Goal: Information Seeking & Learning: Compare options

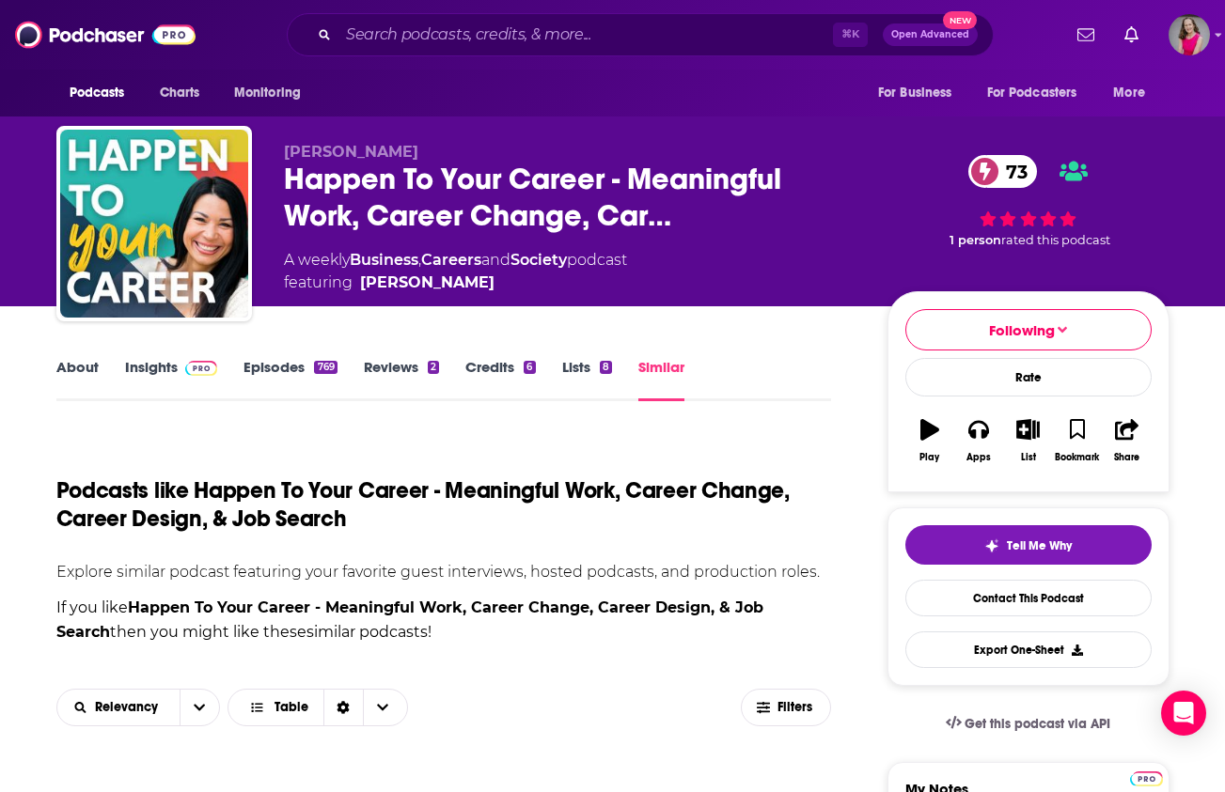
click at [667, 379] on link "Similar" at bounding box center [661, 379] width 46 height 43
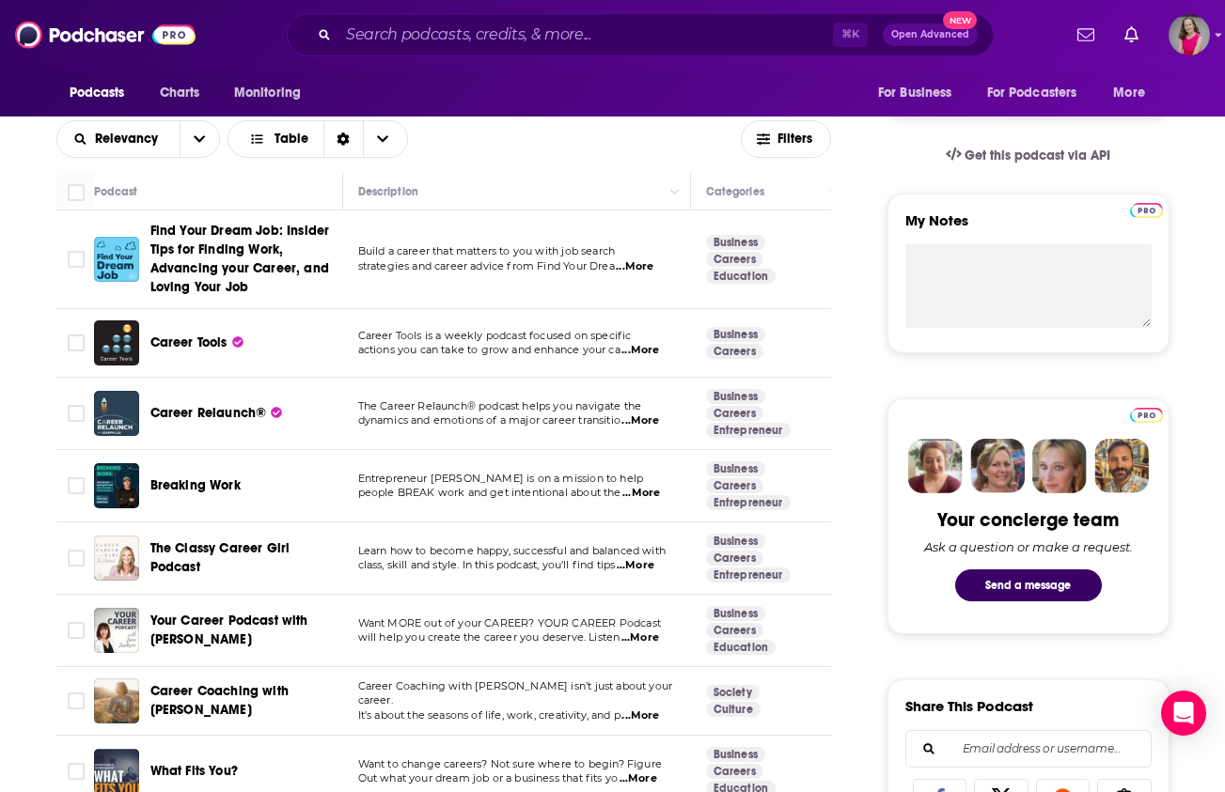
scroll to position [605, 0]
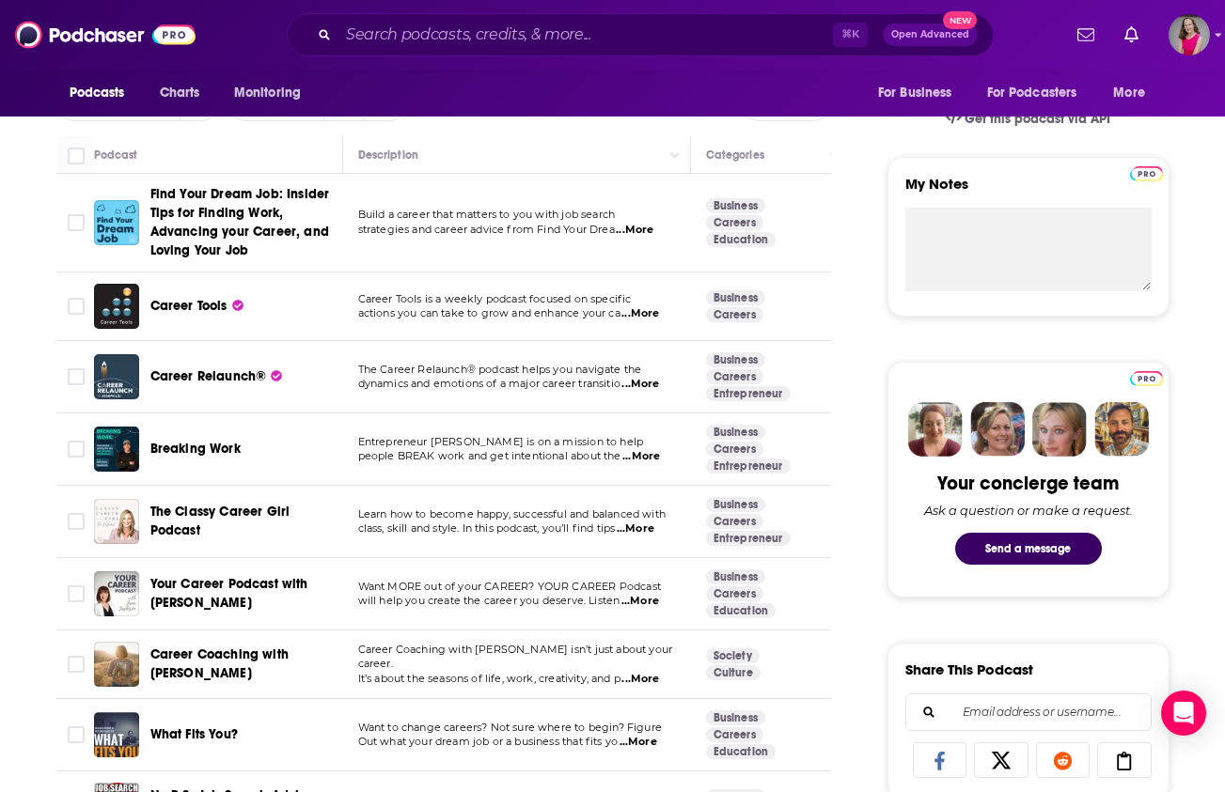
click at [654, 455] on span "...More" at bounding box center [641, 456] width 38 height 15
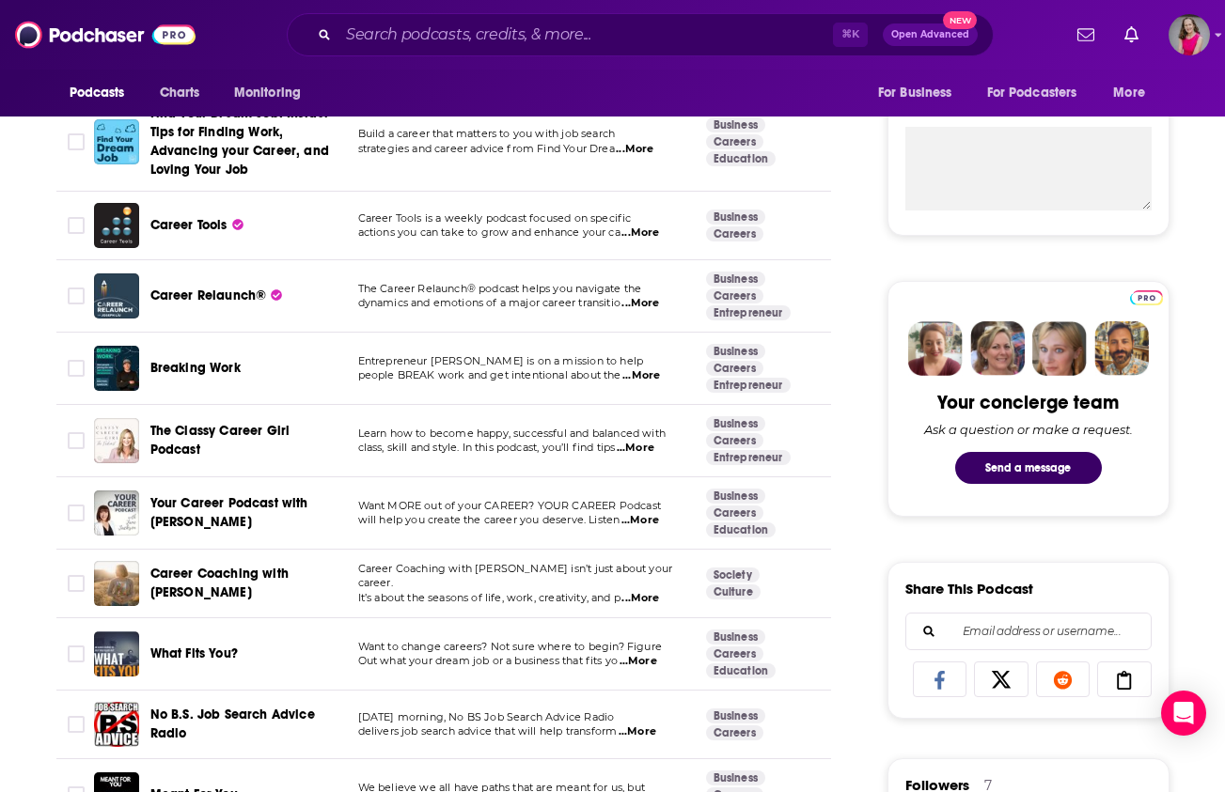
scroll to position [687, 0]
click at [659, 590] on span "...More" at bounding box center [640, 597] width 38 height 15
click at [200, 593] on span "Career Coaching with [PERSON_NAME]" at bounding box center [219, 582] width 138 height 35
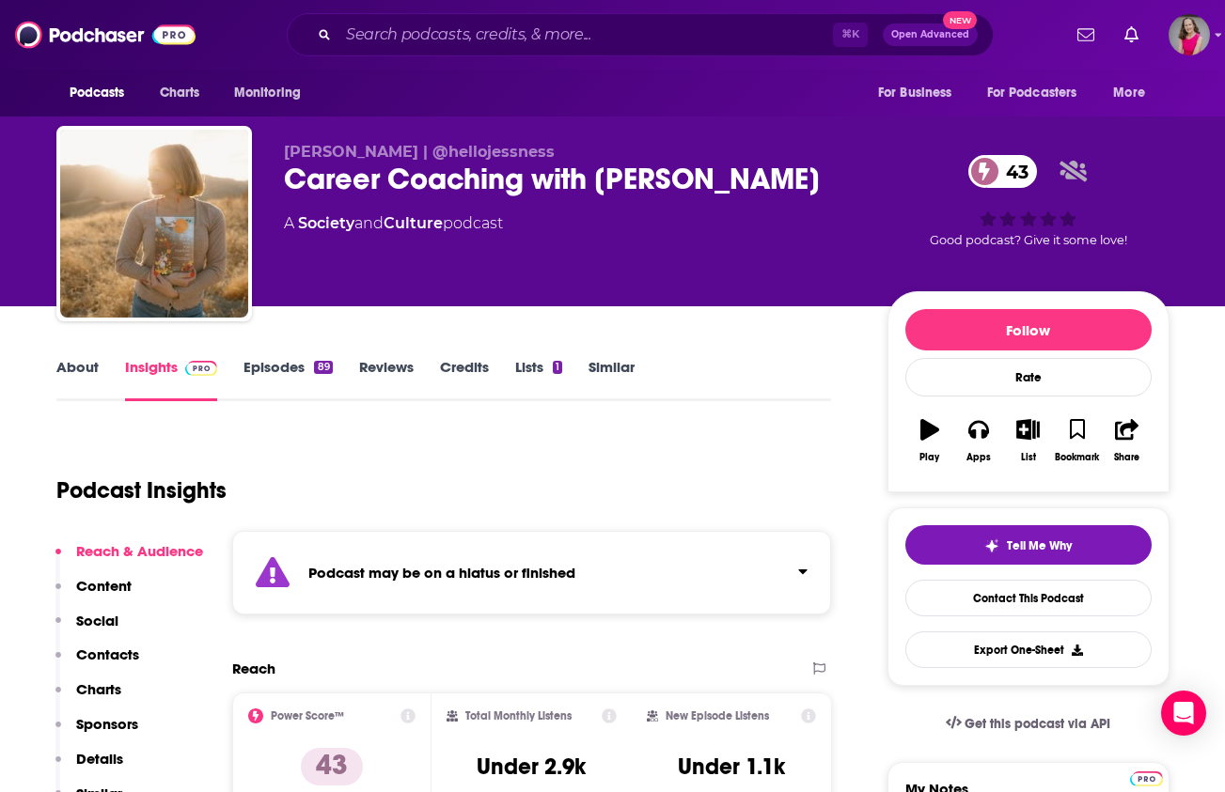
click at [273, 365] on link "Episodes 89" at bounding box center [287, 379] width 88 height 43
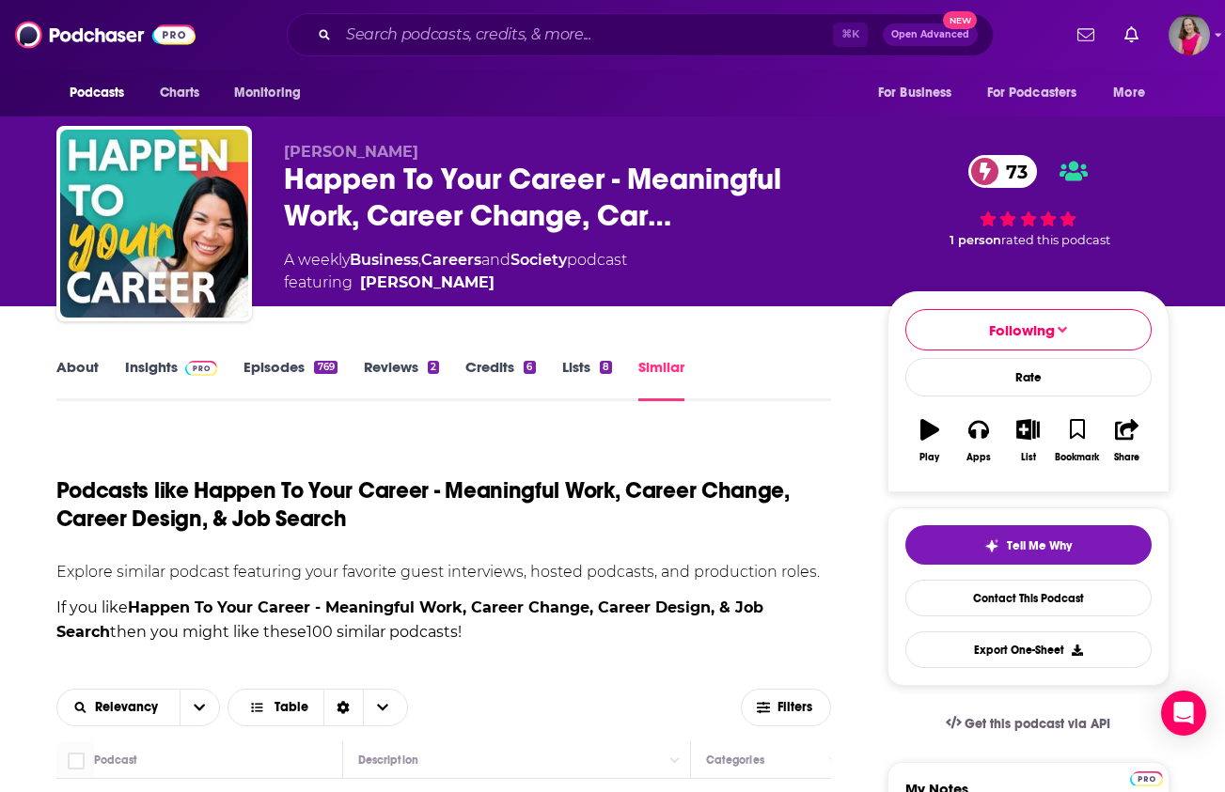
scroll to position [533, 0]
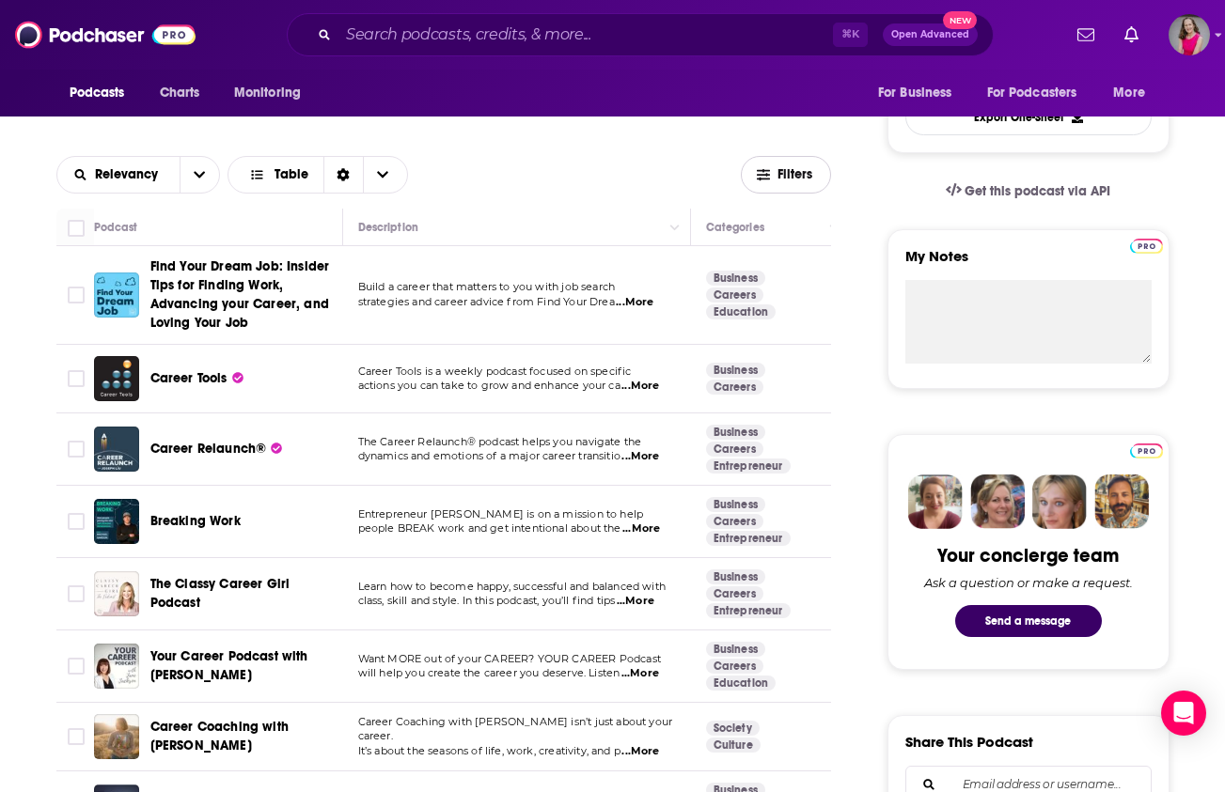
click at [771, 174] on span "Filters" at bounding box center [786, 175] width 88 height 14
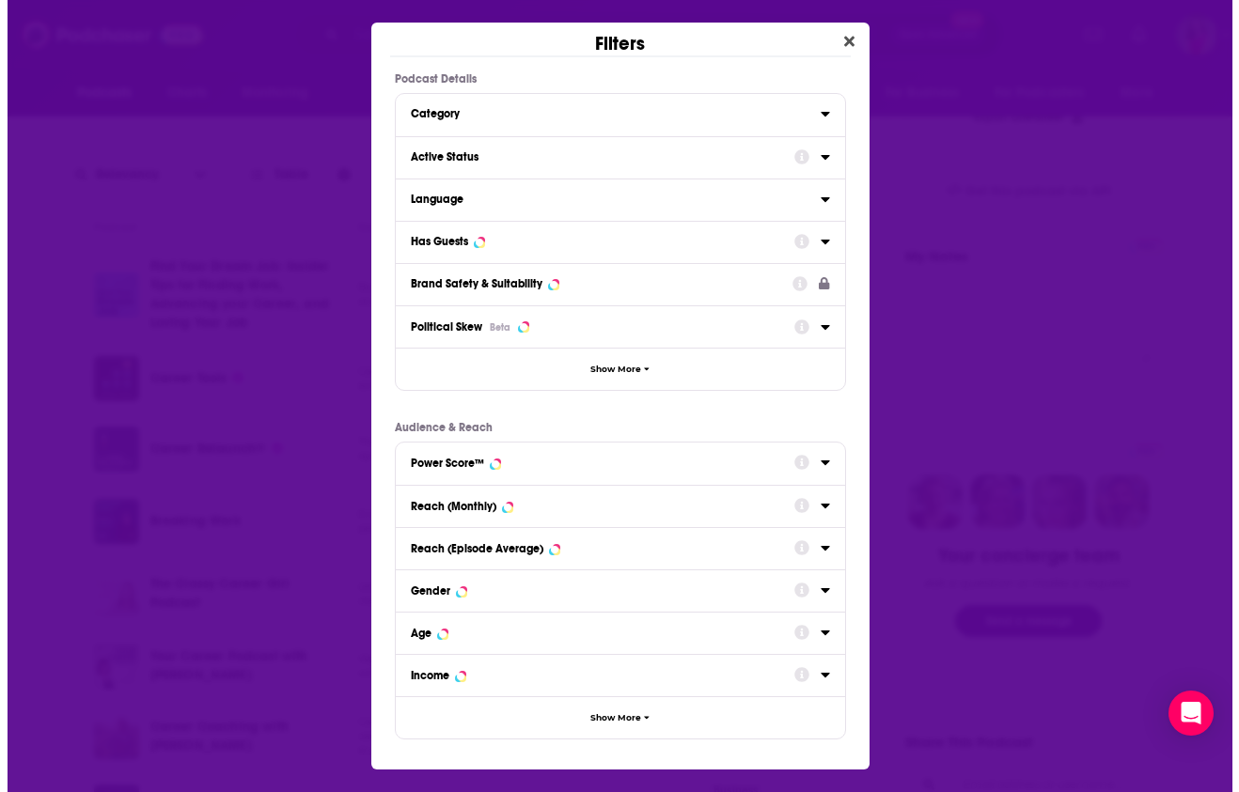
scroll to position [0, 0]
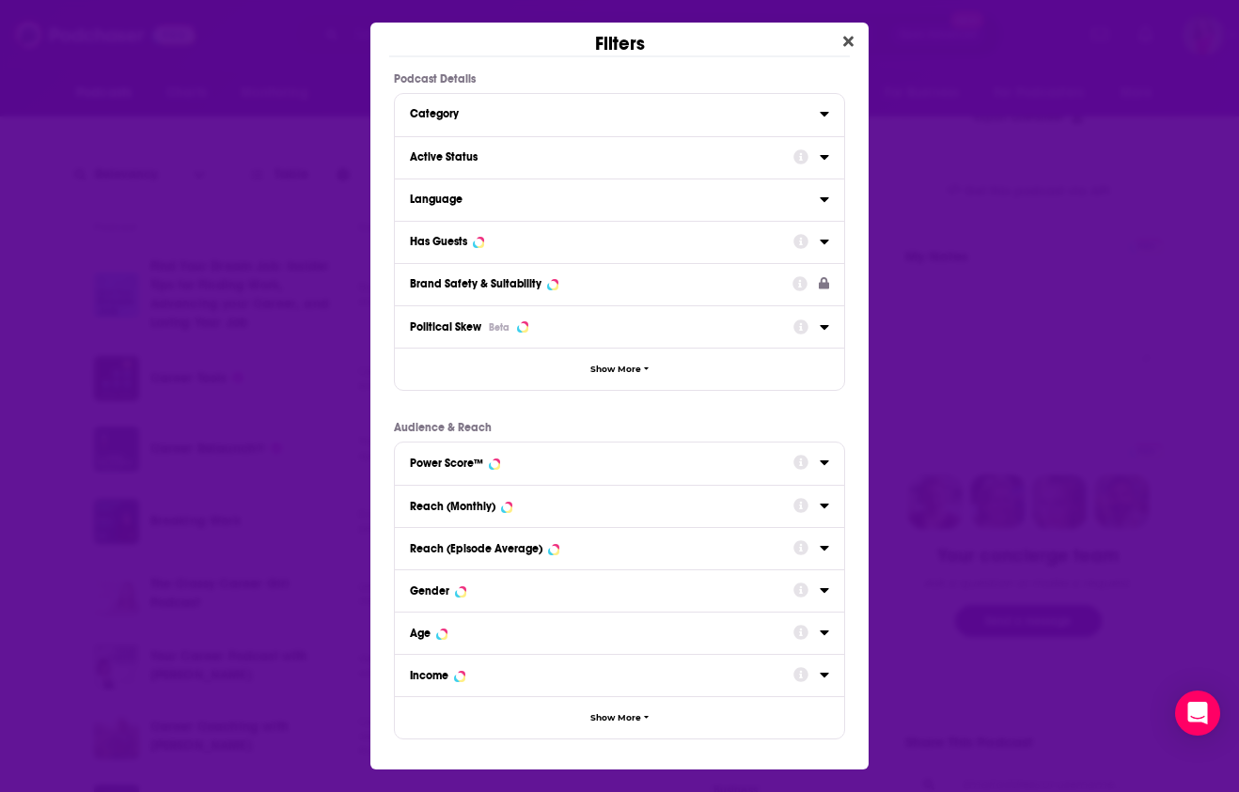
click at [826, 238] on icon "Dialog" at bounding box center [824, 241] width 9 height 15
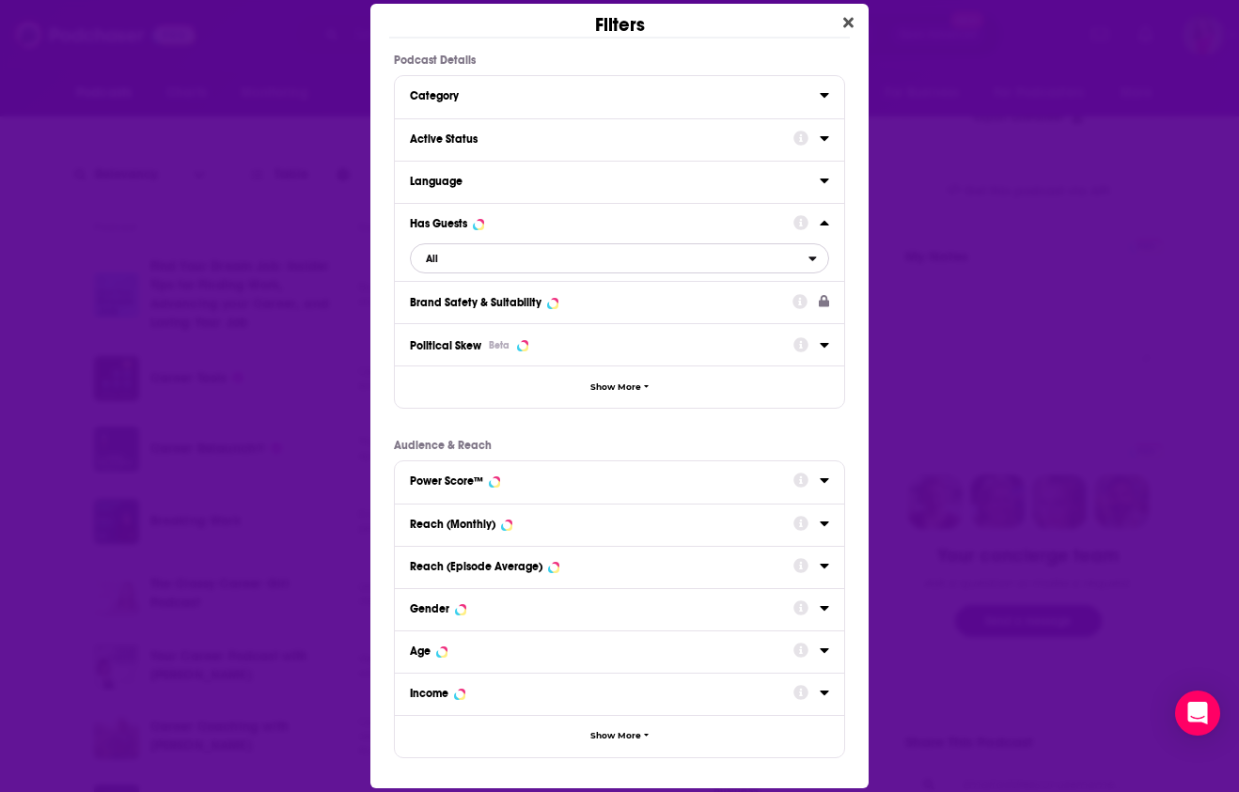
click at [807, 258] on button "All" at bounding box center [619, 258] width 419 height 30
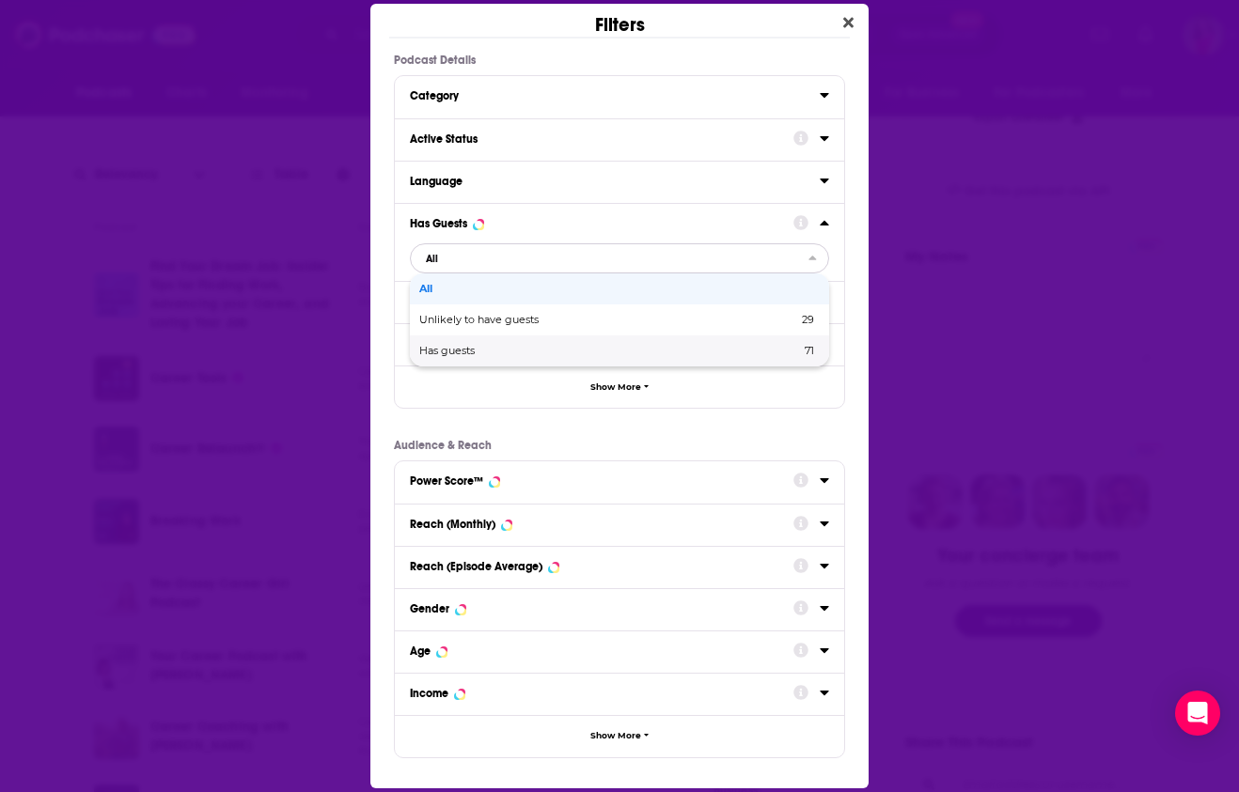
click at [510, 354] on span "Has guests" at bounding box center [528, 351] width 218 height 10
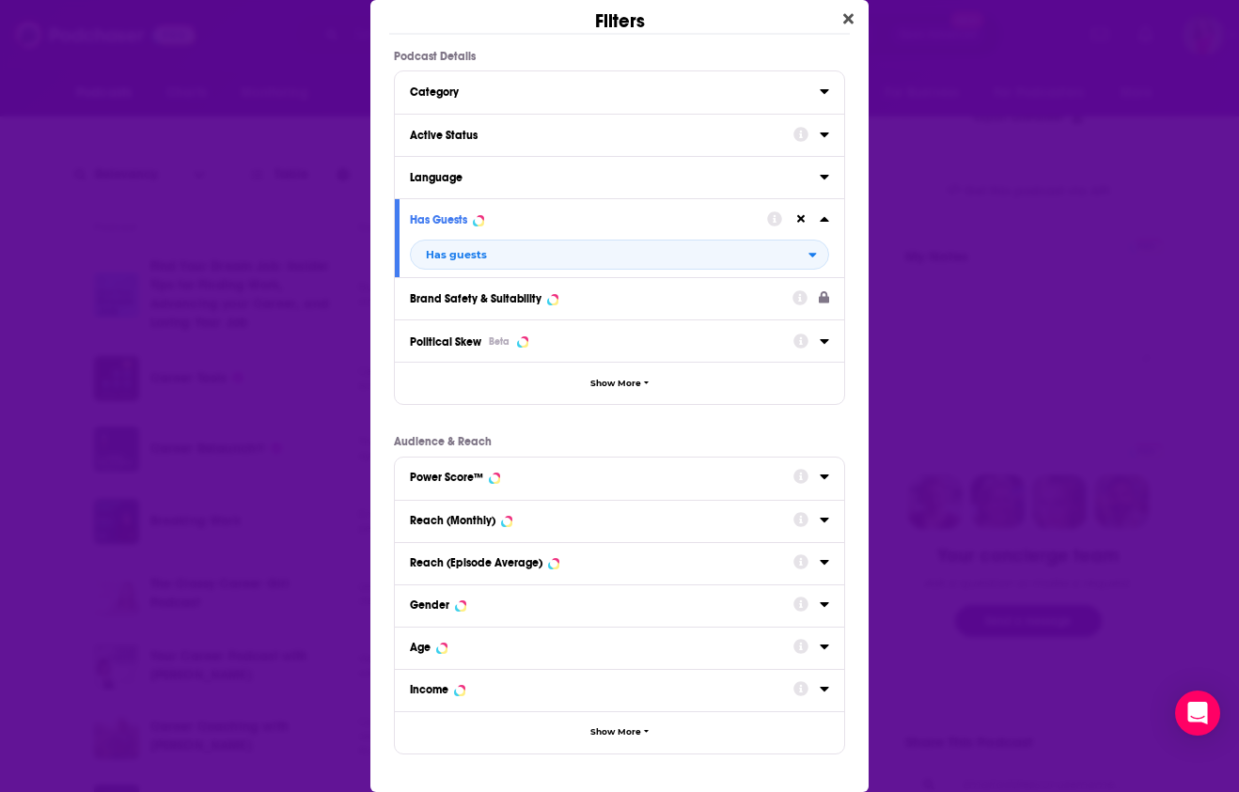
click at [820, 134] on icon "Dialog" at bounding box center [824, 134] width 9 height 15
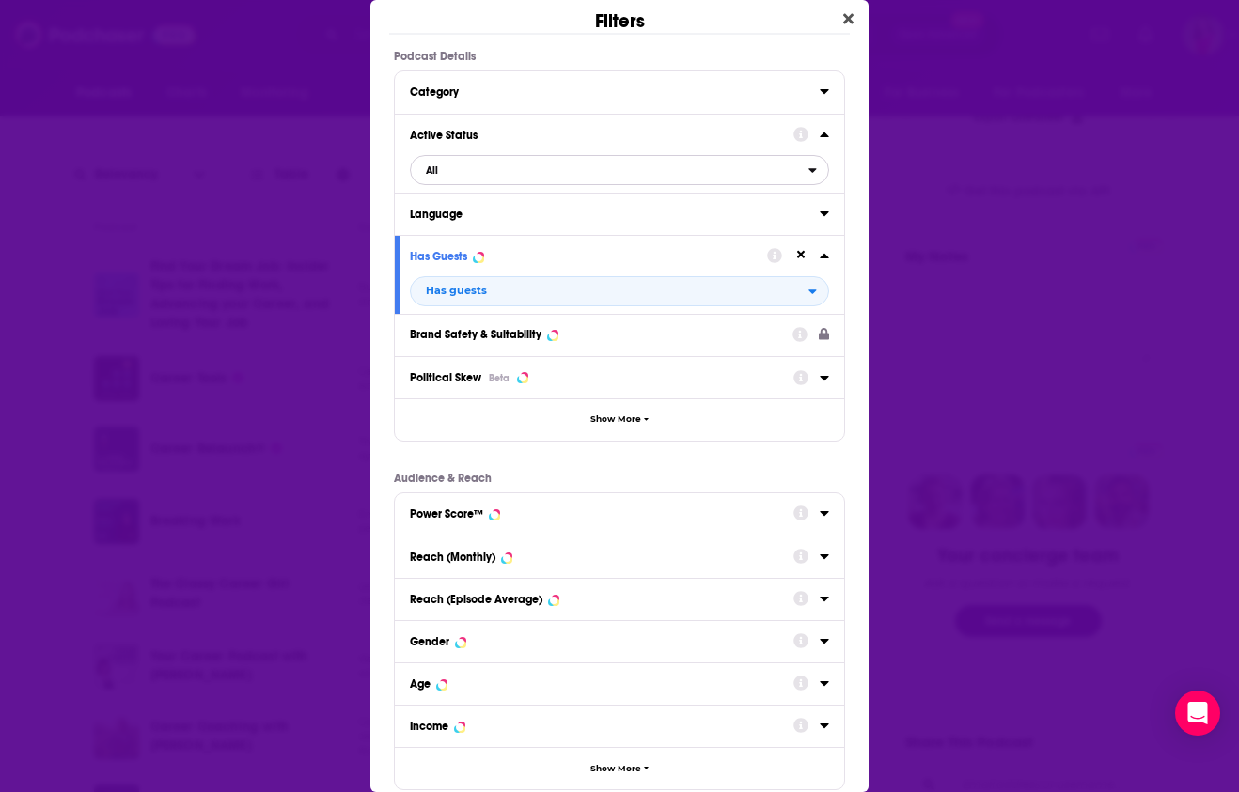
click at [792, 166] on span "All" at bounding box center [610, 170] width 398 height 24
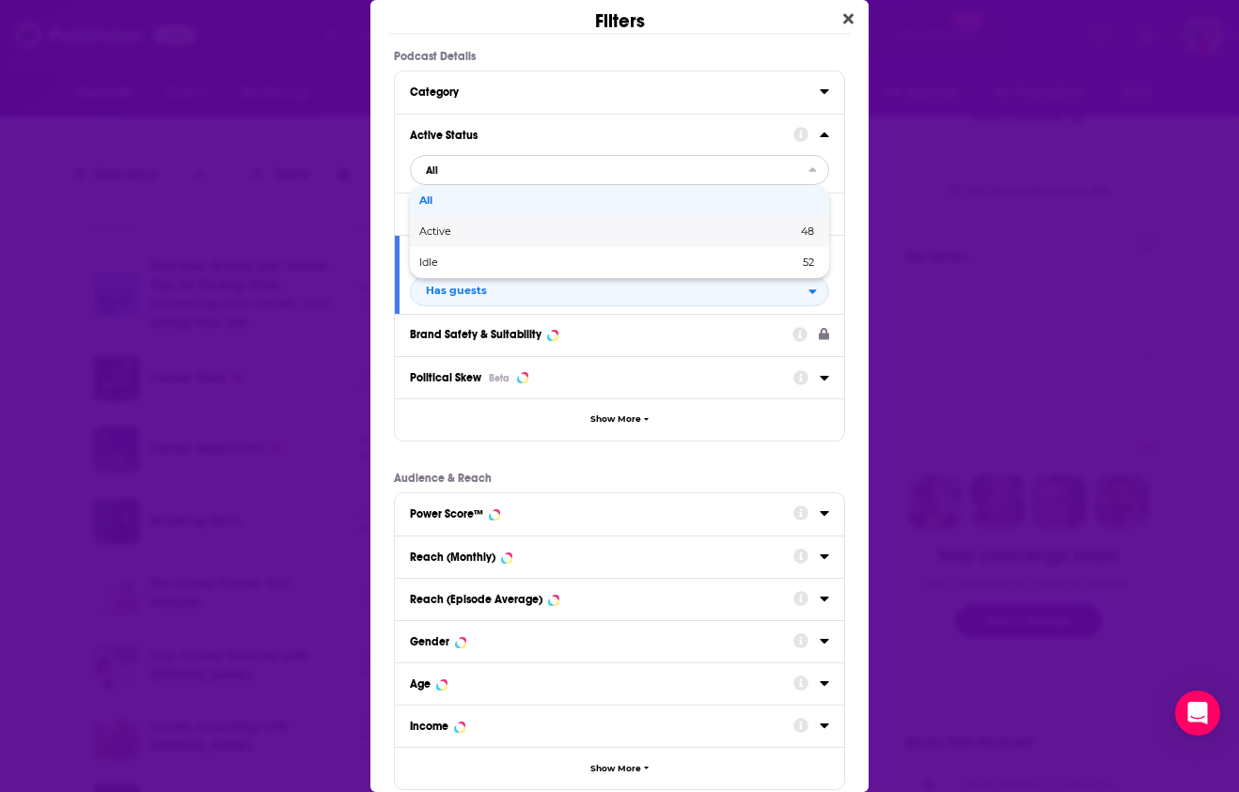
click at [743, 221] on div "Active 48" at bounding box center [619, 231] width 419 height 31
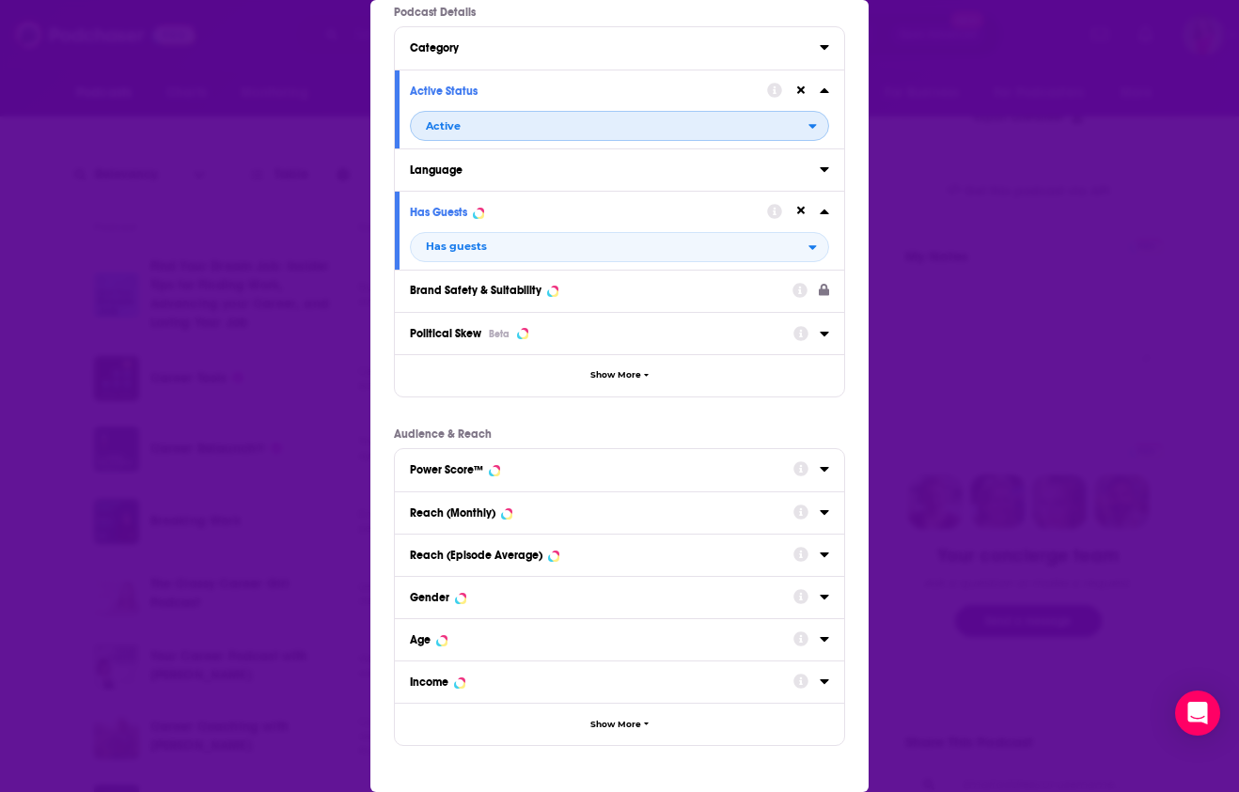
scroll to position [110, 0]
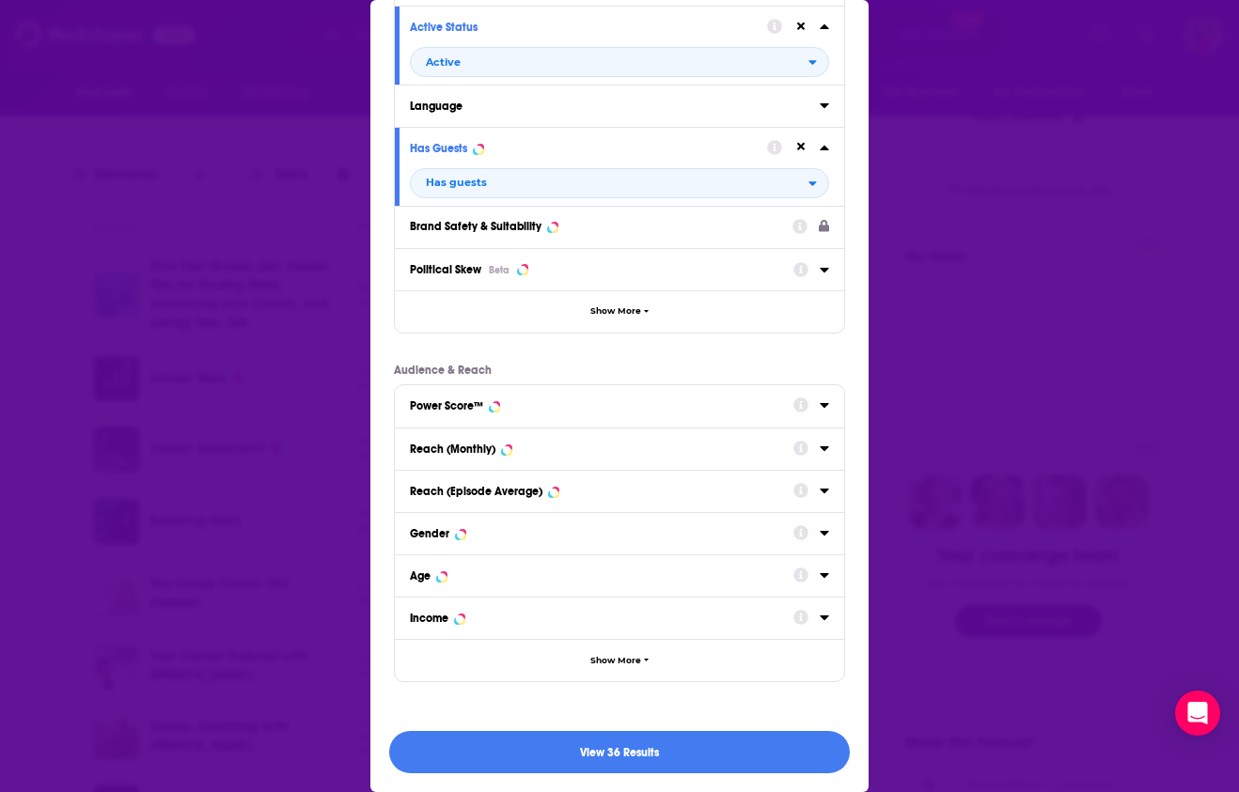
click at [932, 392] on div "Filters Podcast Details Category Active Status Active Language Has Guests Has g…" at bounding box center [619, 396] width 1239 height 792
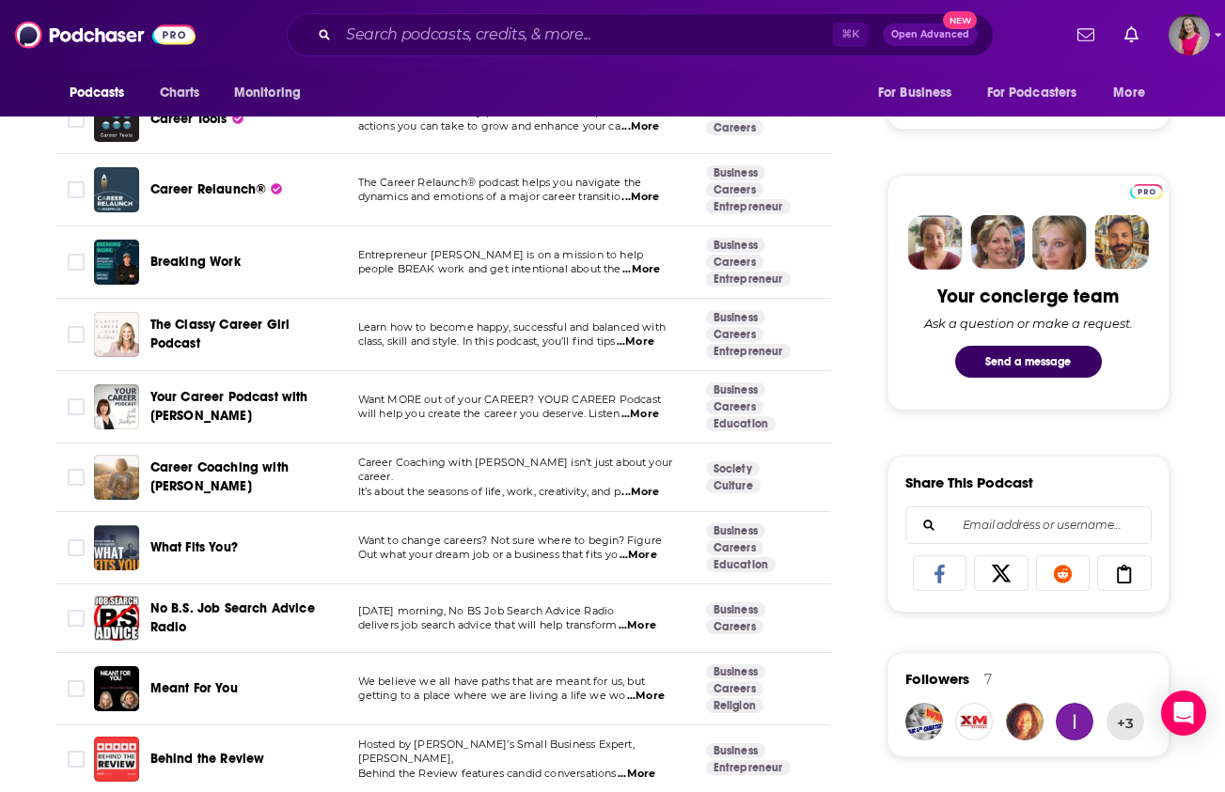
scroll to position [839, 0]
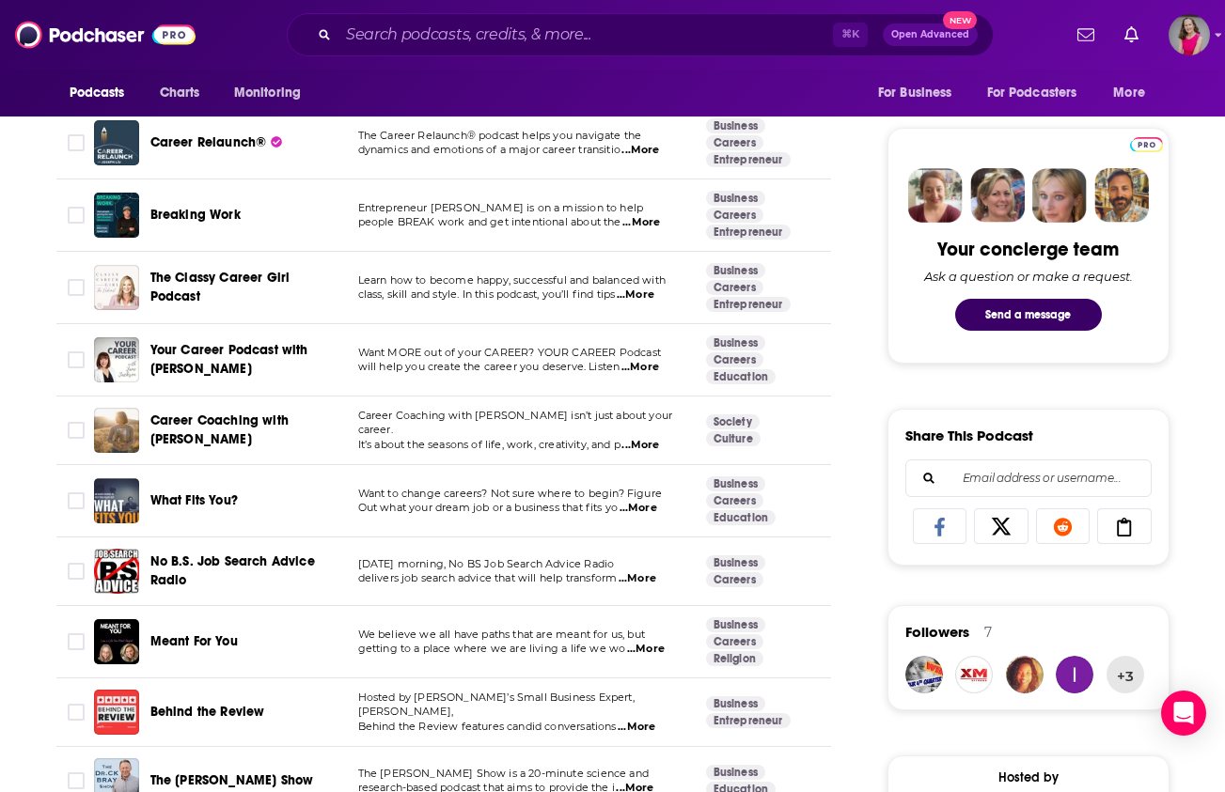
click at [640, 508] on span "...More" at bounding box center [638, 508] width 38 height 15
click at [637, 581] on span "...More" at bounding box center [637, 578] width 38 height 15
click at [175, 579] on span "No B.S. Job Search Advice Radio" at bounding box center [232, 571] width 164 height 35
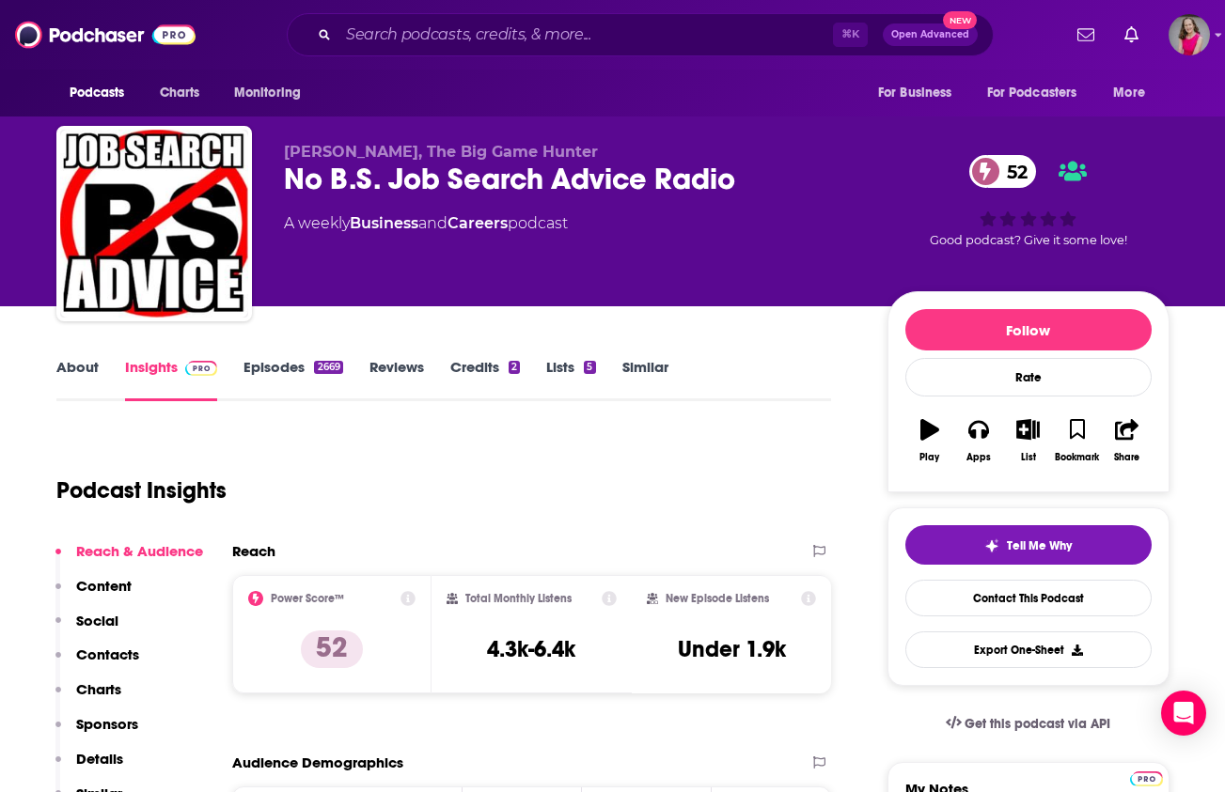
click at [81, 374] on link "About" at bounding box center [77, 379] width 42 height 43
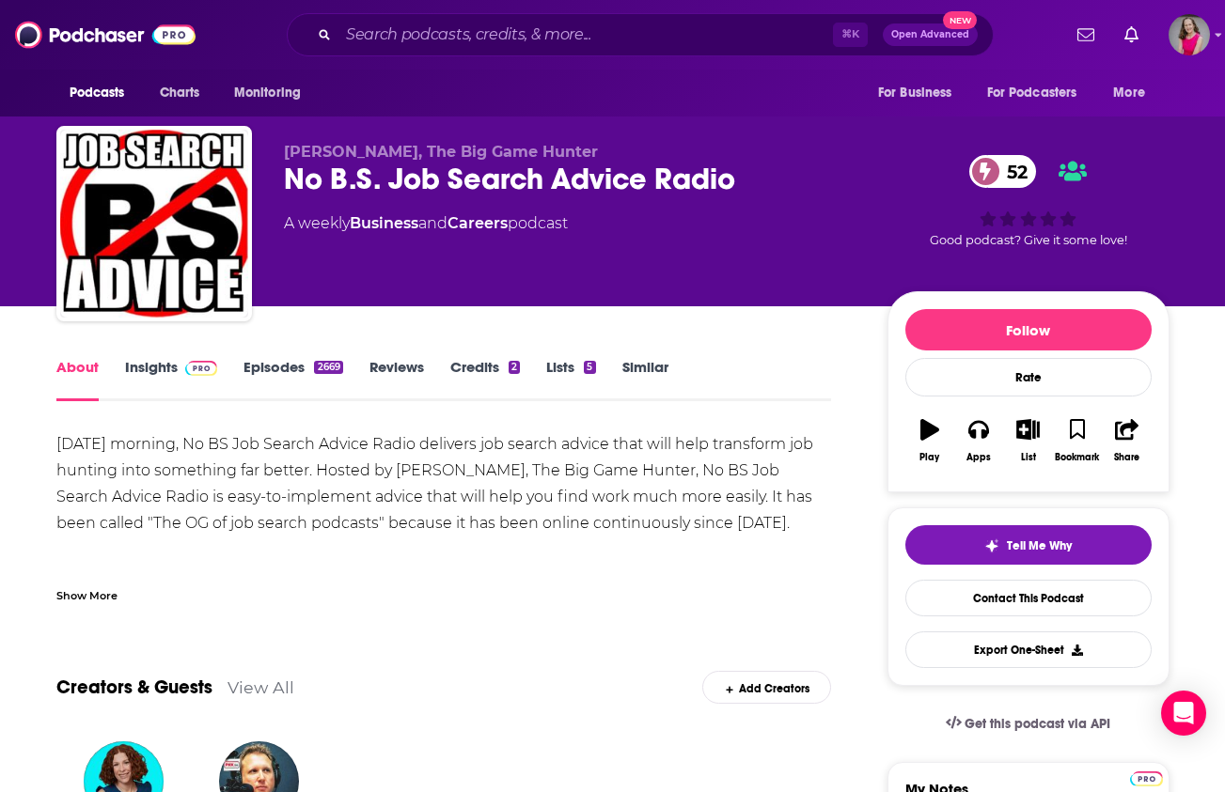
click at [105, 589] on div "Show More" at bounding box center [86, 595] width 61 height 18
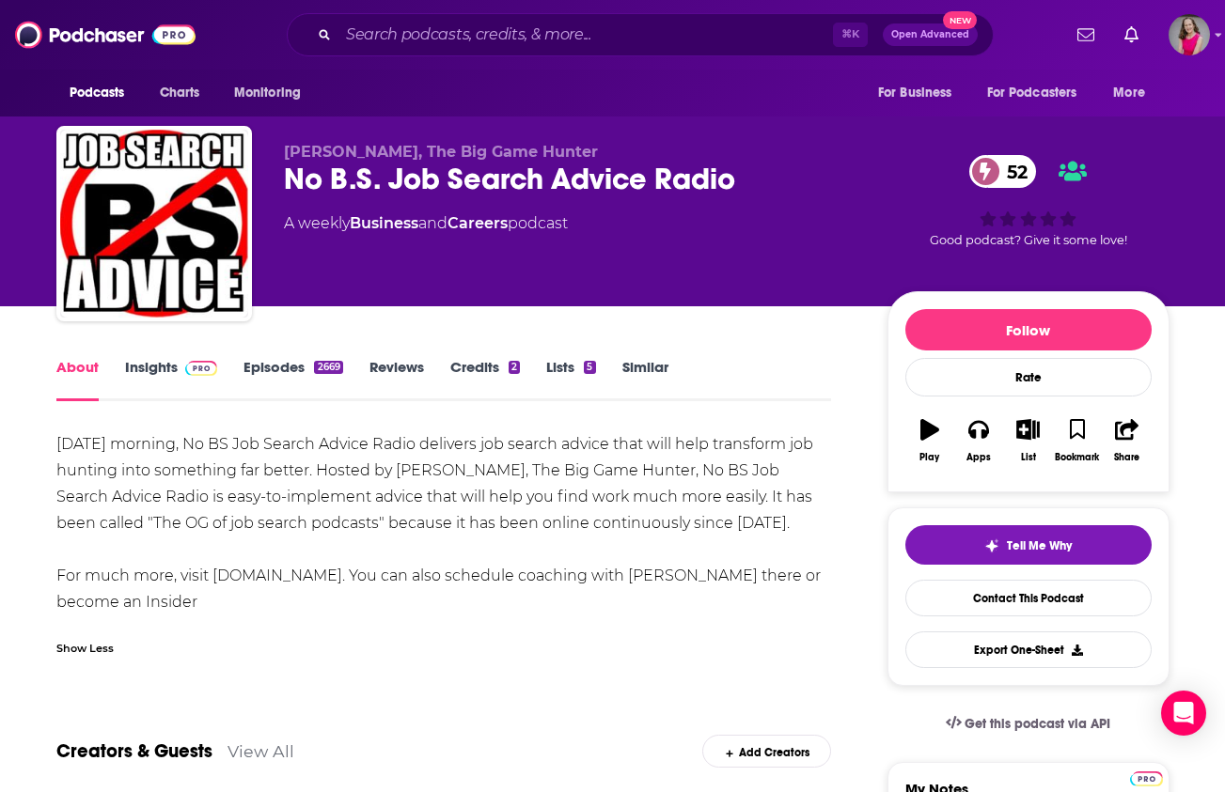
click at [265, 368] on link "Episodes 2669" at bounding box center [292, 379] width 99 height 43
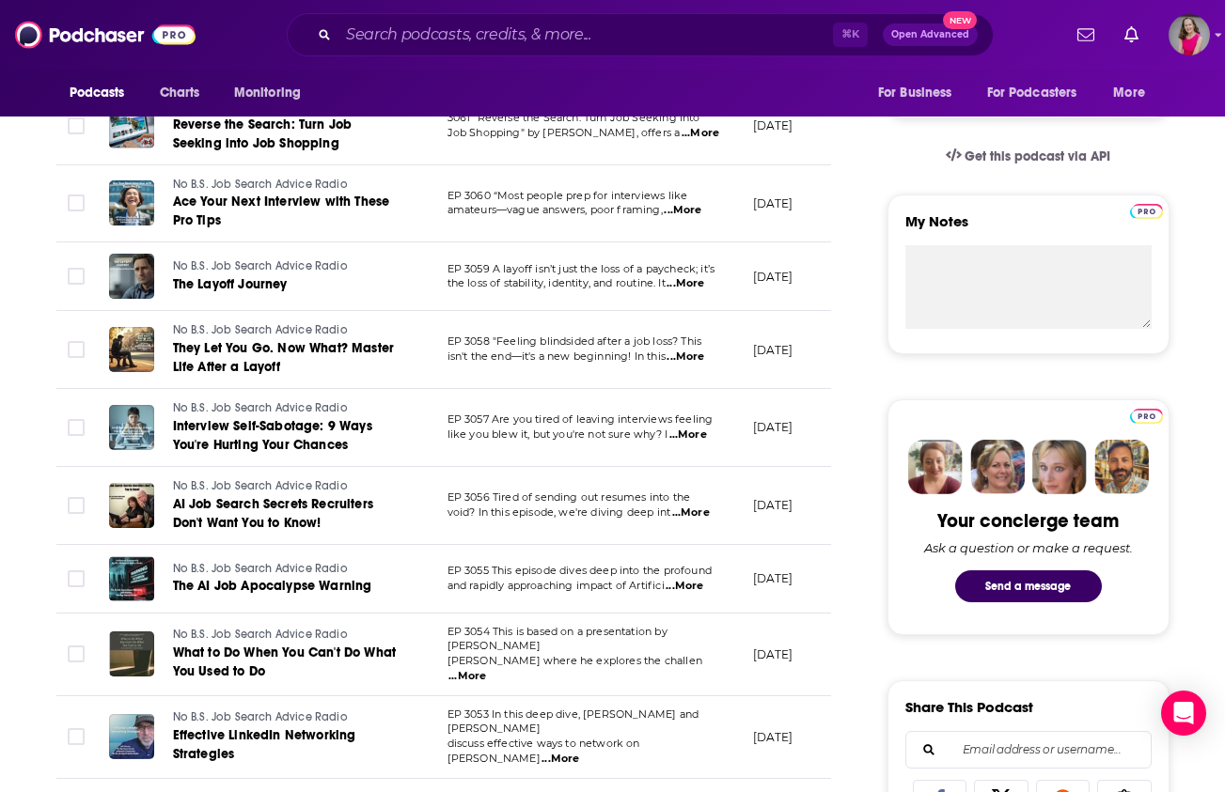
scroll to position [756, 0]
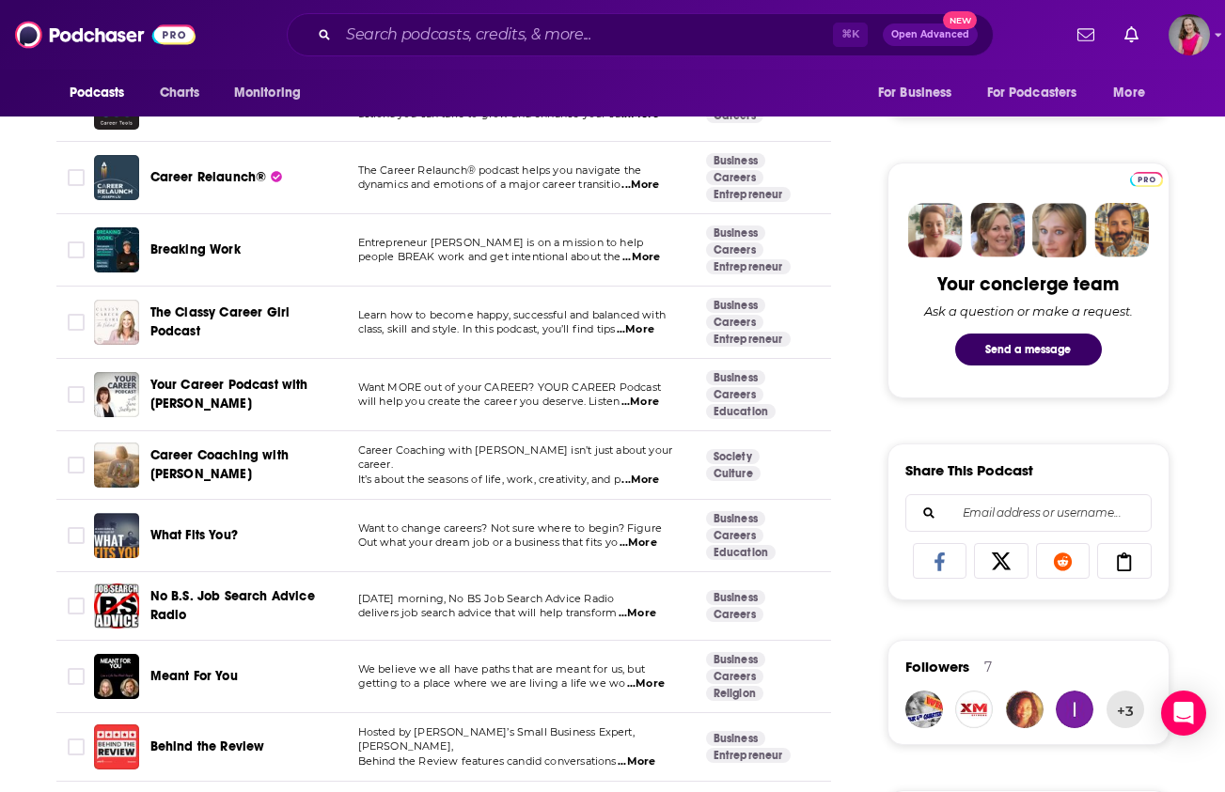
scroll to position [1063, 0]
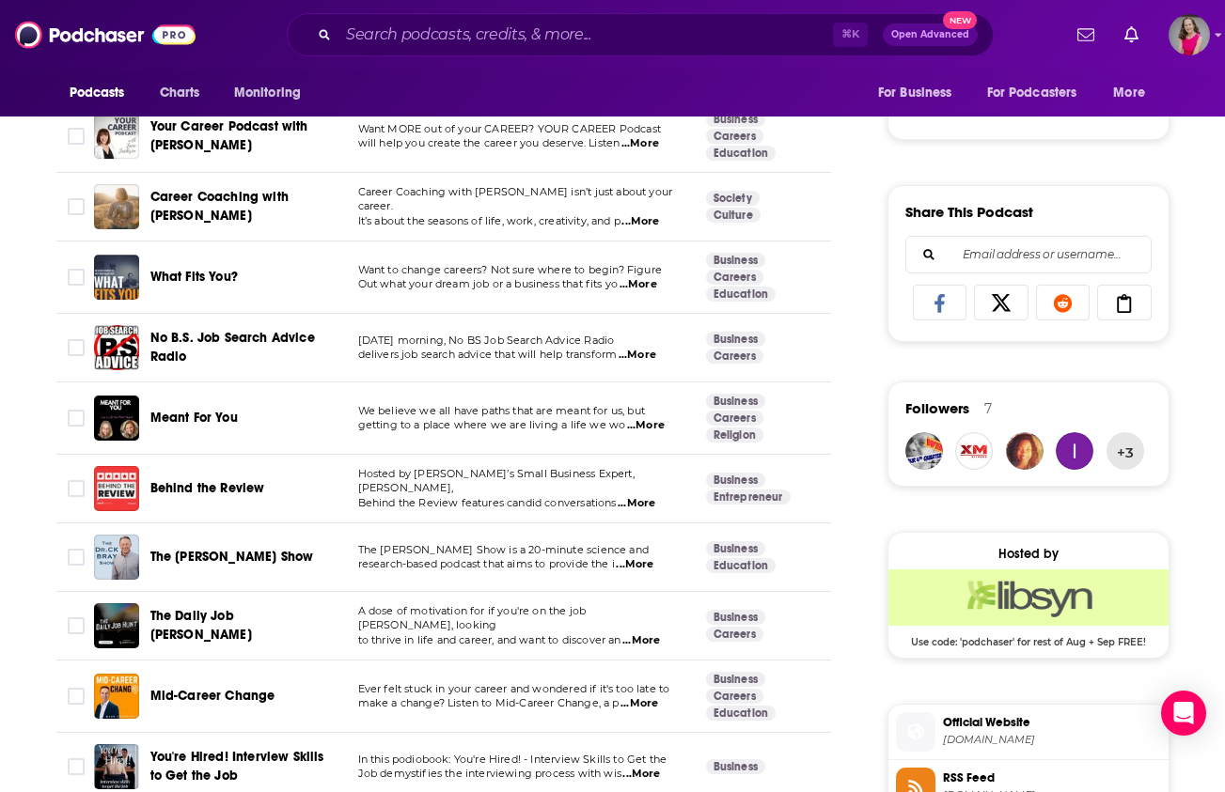
click at [649, 424] on span "...More" at bounding box center [646, 425] width 38 height 15
click at [818, 373] on td "Business Careers" at bounding box center [771, 348] width 160 height 69
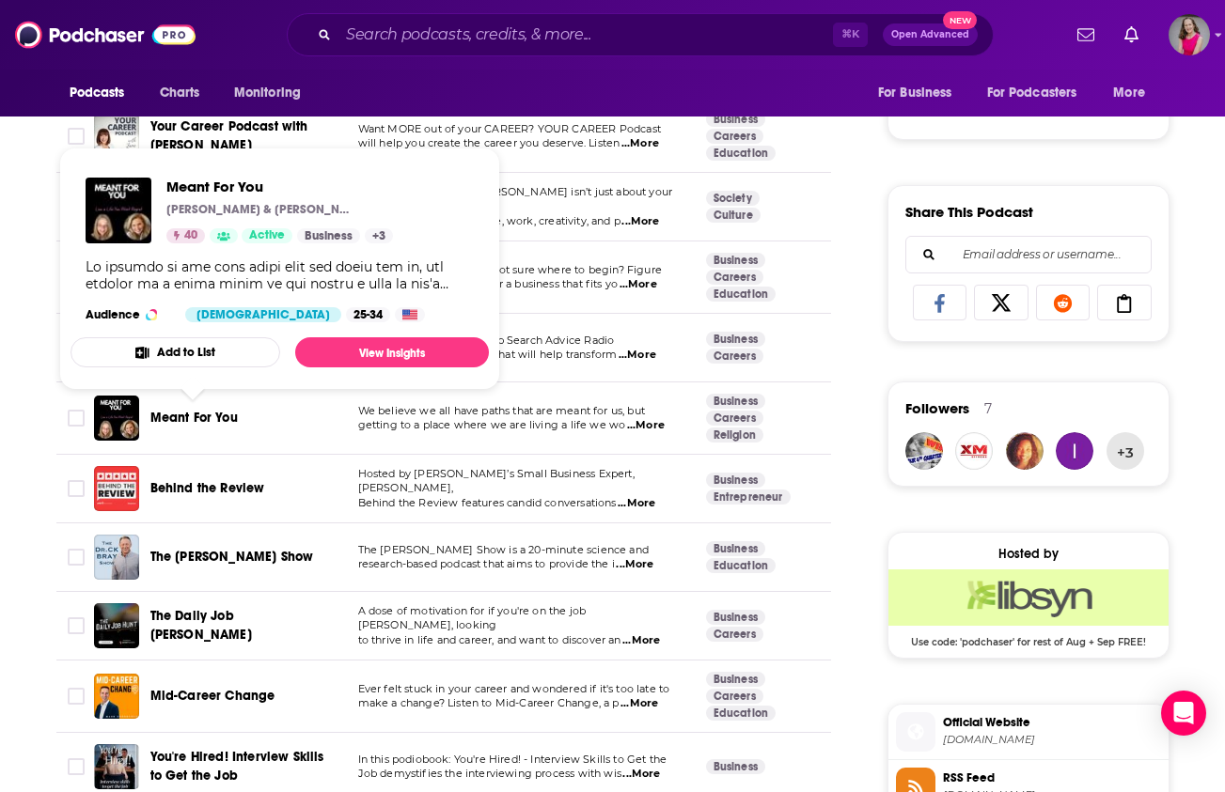
click at [208, 417] on span "Meant For You" at bounding box center [193, 418] width 87 height 16
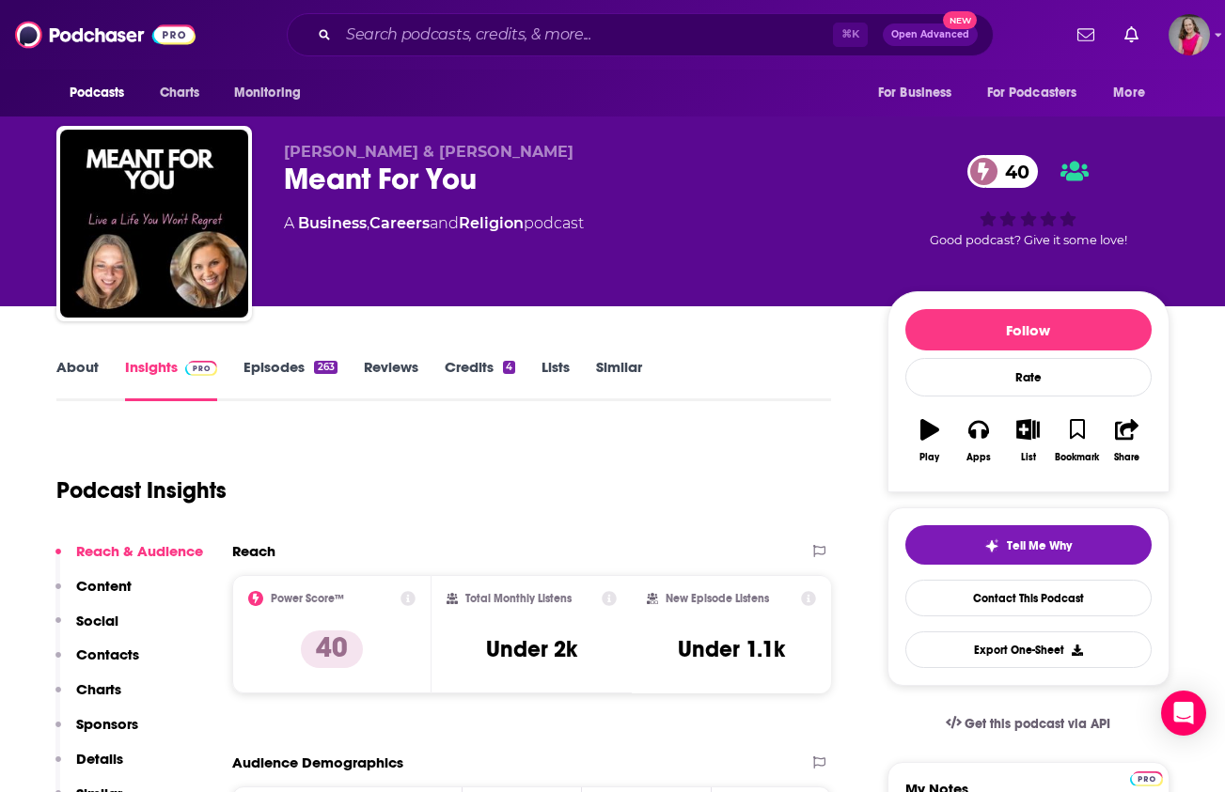
click at [269, 373] on link "Episodes 263" at bounding box center [289, 379] width 93 height 43
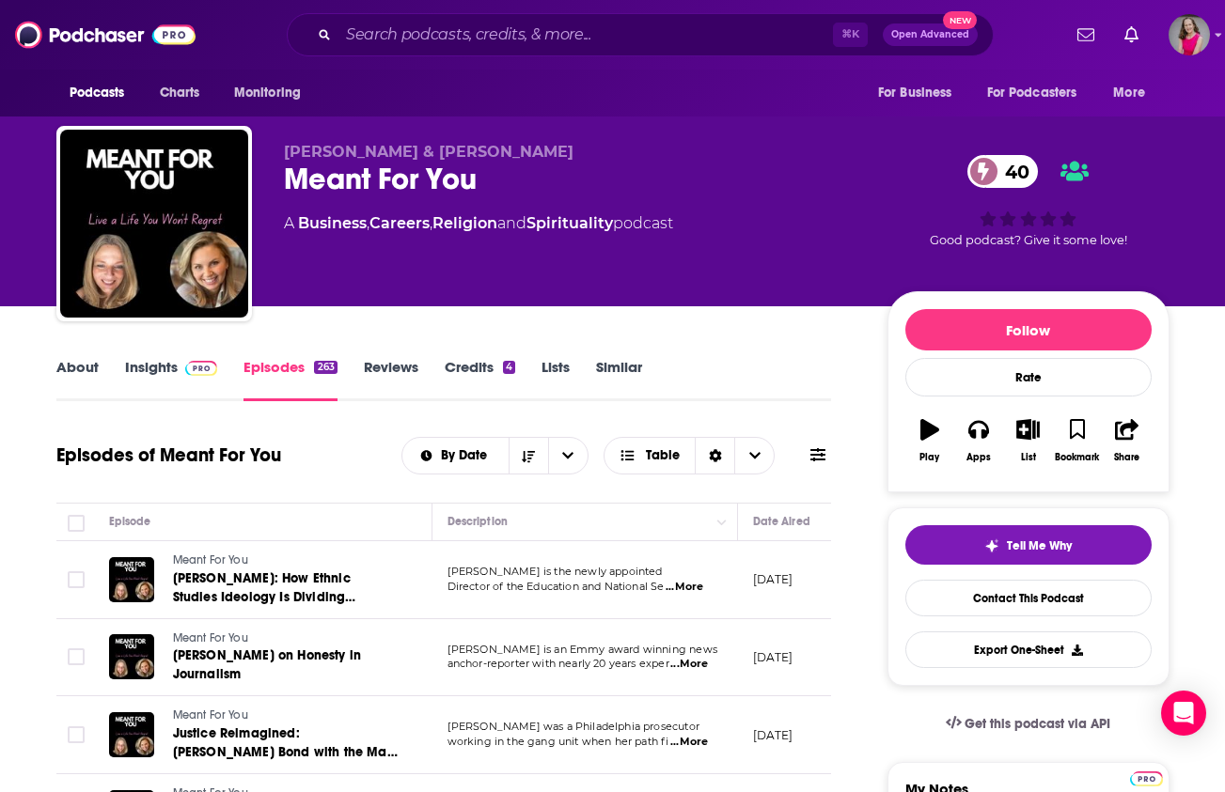
click at [160, 378] on link "Insights" at bounding box center [171, 379] width 93 height 43
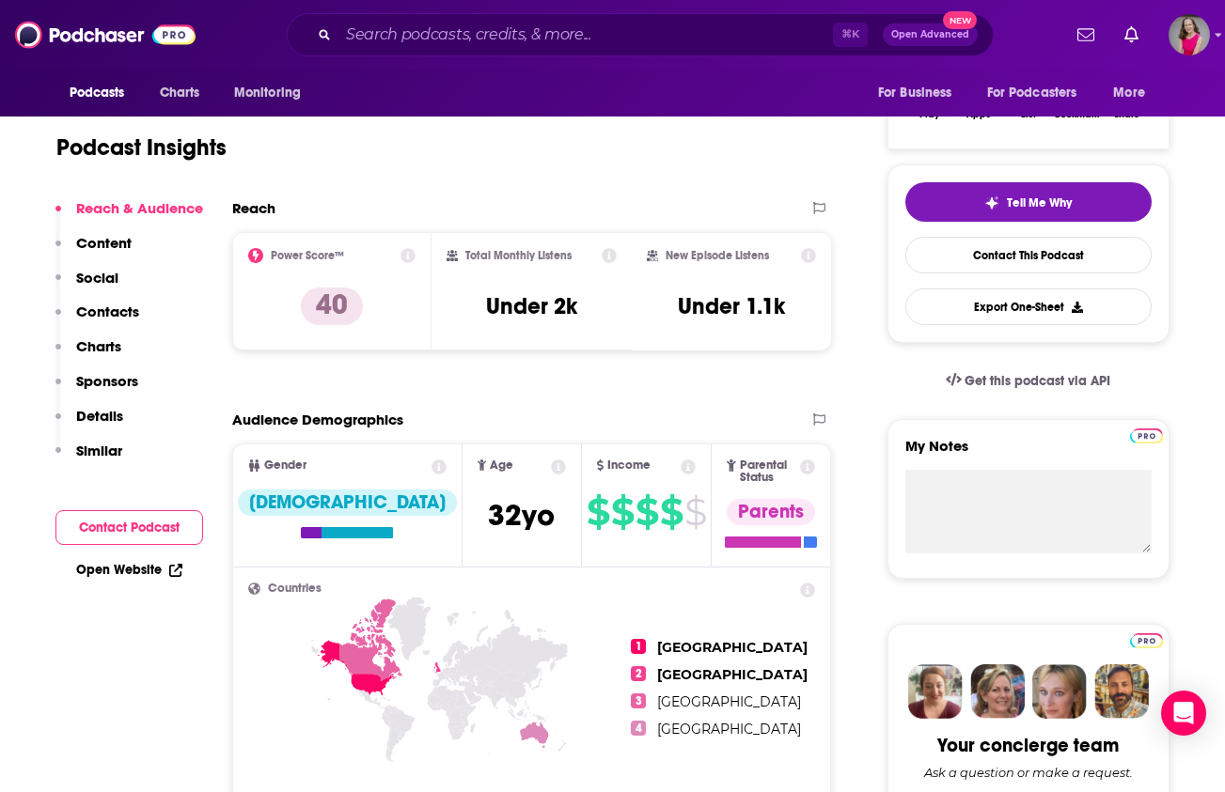
scroll to position [344, 0]
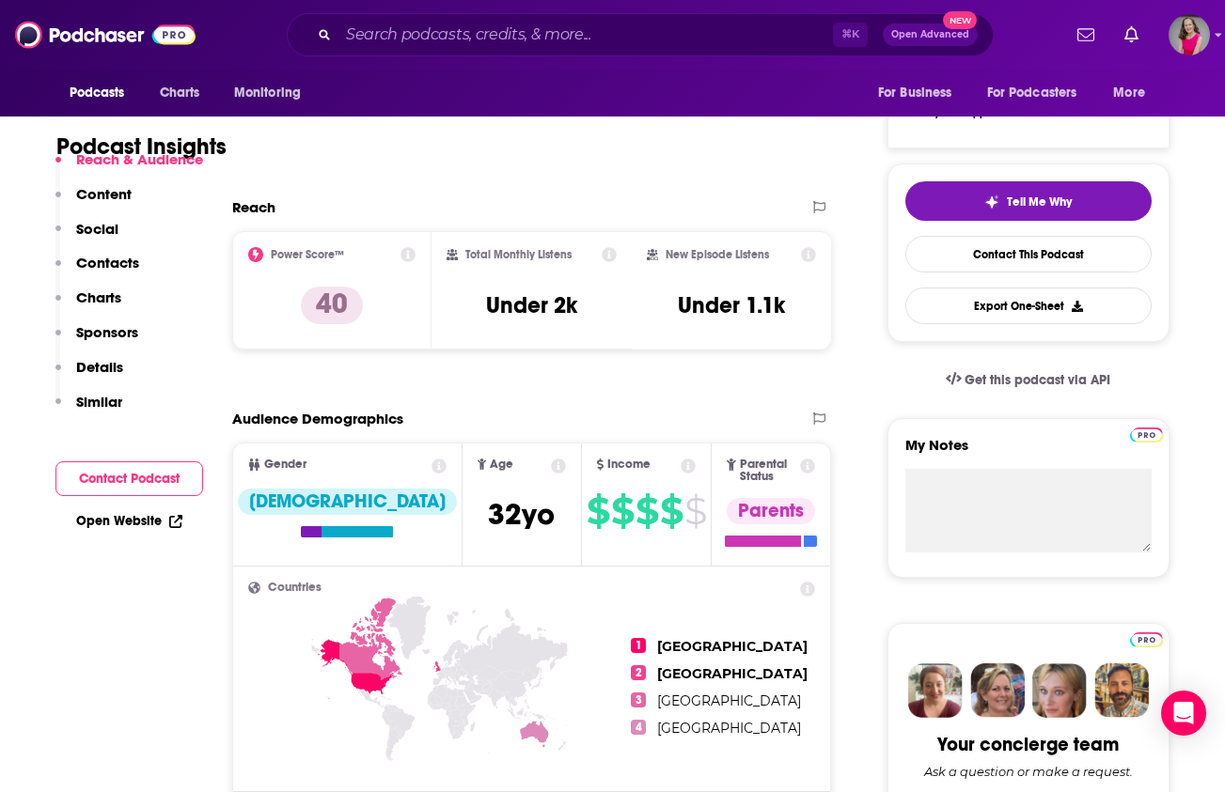
click at [115, 524] on link "Open Website" at bounding box center [129, 521] width 106 height 16
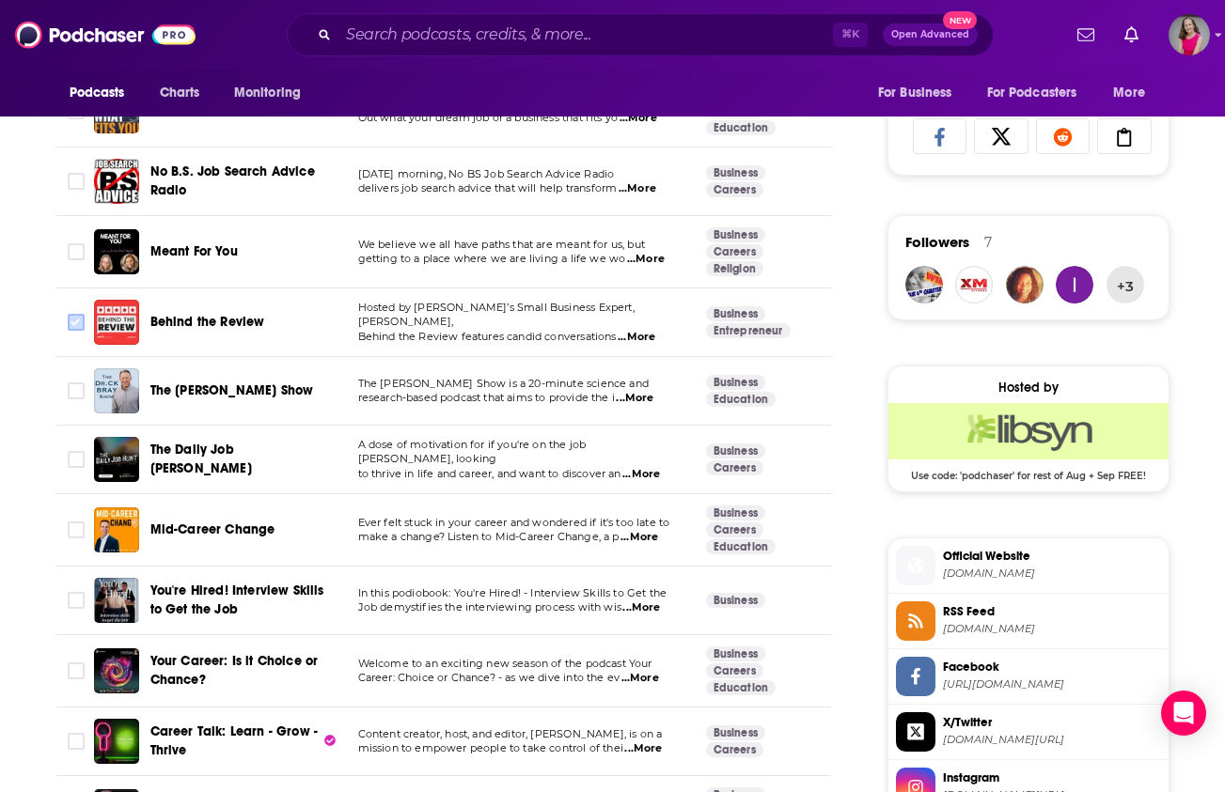
scroll to position [1231, 0]
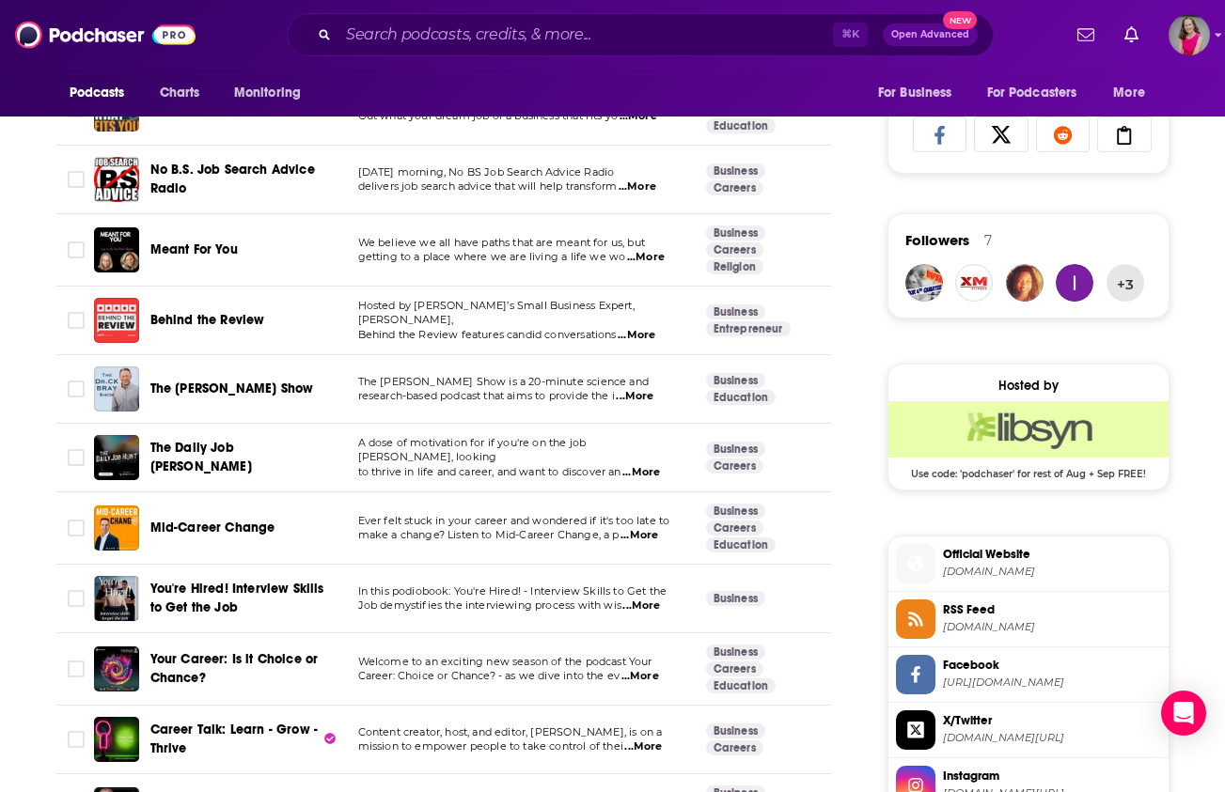
click at [649, 330] on span "...More" at bounding box center [637, 335] width 38 height 15
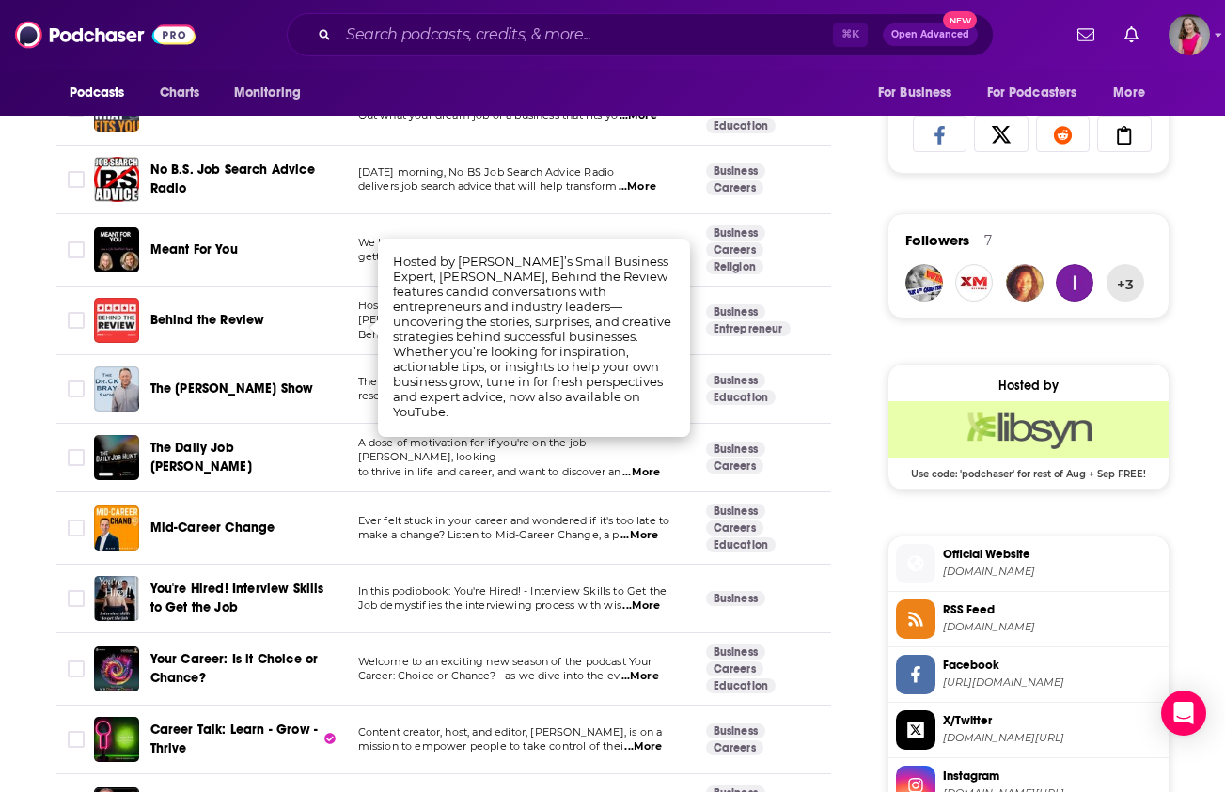
click at [219, 338] on div "Behind the Review" at bounding box center [247, 320] width 195 height 45
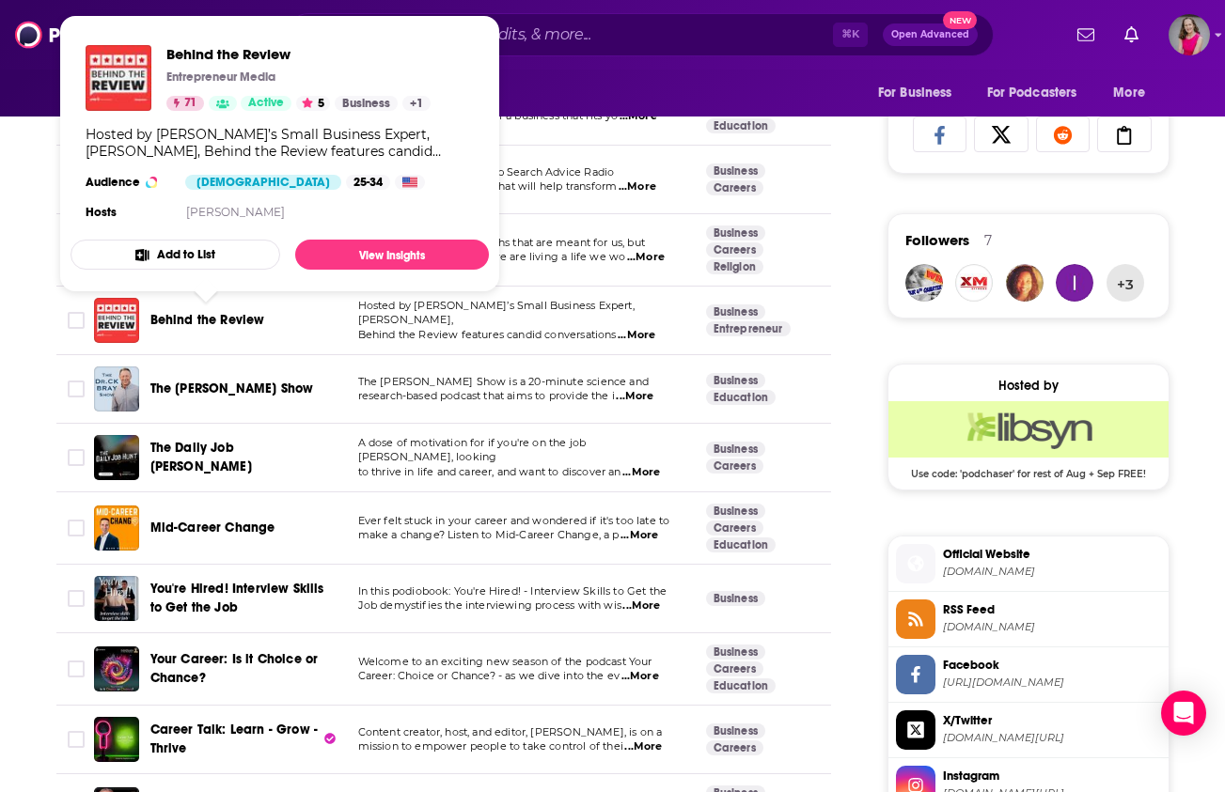
click at [214, 321] on span "Behind the Review" at bounding box center [207, 320] width 115 height 16
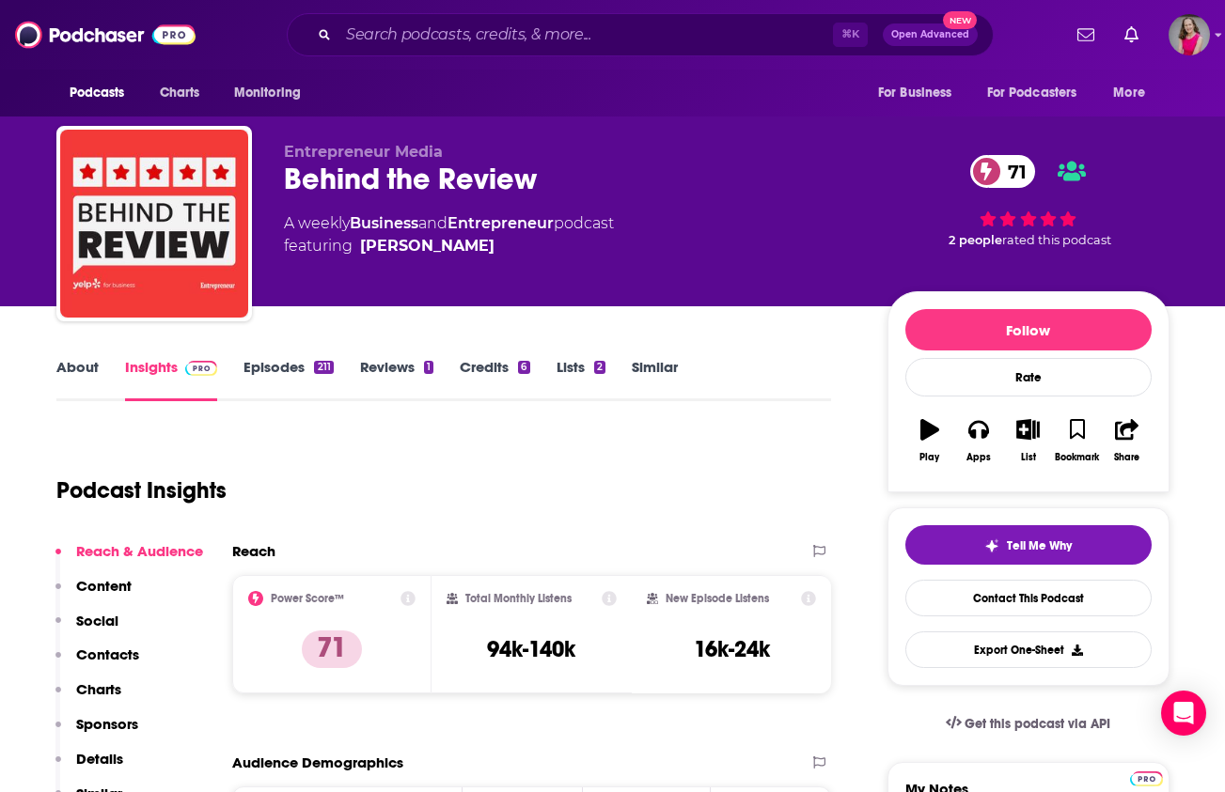
click at [284, 370] on link "Episodes 211" at bounding box center [287, 379] width 89 height 43
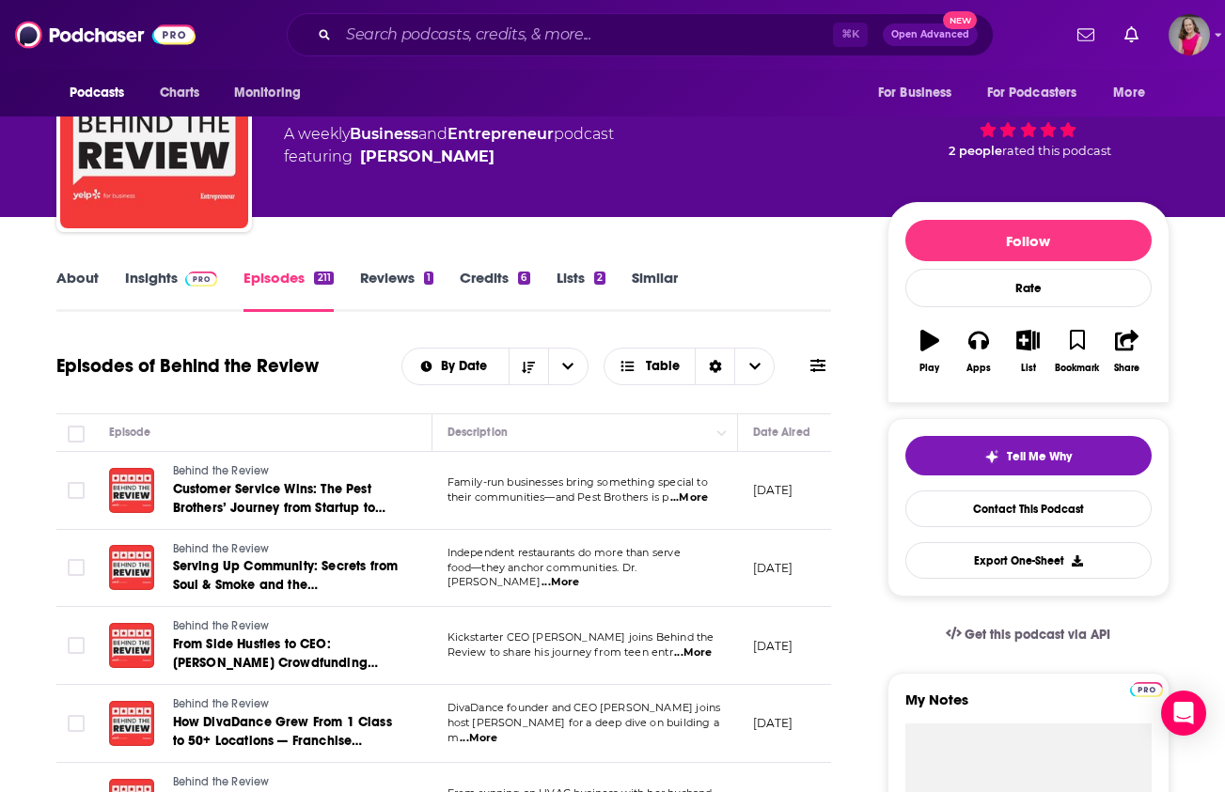
scroll to position [111, 0]
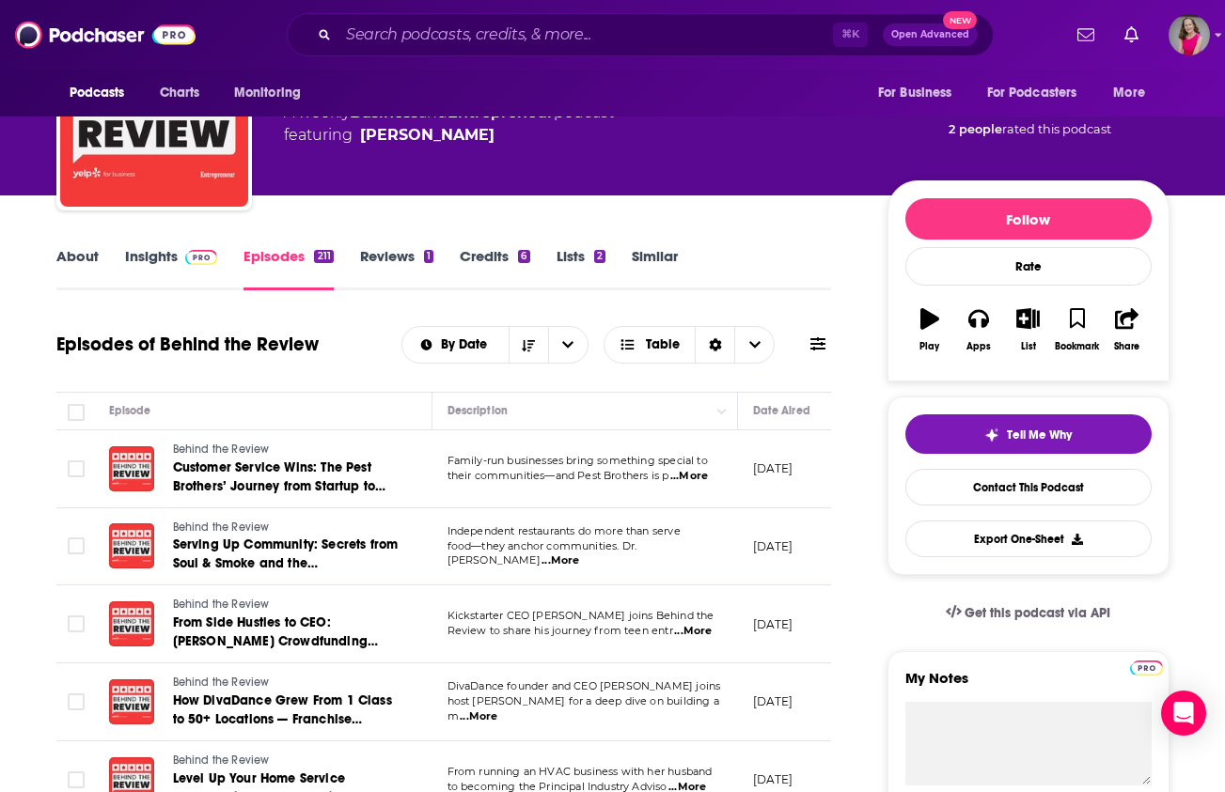
click at [133, 258] on link "Insights" at bounding box center [171, 268] width 93 height 43
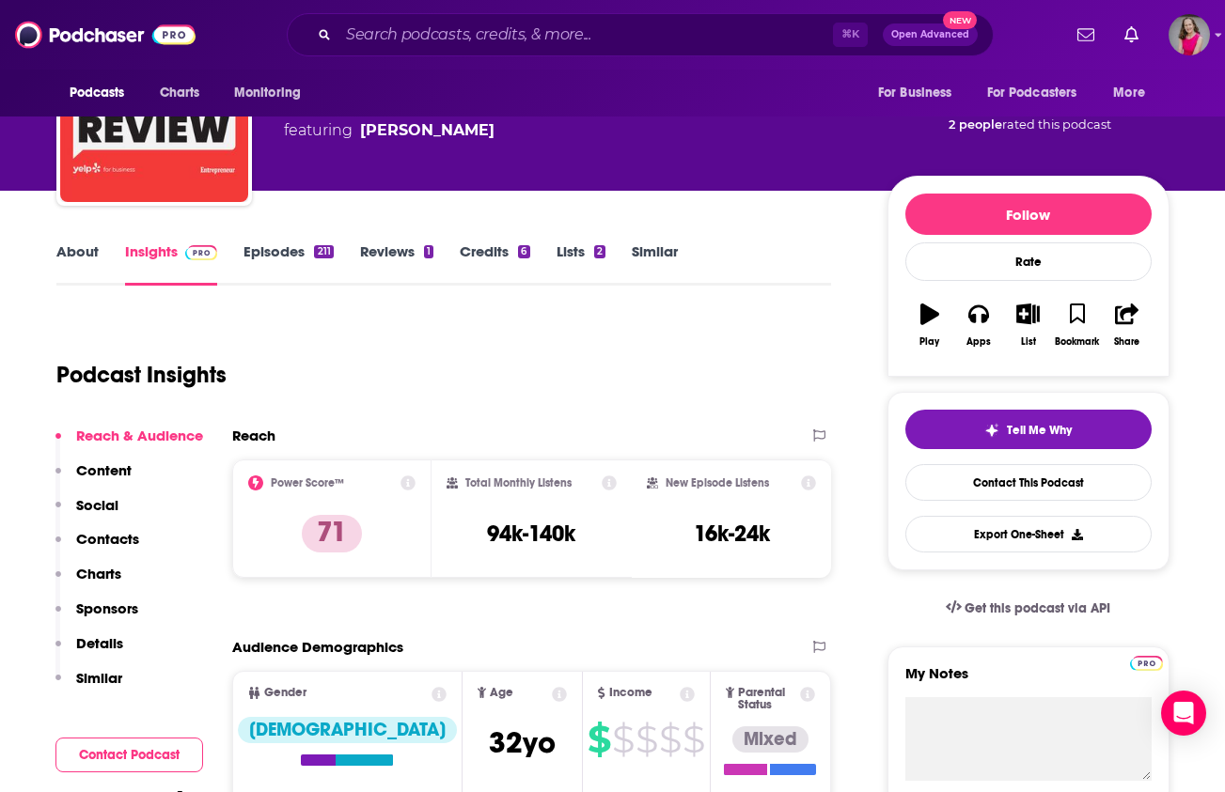
scroll to position [336, 0]
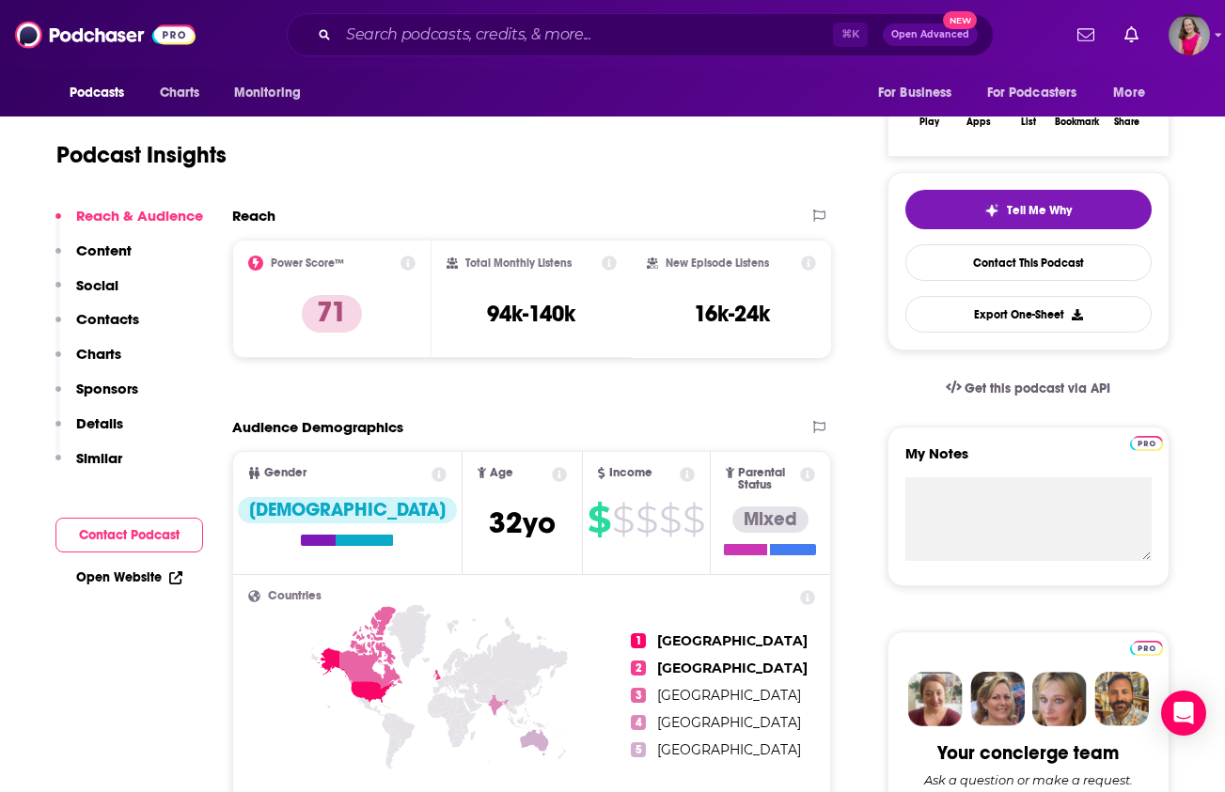
click at [96, 575] on link "Open Website" at bounding box center [129, 578] width 106 height 16
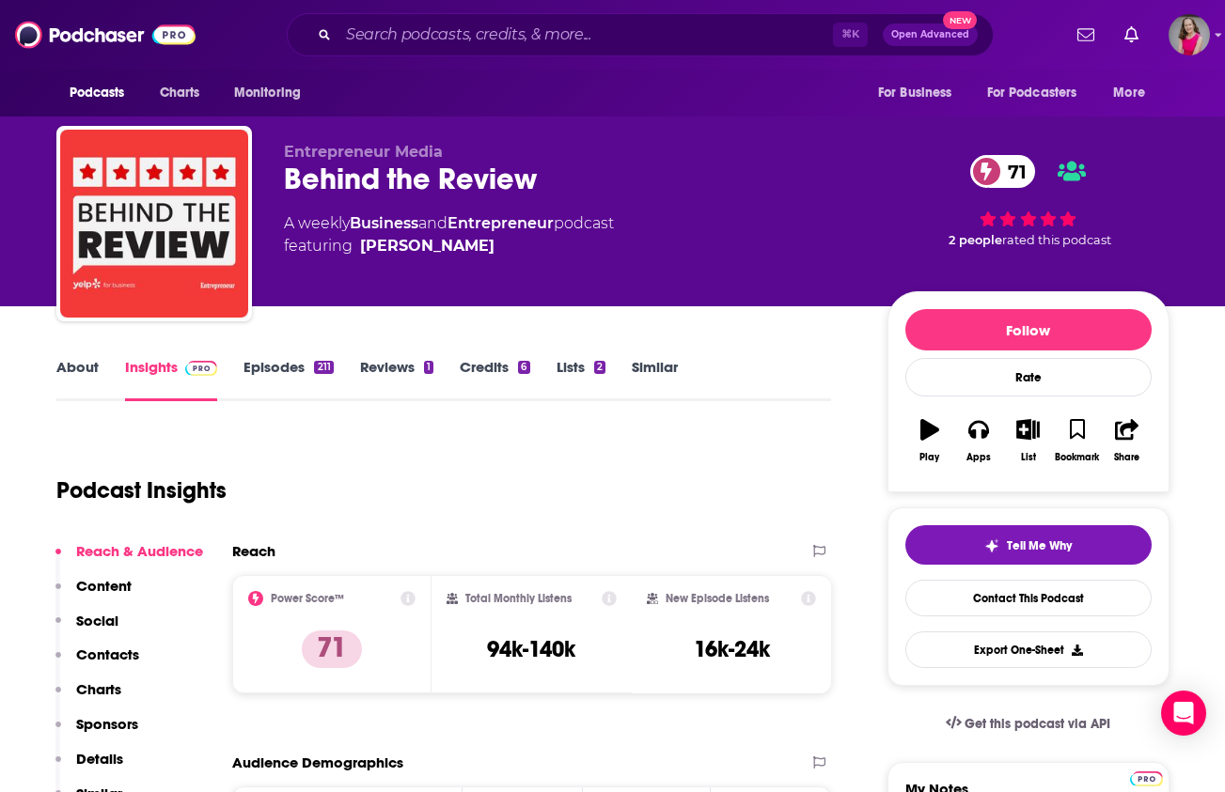
click at [72, 362] on link "About" at bounding box center [77, 379] width 42 height 43
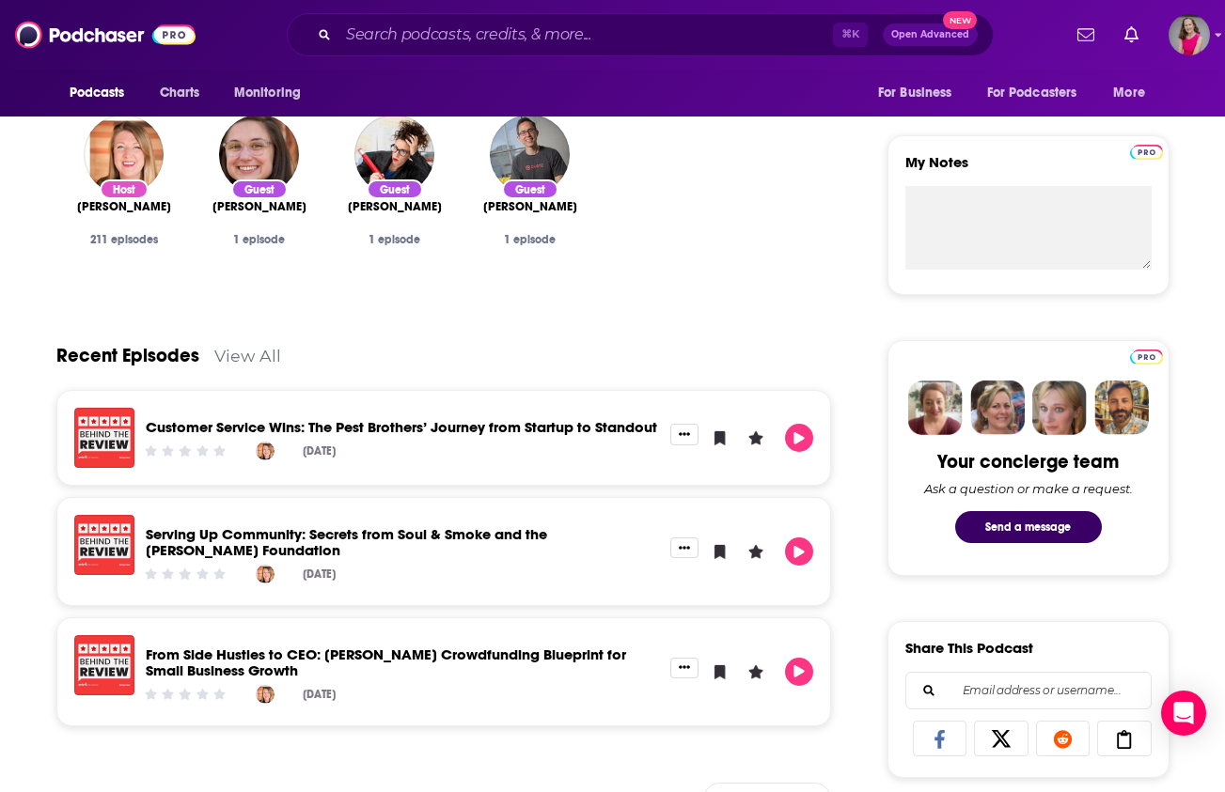
scroll to position [375, 0]
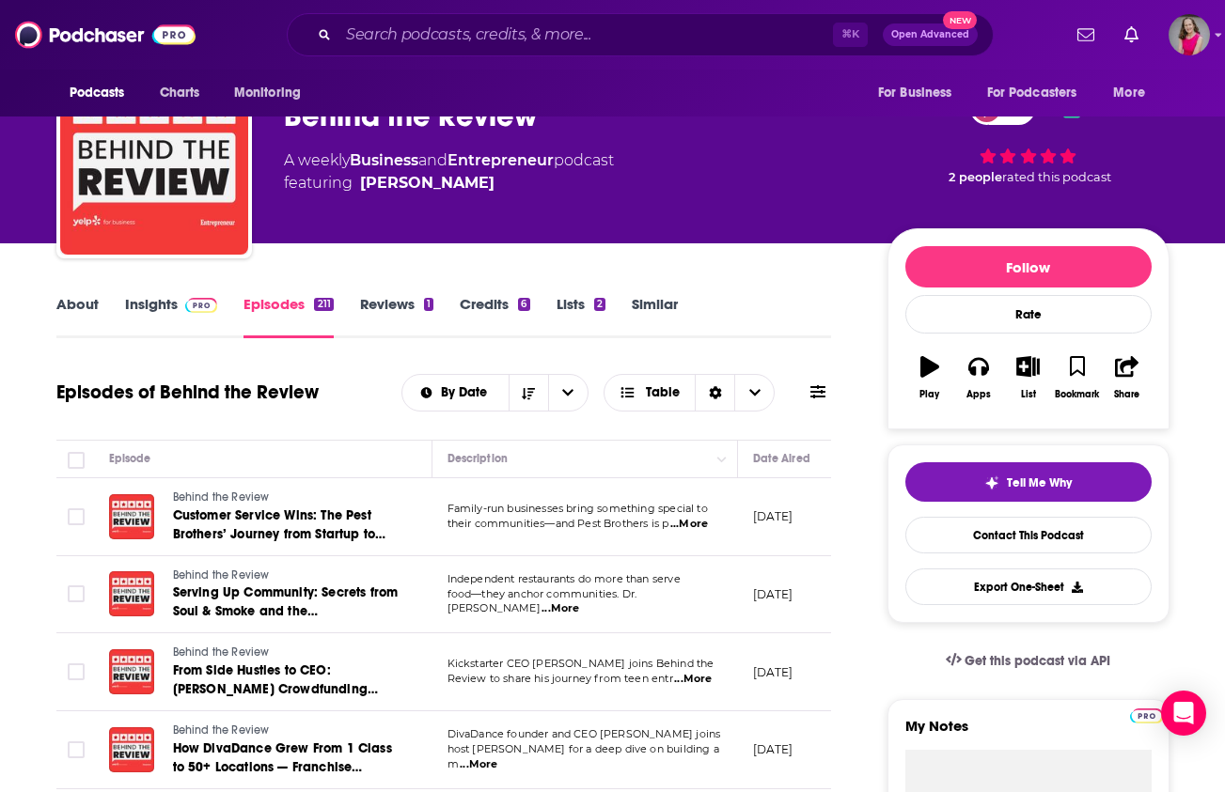
scroll to position [209, 0]
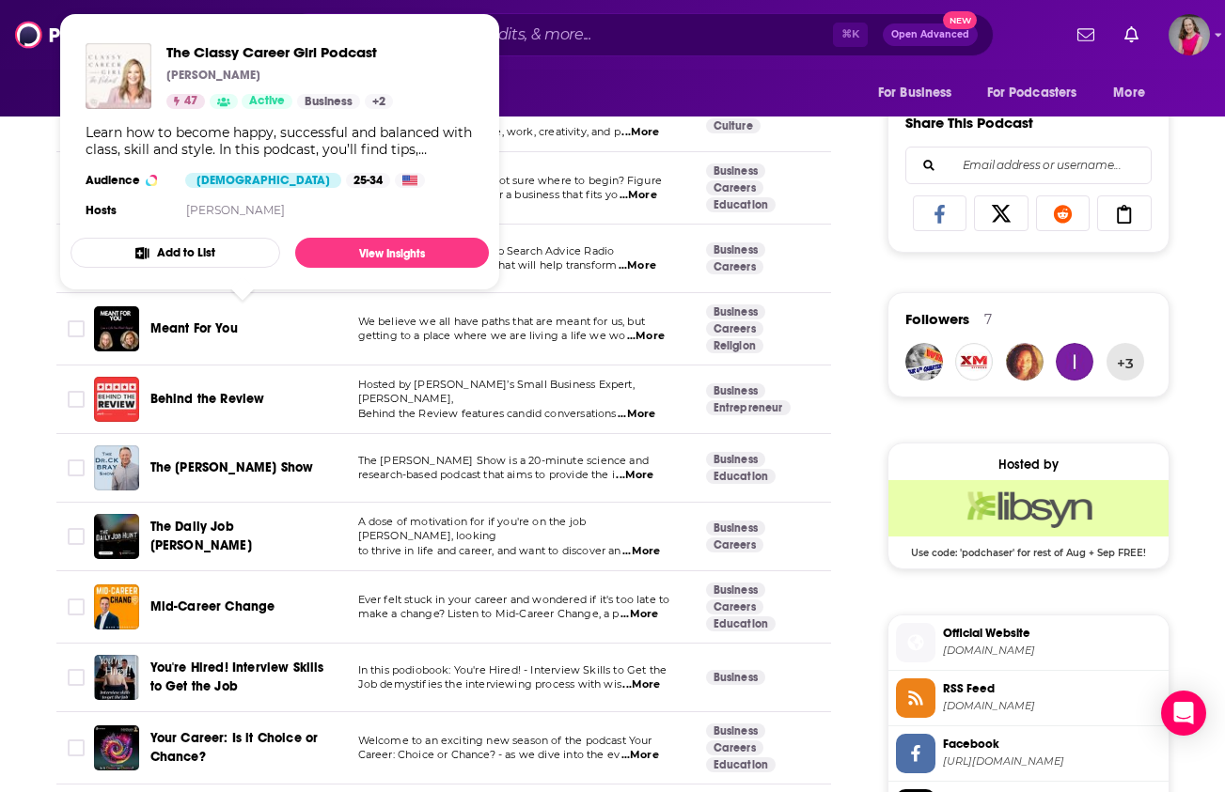
scroll to position [1169, 0]
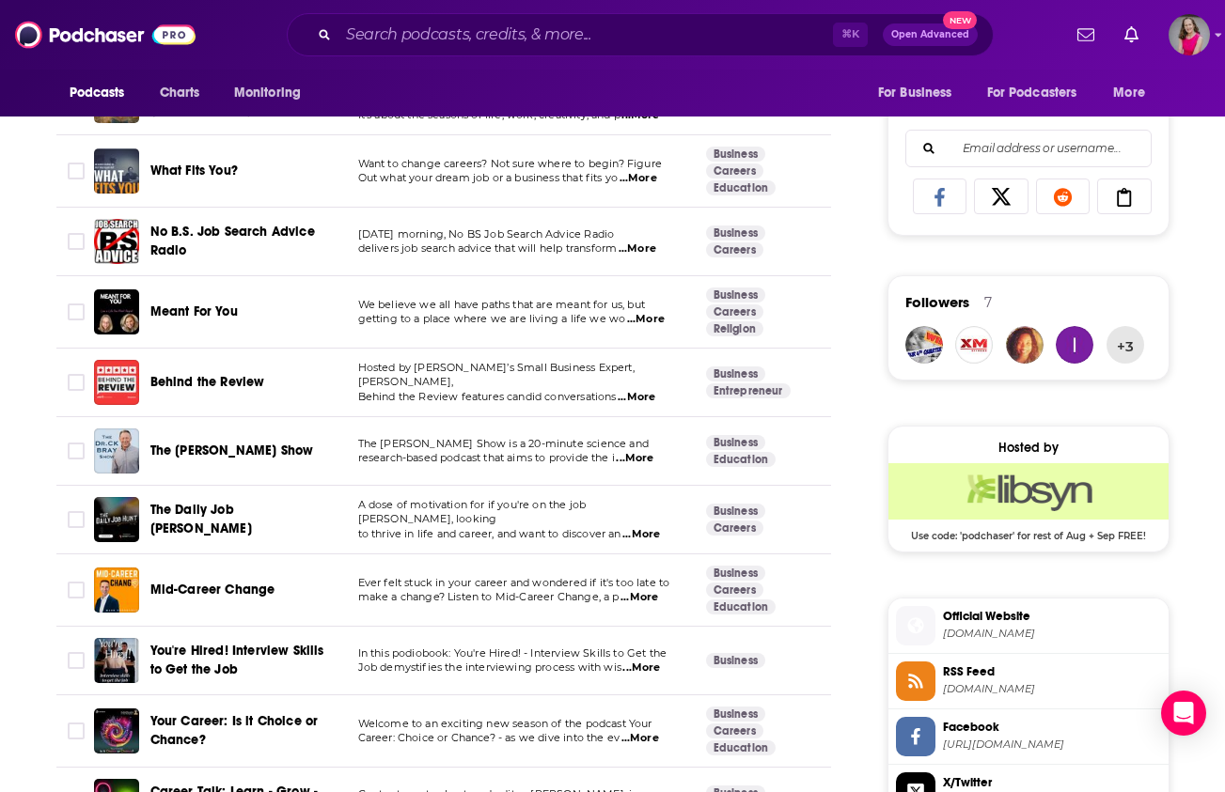
click at [651, 456] on span "...More" at bounding box center [635, 458] width 38 height 15
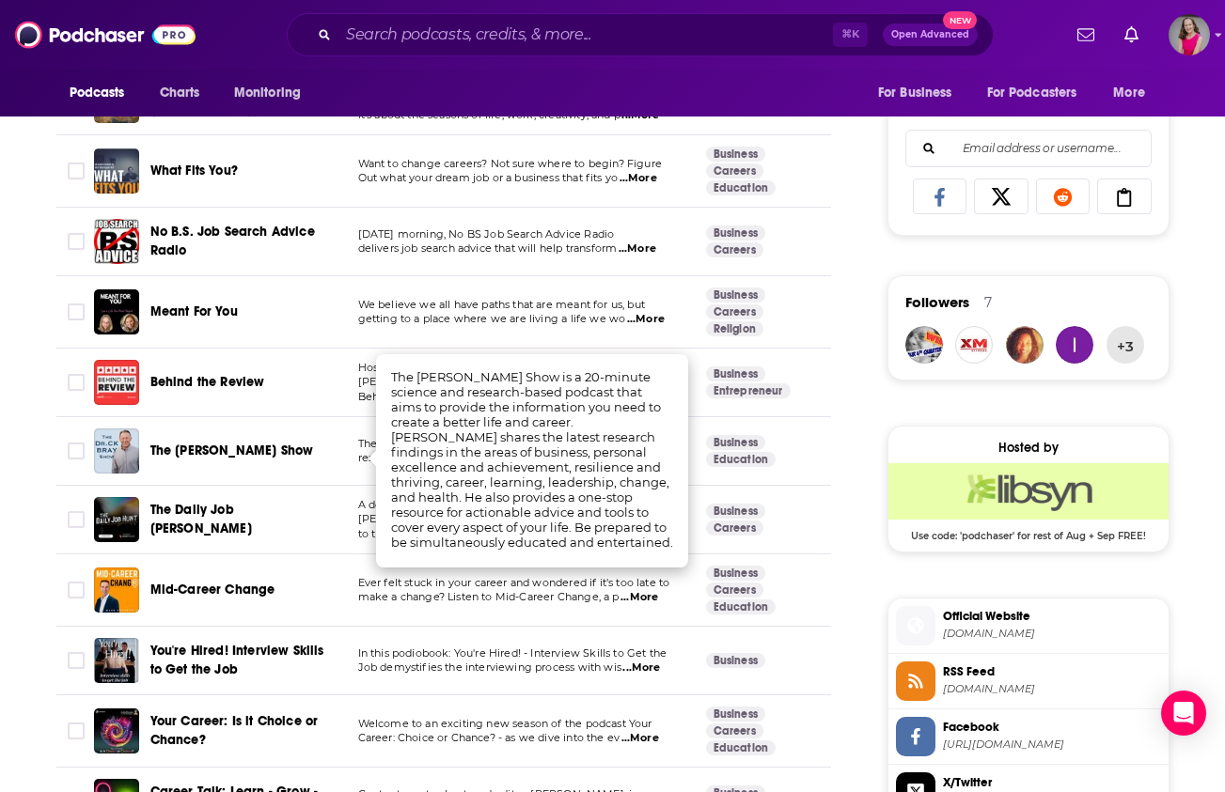
click at [290, 472] on div "The [PERSON_NAME] Show" at bounding box center [247, 451] width 195 height 45
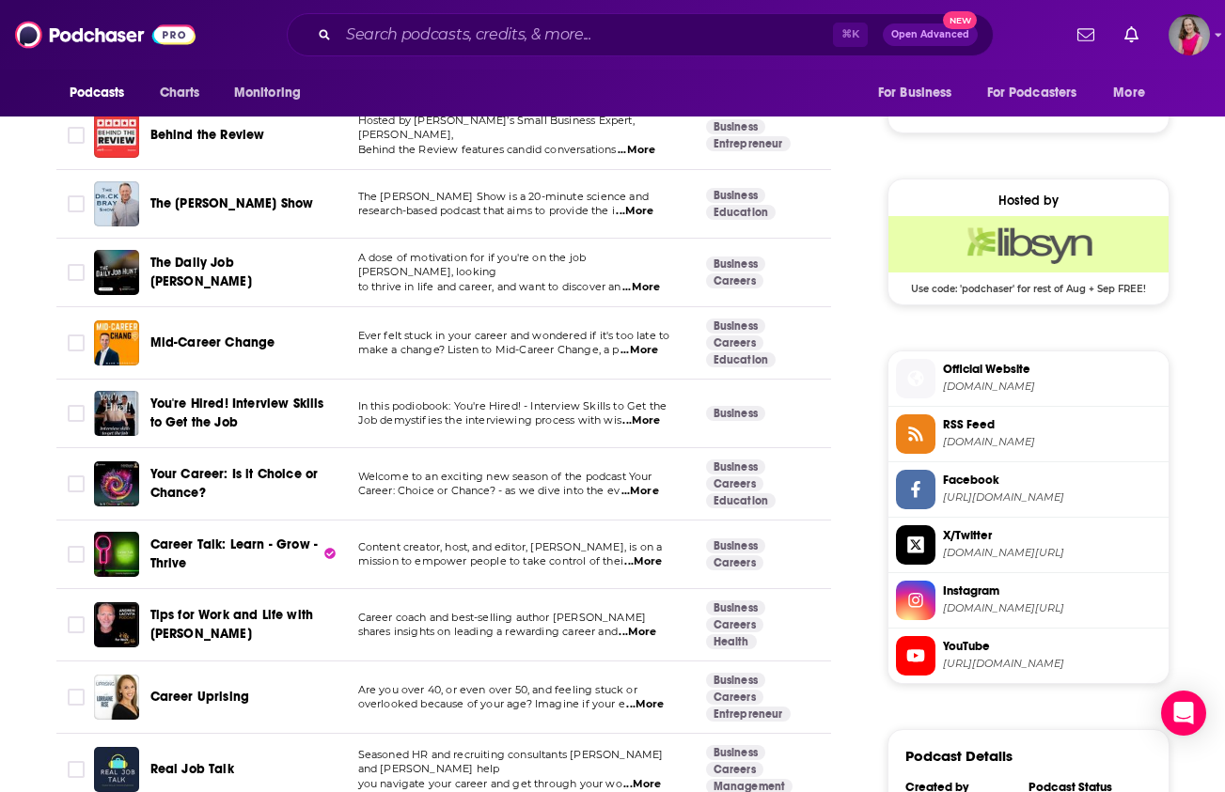
scroll to position [1427, 0]
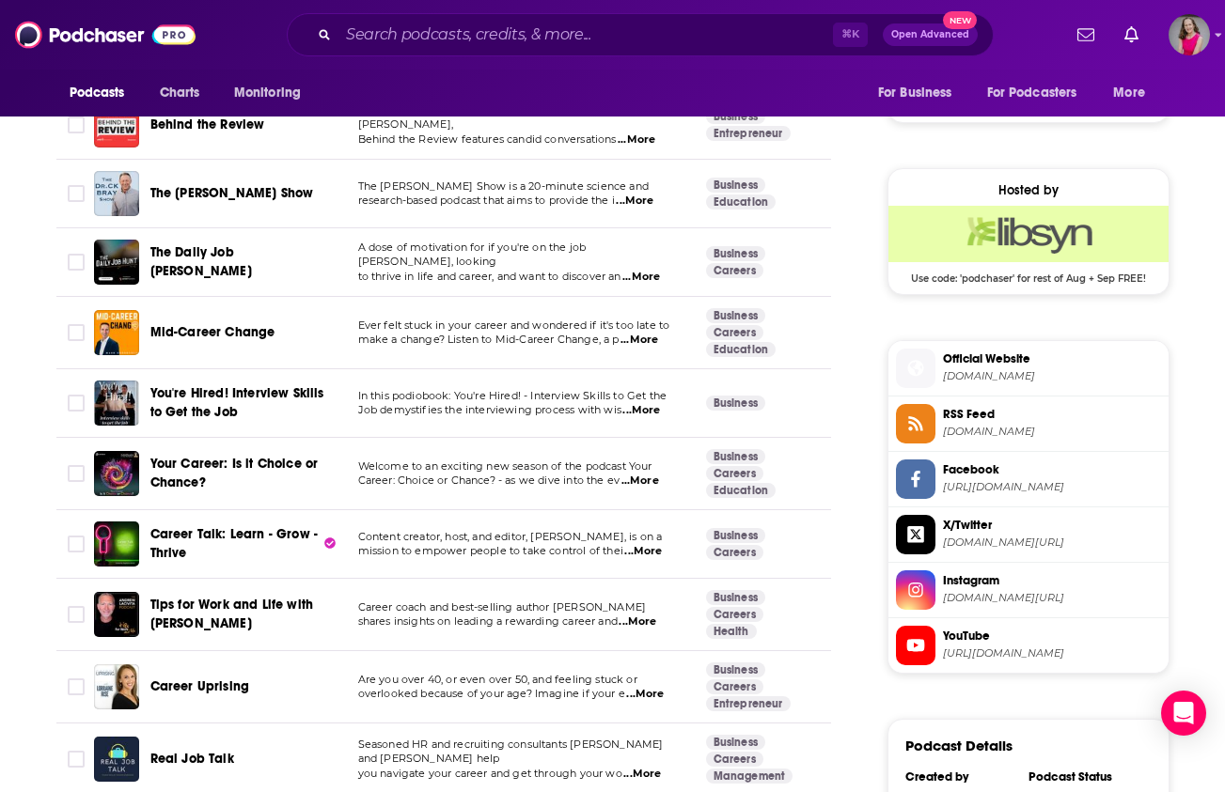
click at [645, 481] on span "...More" at bounding box center [640, 481] width 38 height 15
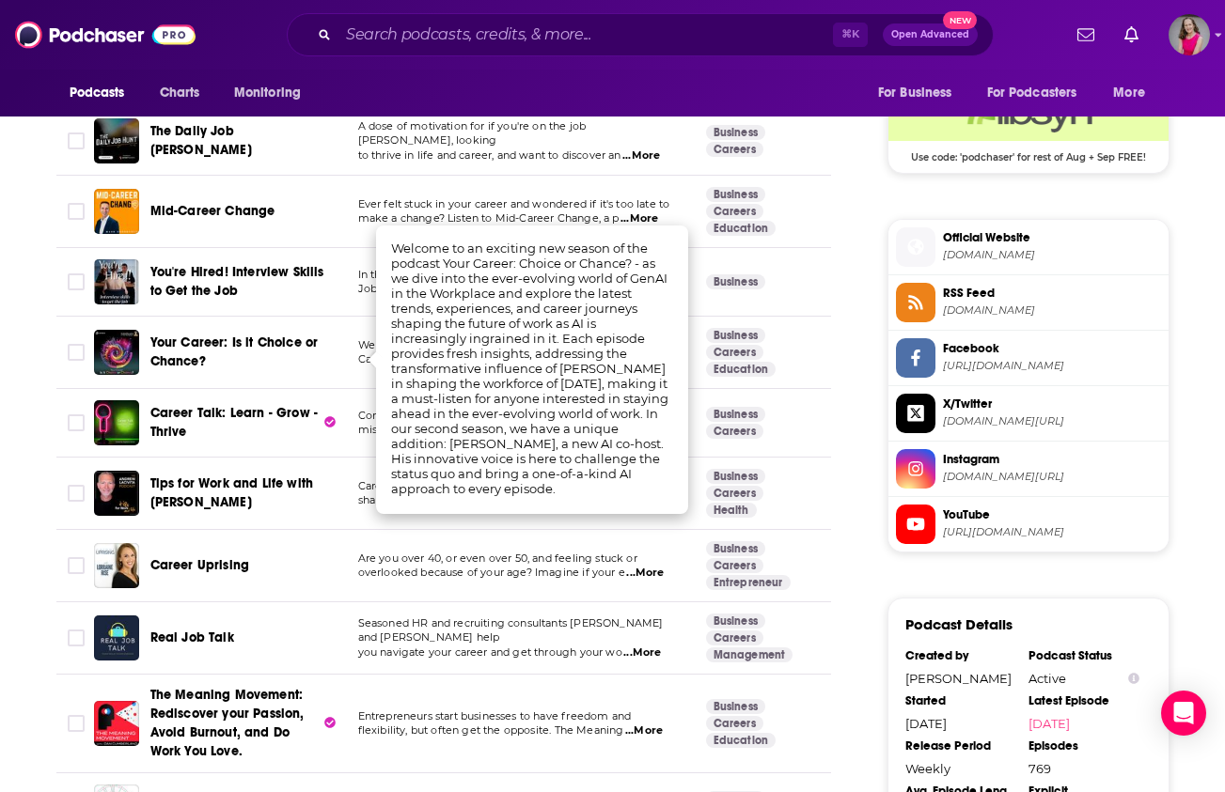
scroll to position [1576, 0]
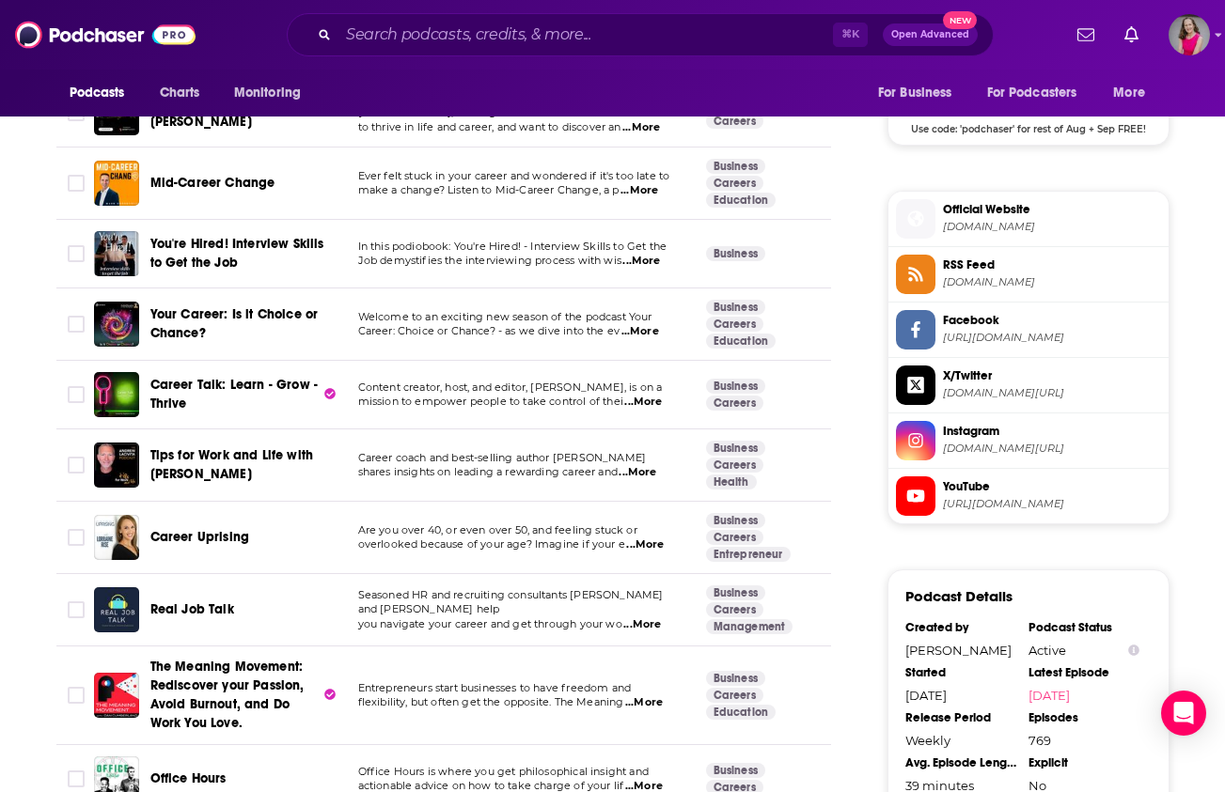
click at [646, 400] on span "...More" at bounding box center [643, 402] width 38 height 15
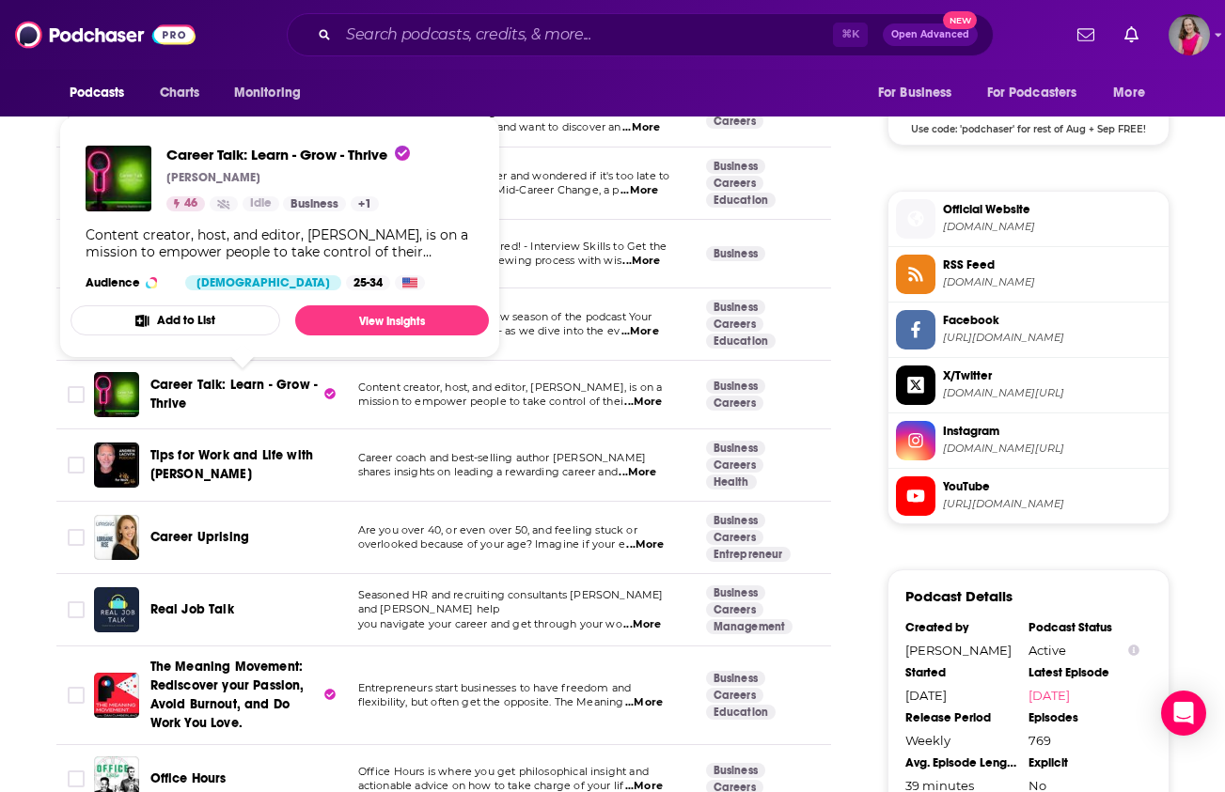
click at [189, 396] on span "Career Talk: Learn - Grow - Thrive" at bounding box center [235, 395] width 170 height 38
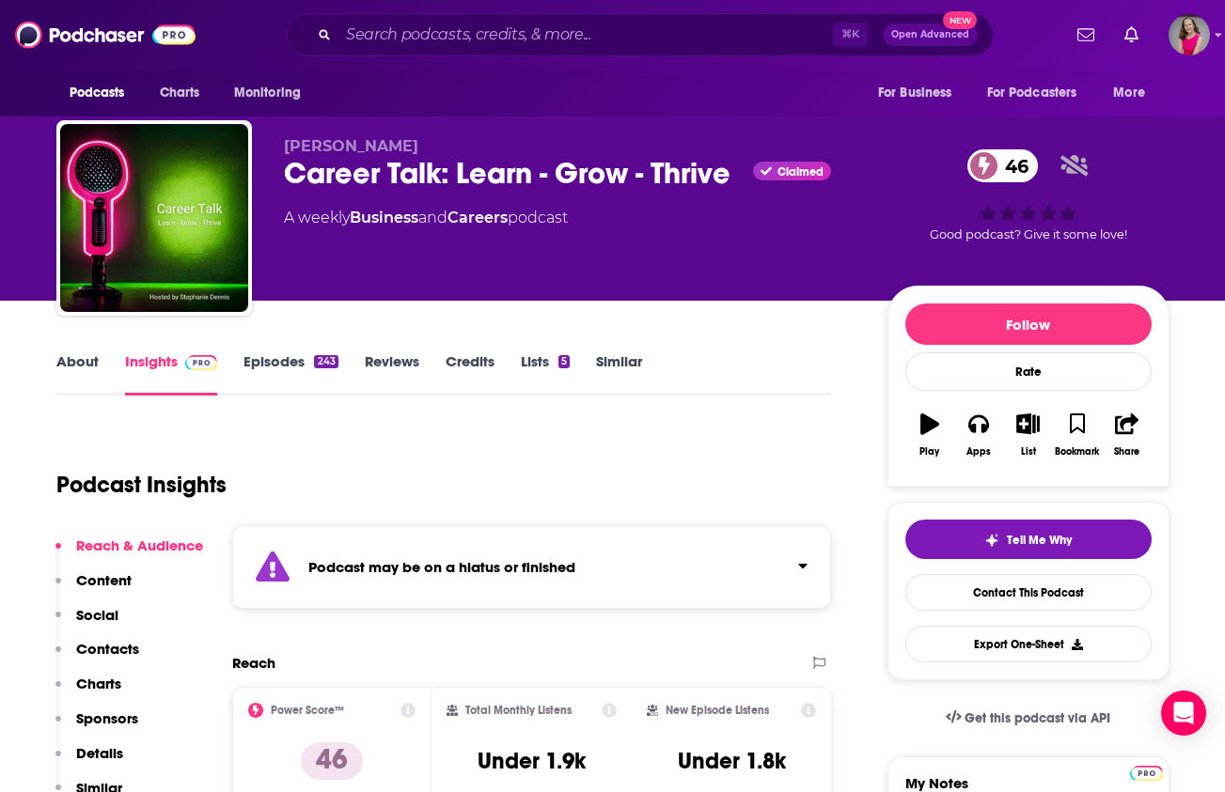
scroll to position [188, 0]
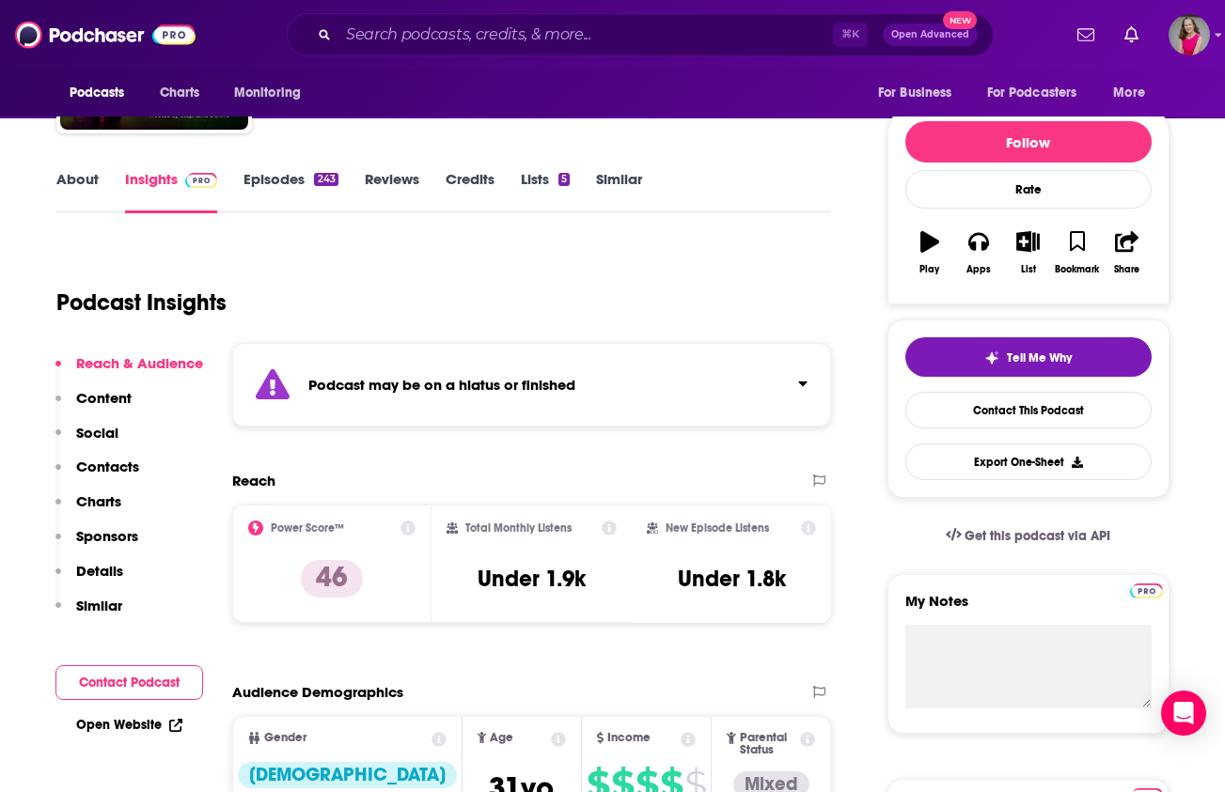
click at [268, 185] on link "Episodes 243" at bounding box center [290, 191] width 94 height 43
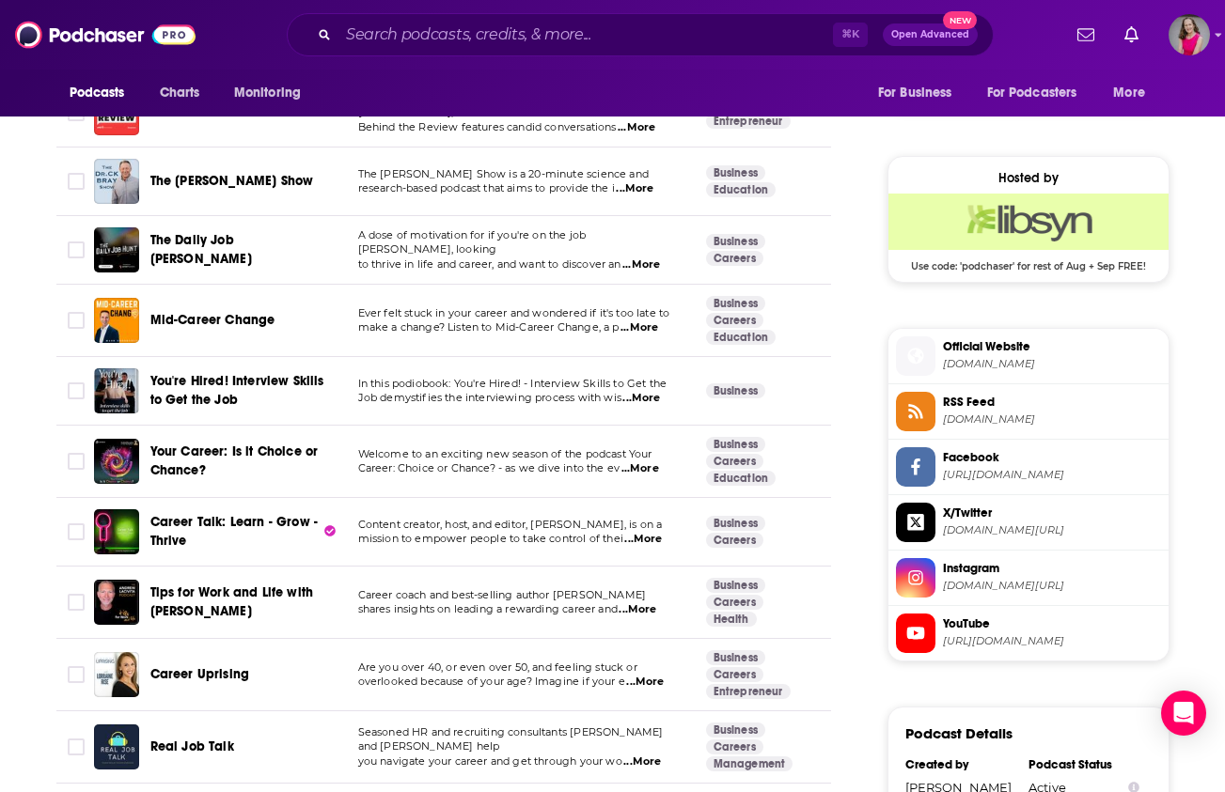
scroll to position [1639, 0]
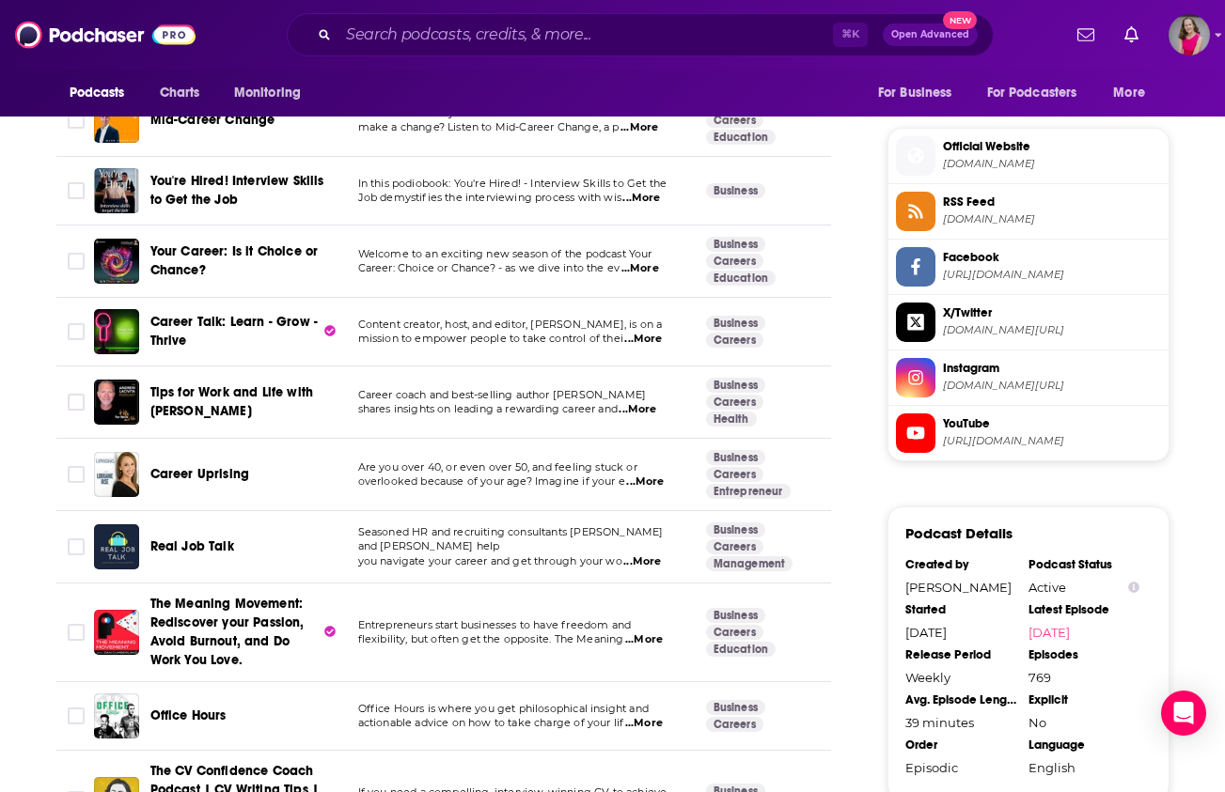
click at [651, 414] on span "...More" at bounding box center [637, 409] width 38 height 15
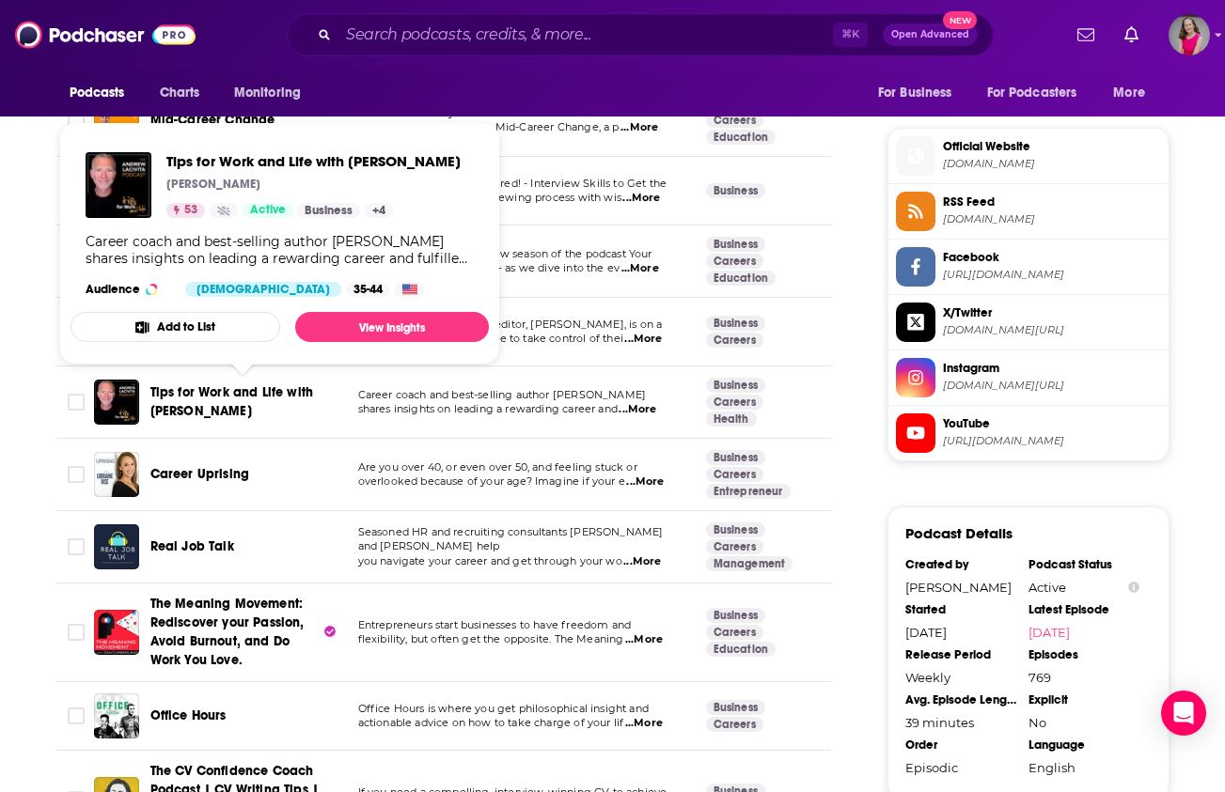
click at [186, 402] on span "Tips for Work and Life with [PERSON_NAME]" at bounding box center [243, 402] width 186 height 38
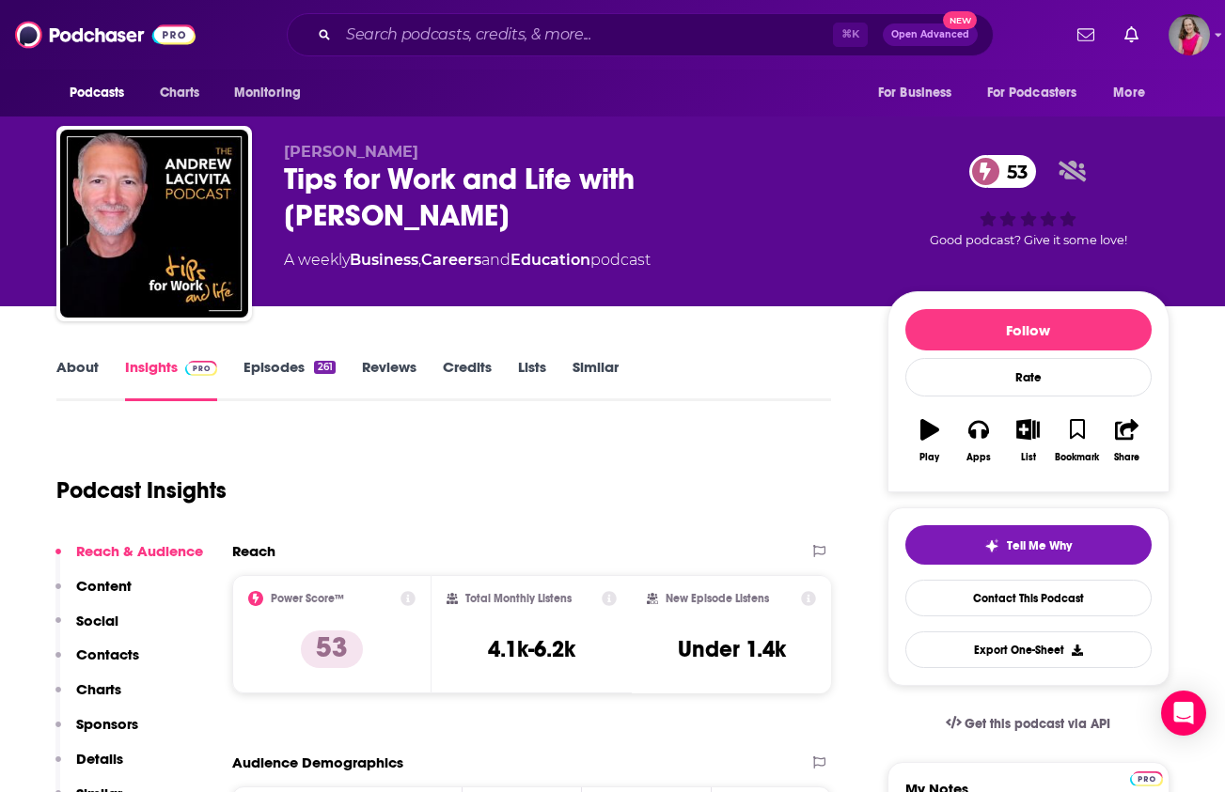
click at [68, 366] on link "About" at bounding box center [77, 379] width 42 height 43
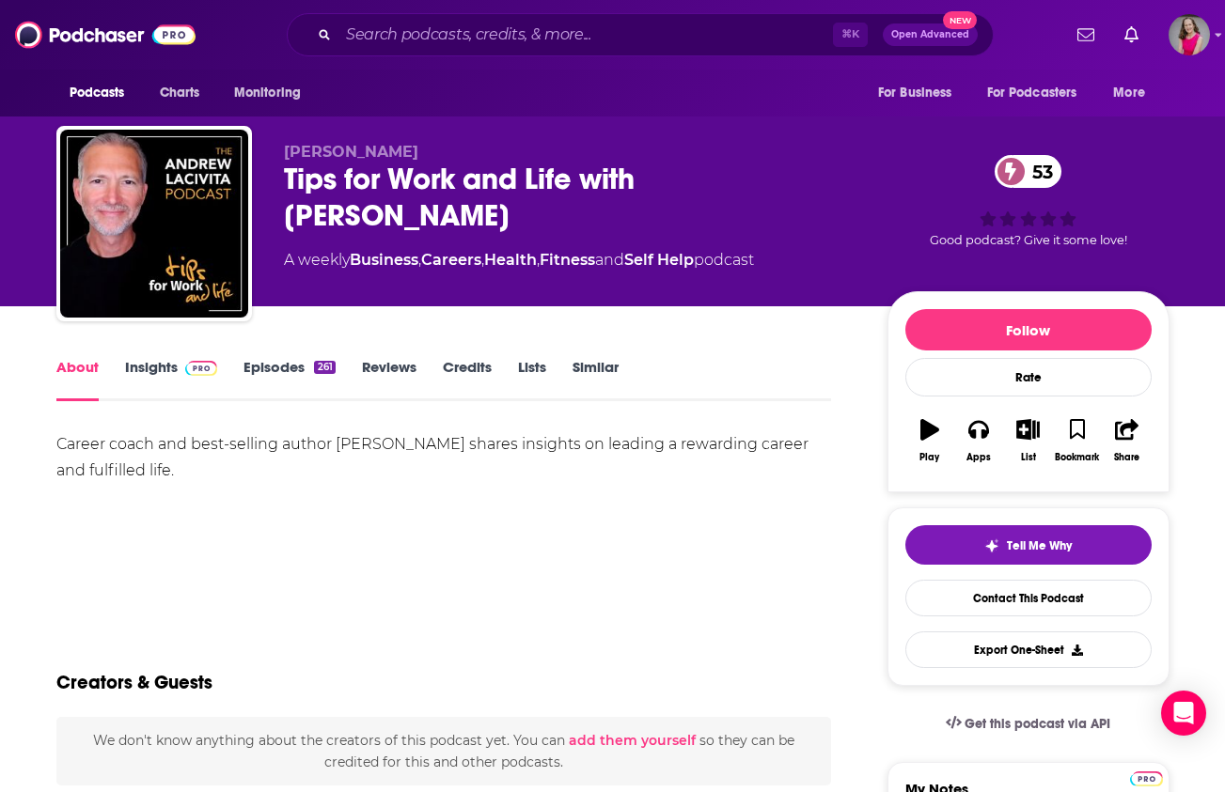
click at [146, 364] on link "Insights" at bounding box center [171, 379] width 93 height 43
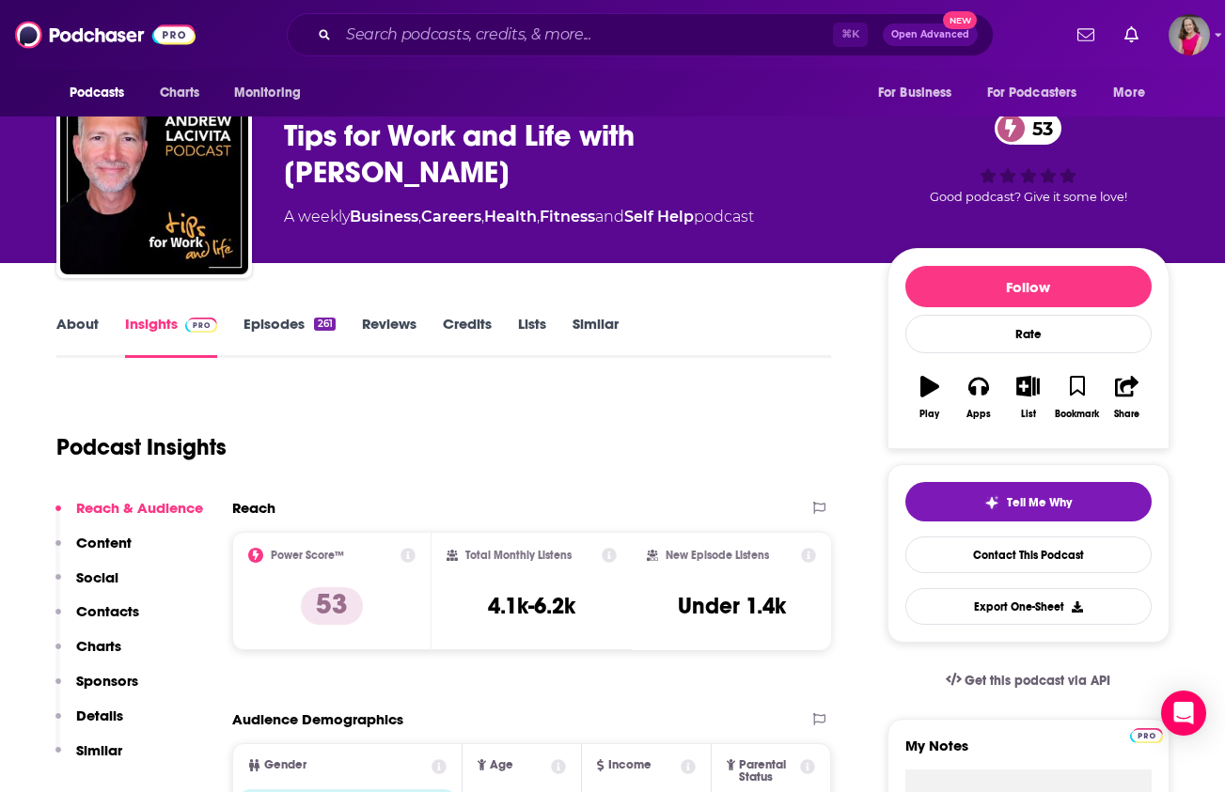
scroll to position [63, 0]
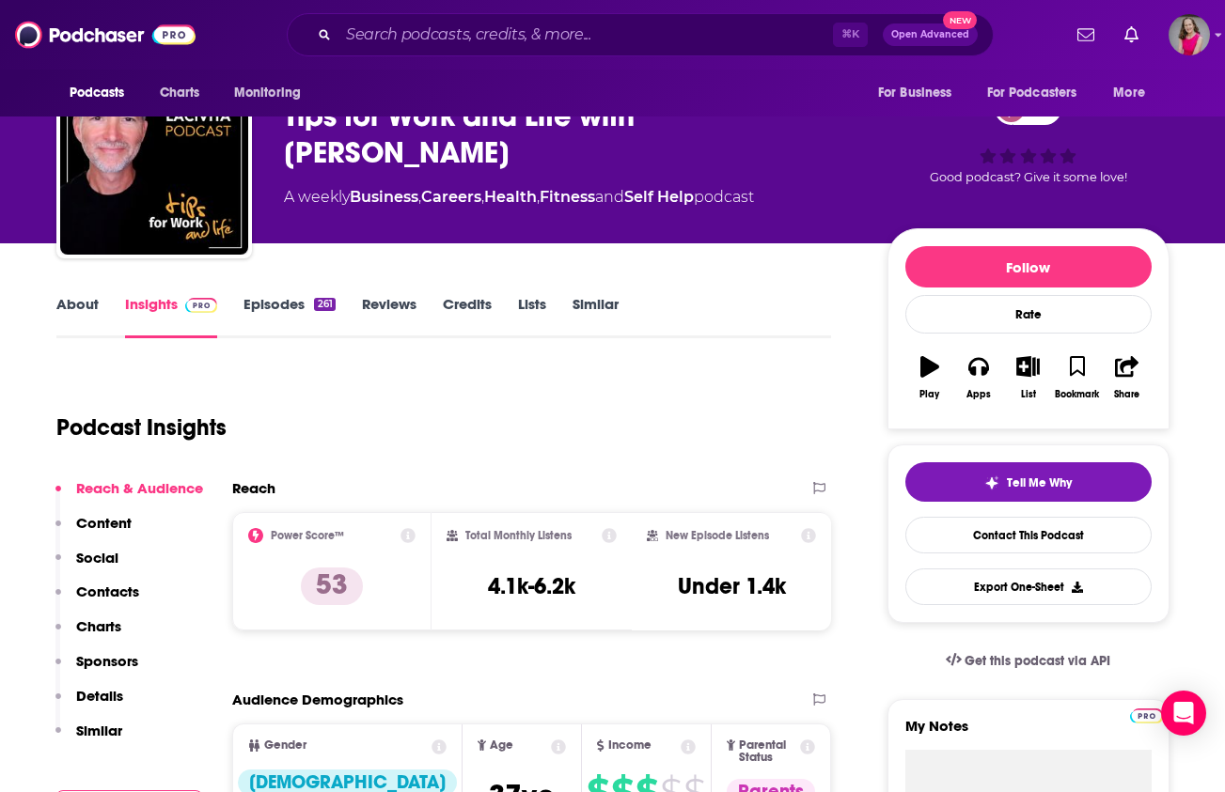
click at [274, 312] on link "Episodes 261" at bounding box center [288, 316] width 91 height 43
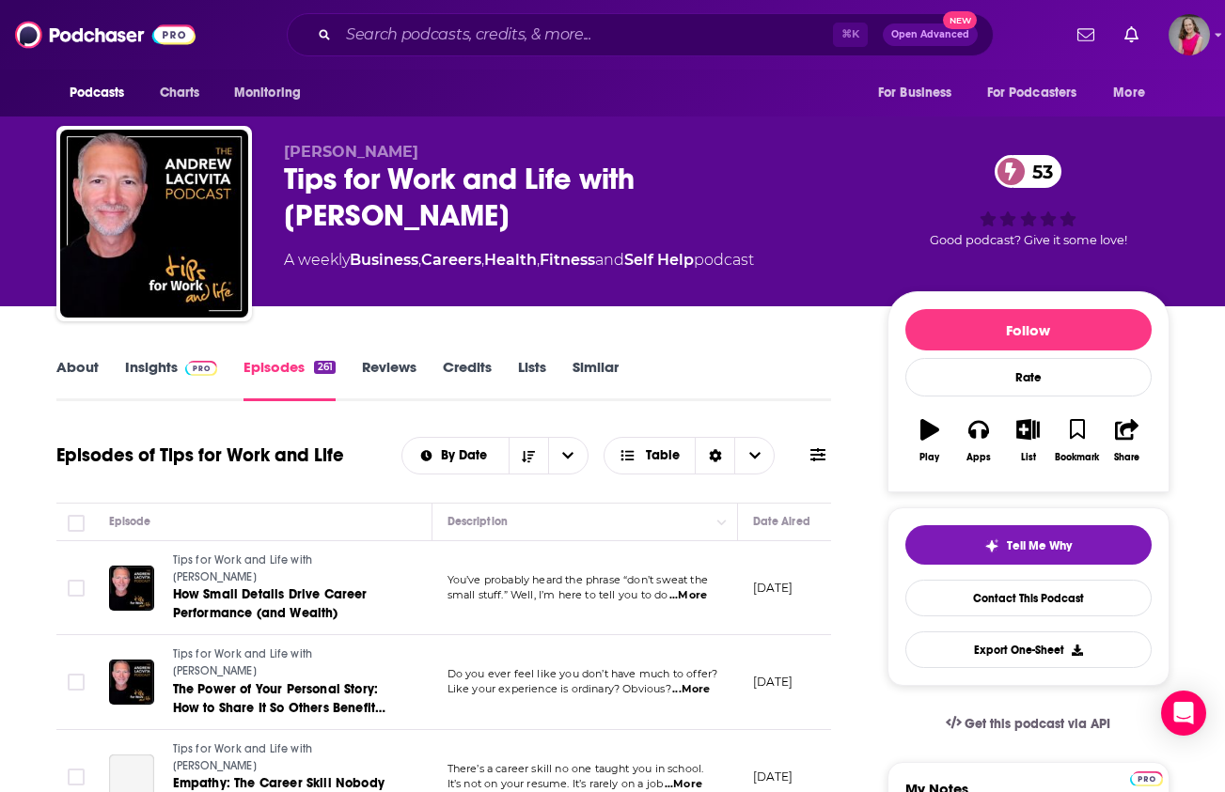
drag, startPoint x: 769, startPoint y: 602, endPoint x: 841, endPoint y: 602, distance: 72.4
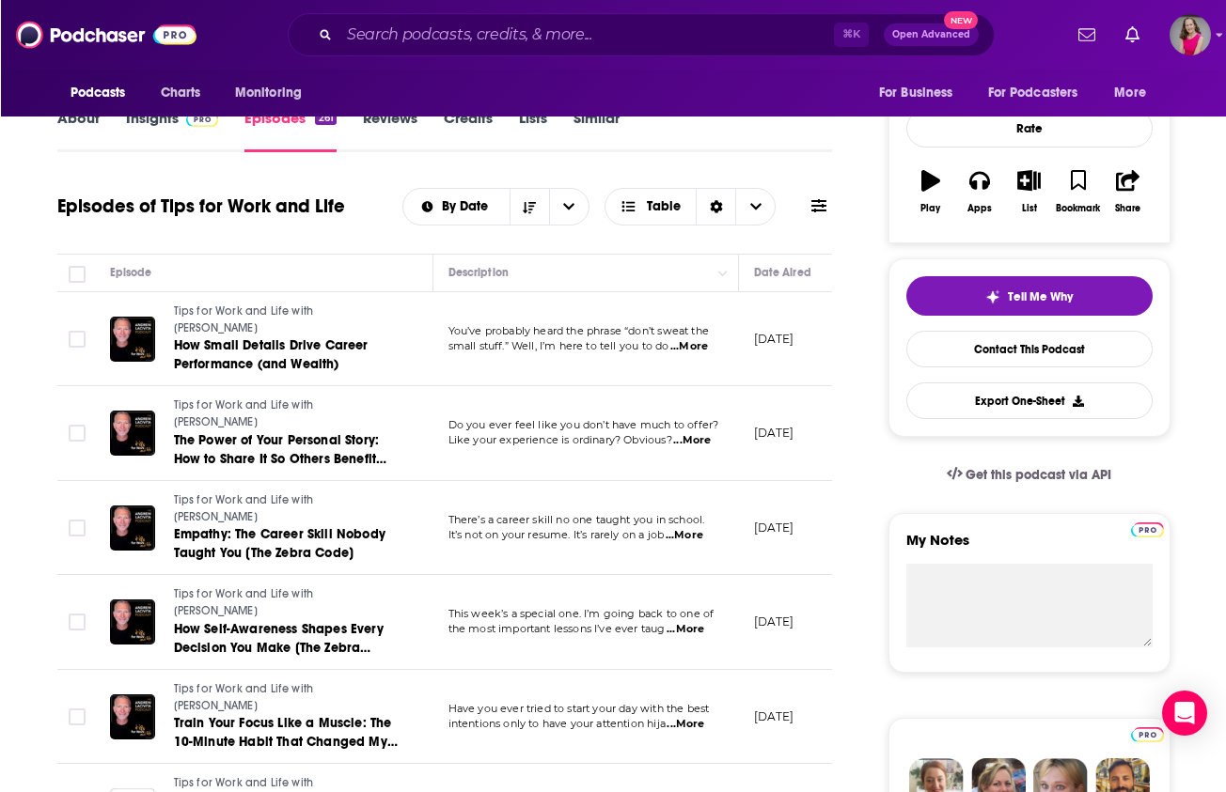
scroll to position [351, 0]
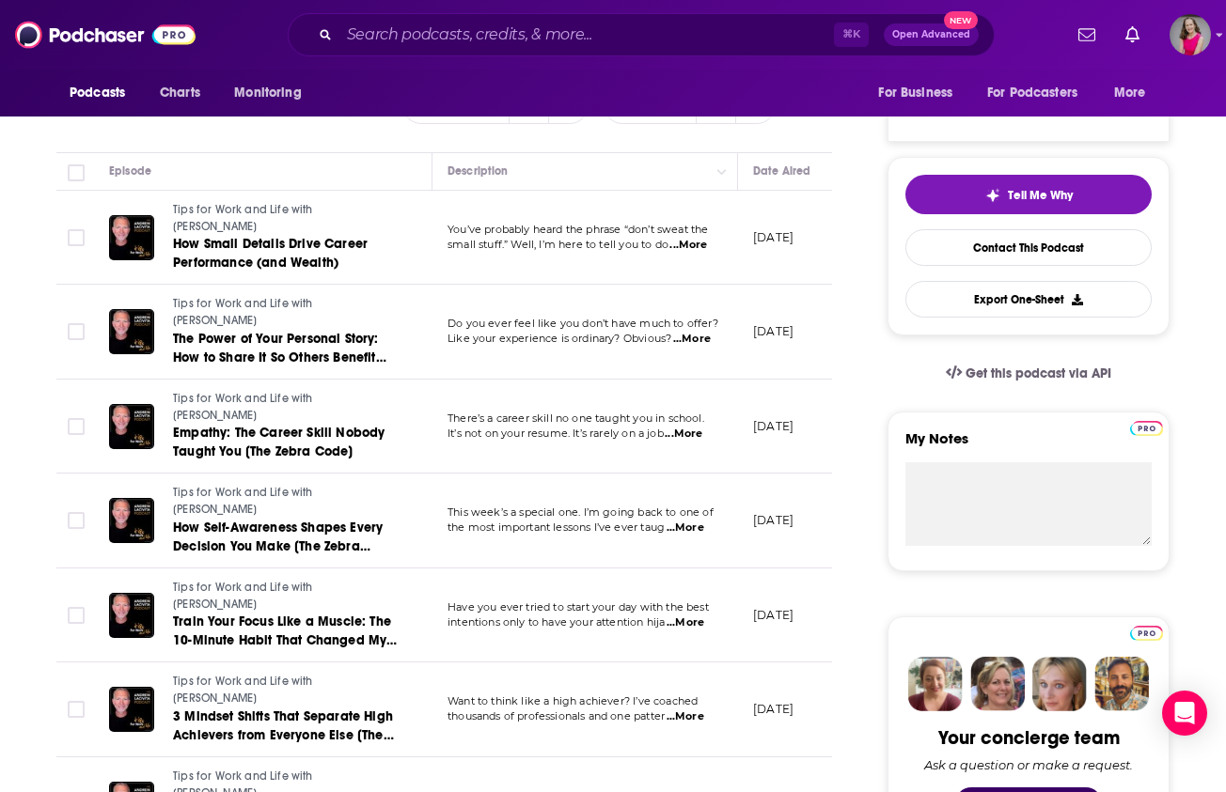
click at [780, 569] on td "August 4, 2025" at bounding box center [799, 616] width 122 height 95
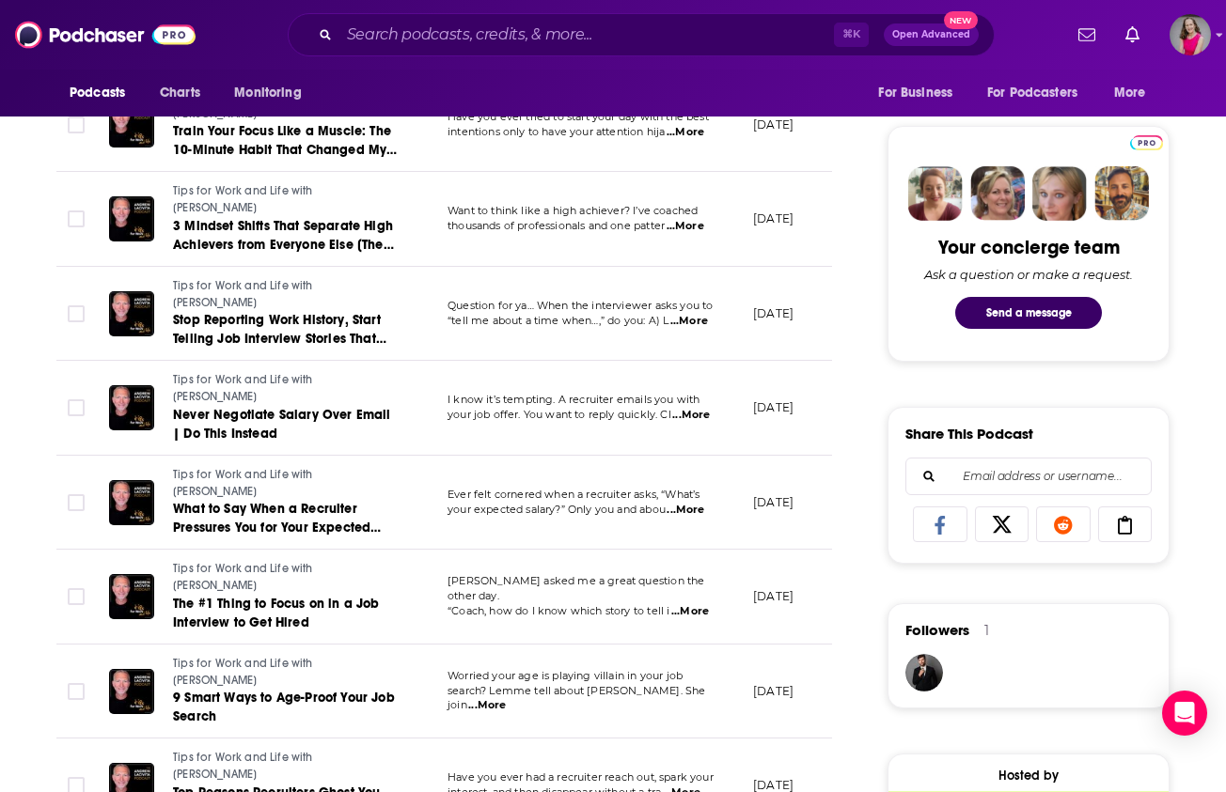
scroll to position [1336, 0]
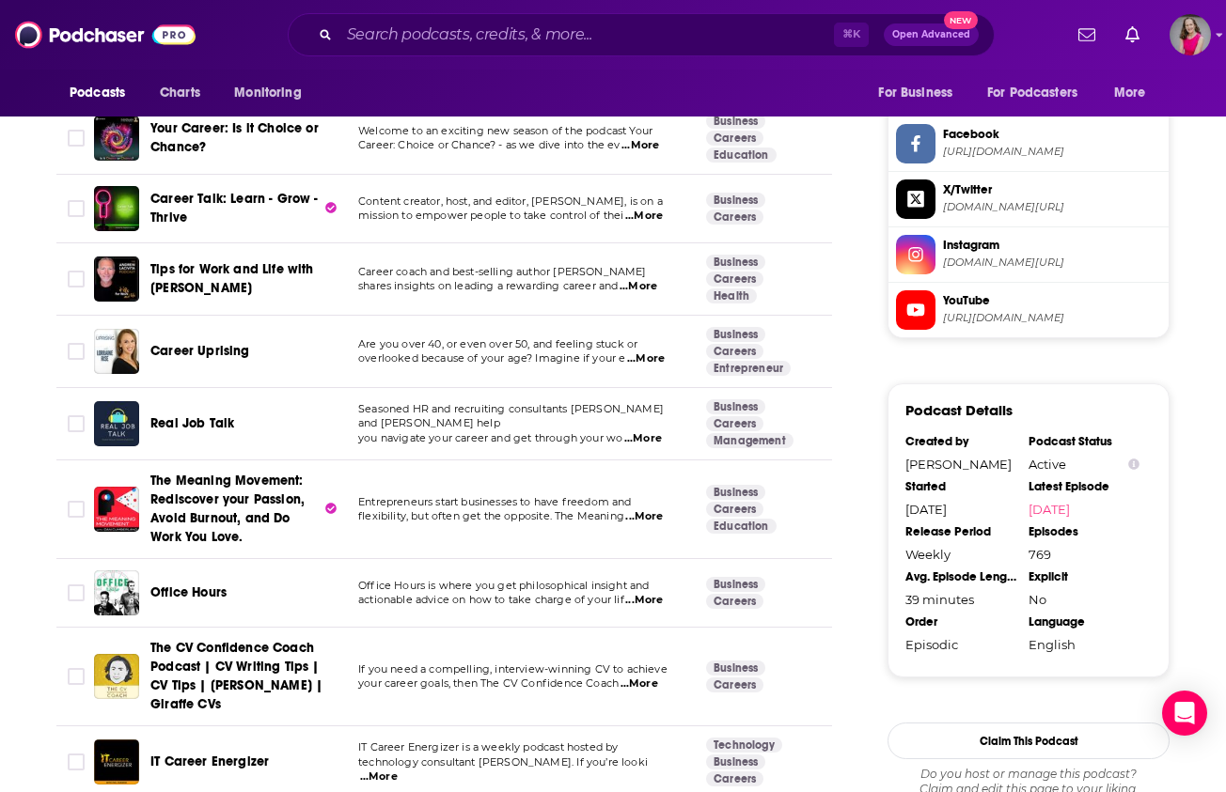
scroll to position [1767, 0]
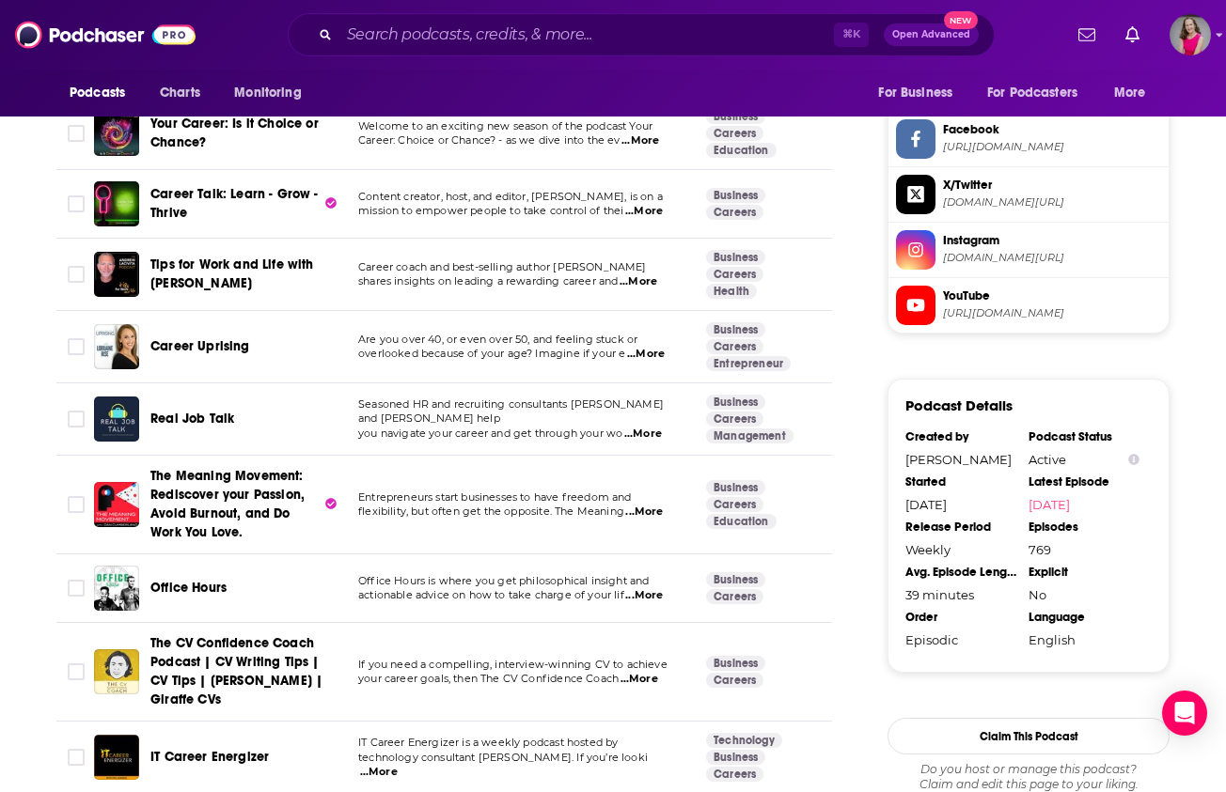
click at [649, 511] on span "...More" at bounding box center [644, 512] width 38 height 15
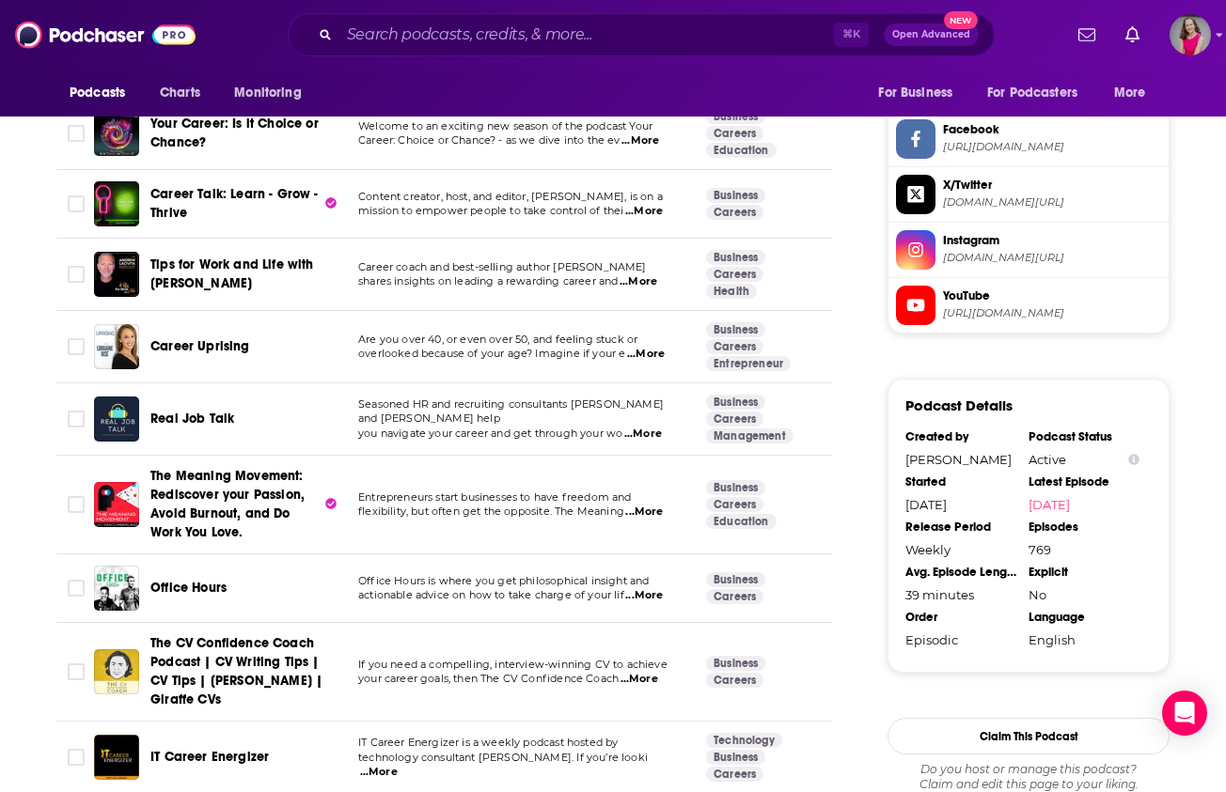
click at [662, 596] on span "...More" at bounding box center [644, 595] width 38 height 15
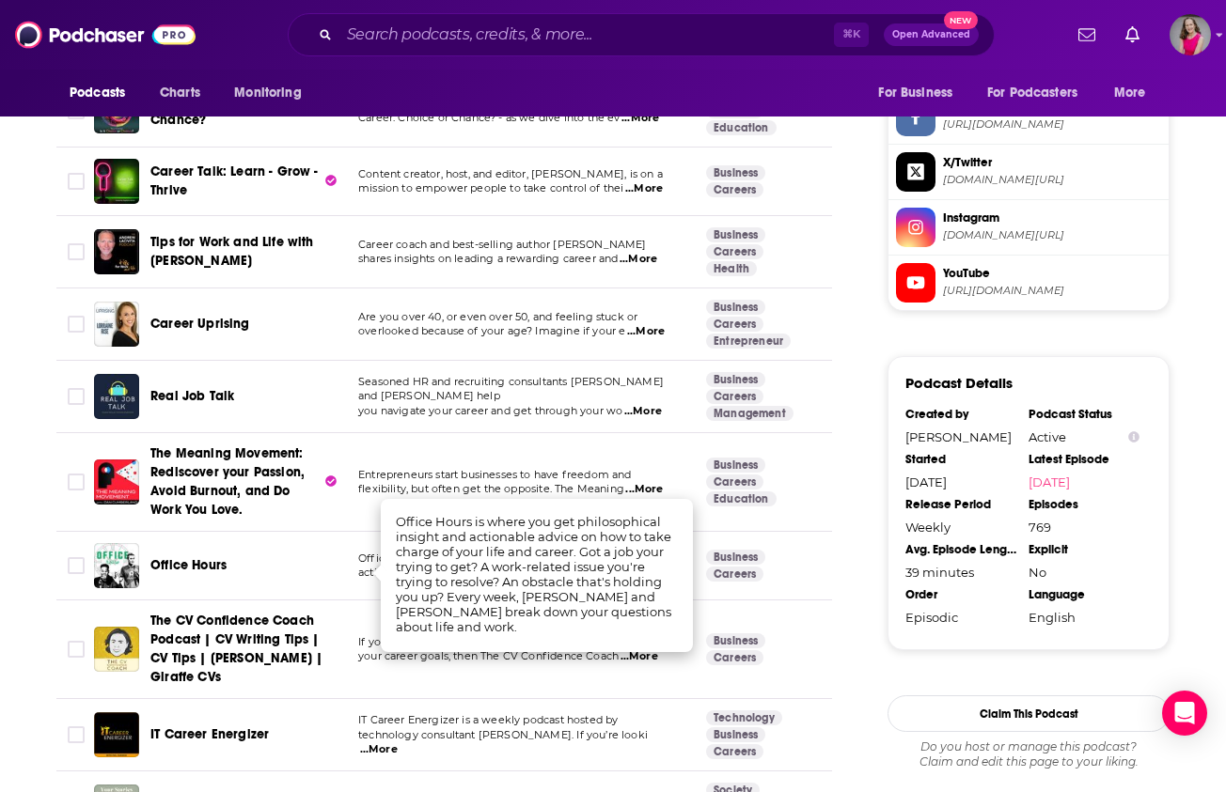
scroll to position [1874, 0]
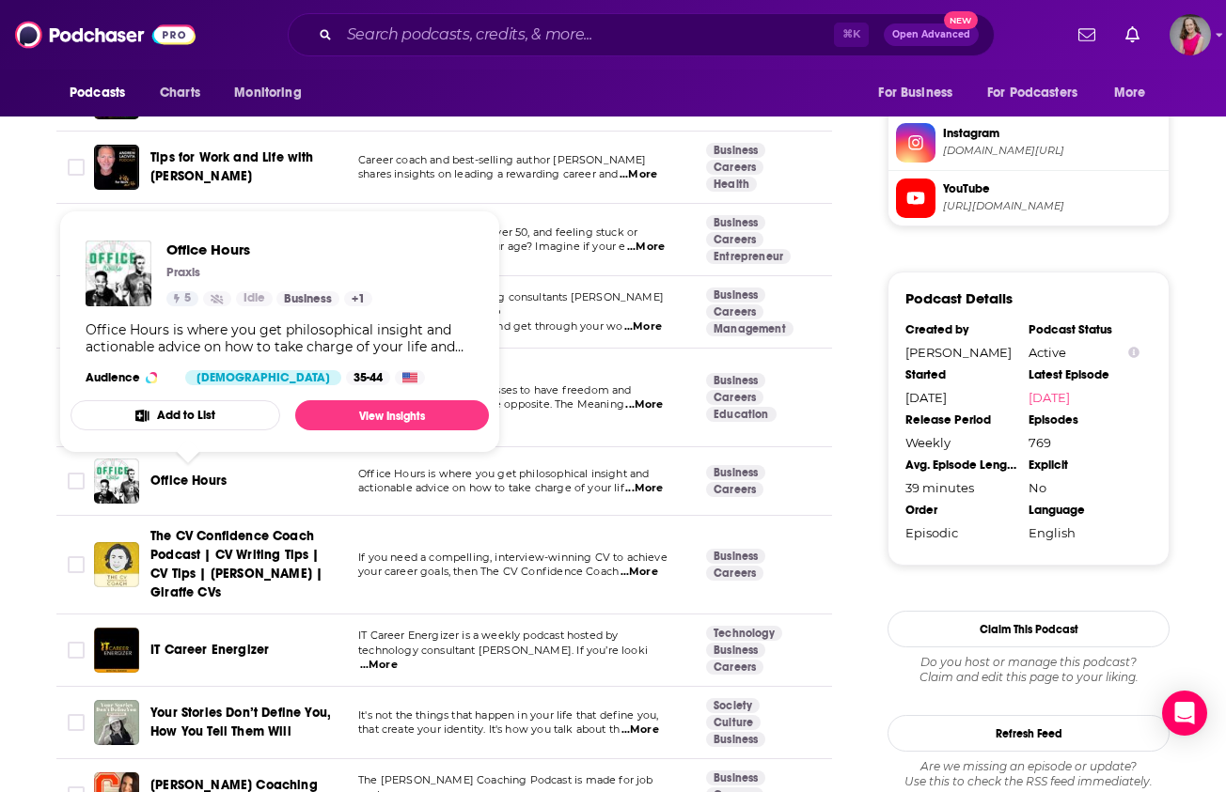
click at [179, 479] on span "Office Hours" at bounding box center [188, 481] width 76 height 16
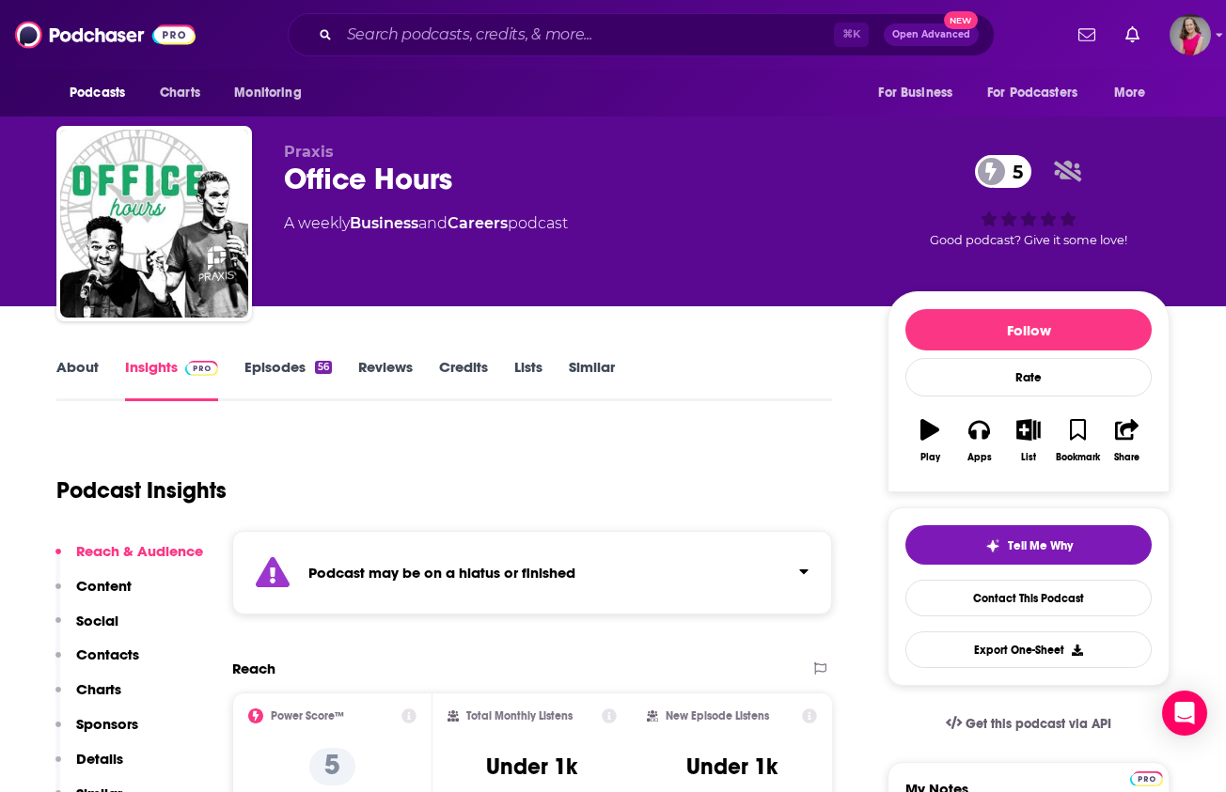
click at [77, 366] on link "About" at bounding box center [77, 379] width 42 height 43
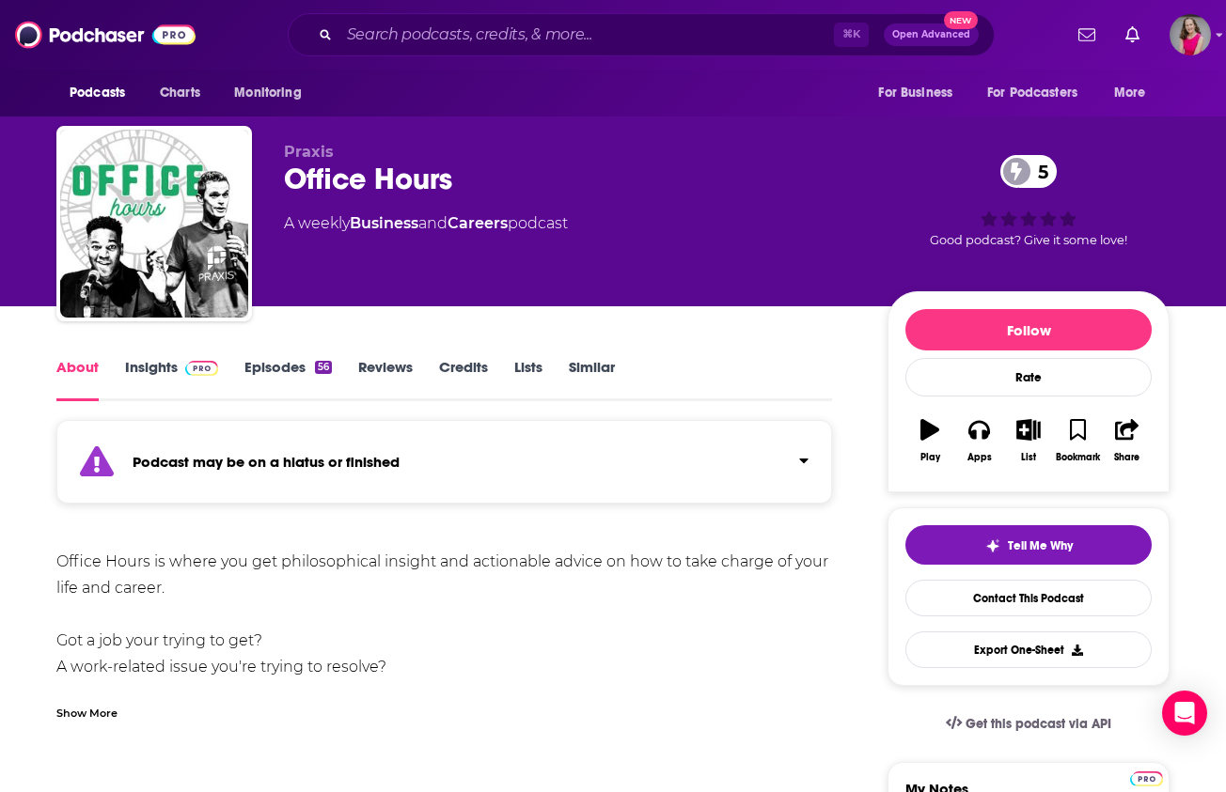
click at [260, 364] on link "Episodes 56" at bounding box center [287, 379] width 87 height 43
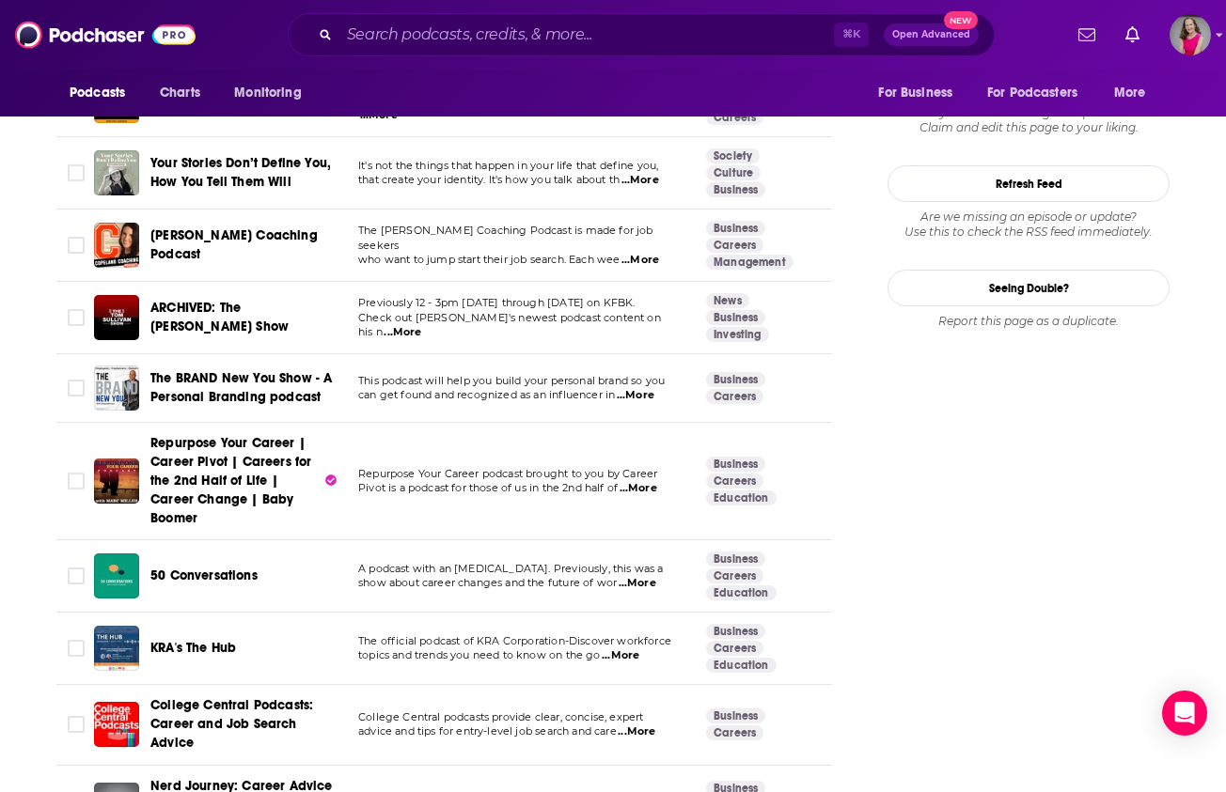
scroll to position [2448, 0]
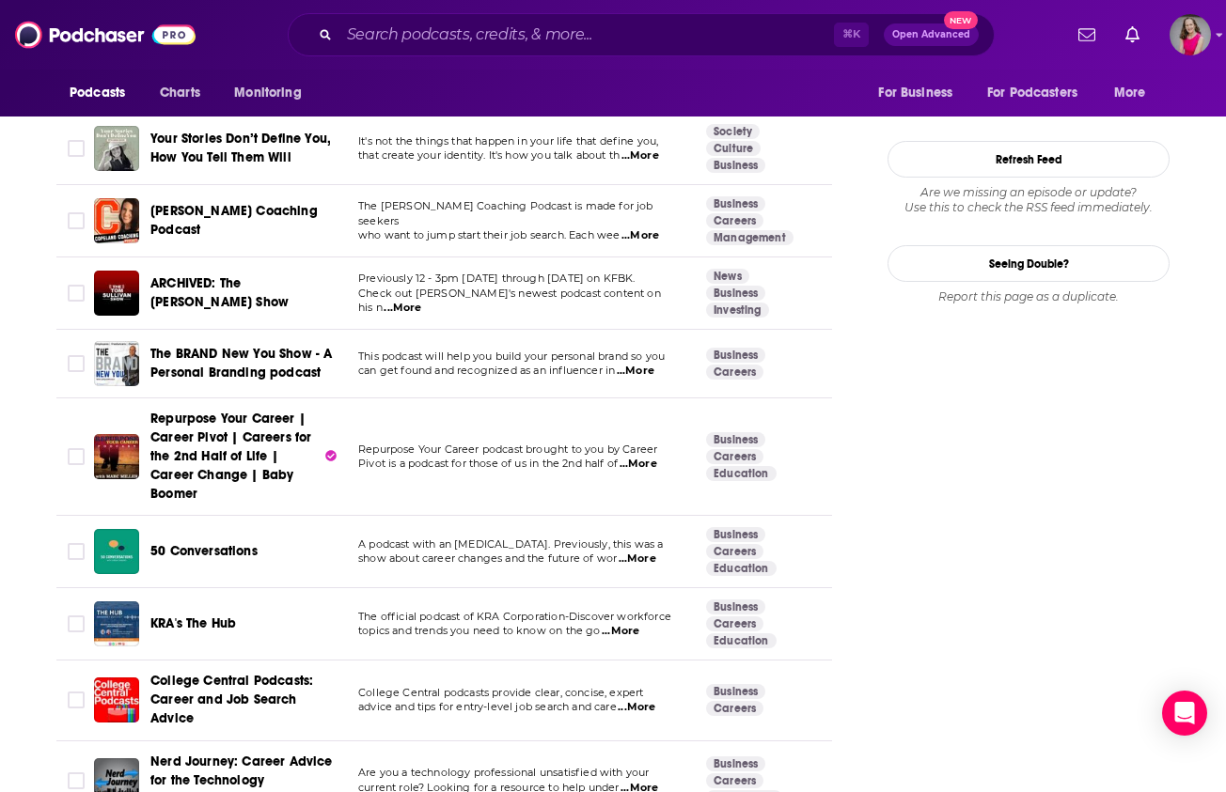
click at [643, 464] on span "...More" at bounding box center [638, 464] width 38 height 15
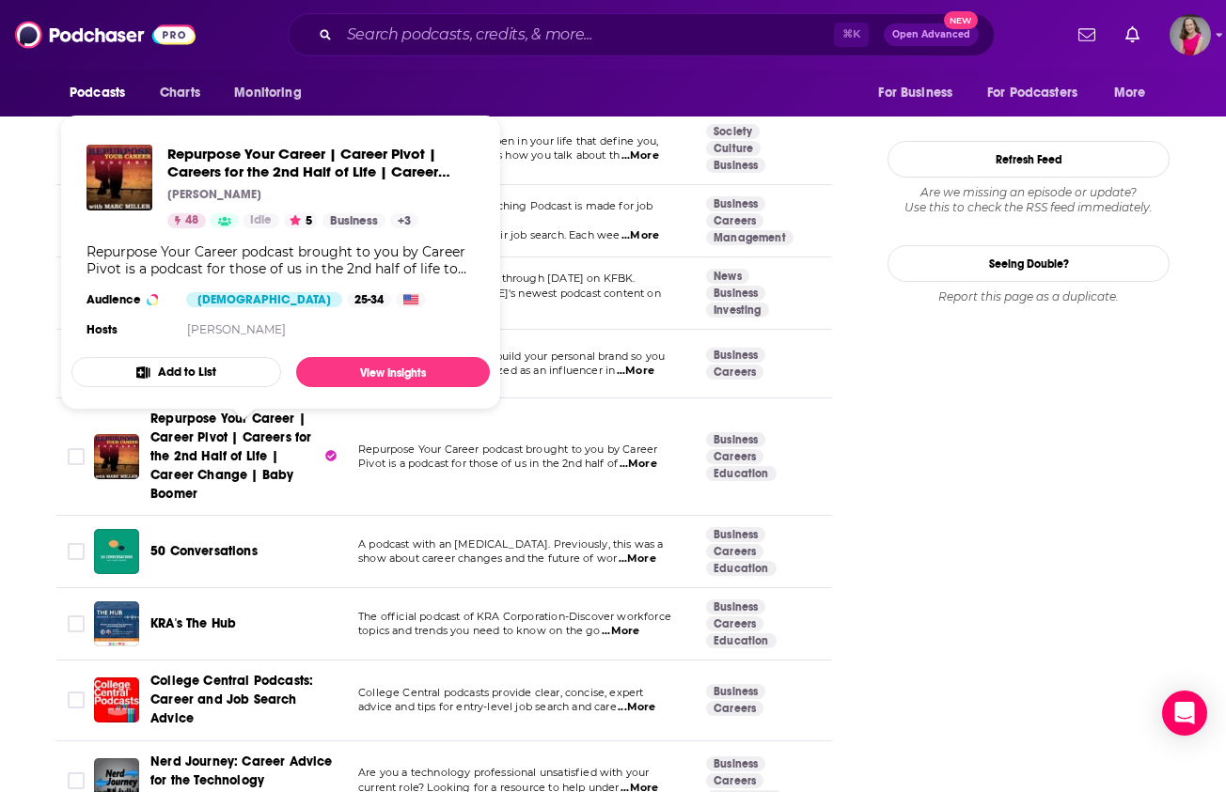
click at [180, 464] on span "Repurpose Your Career | Career Pivot | Careers for the 2nd Half of Life | Caree…" at bounding box center [230, 456] width 161 height 91
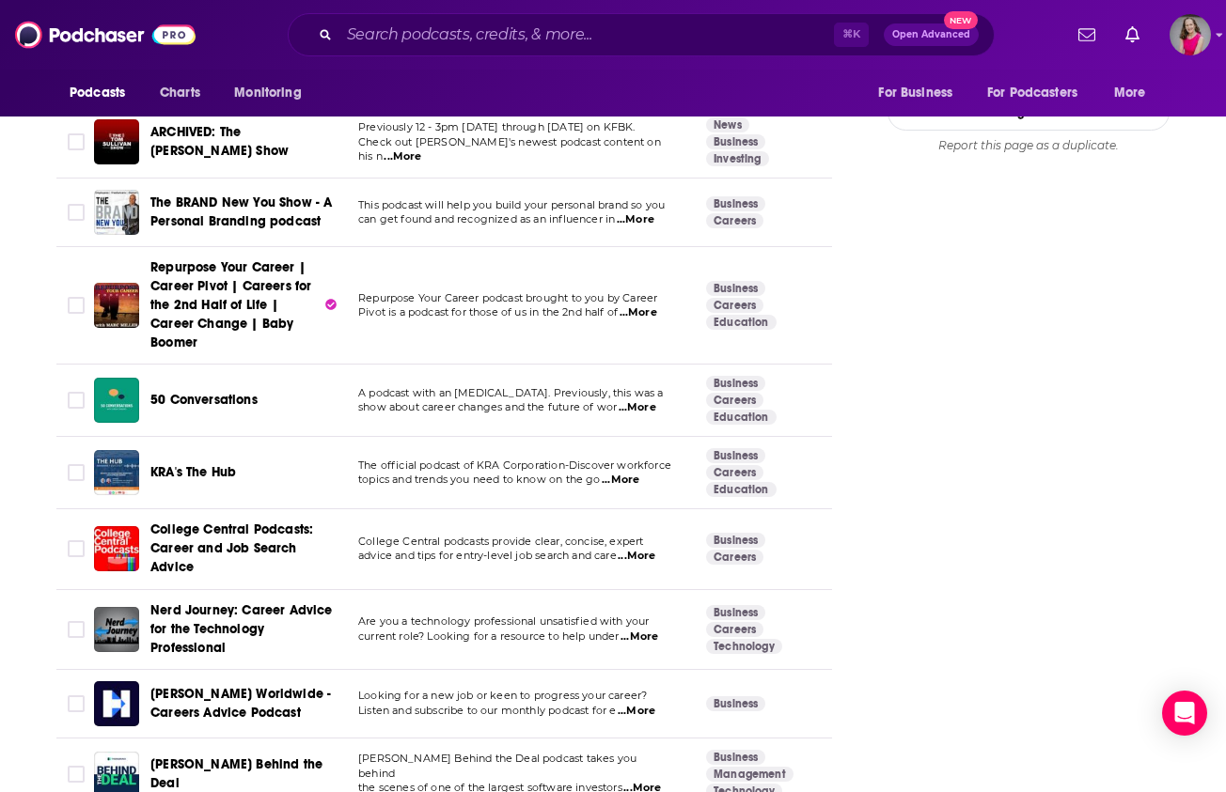
scroll to position [2792, 0]
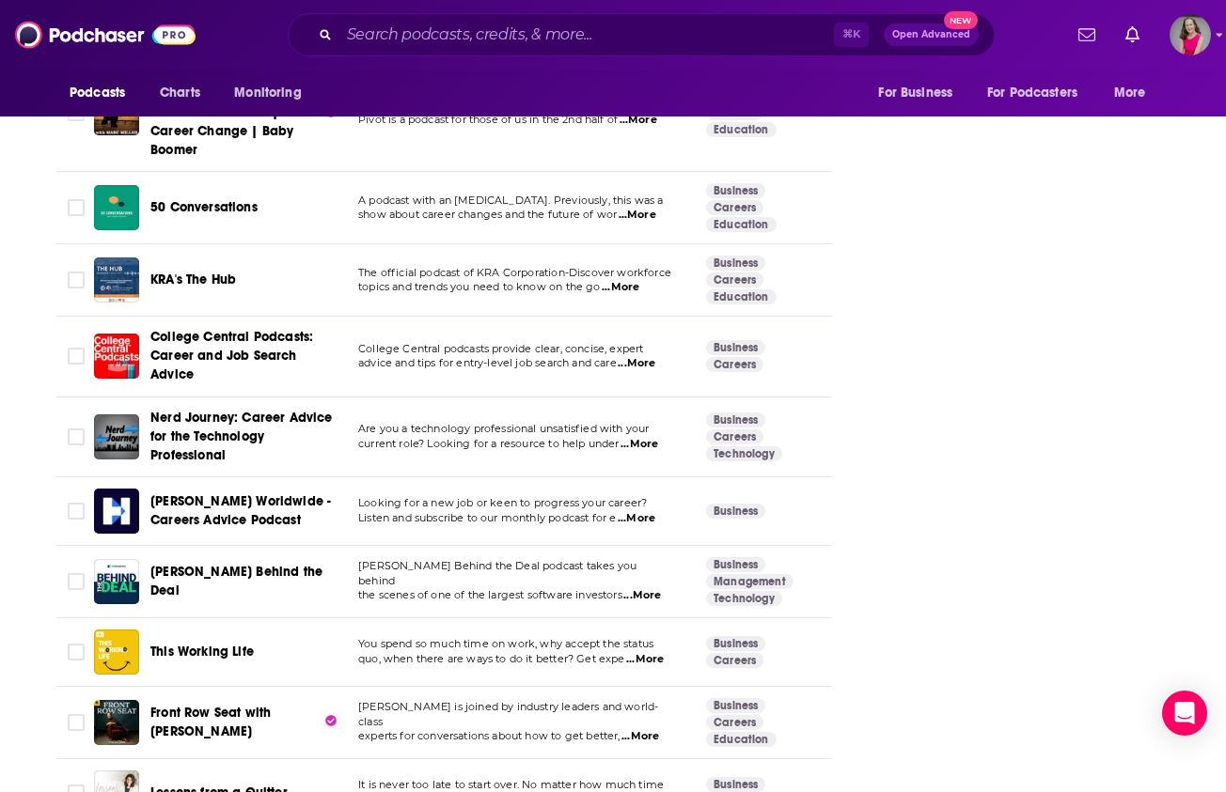
click at [645, 442] on span "...More" at bounding box center [639, 444] width 38 height 15
click at [181, 430] on span "Nerd Journey: Career Advice for the Technology Professional" at bounding box center [241, 437] width 182 height 54
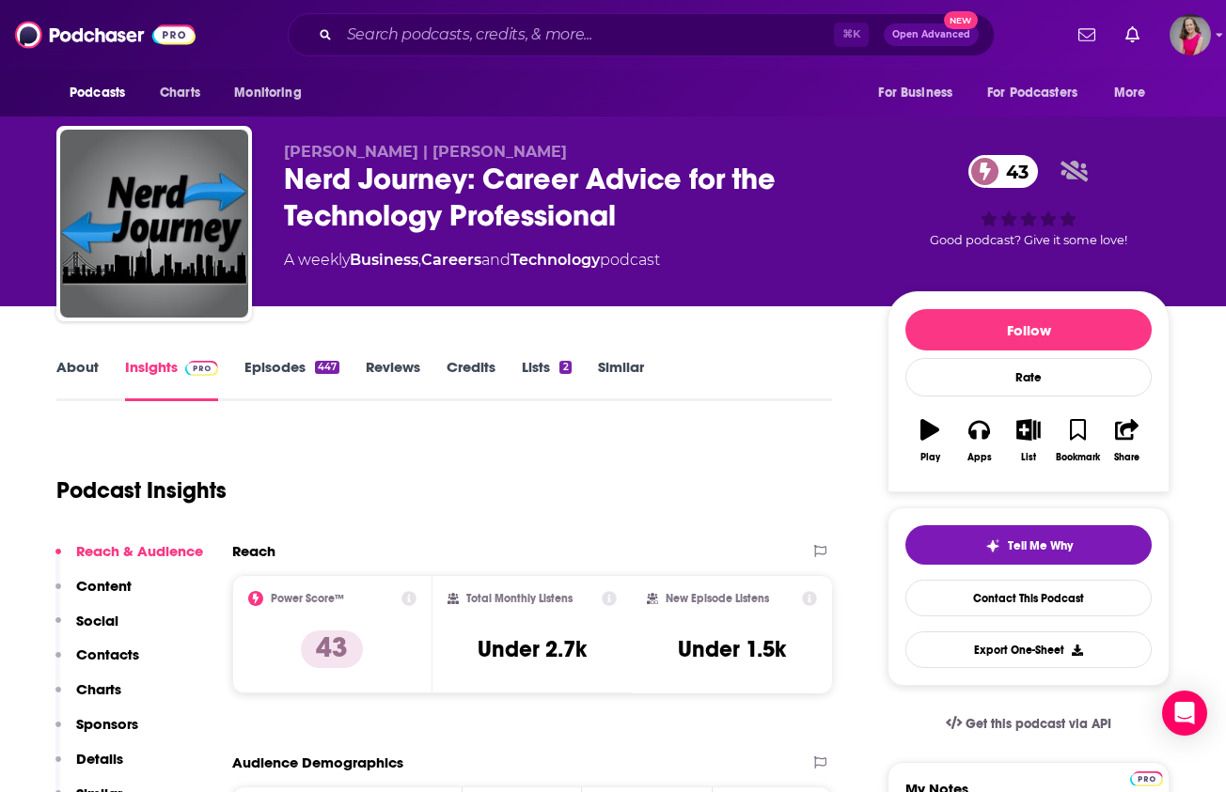
click at [265, 367] on link "Episodes 447" at bounding box center [291, 379] width 95 height 43
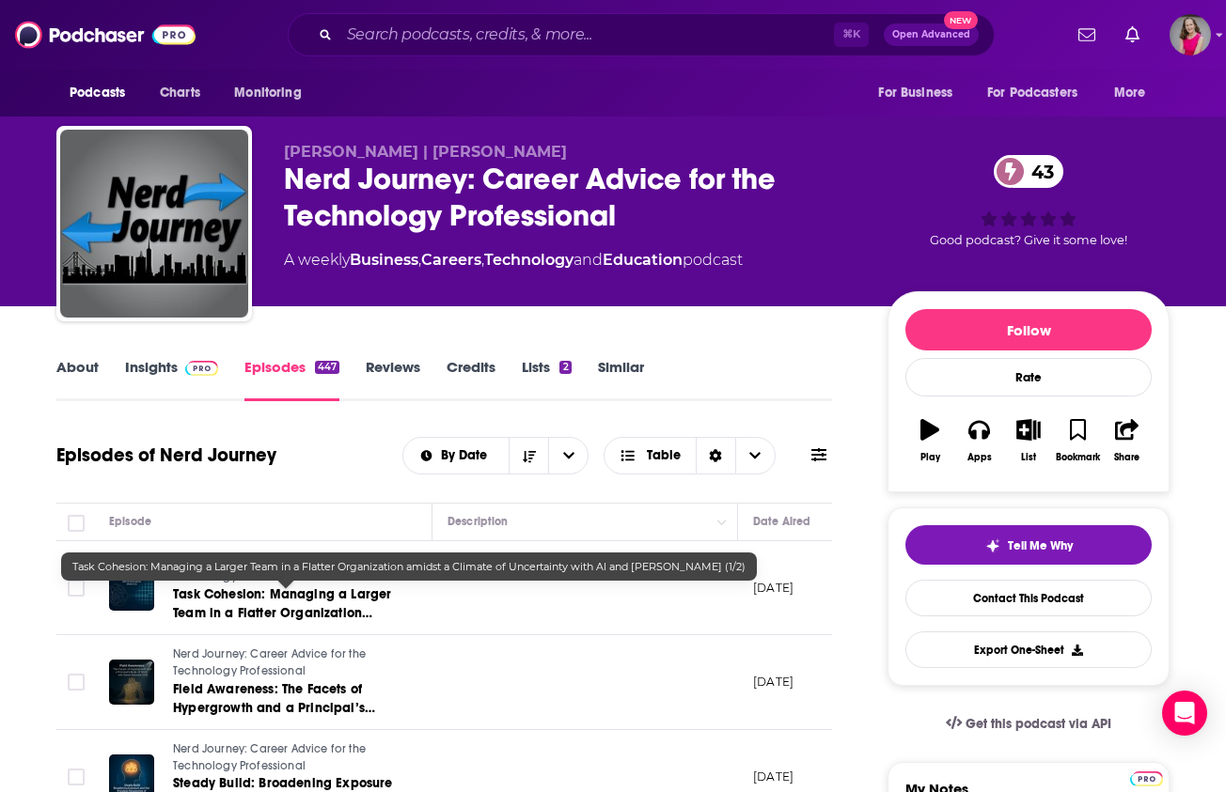
click at [339, 603] on span "Task Cohesion: Managing a Larger Team in a Flatter Organization amidst a Climat…" at bounding box center [282, 622] width 218 height 72
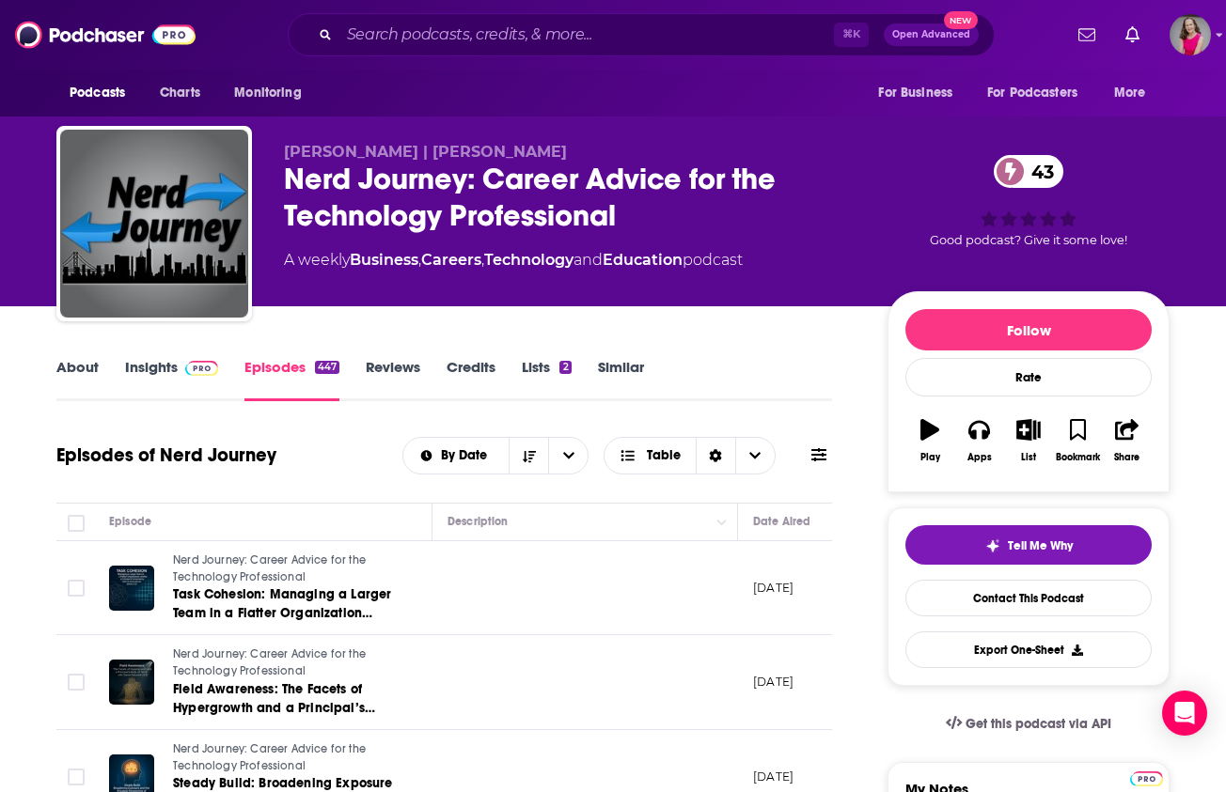
click at [142, 376] on link "Insights" at bounding box center [171, 379] width 93 height 43
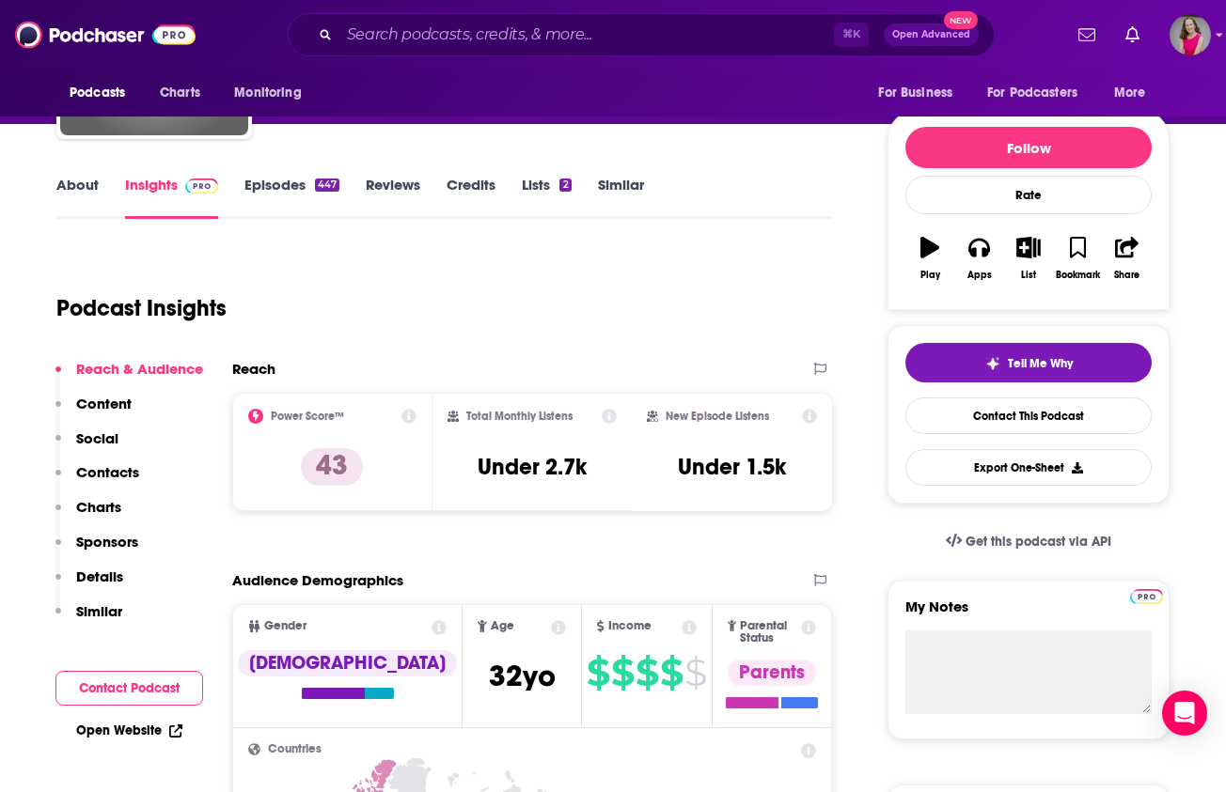
scroll to position [232, 0]
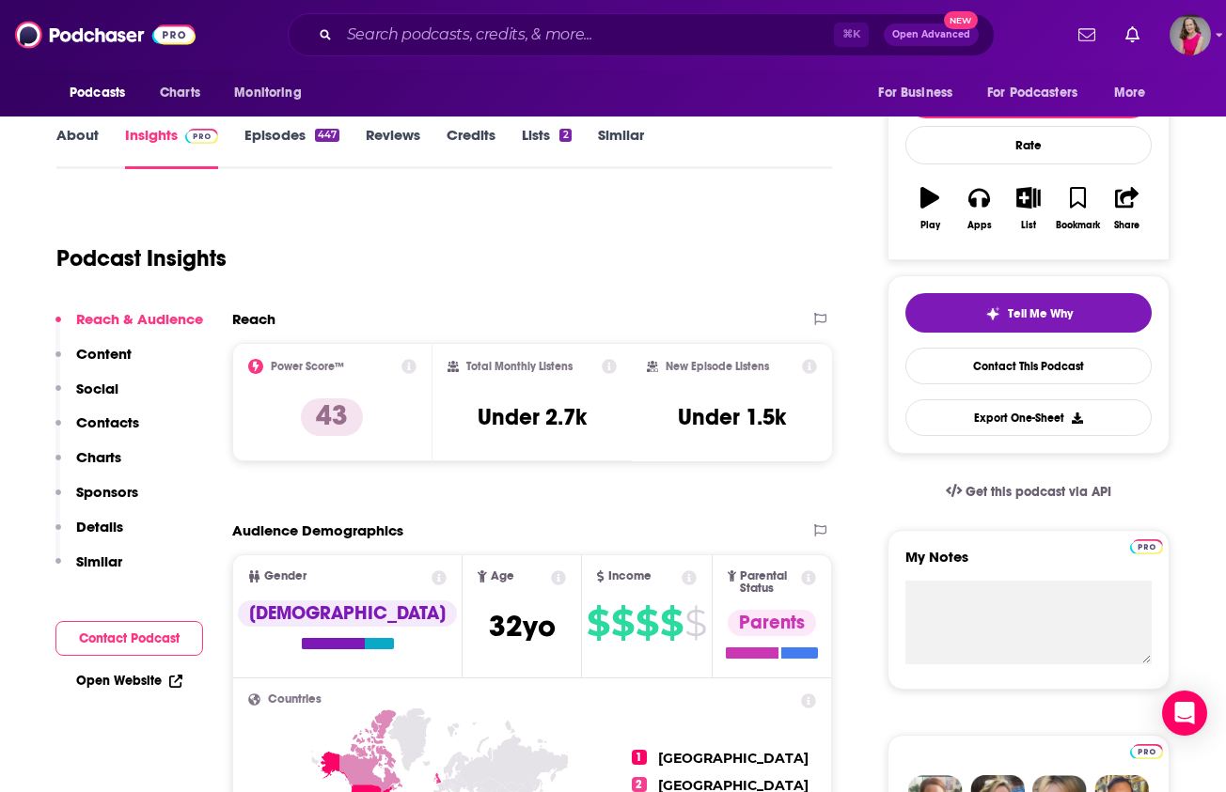
click at [130, 678] on link "Open Website" at bounding box center [129, 681] width 106 height 16
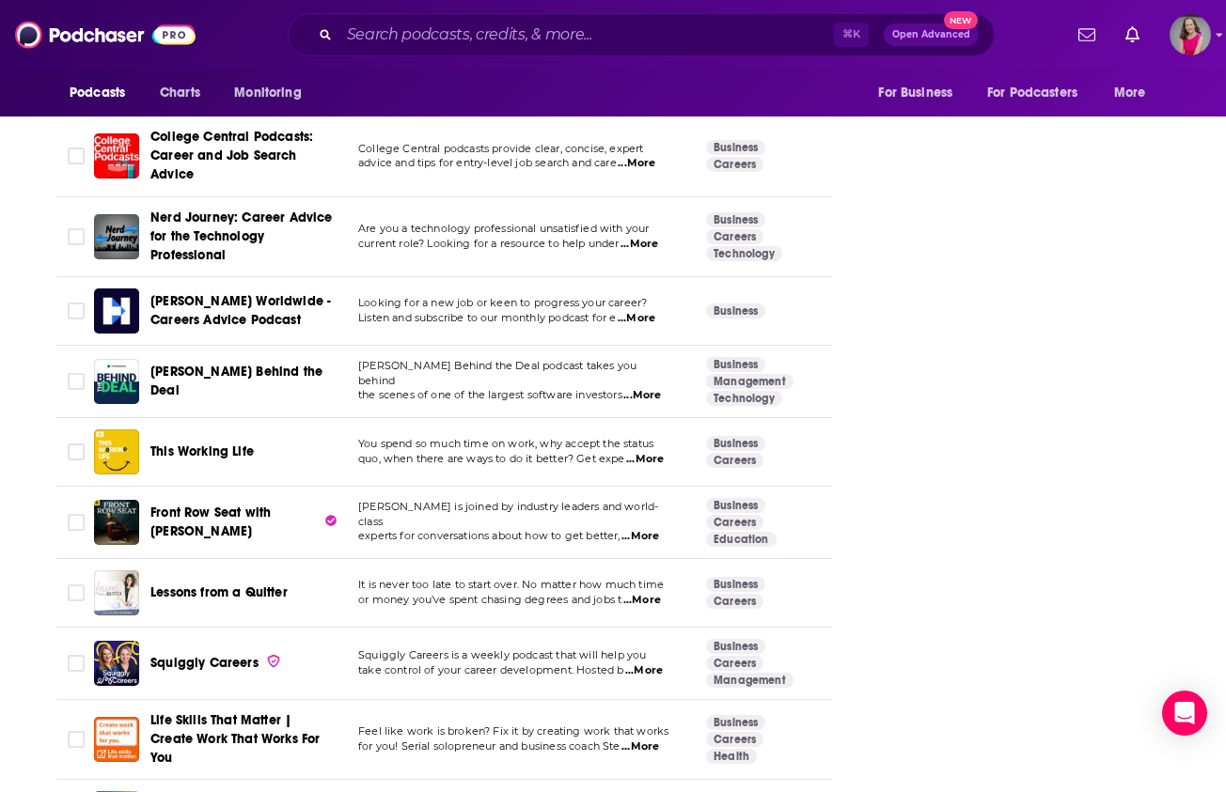
scroll to position [3003, 0]
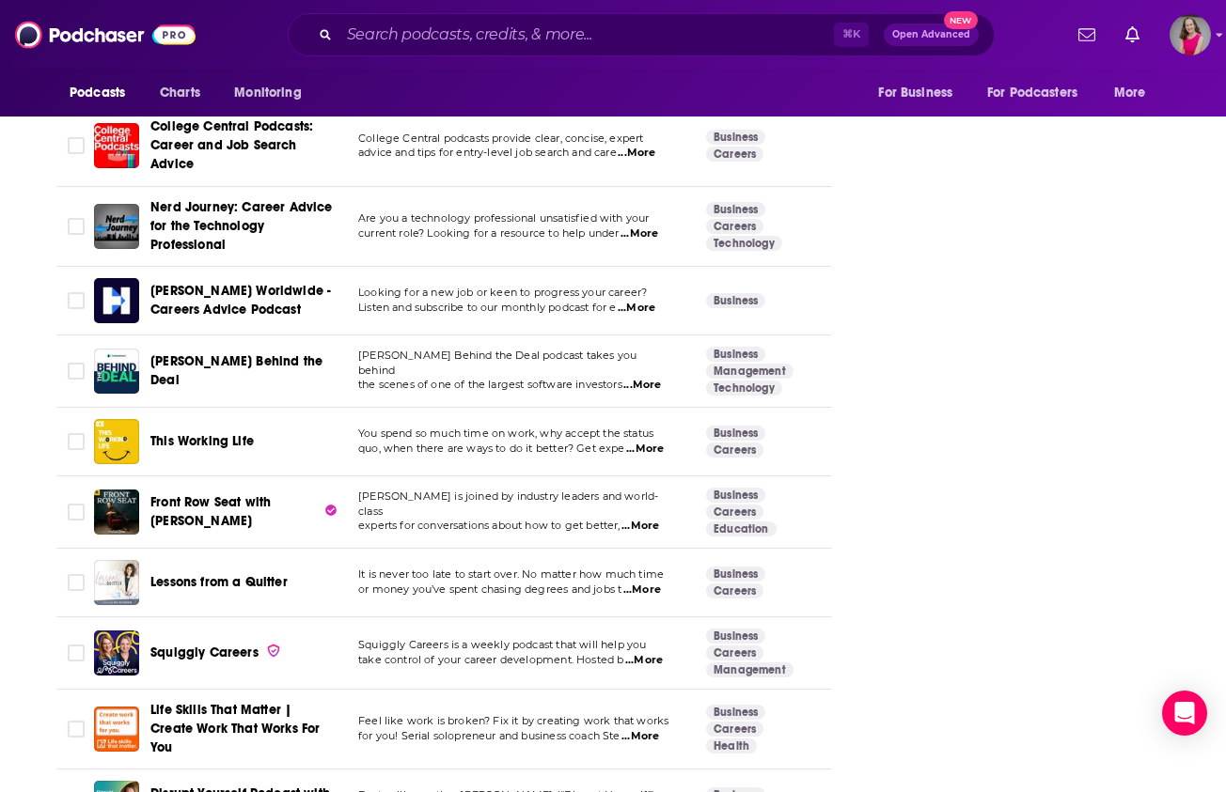
click at [655, 448] on span "...More" at bounding box center [645, 449] width 38 height 15
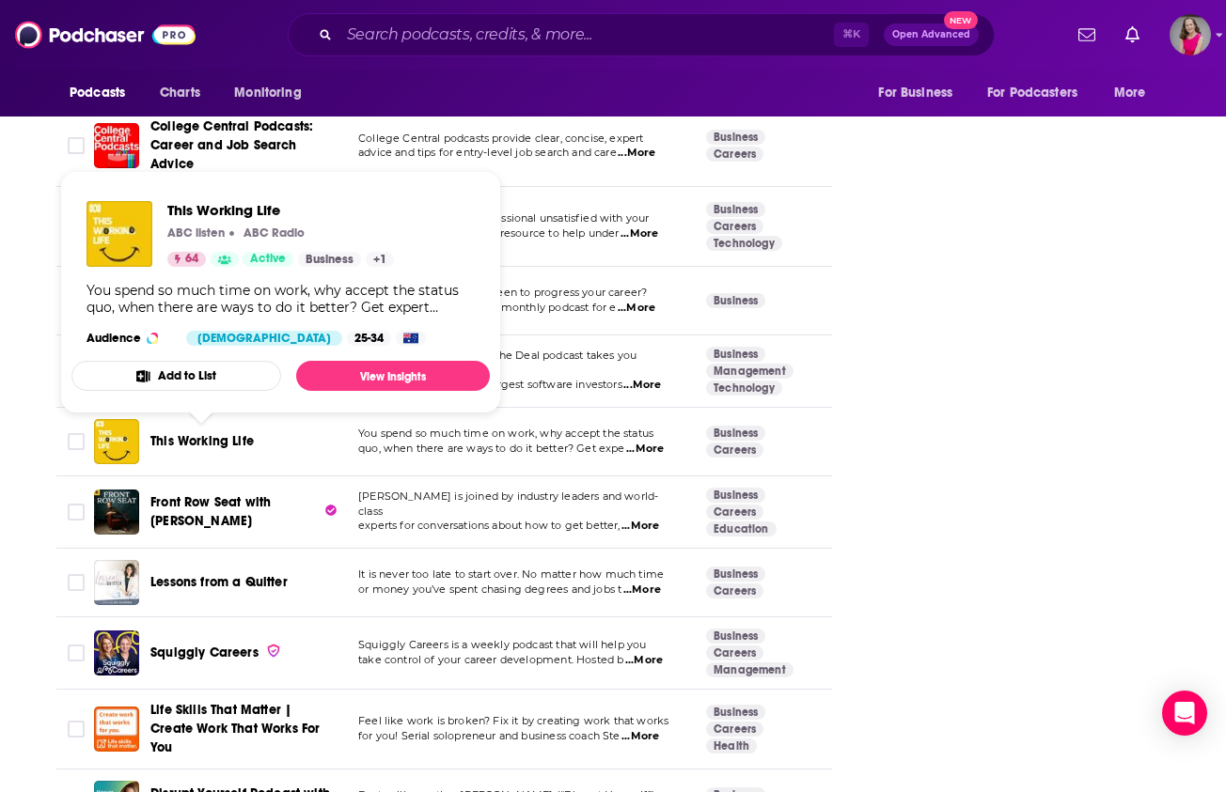
click at [187, 446] on span "This Working Life" at bounding box center [201, 441] width 103 height 16
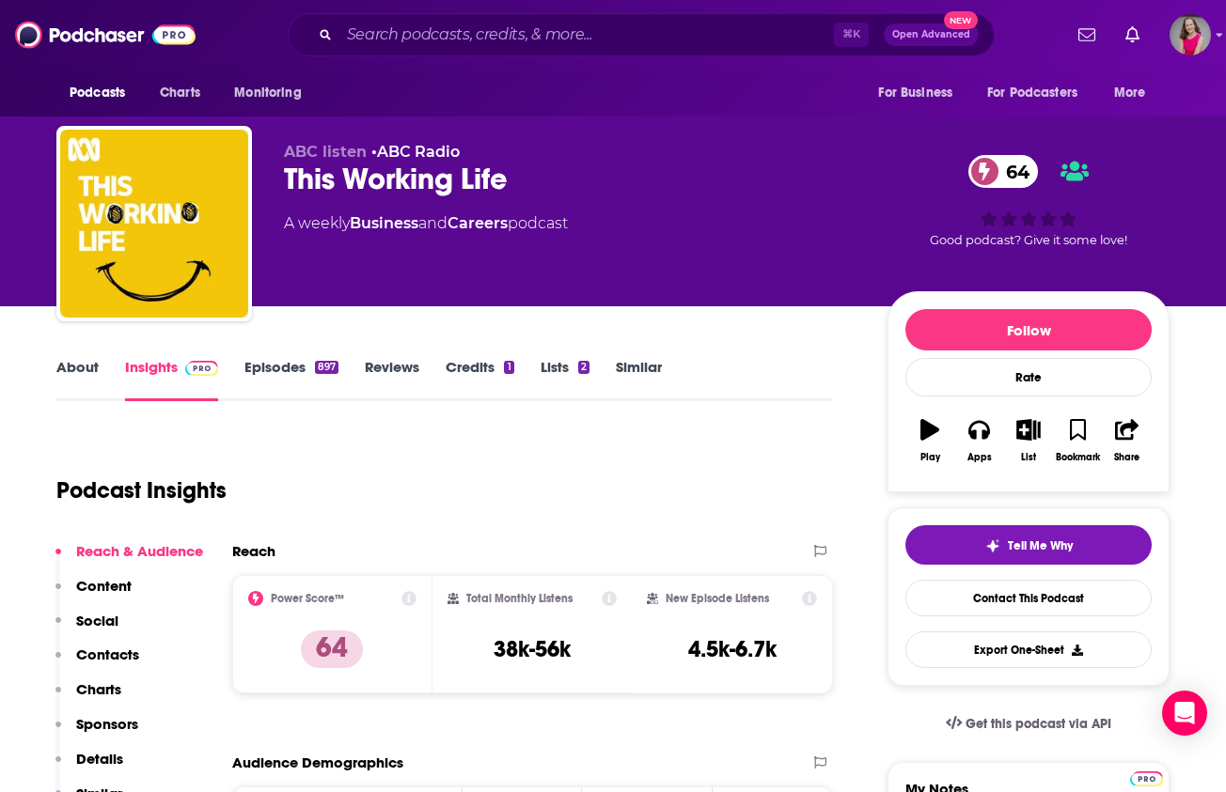
click at [284, 367] on link "Episodes 897" at bounding box center [291, 379] width 94 height 43
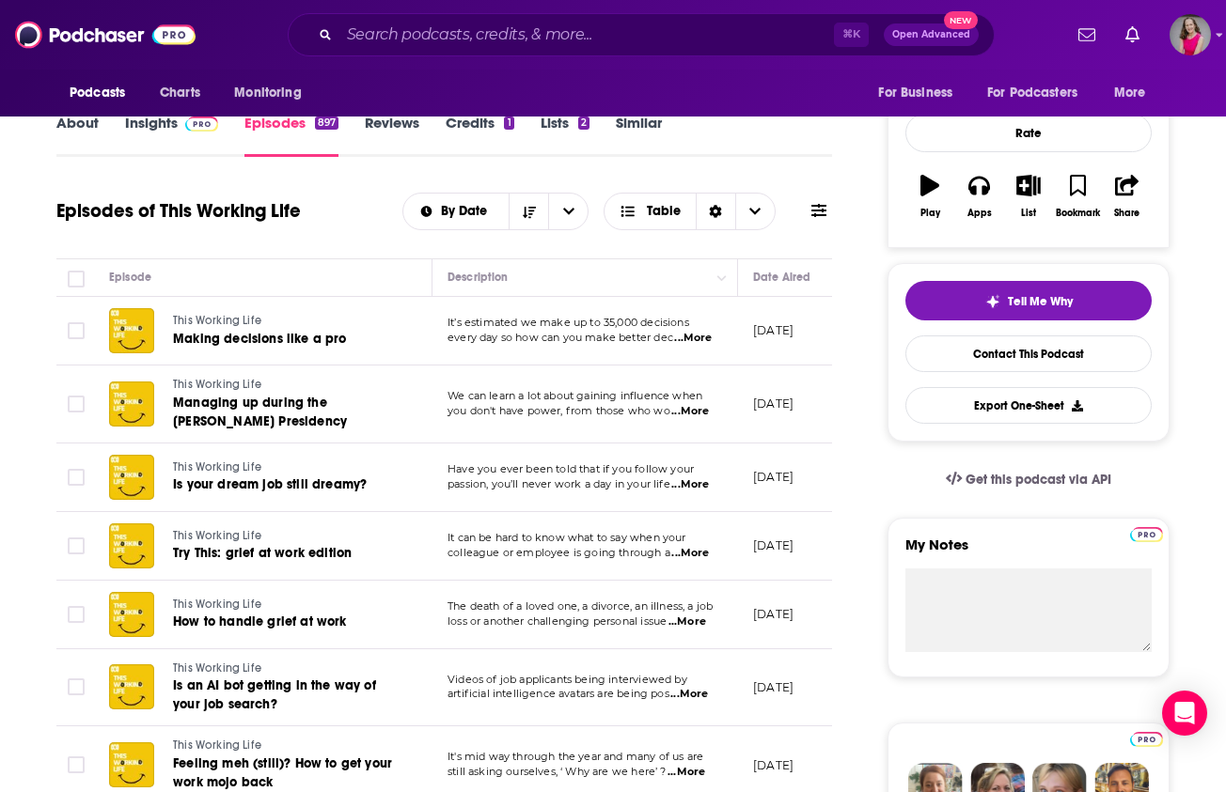
scroll to position [327, 0]
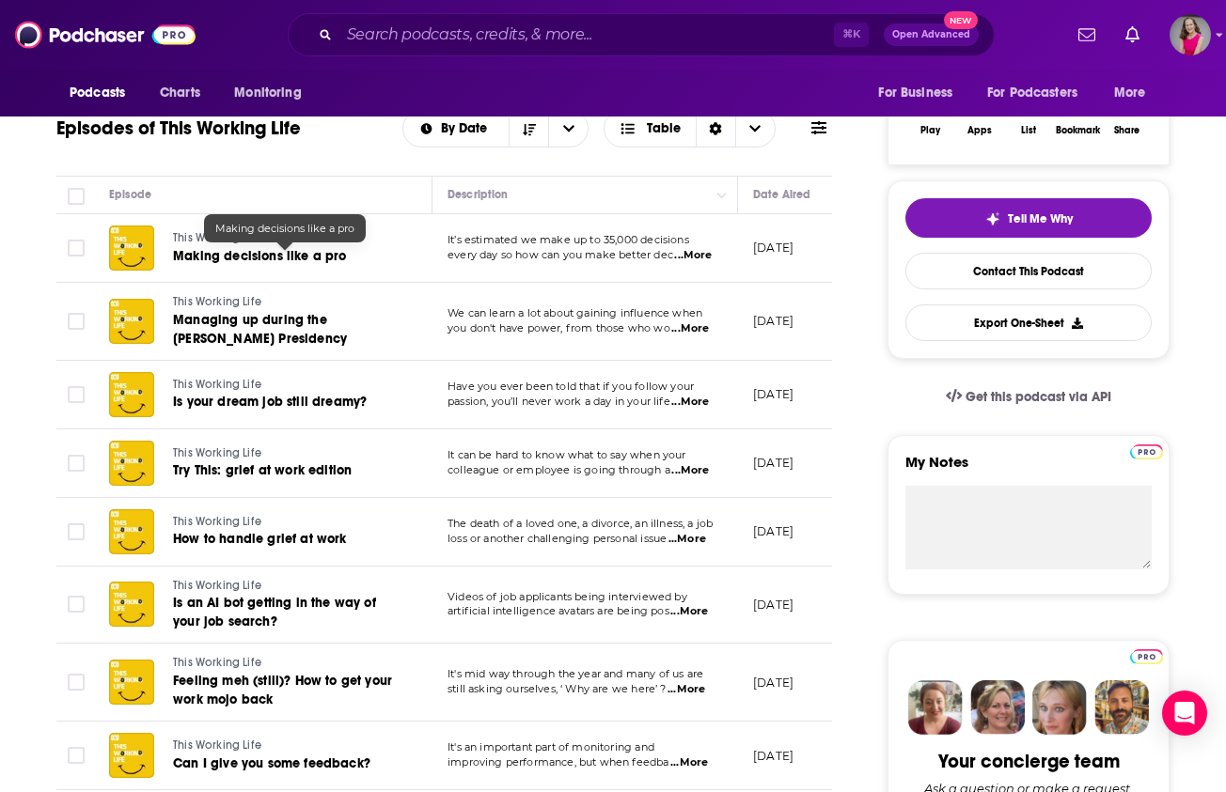
click at [294, 259] on span "Making decisions like a pro" at bounding box center [260, 256] width 174 height 16
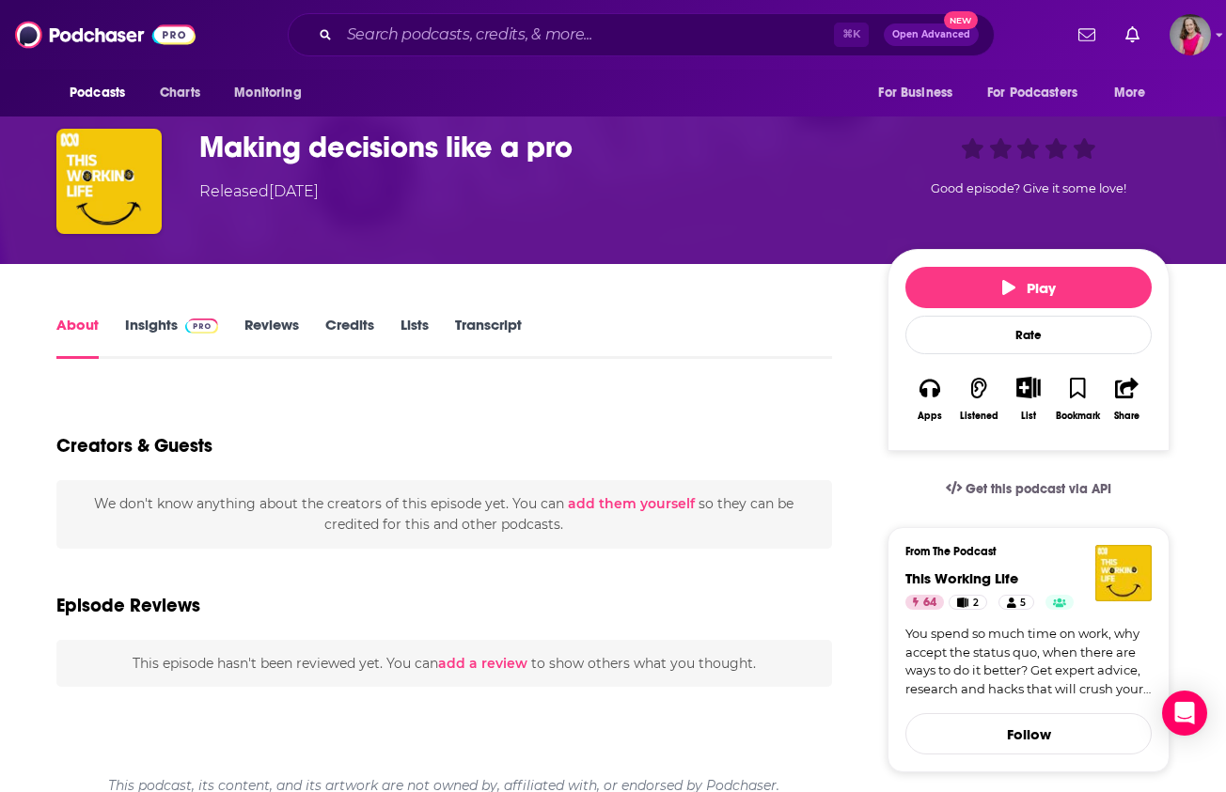
scroll to position [167, 0]
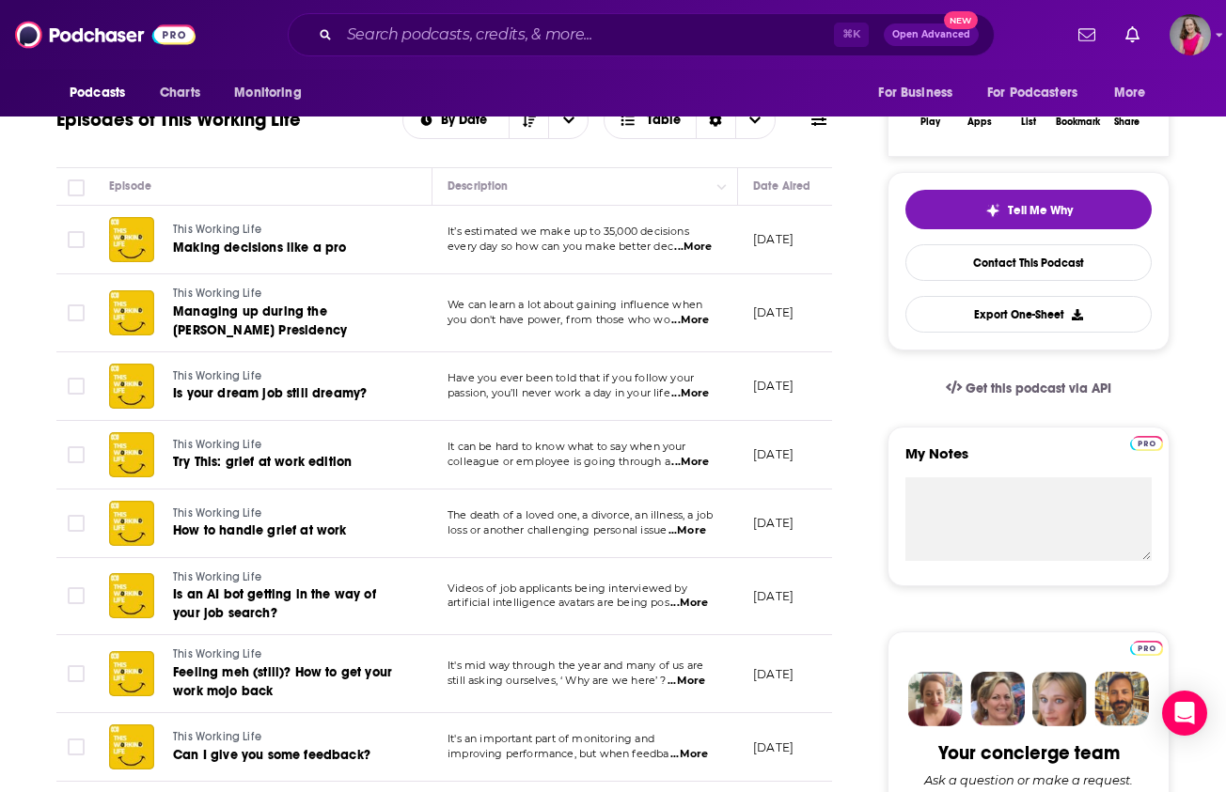
scroll to position [426, 0]
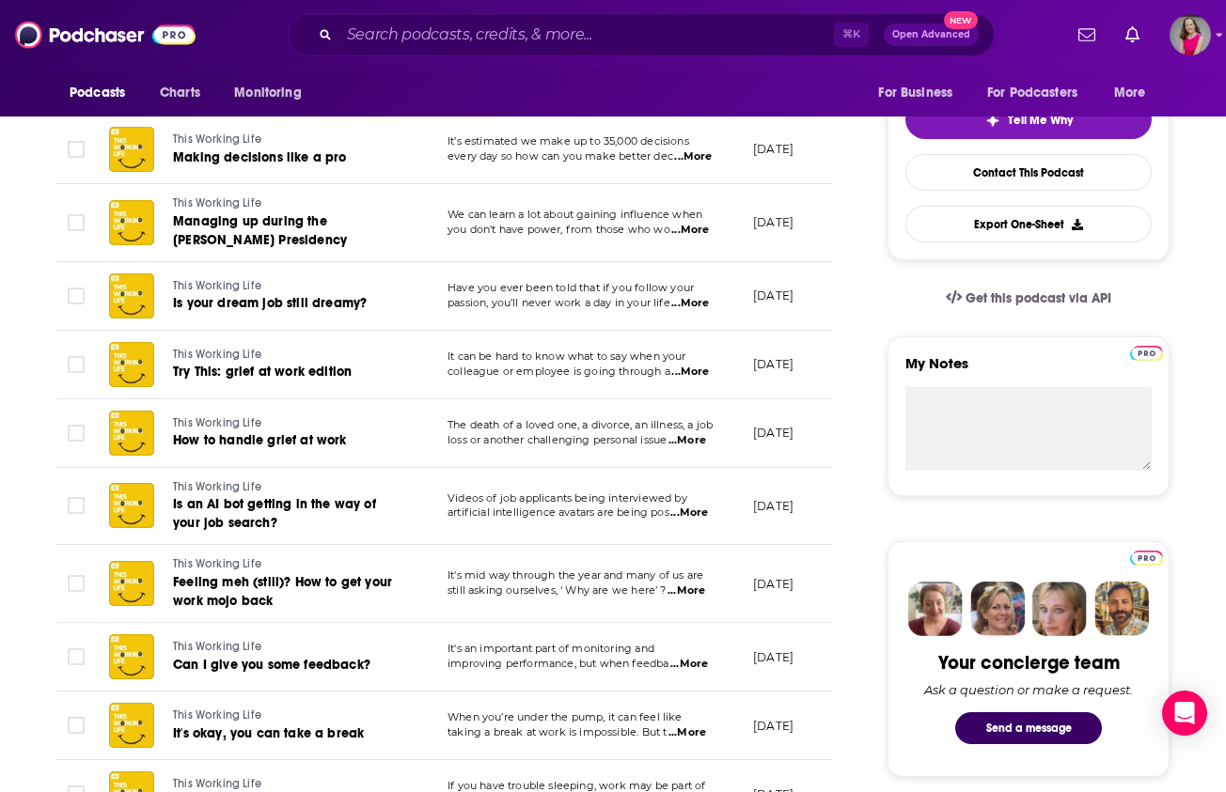
click at [706, 440] on span "...More" at bounding box center [687, 440] width 38 height 15
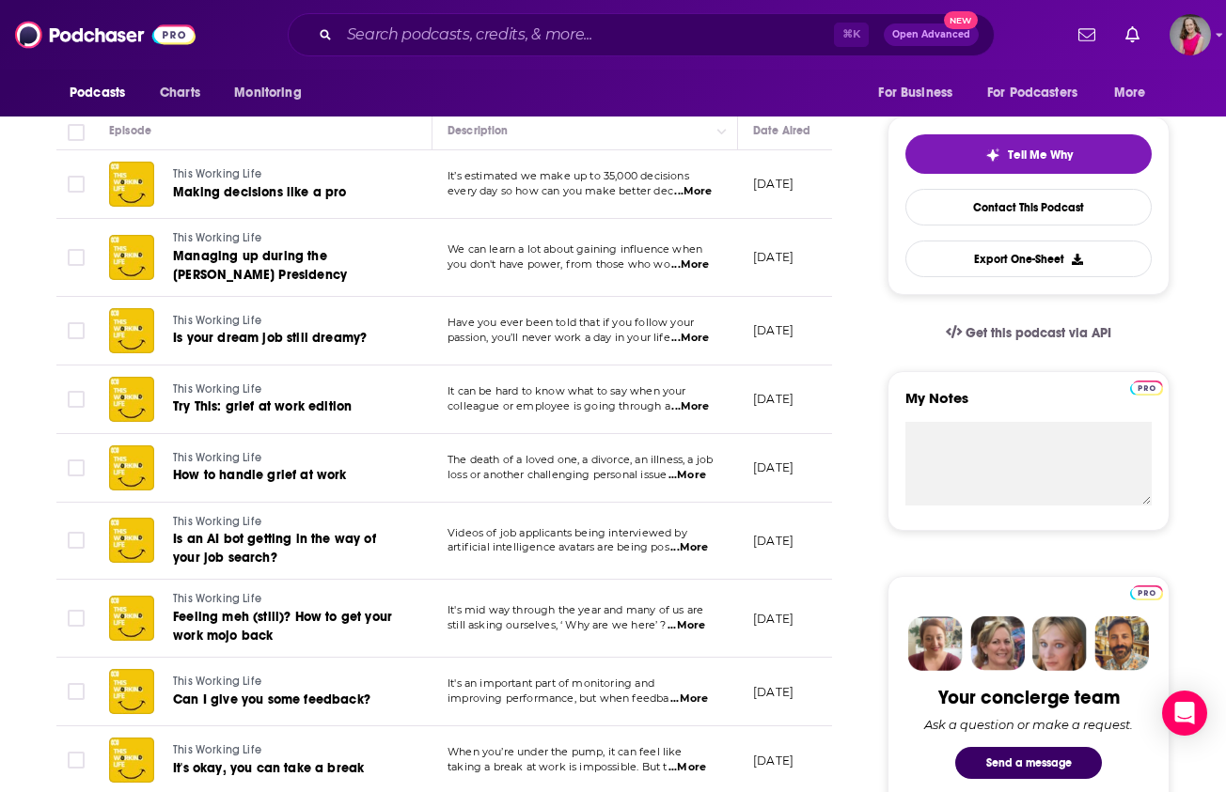
scroll to position [298, 0]
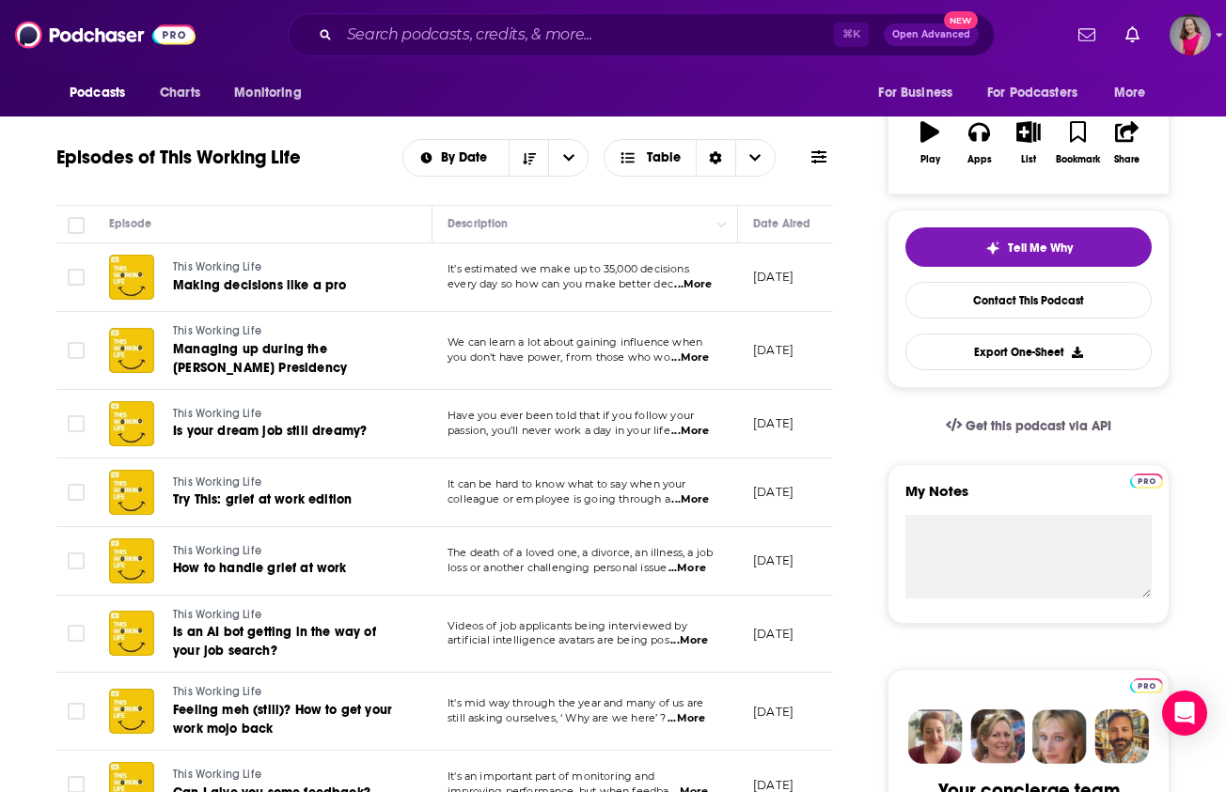
click at [699, 289] on span "...More" at bounding box center [693, 284] width 38 height 15
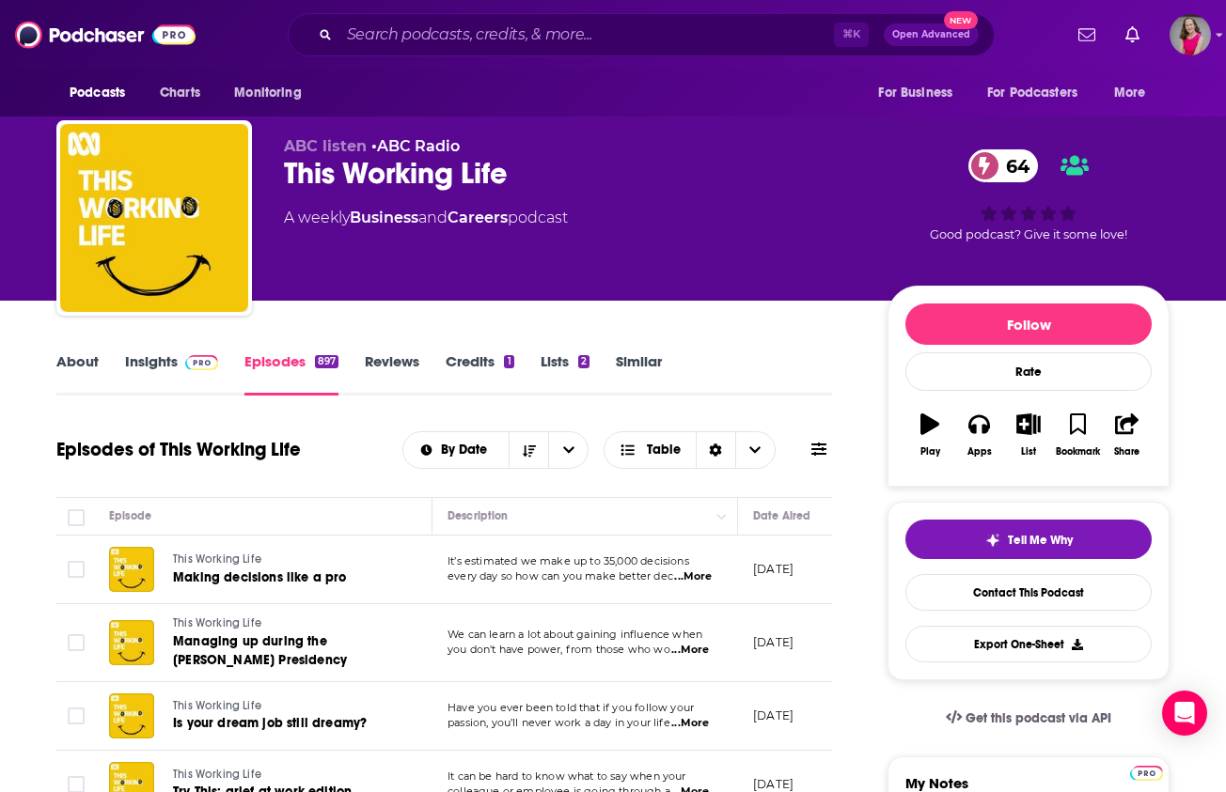
scroll to position [0, 0]
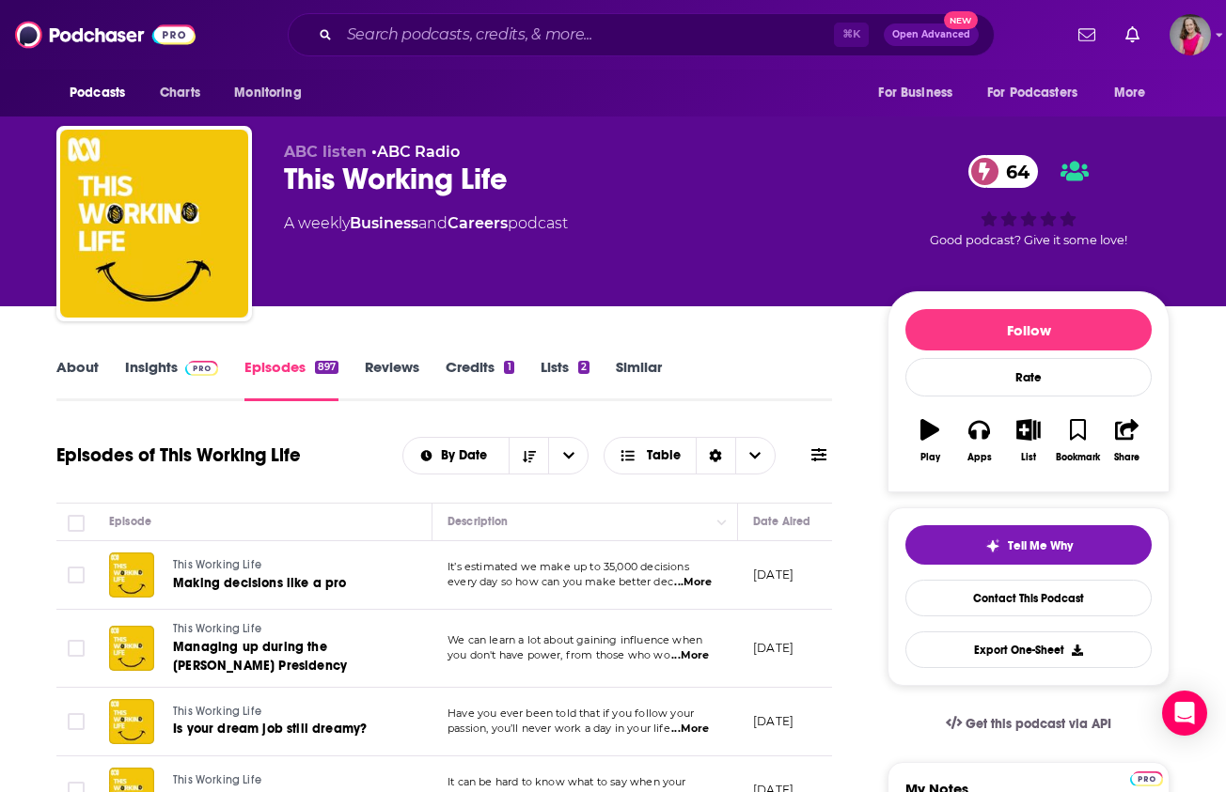
click at [158, 367] on link "Insights" at bounding box center [171, 379] width 93 height 43
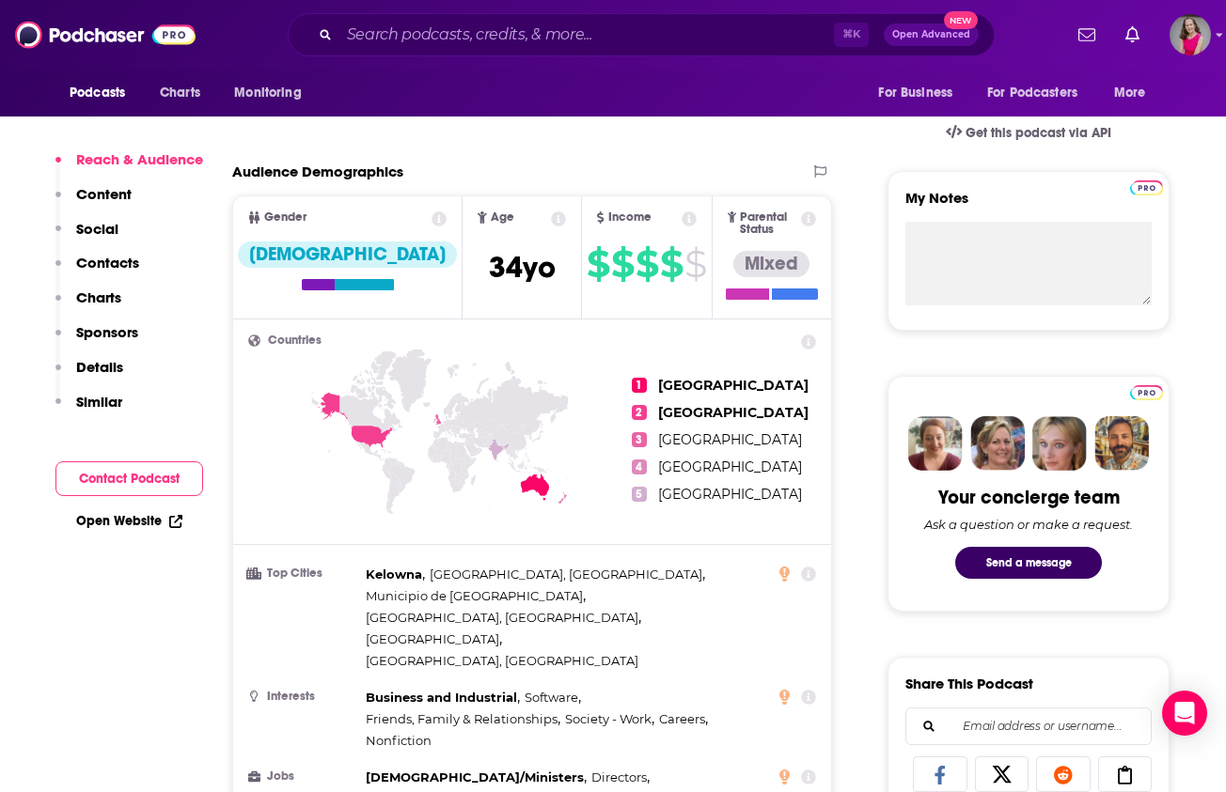
scroll to position [599, 0]
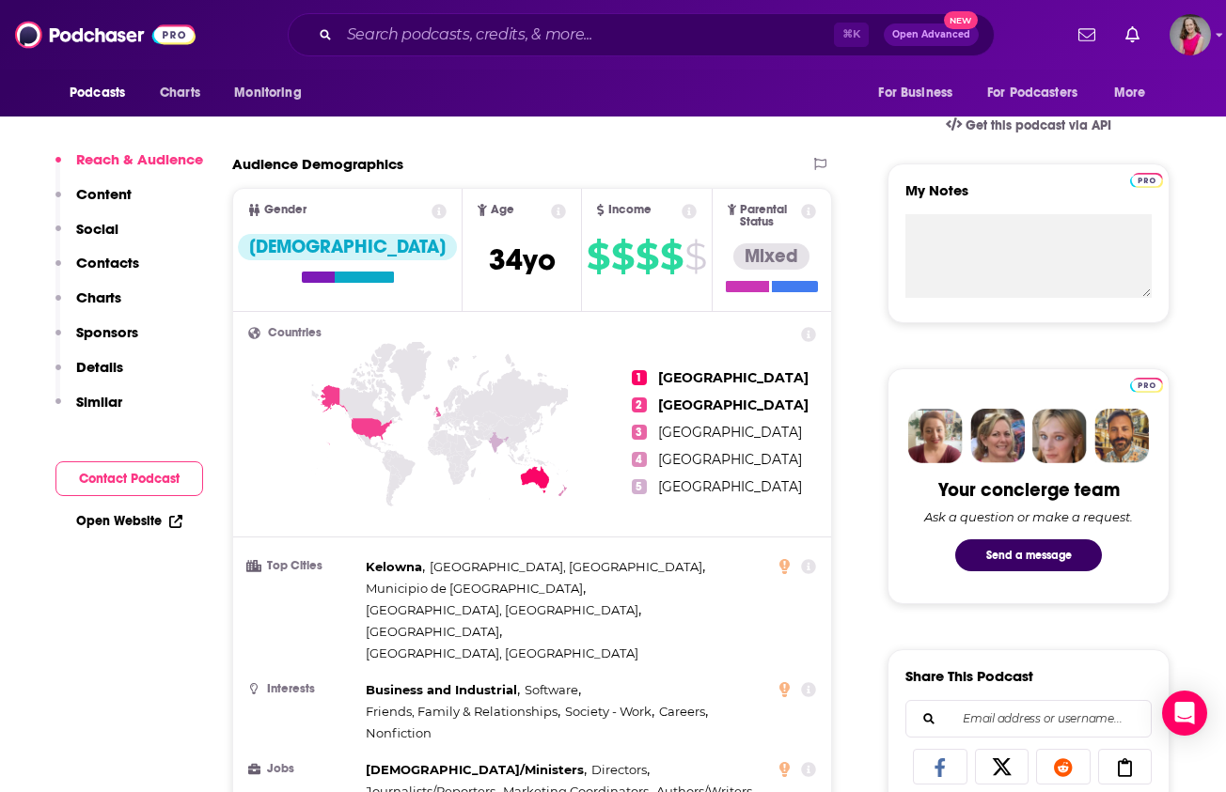
click at [128, 519] on link "Open Website" at bounding box center [129, 521] width 106 height 16
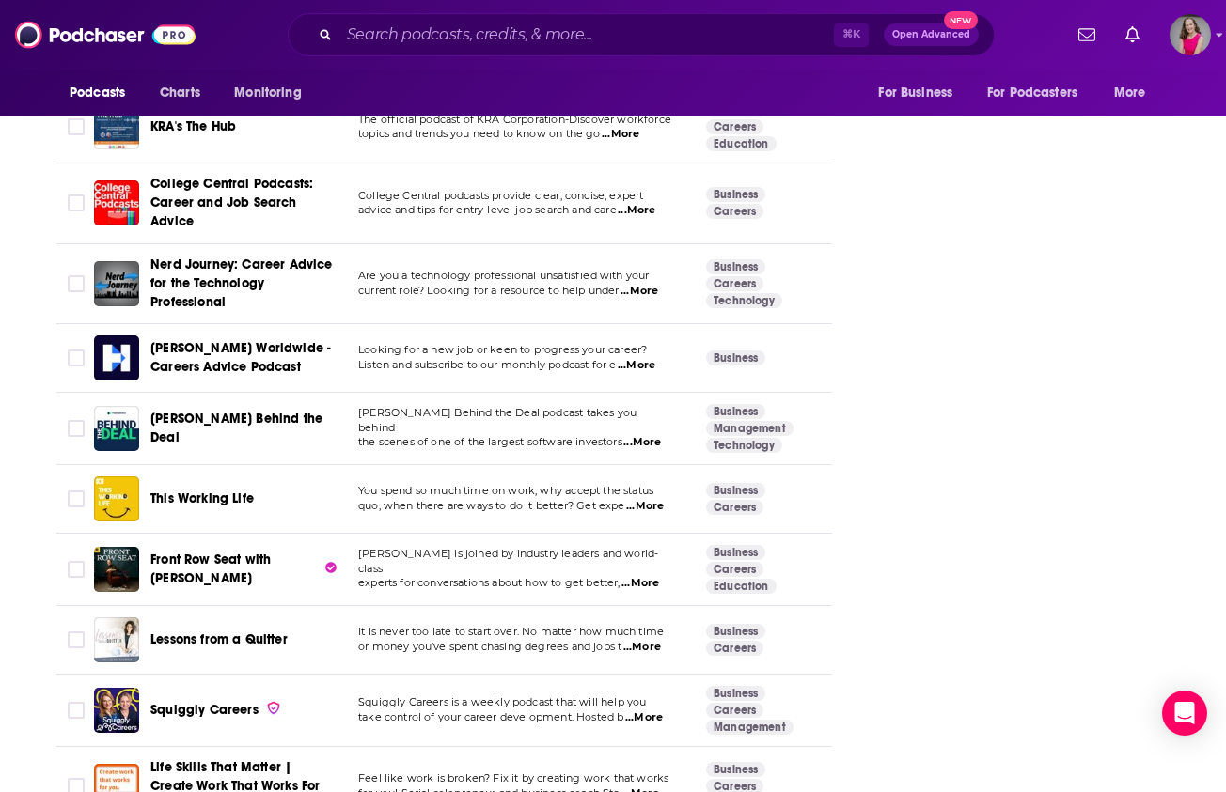
scroll to position [3119, 0]
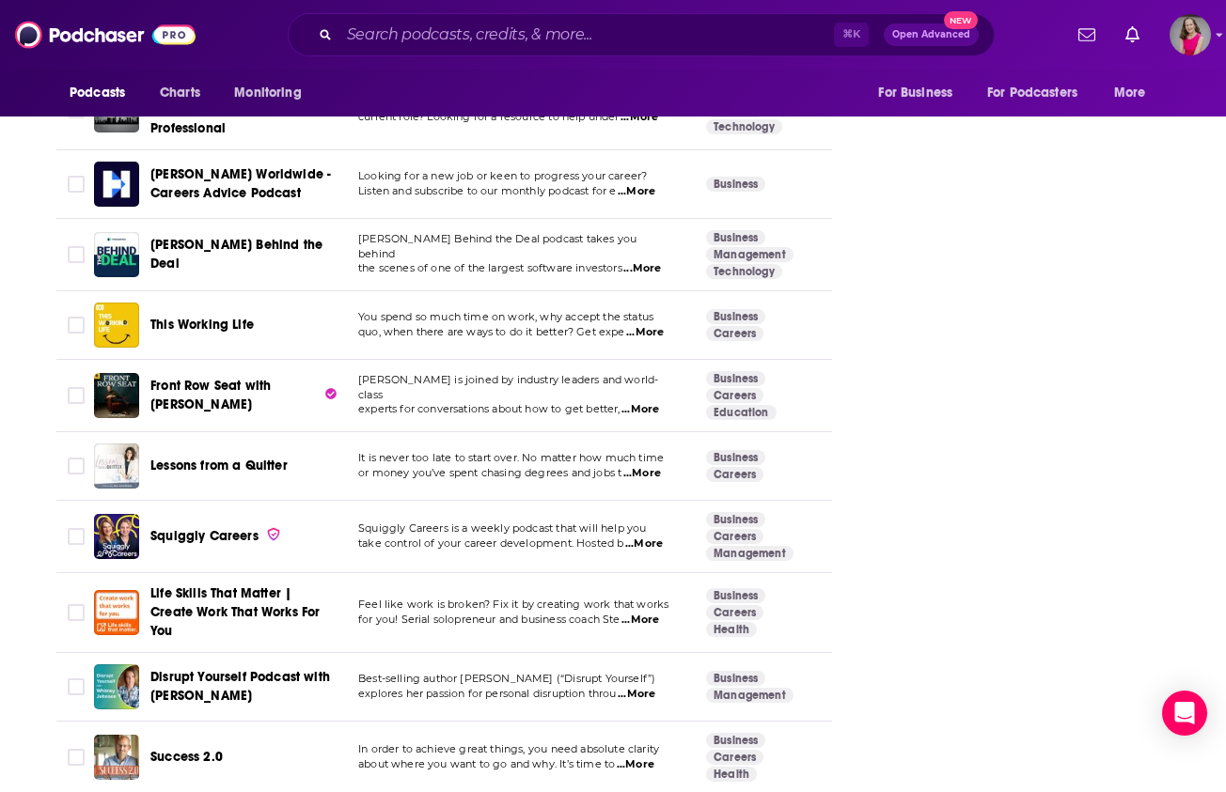
click at [654, 402] on span "...More" at bounding box center [640, 409] width 38 height 15
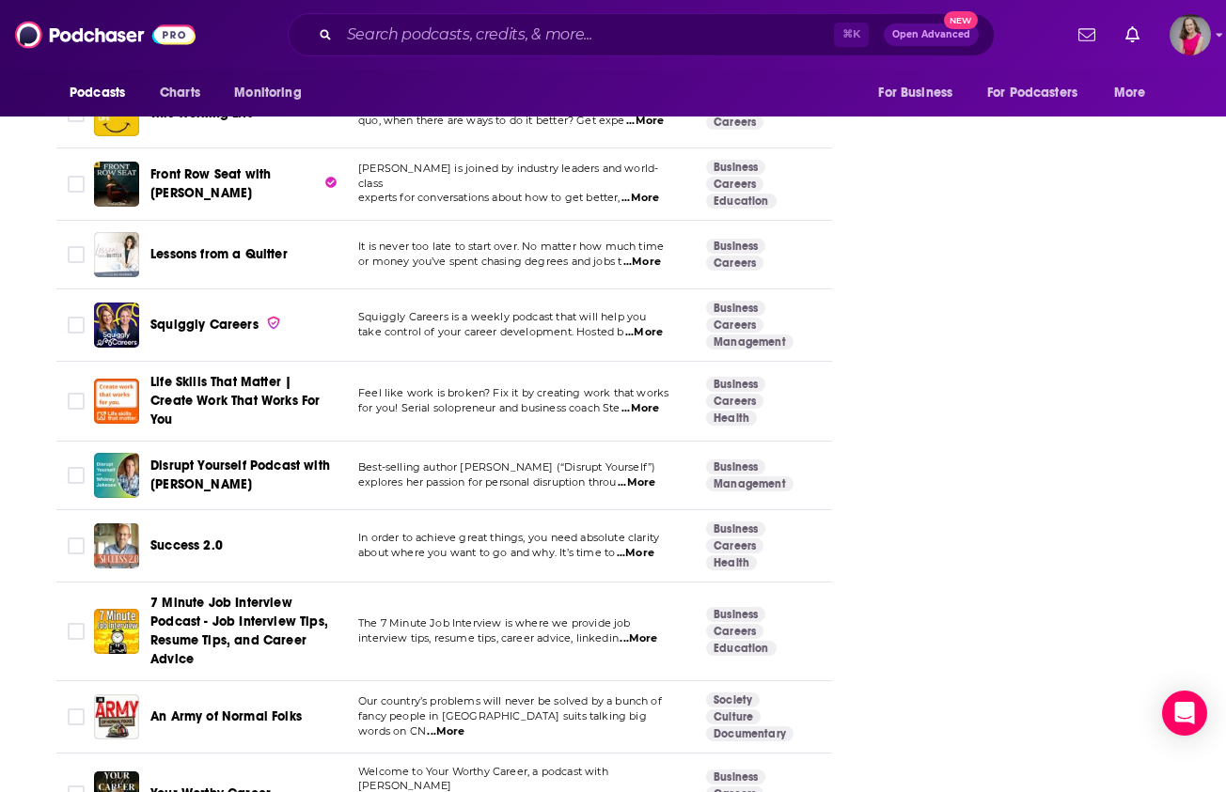
scroll to position [3343, 0]
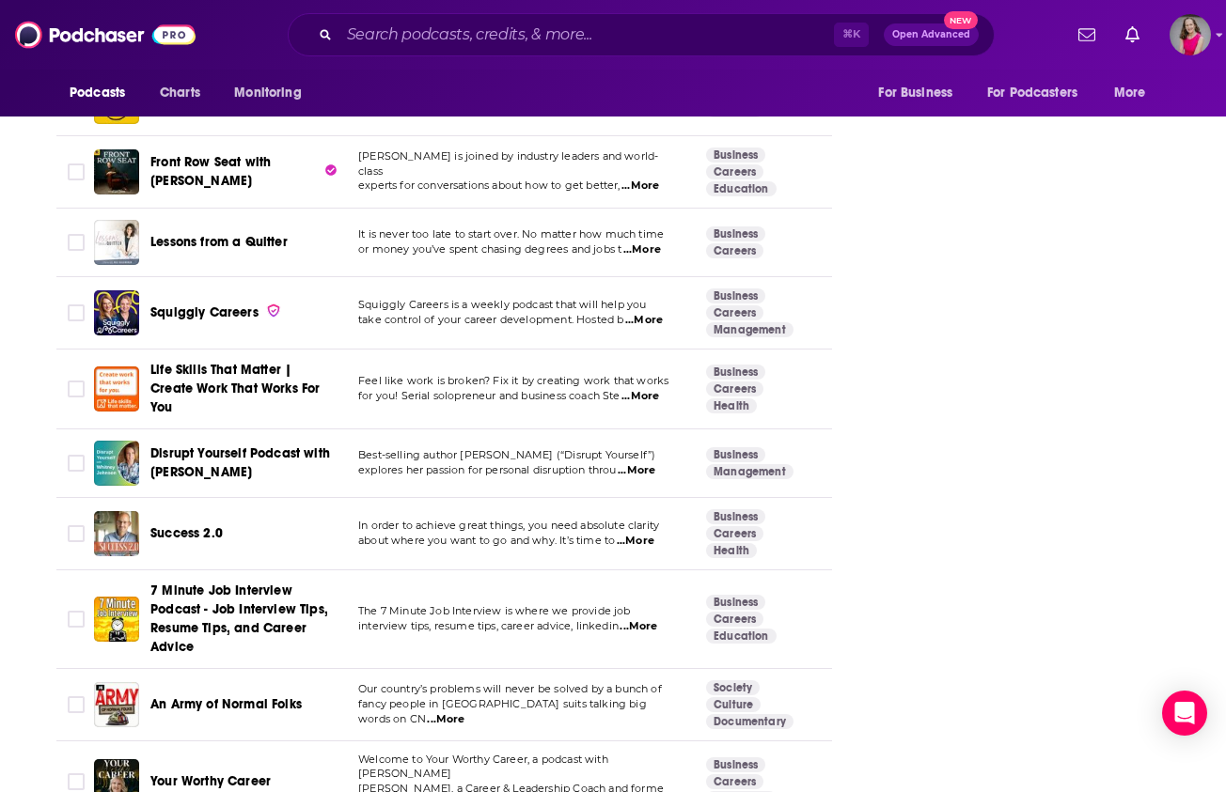
click at [645, 389] on span "...More" at bounding box center [640, 396] width 38 height 15
click at [46, 363] on div "About Insights Episodes 769 Reviews 2 Credits 6 Lists 8 Similar Podcasts like H…" at bounding box center [456, 788] width 861 height 7552
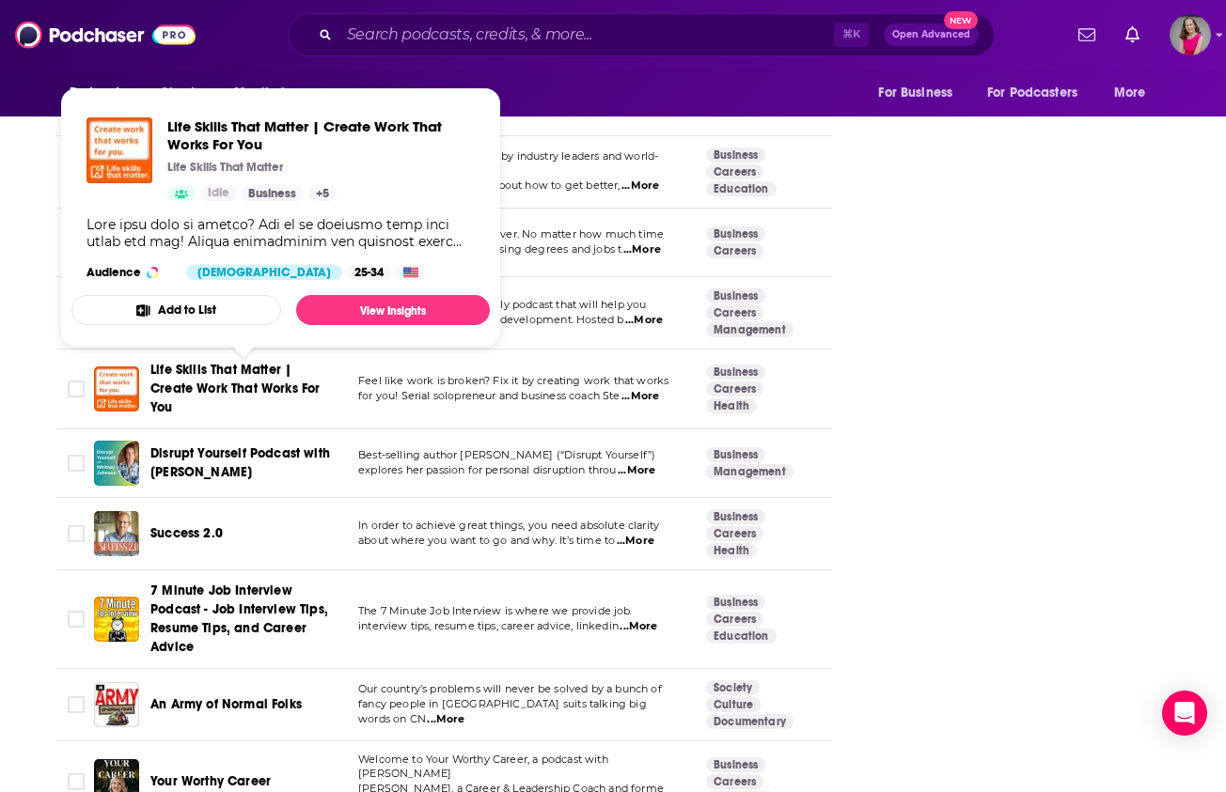
click at [208, 397] on span "Life Skills That Matter | Create Work That Works For You" at bounding box center [234, 389] width 169 height 54
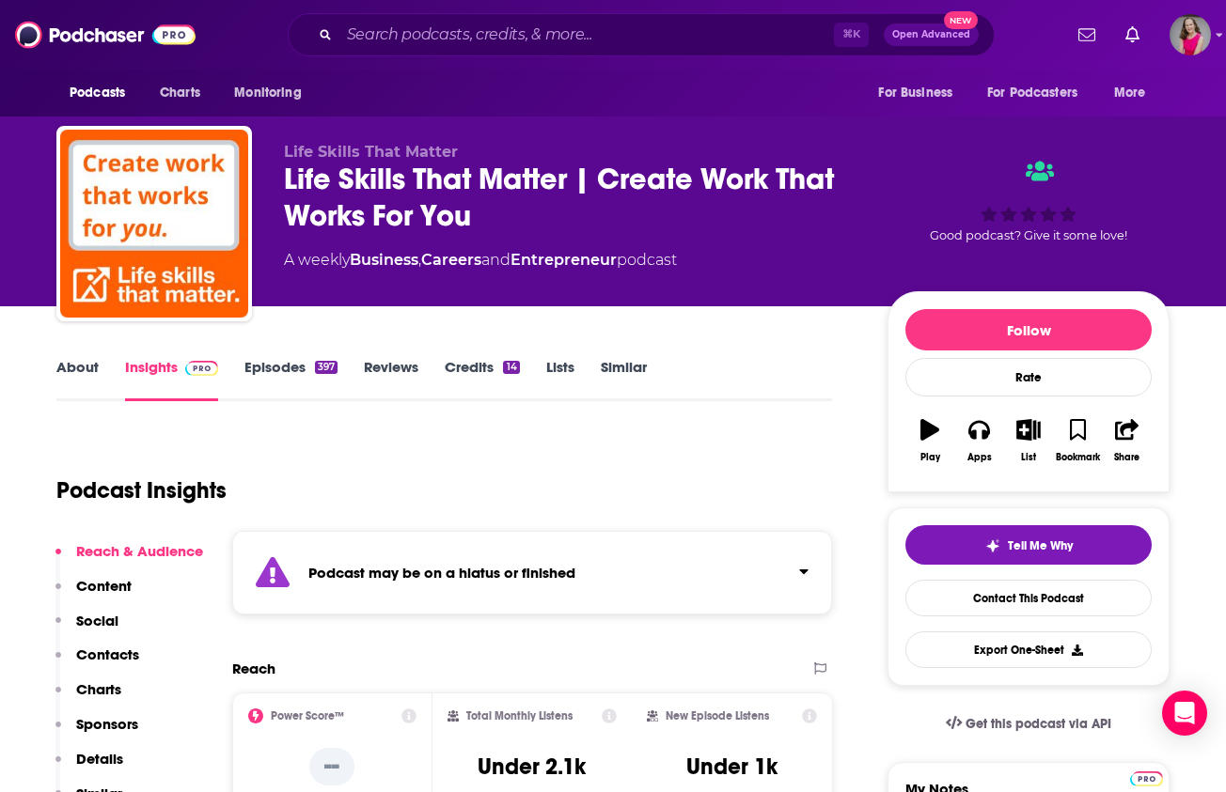
click at [275, 366] on link "Episodes 397" at bounding box center [290, 379] width 93 height 43
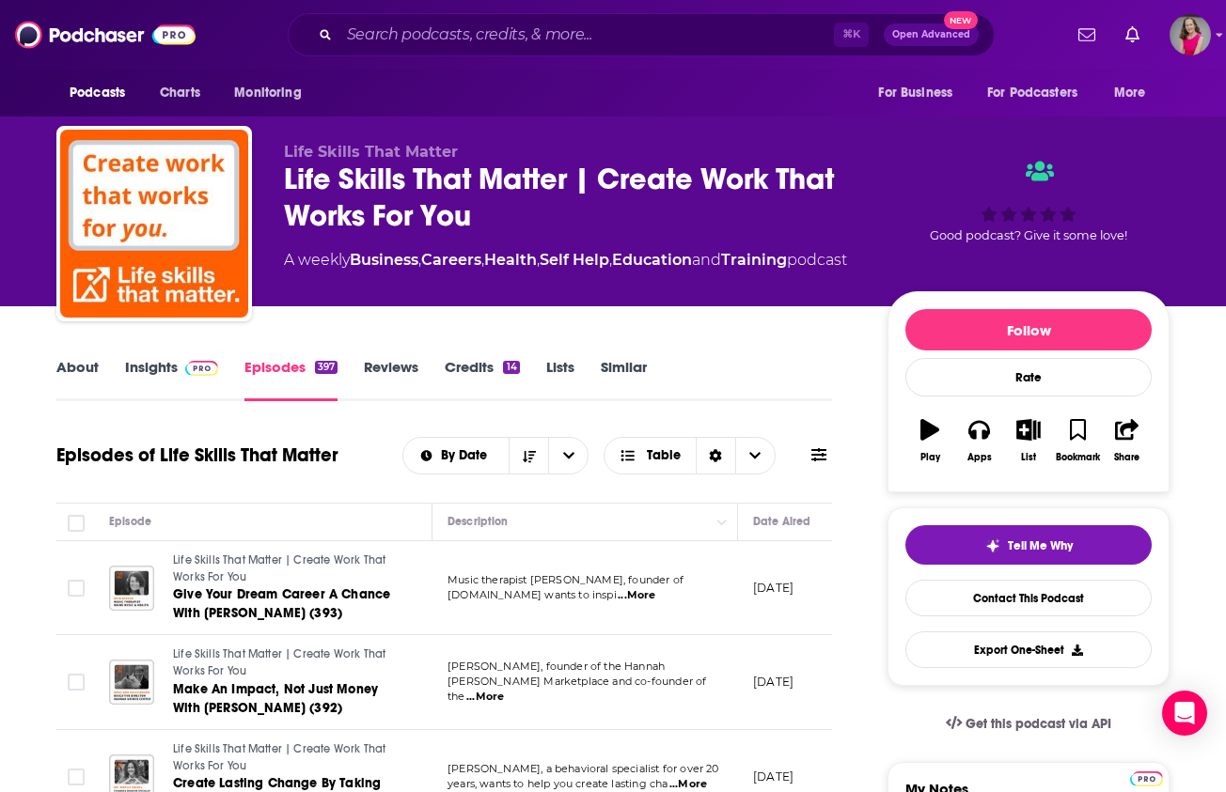
click at [161, 371] on link "Insights" at bounding box center [171, 379] width 93 height 43
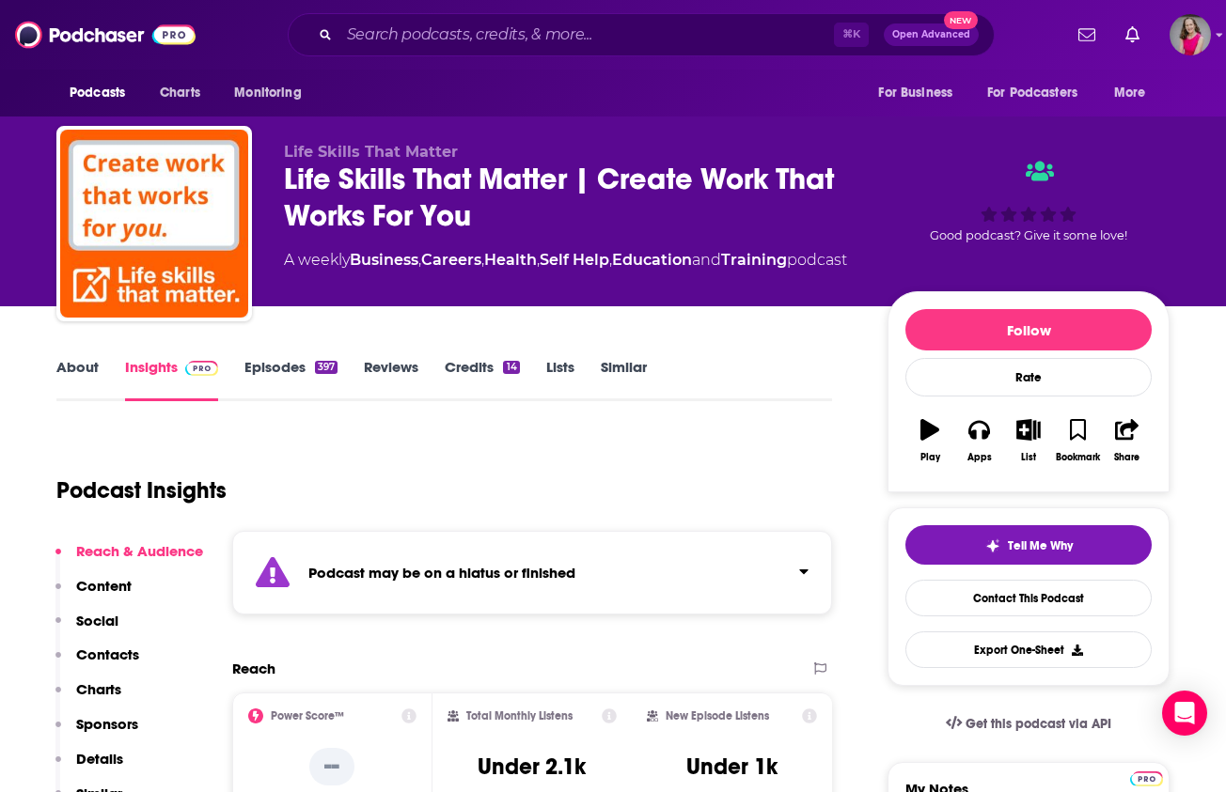
scroll to position [8, 0]
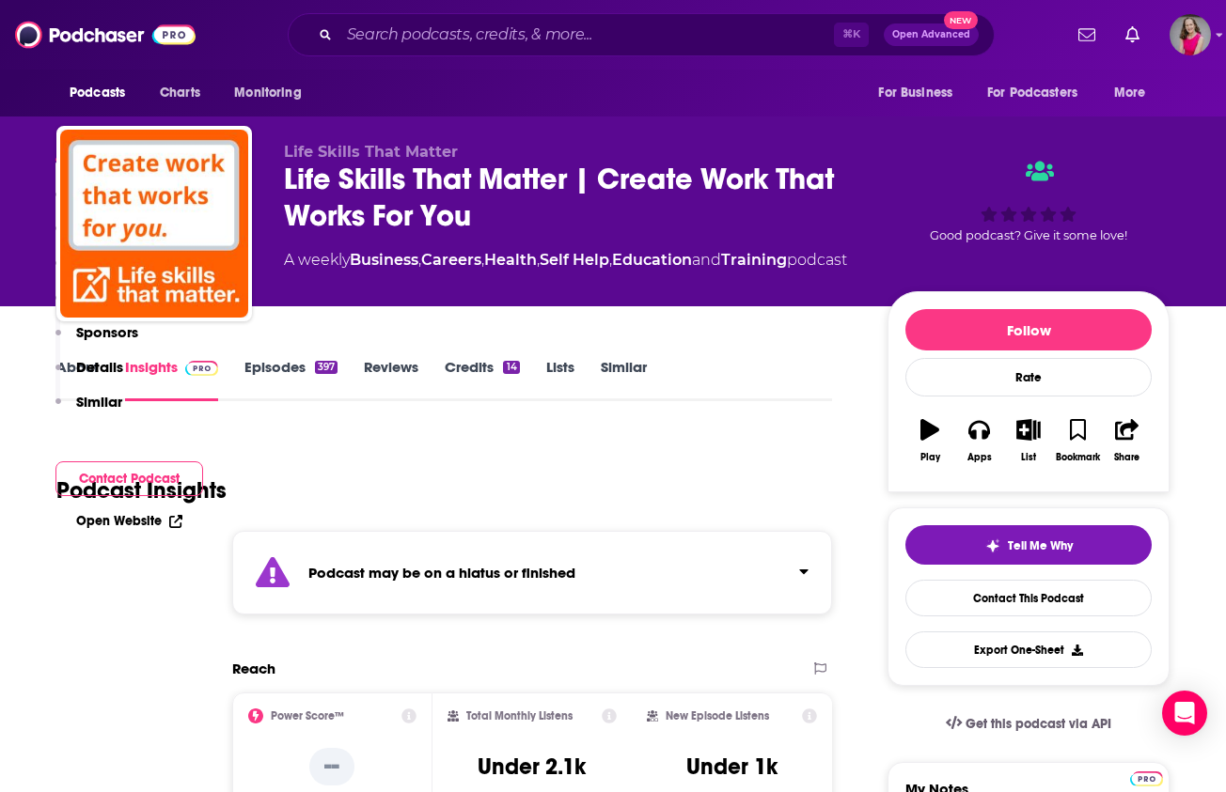
scroll to position [430, 0]
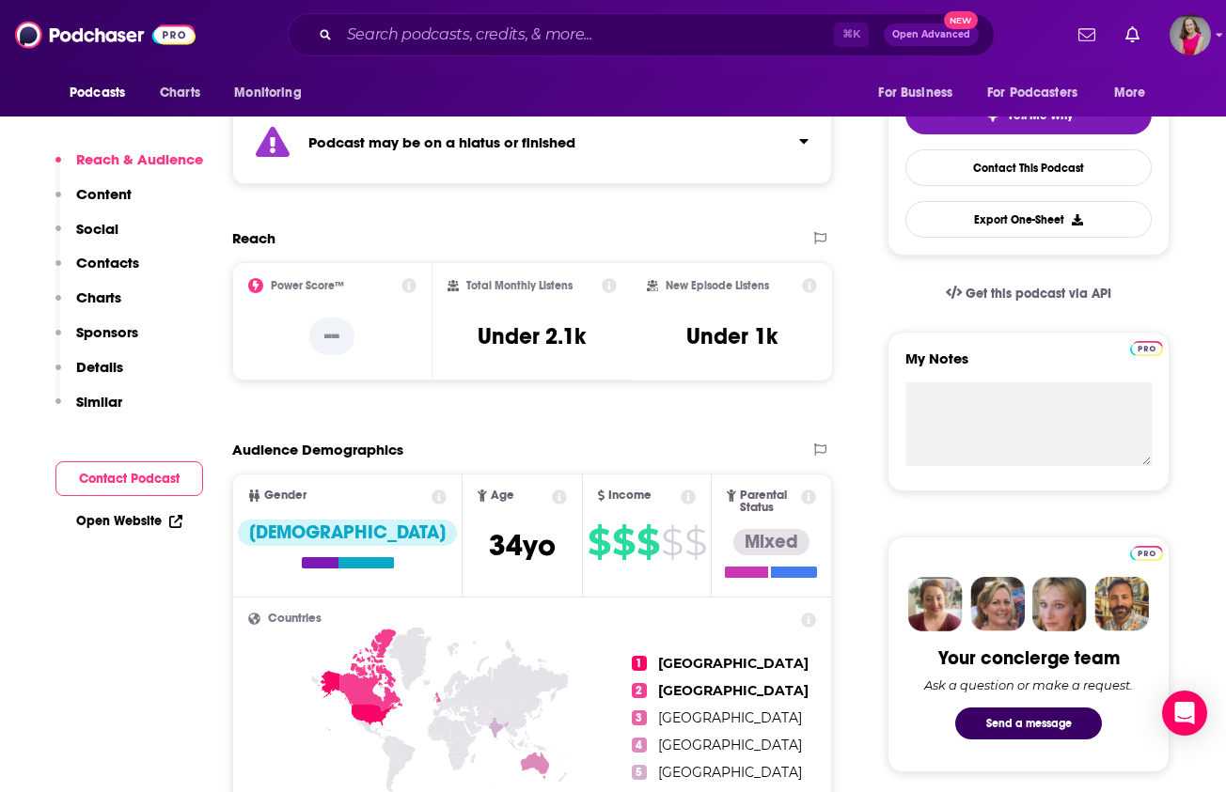
click at [140, 514] on link "Open Website" at bounding box center [129, 521] width 106 height 16
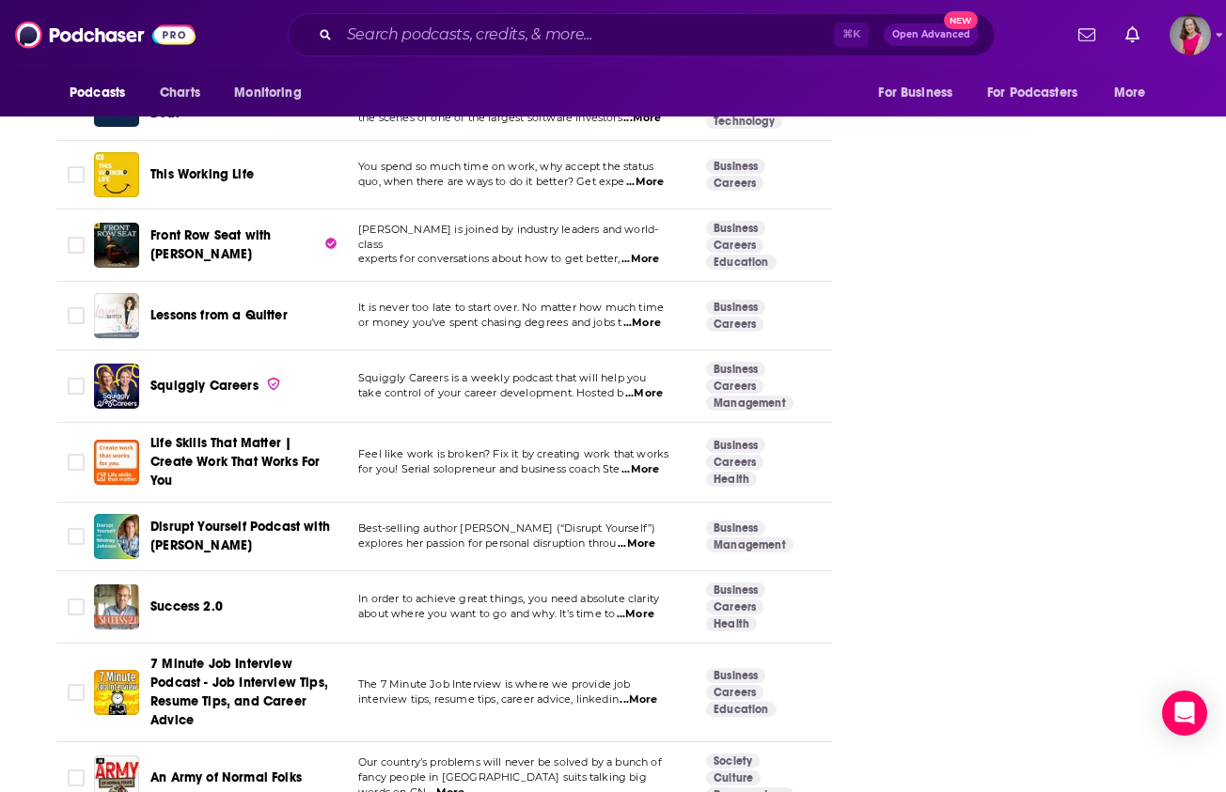
scroll to position [3363, 0]
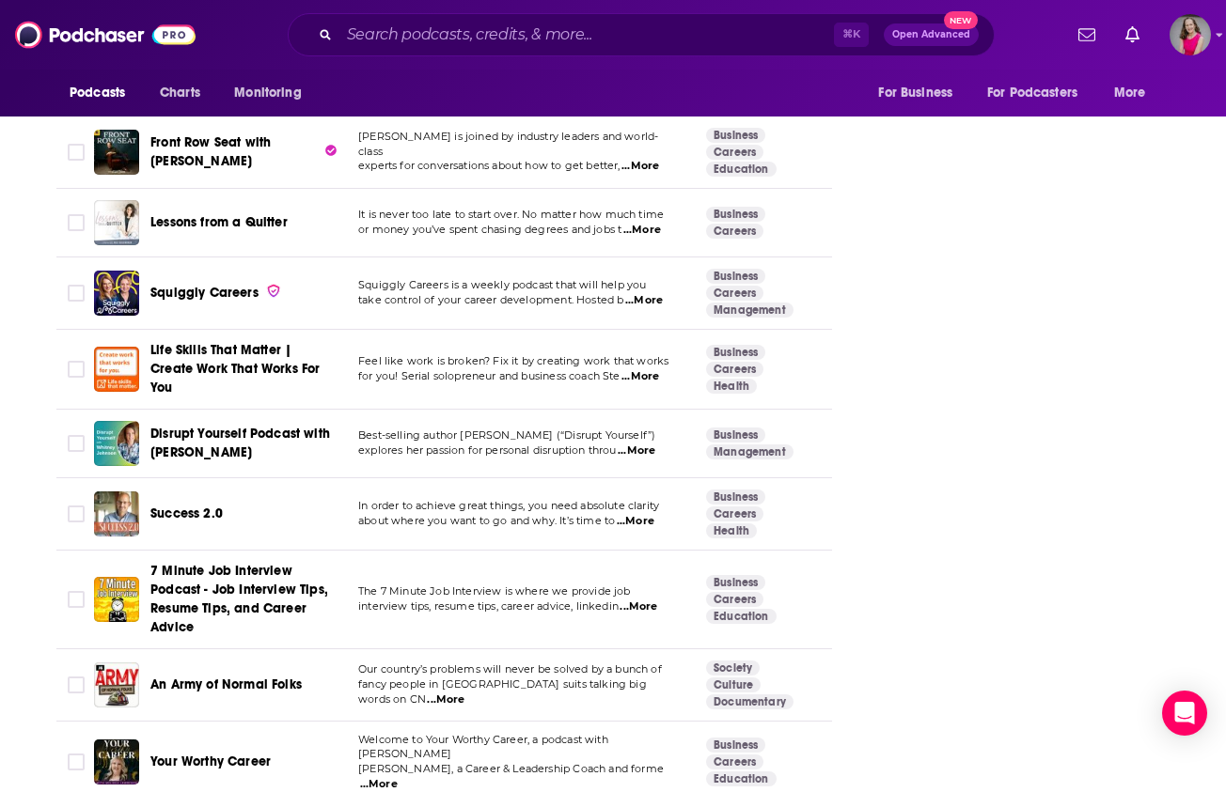
click at [648, 444] on span "...More" at bounding box center [637, 451] width 38 height 15
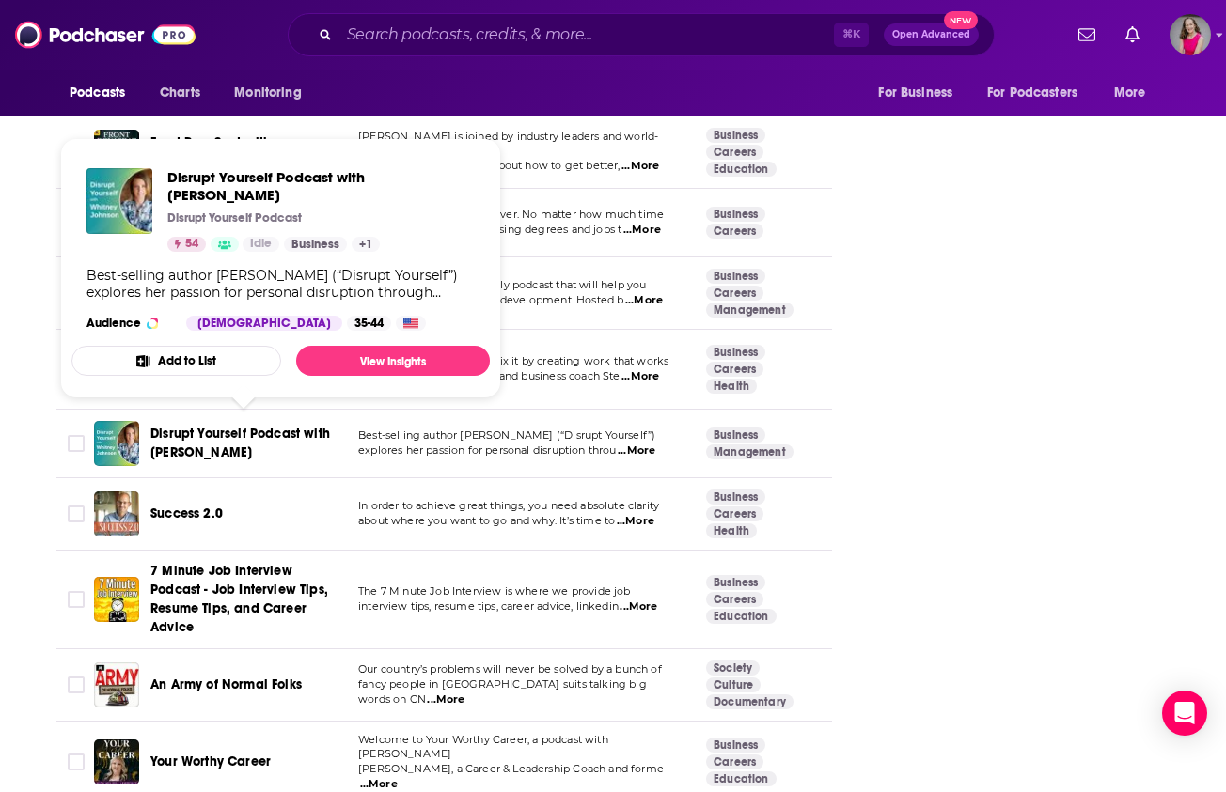
click at [224, 434] on span "Disrupt Yourself Podcast with [PERSON_NAME]" at bounding box center [243, 444] width 186 height 38
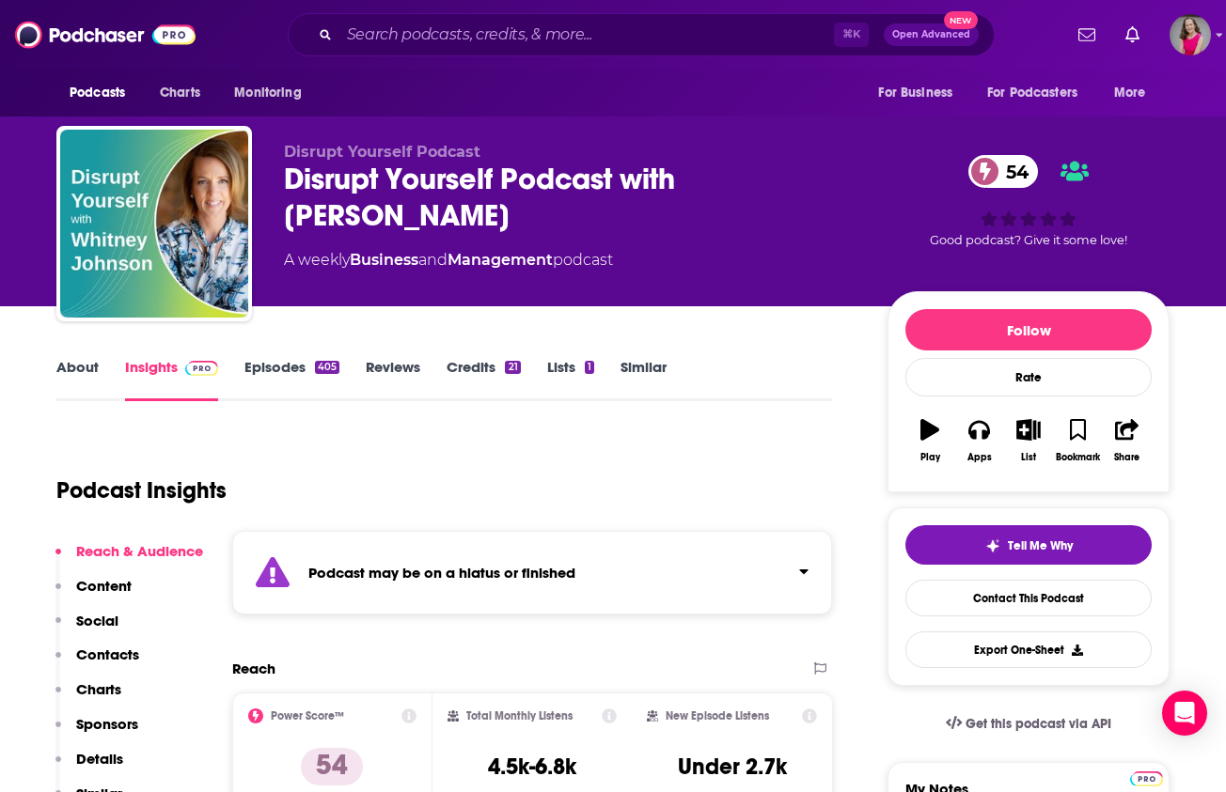
click at [283, 363] on link "Episodes 405" at bounding box center [291, 379] width 95 height 43
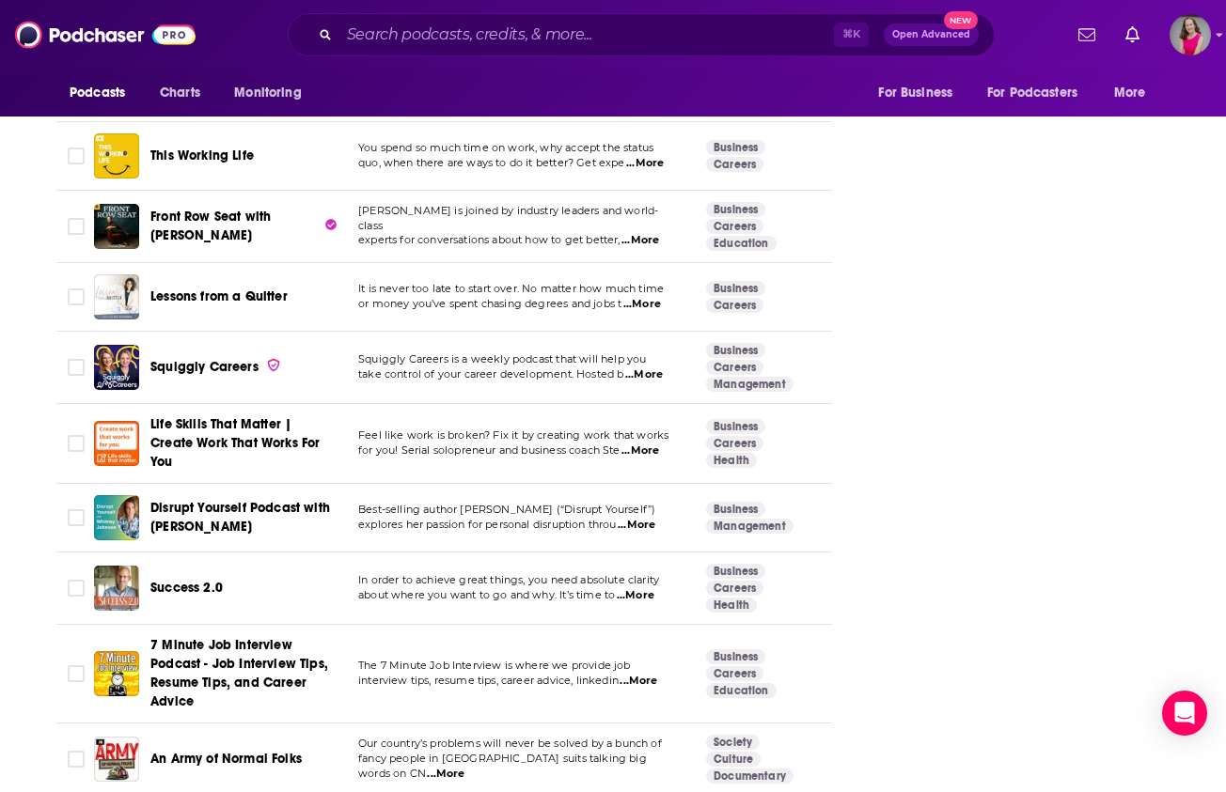
scroll to position [3291, 0]
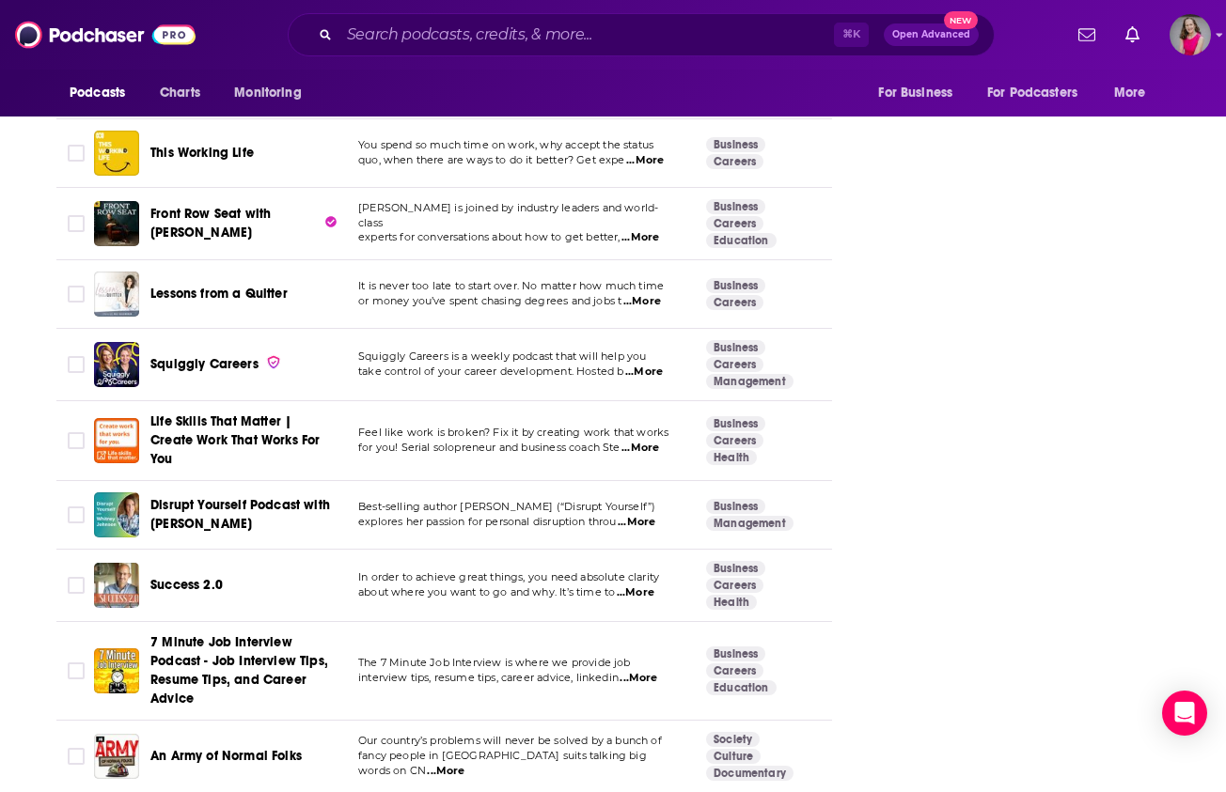
click at [640, 586] on span "...More" at bounding box center [636, 593] width 38 height 15
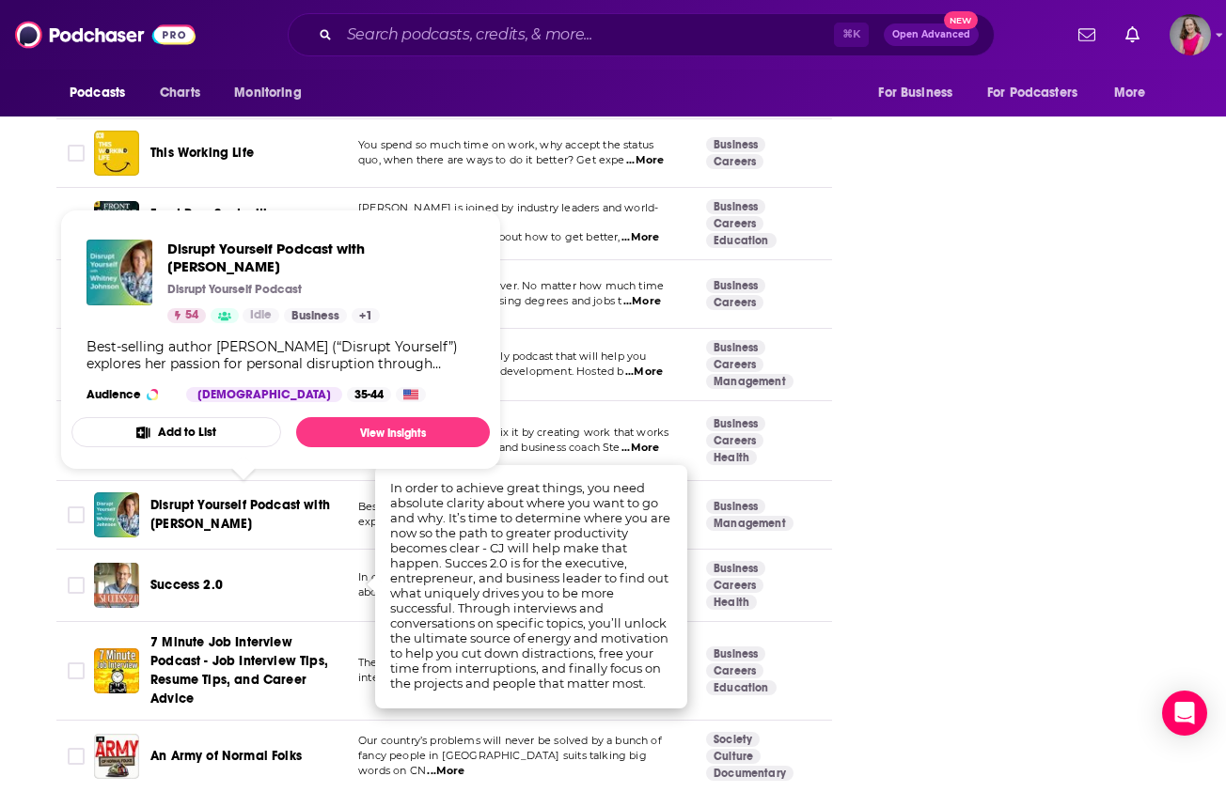
click at [245, 504] on span "Disrupt Yourself Podcast with [PERSON_NAME]" at bounding box center [240, 514] width 180 height 35
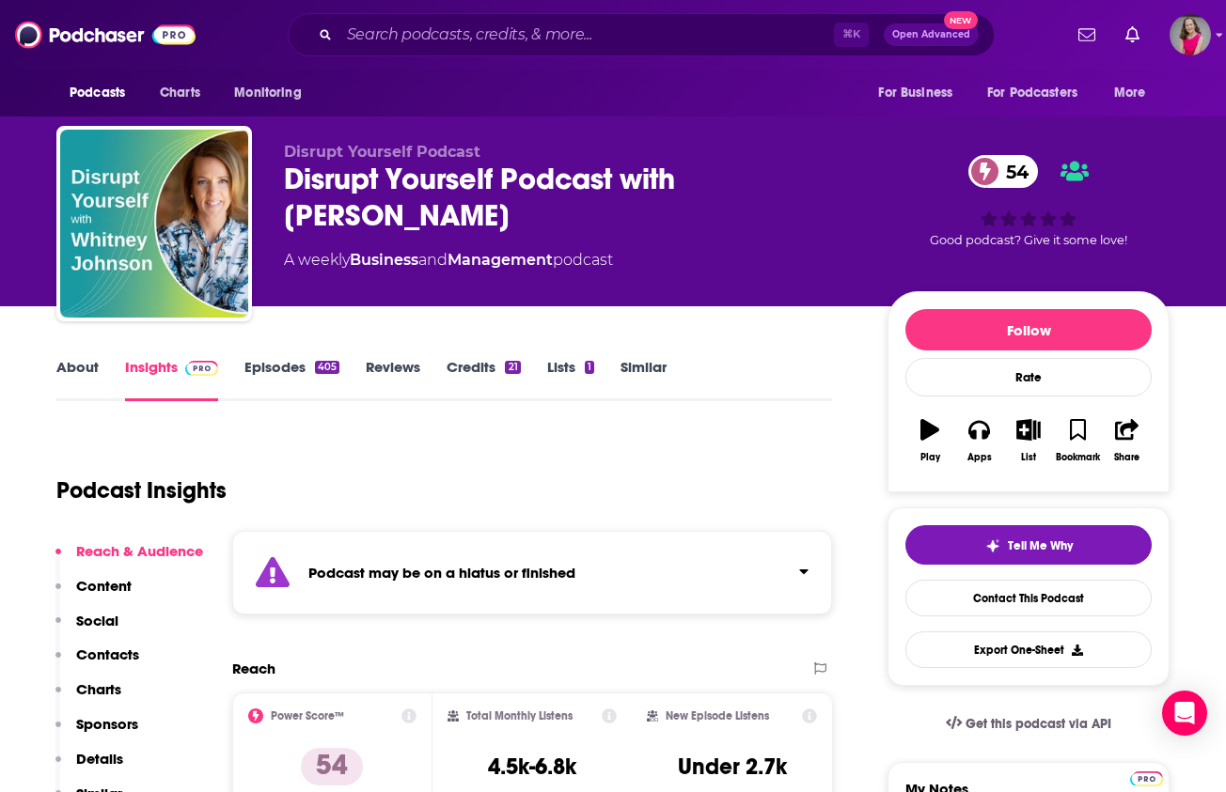
click at [58, 363] on link "About" at bounding box center [77, 379] width 42 height 43
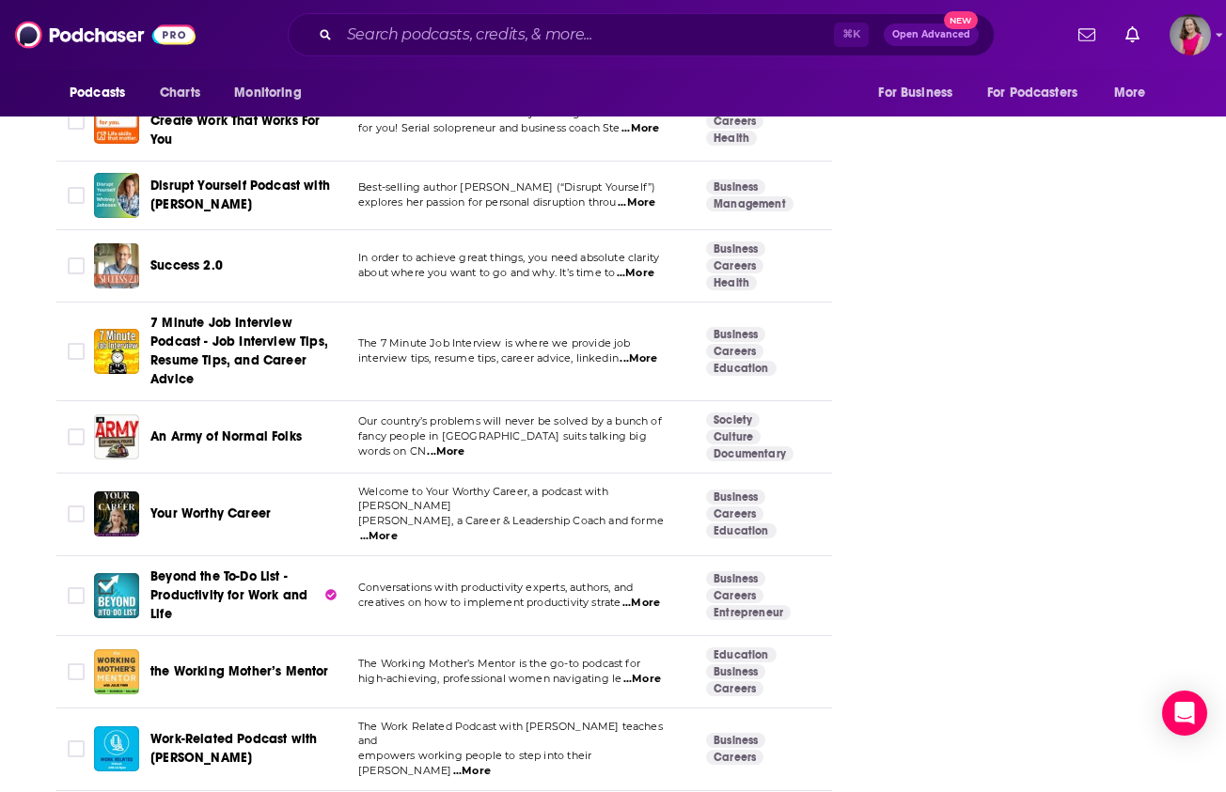
scroll to position [3656, 0]
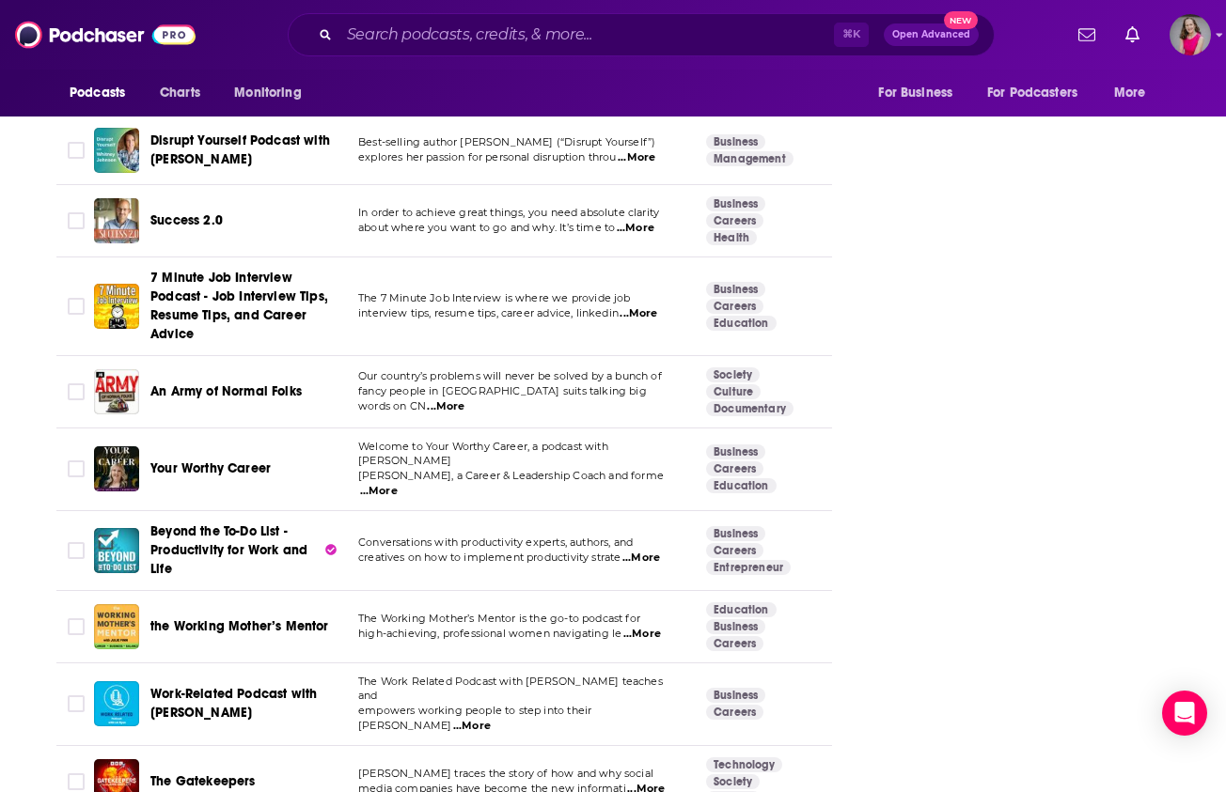
click at [398, 484] on span "...More" at bounding box center [379, 491] width 38 height 15
click at [21, 411] on div "About Insights Episodes 769 Reviews 2 Credits 6 Lists 8 Similar Podcasts like H…" at bounding box center [612, 450] width 1203 height 7601
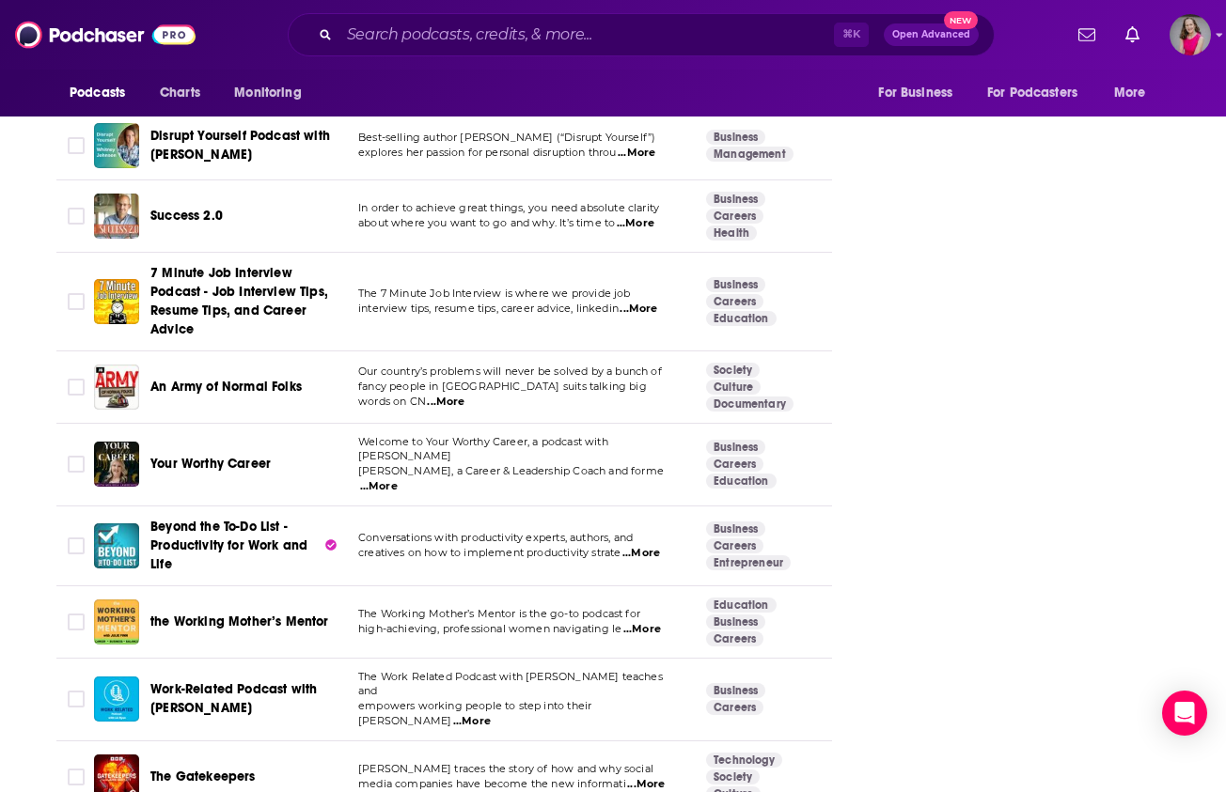
scroll to position [3870, 0]
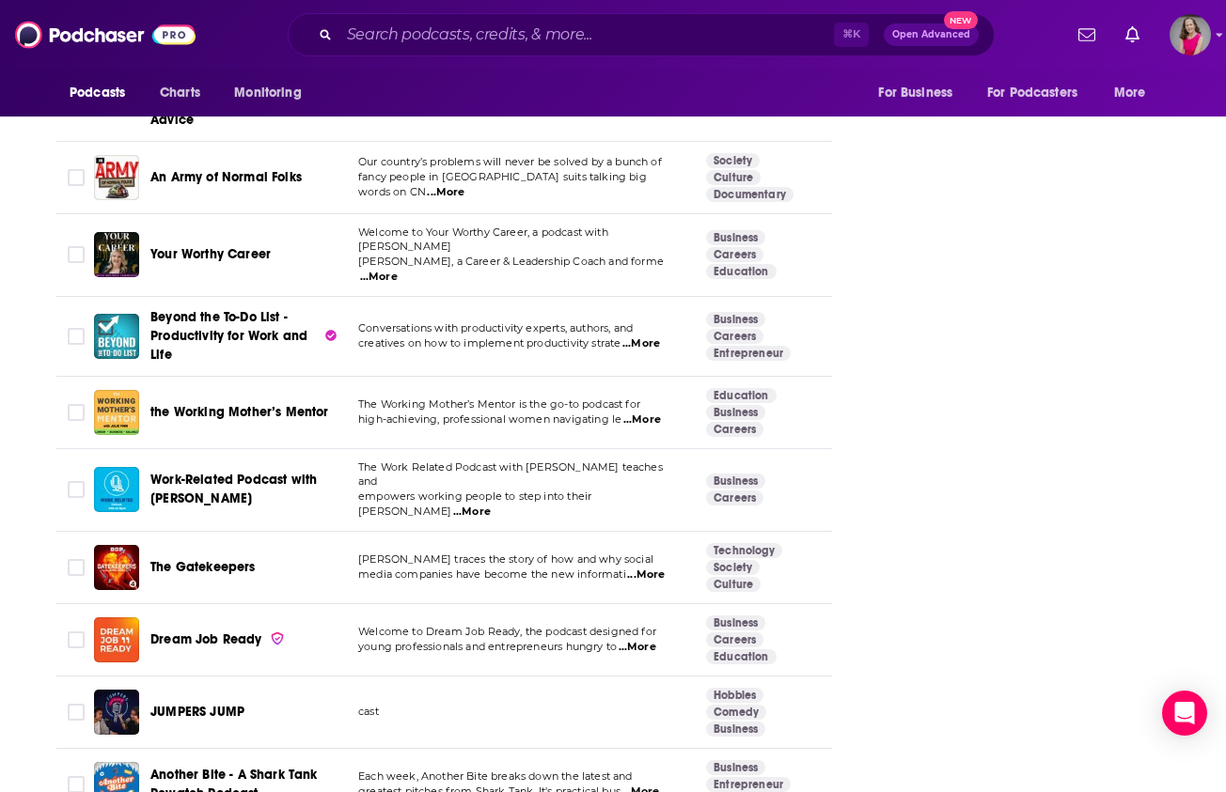
click at [649, 413] on span "...More" at bounding box center [642, 420] width 38 height 15
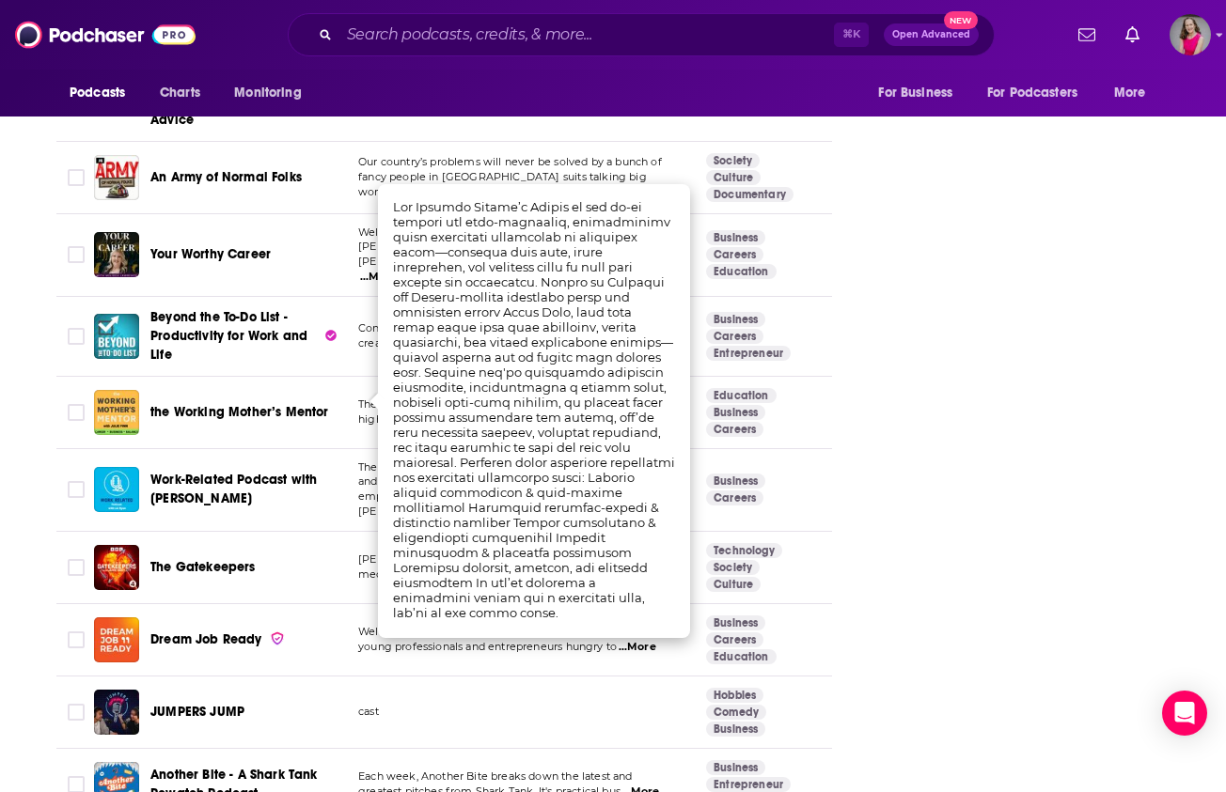
click at [43, 358] on div "About Insights Episodes 769 Reviews 2 Credits 6 Lists 8 Similar Podcasts like H…" at bounding box center [456, 261] width 861 height 7552
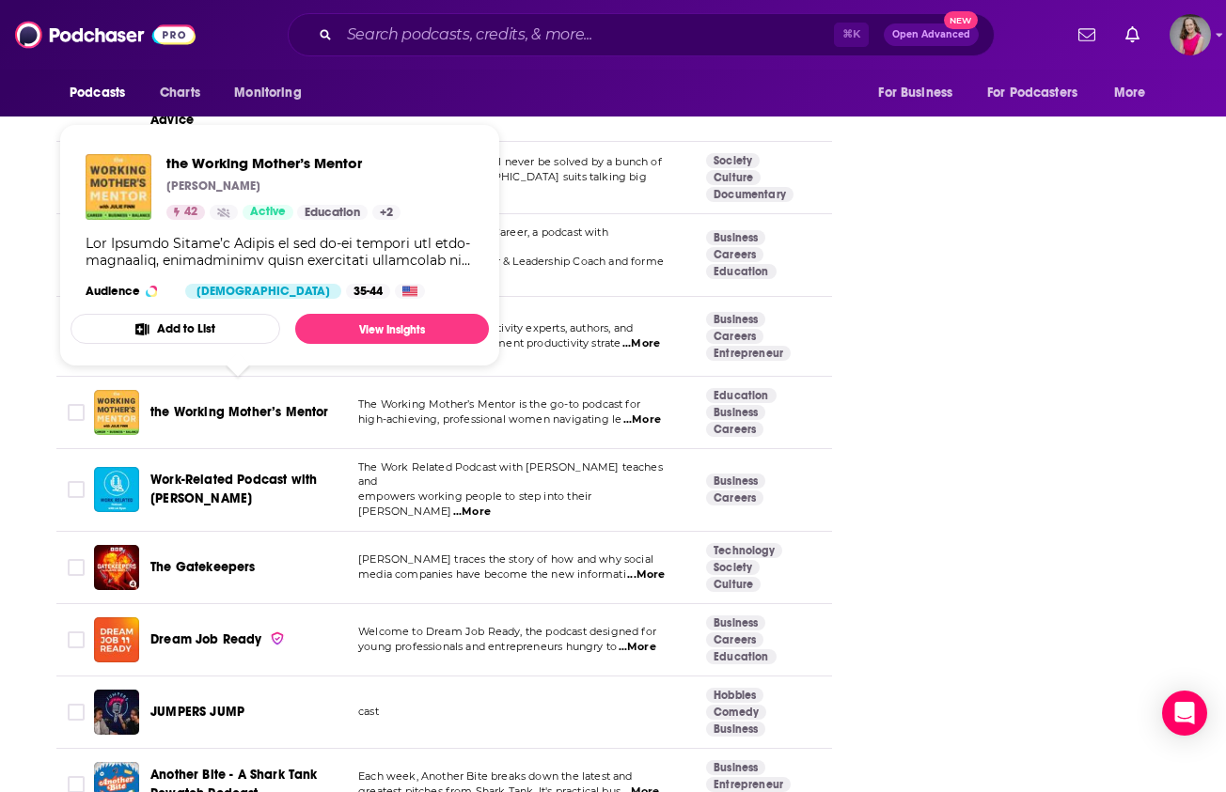
click at [185, 404] on span "the Working Mother’s Mentor" at bounding box center [239, 412] width 179 height 16
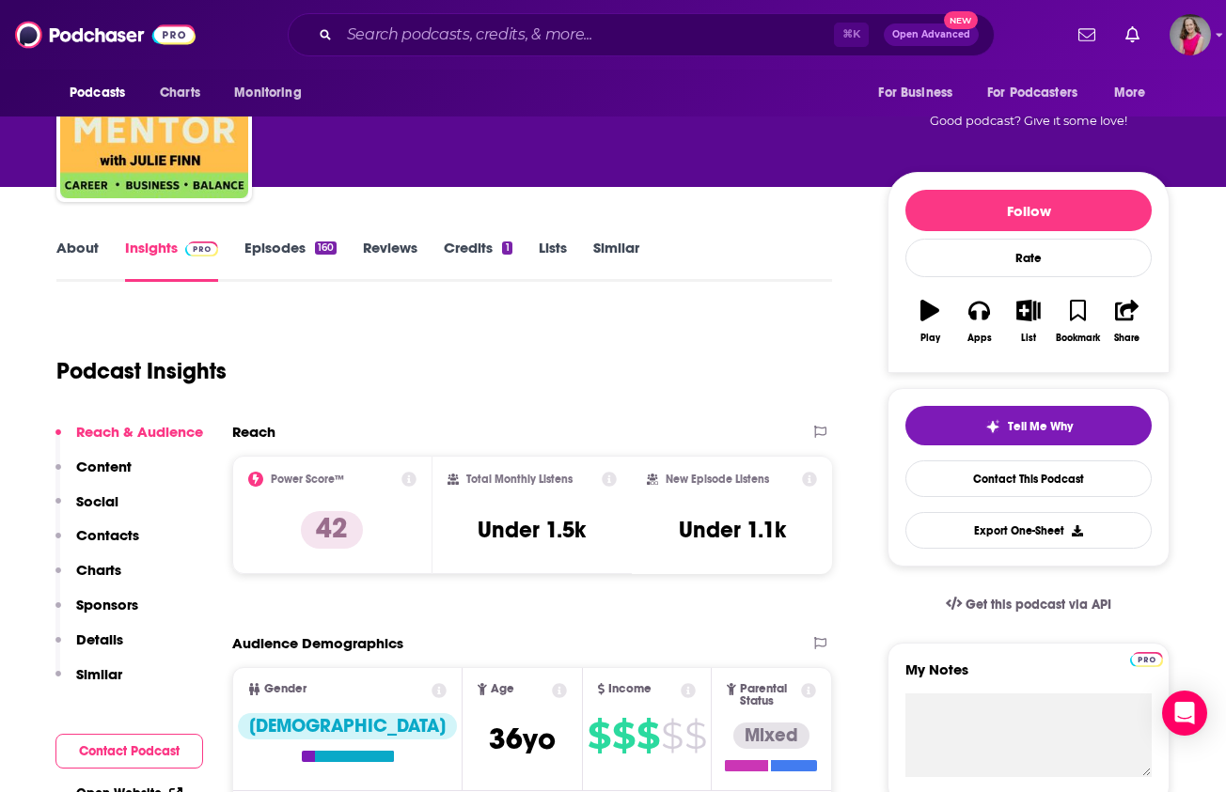
scroll to position [154, 0]
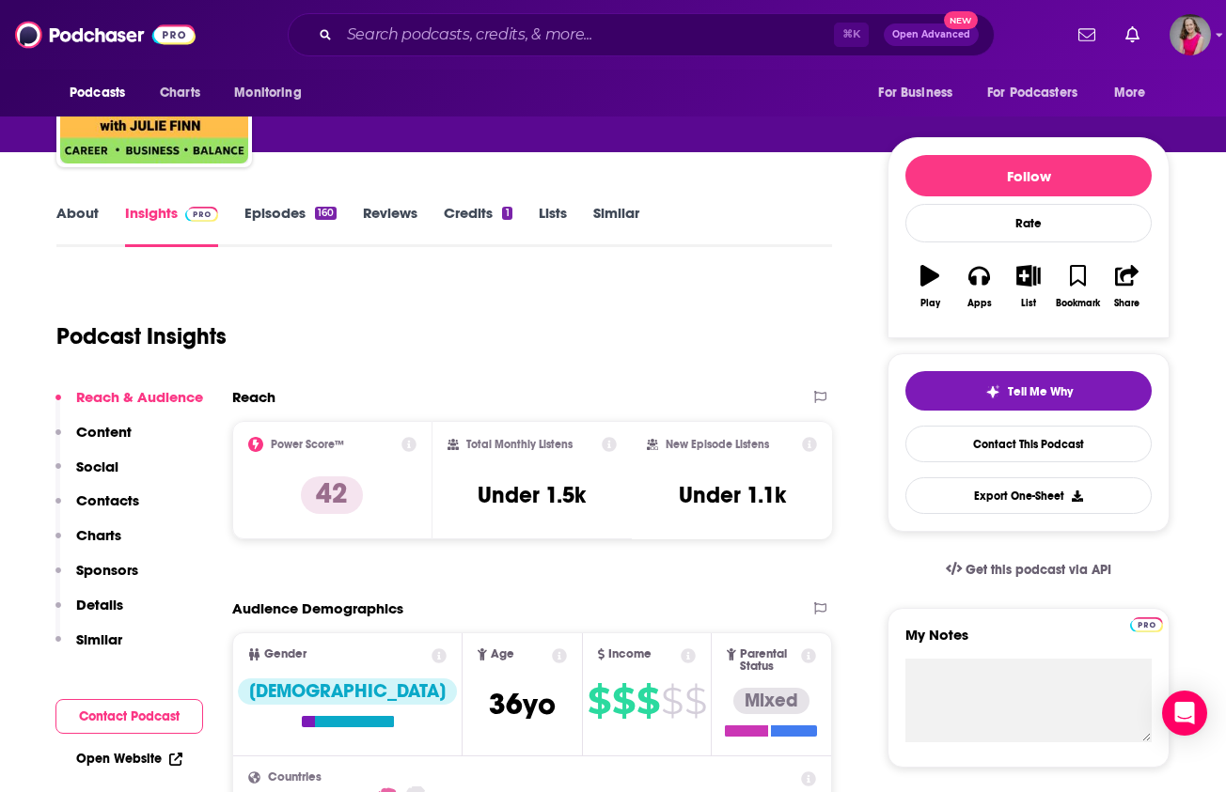
click at [297, 211] on link "Episodes 160" at bounding box center [290, 225] width 92 height 43
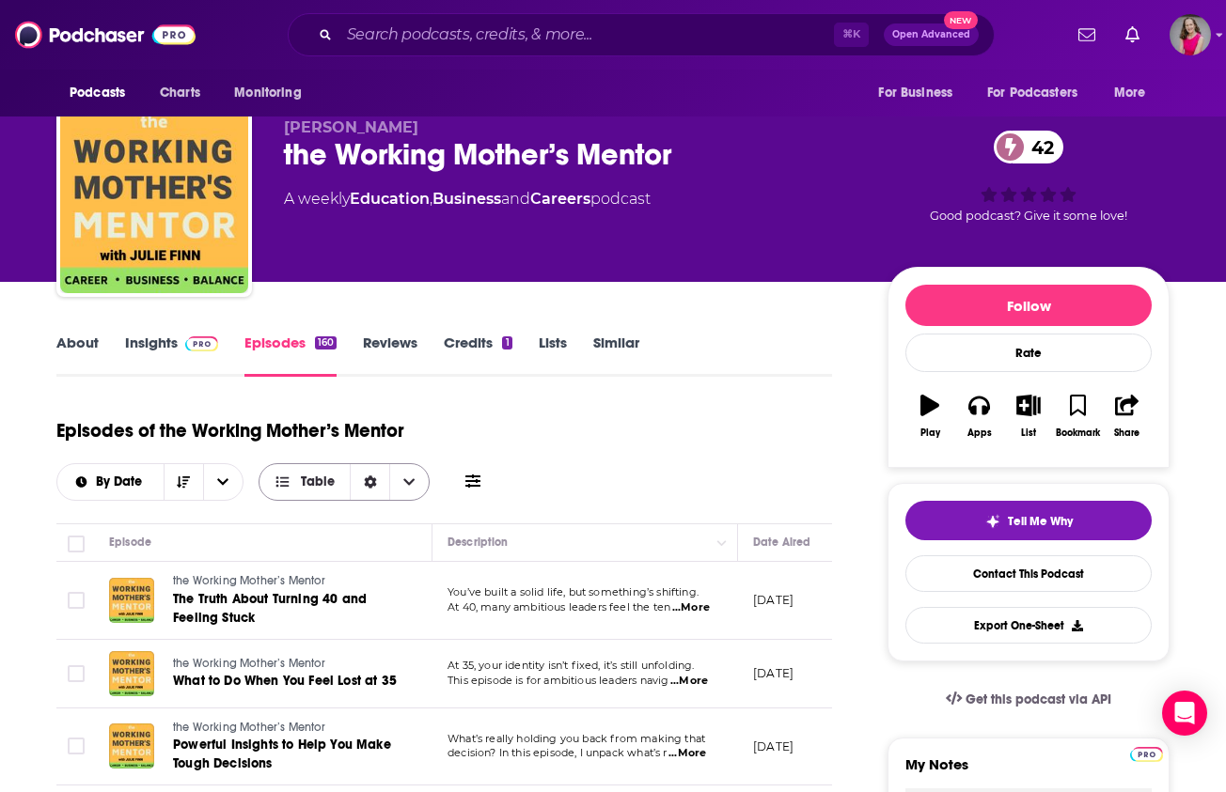
scroll to position [115, 0]
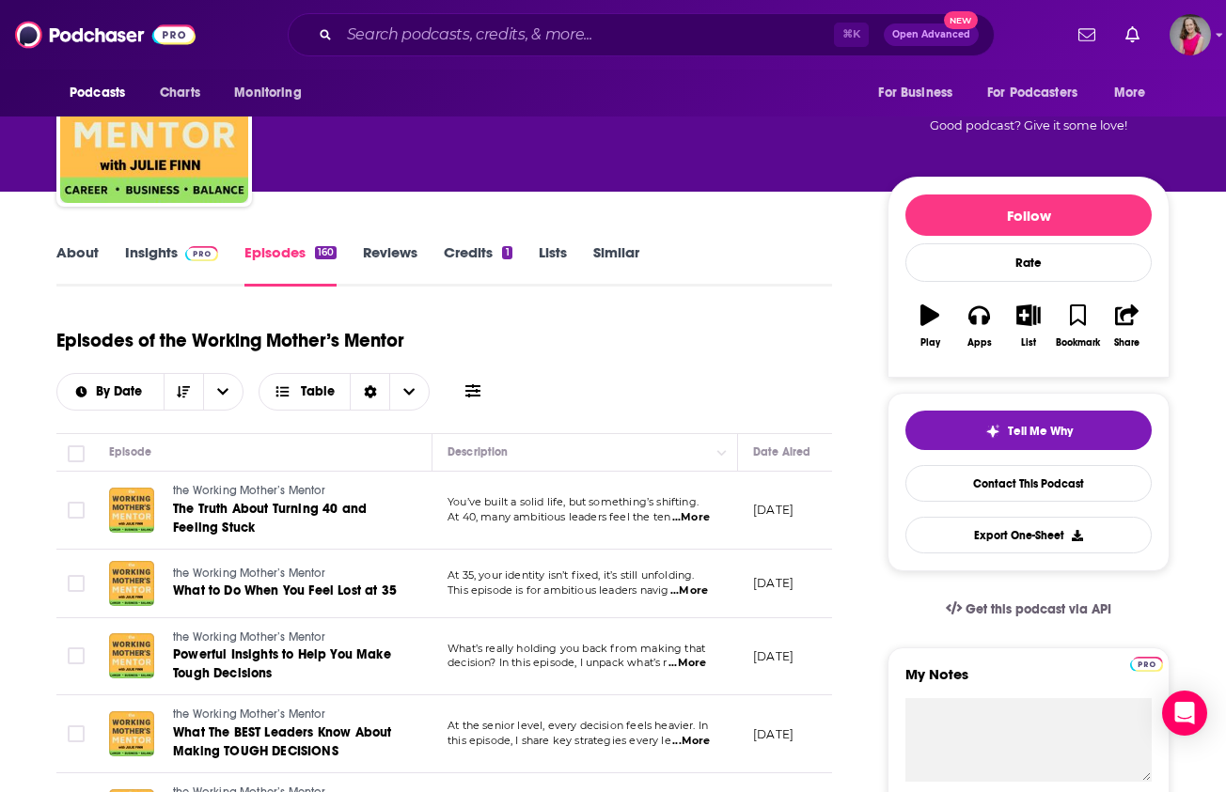
click at [699, 521] on span "...More" at bounding box center [691, 517] width 38 height 15
click at [715, 379] on div "Episodes of the Working Mother’s Mentor By Date Table" at bounding box center [443, 364] width 775 height 94
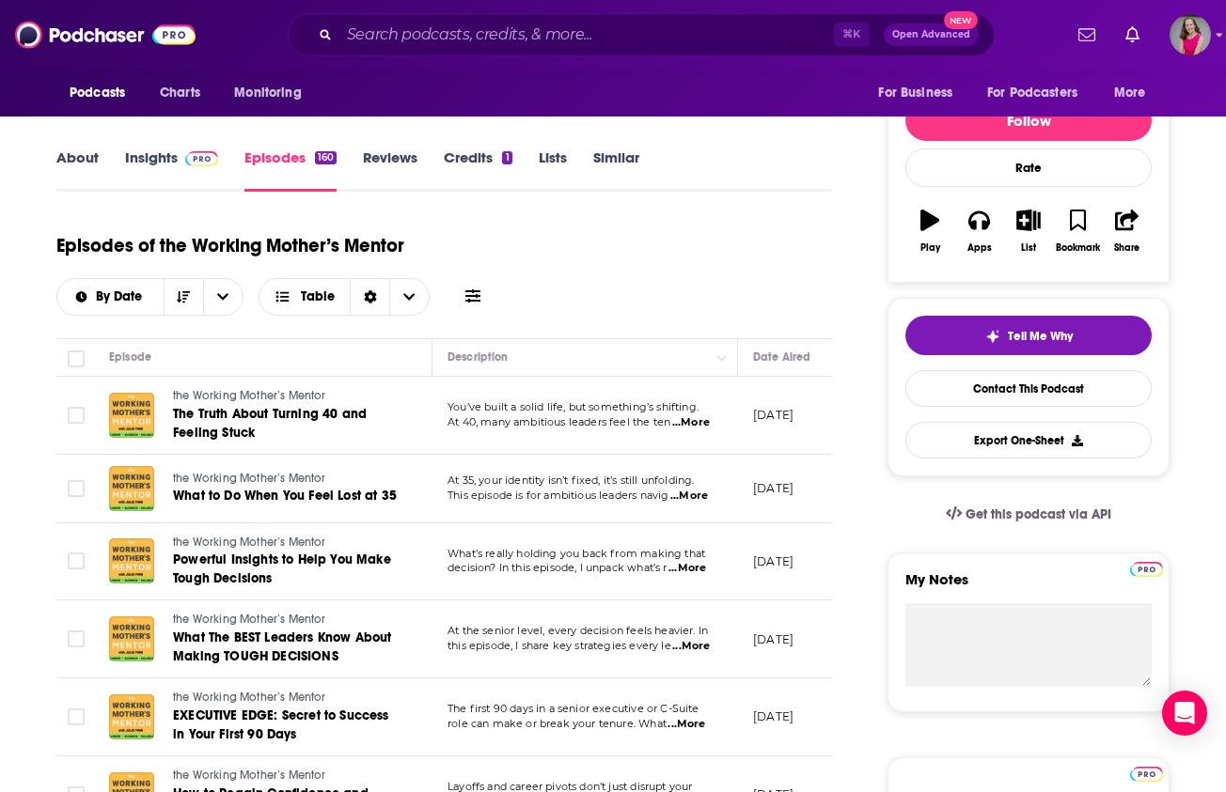
scroll to position [223, 0]
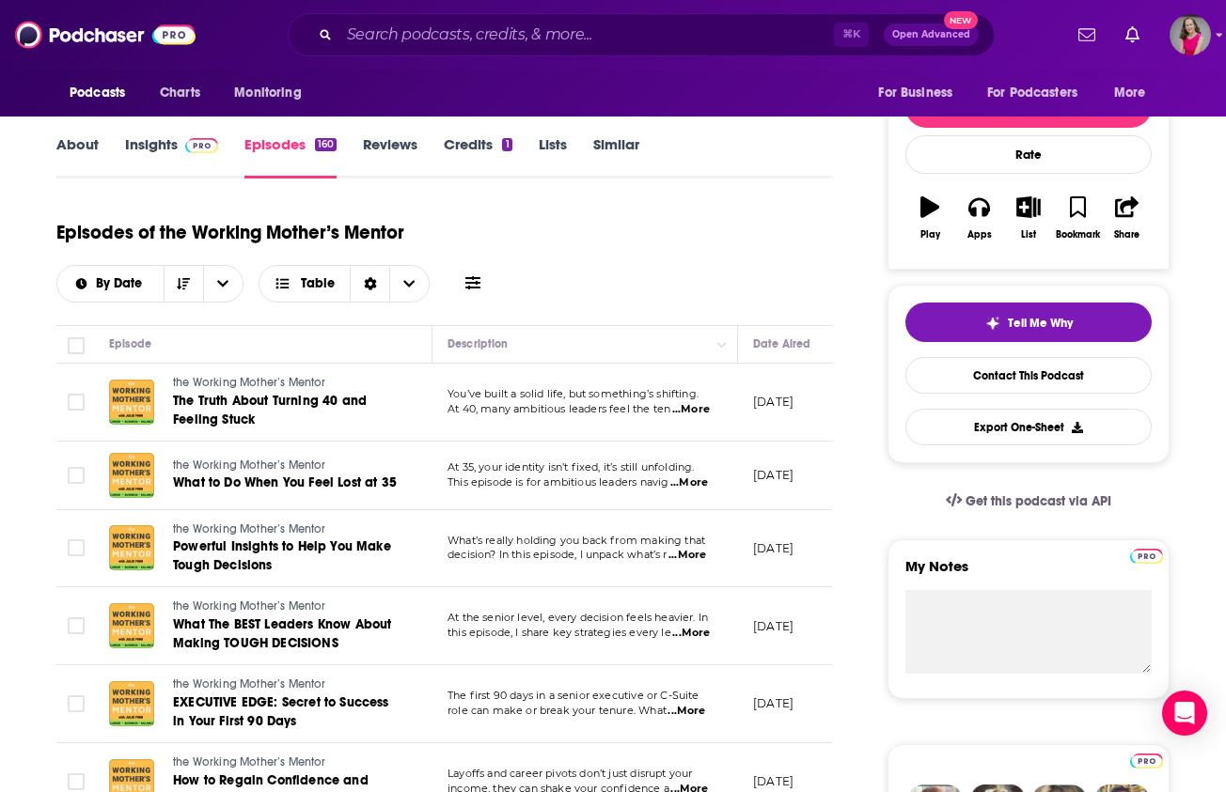
click at [706, 553] on span "...More" at bounding box center [687, 555] width 38 height 15
click at [702, 280] on div "Episodes of the Working Mother’s Mentor By Date Table" at bounding box center [443, 256] width 775 height 94
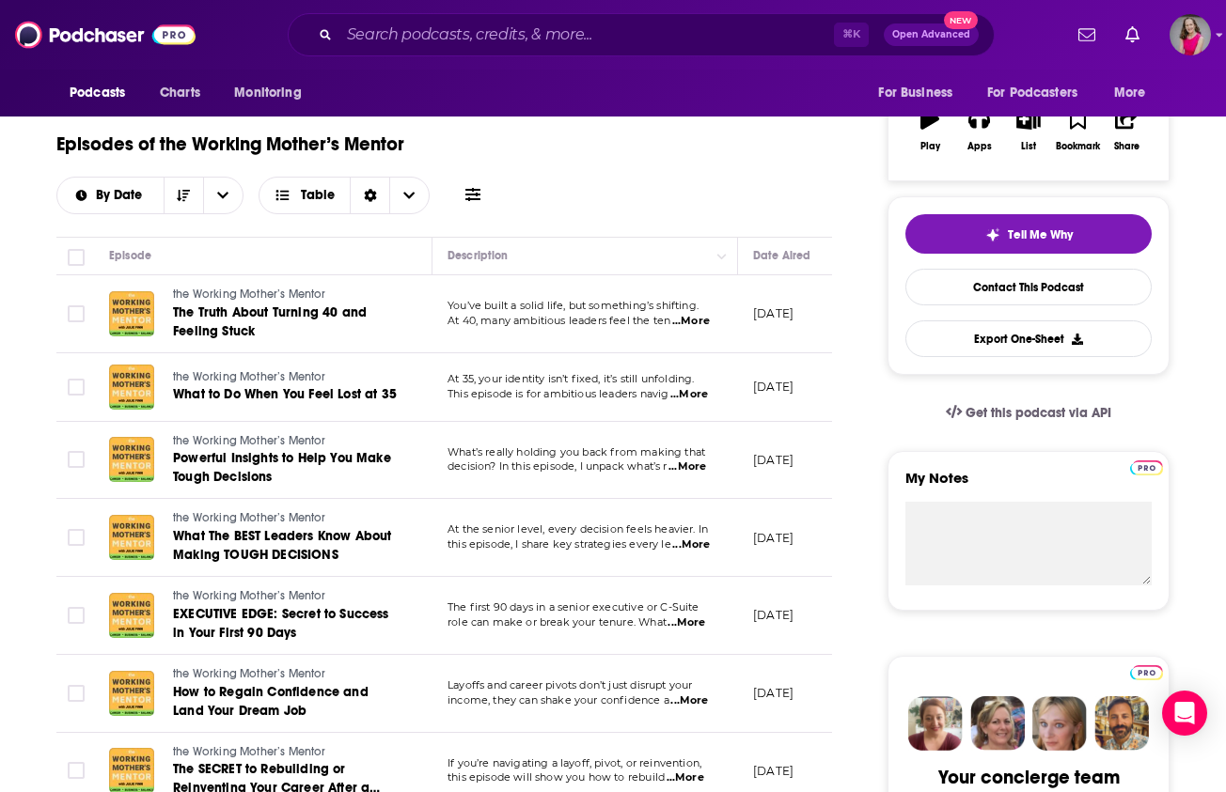
scroll to position [393, 0]
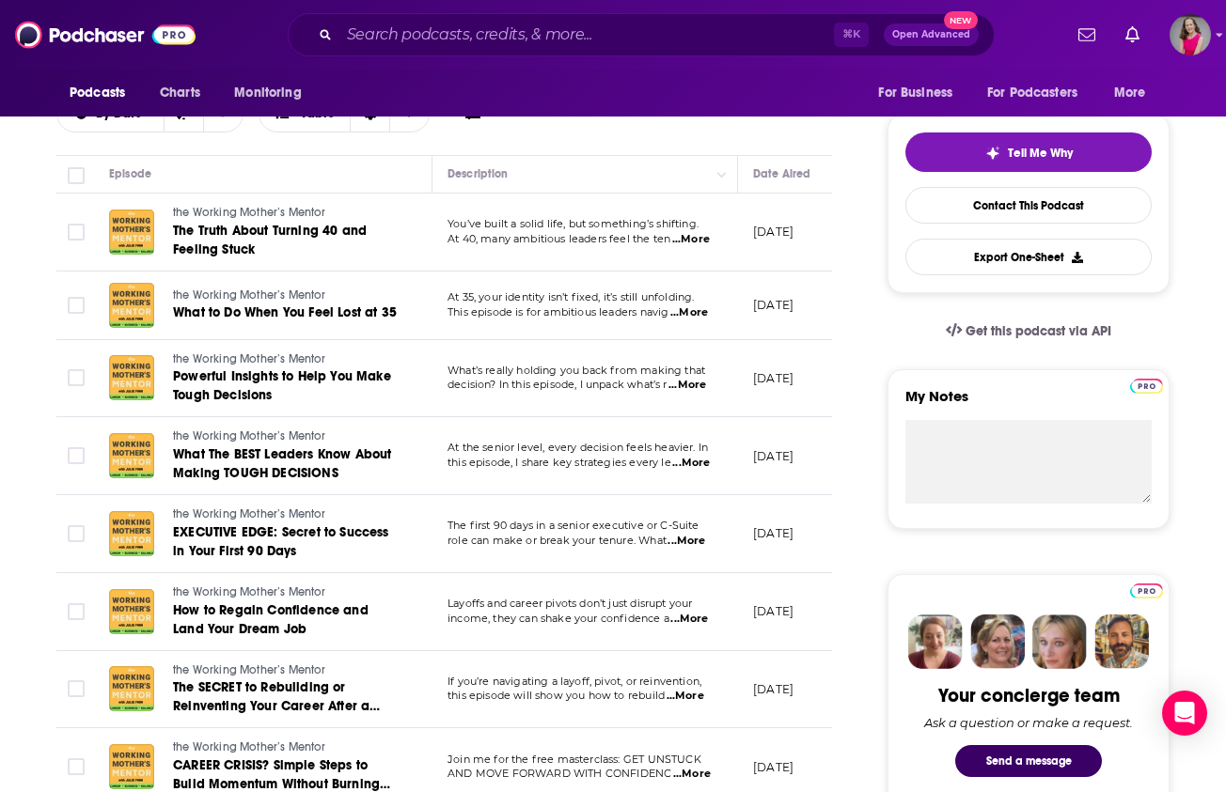
click at [690, 617] on span "...More" at bounding box center [689, 619] width 38 height 15
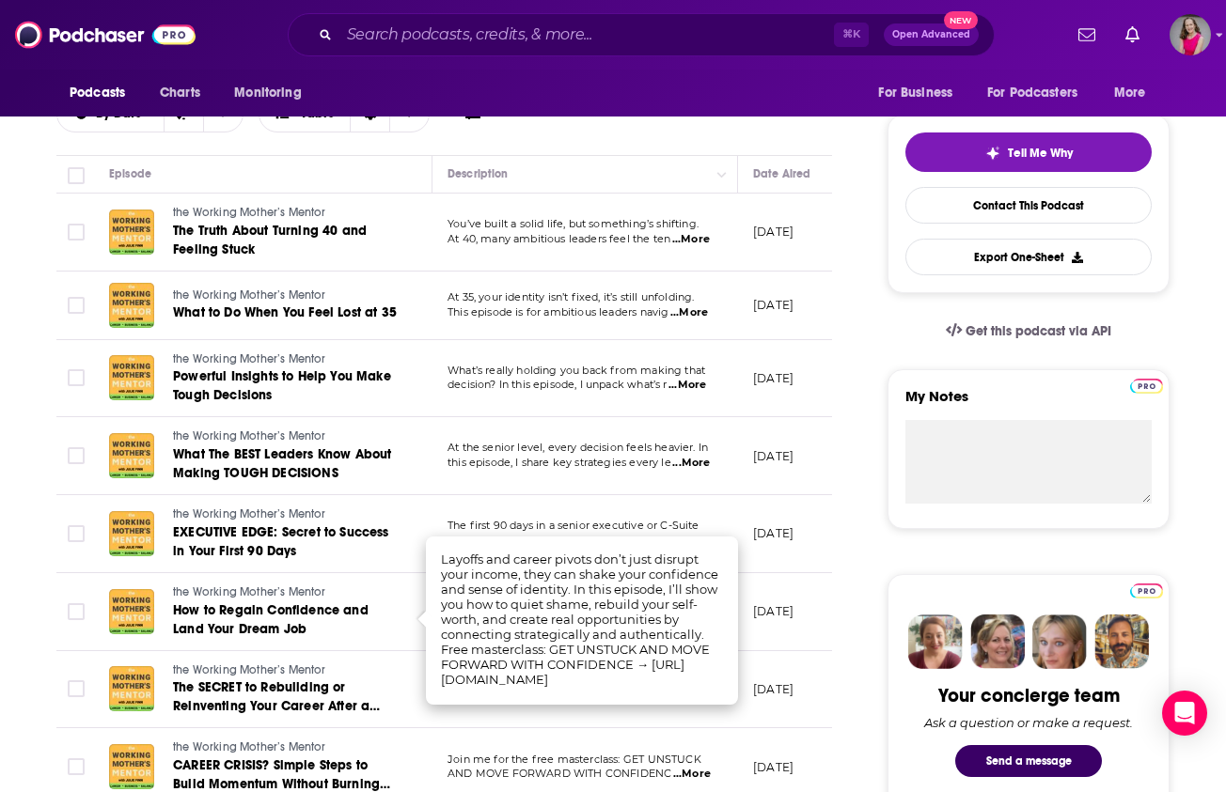
click at [693, 133] on div "Episodes of the Working Mother’s Mentor By Date Table" at bounding box center [443, 97] width 775 height 117
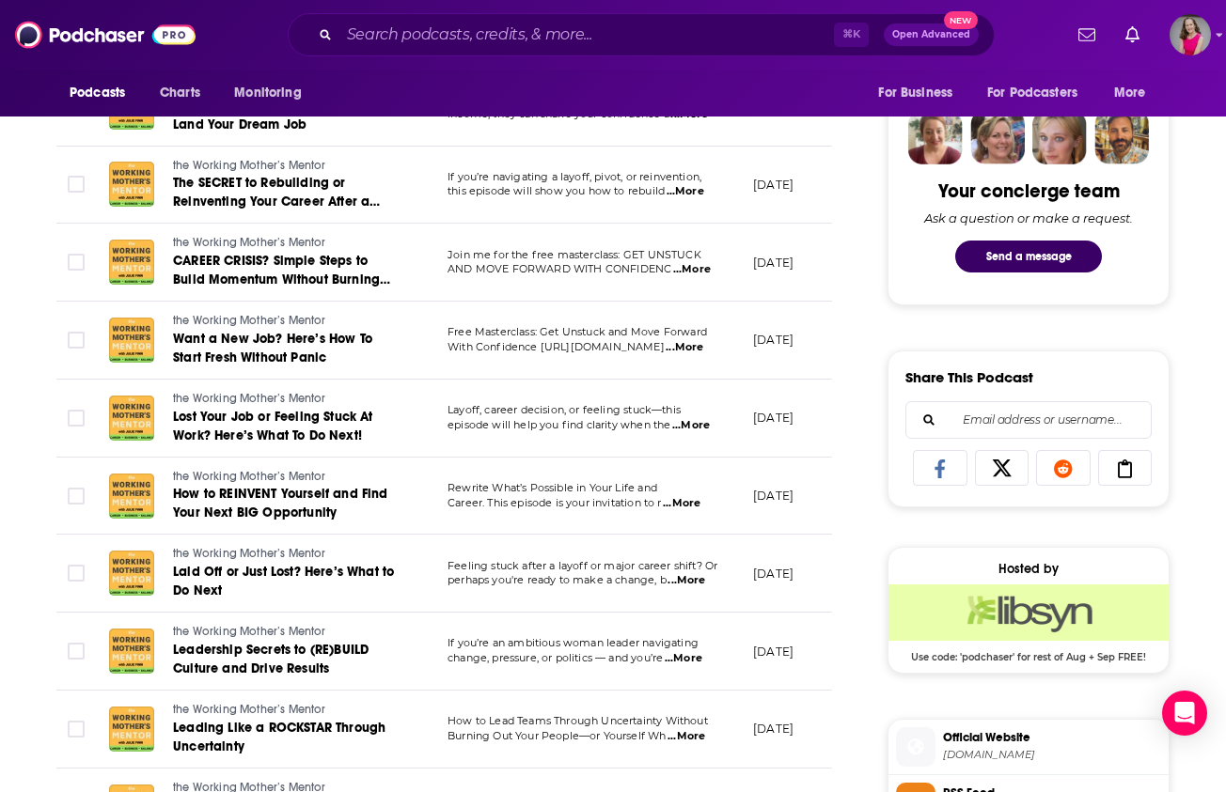
scroll to position [1037, 0]
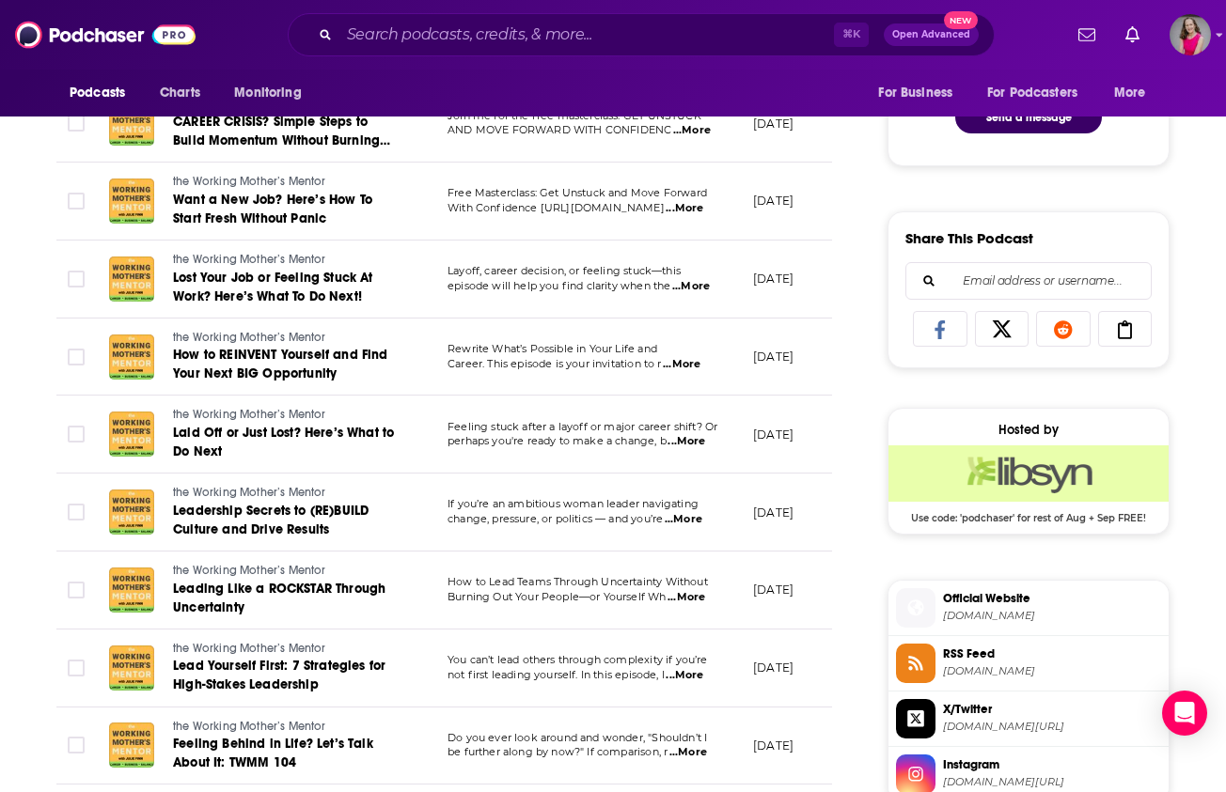
click at [695, 597] on span "...More" at bounding box center [686, 597] width 38 height 15
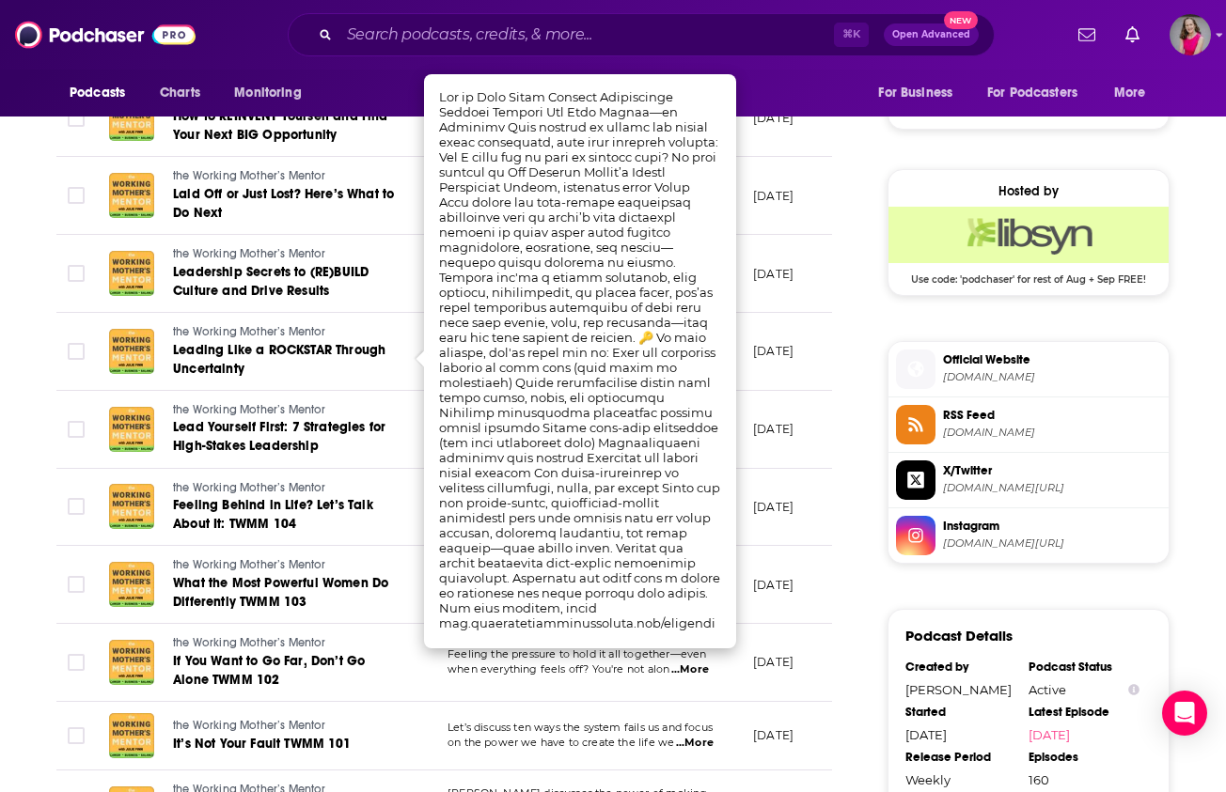
scroll to position [1277, 0]
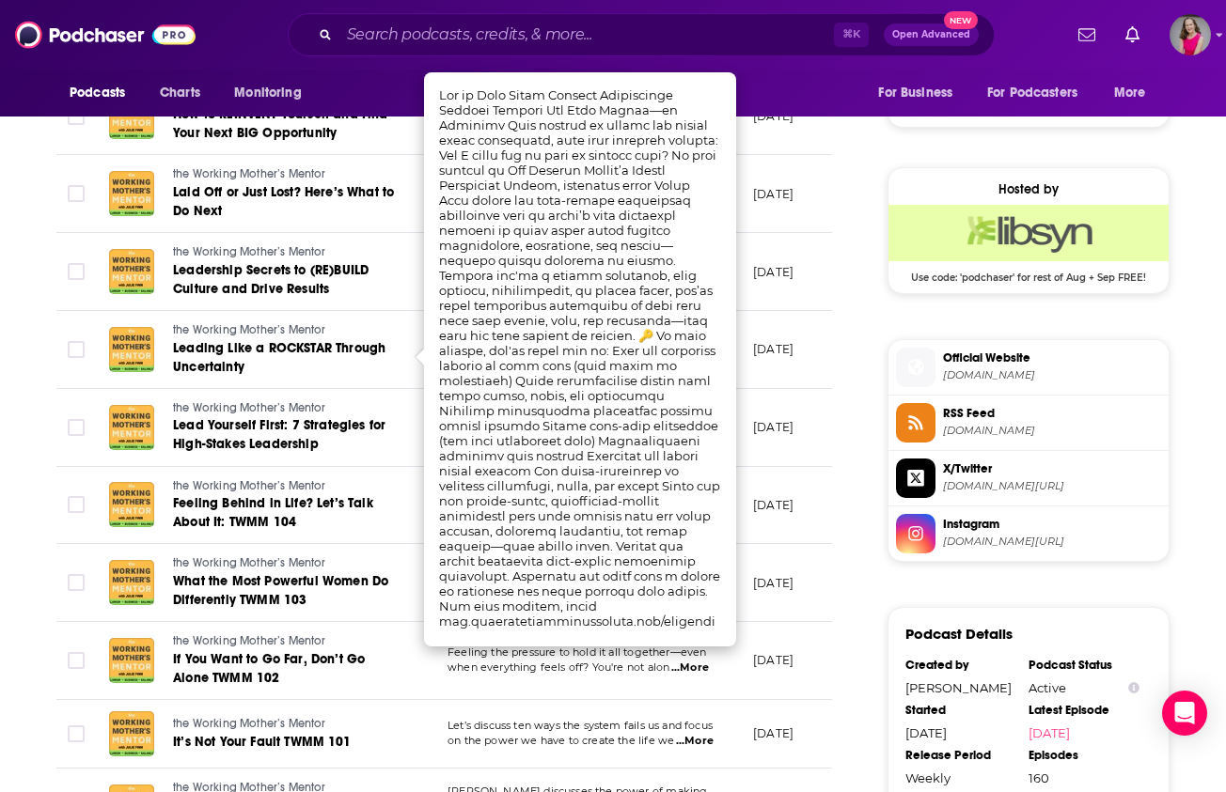
click at [23, 651] on div "About Insights Episodes 160 Reviews Credits 1 Lists Similar Episodes of the Wor…" at bounding box center [612, 287] width 1203 height 2516
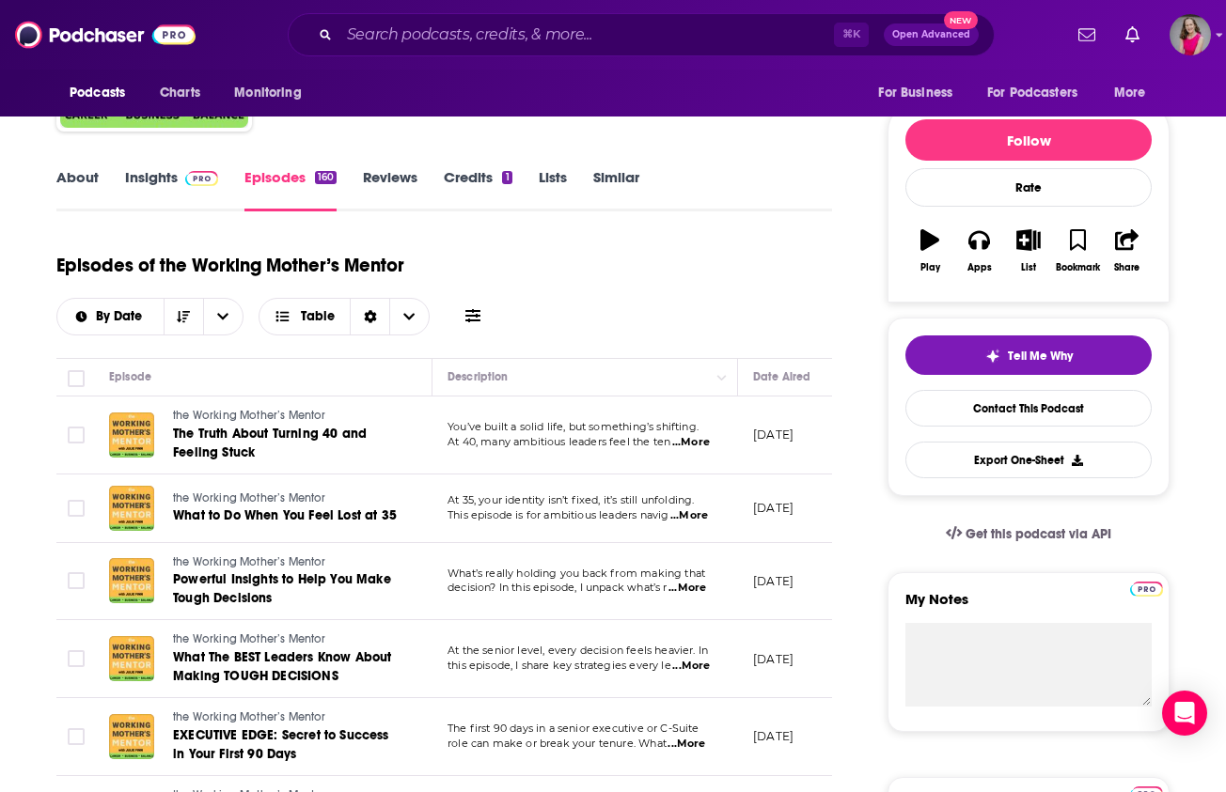
scroll to position [355, 0]
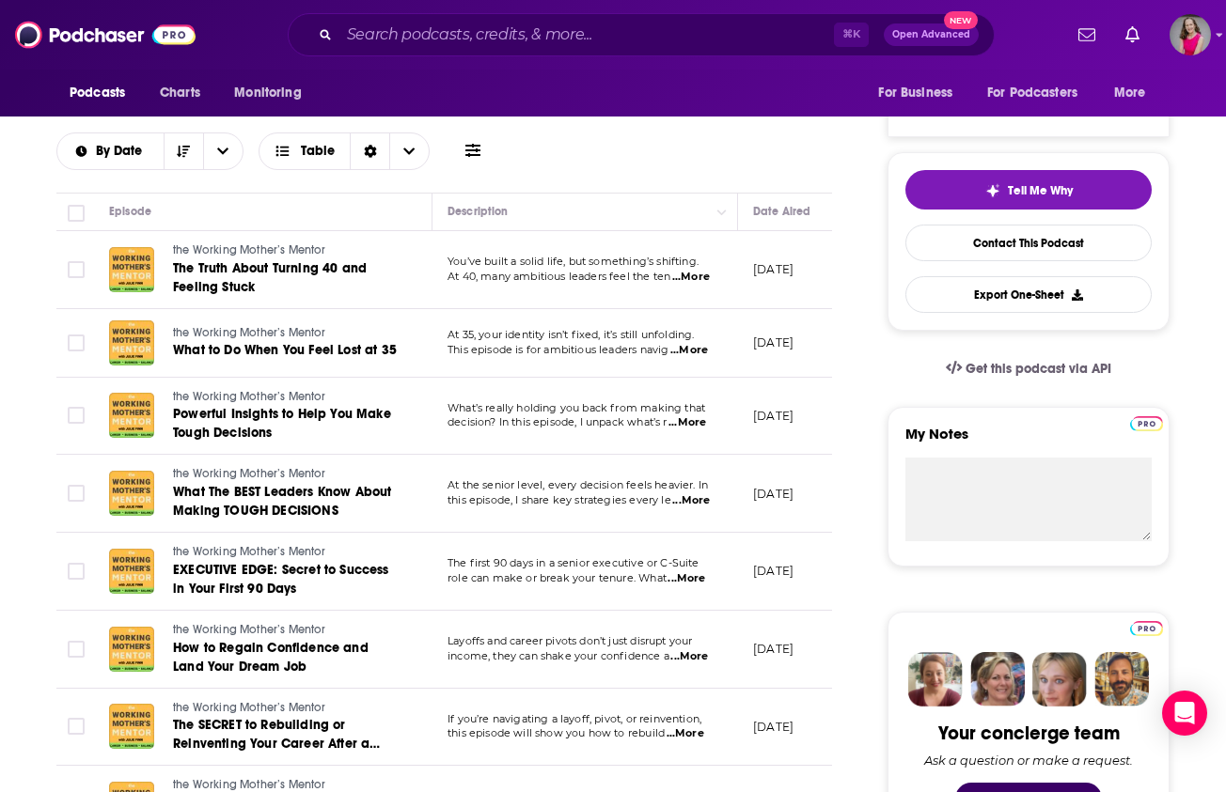
click at [695, 353] on span "...More" at bounding box center [689, 350] width 38 height 15
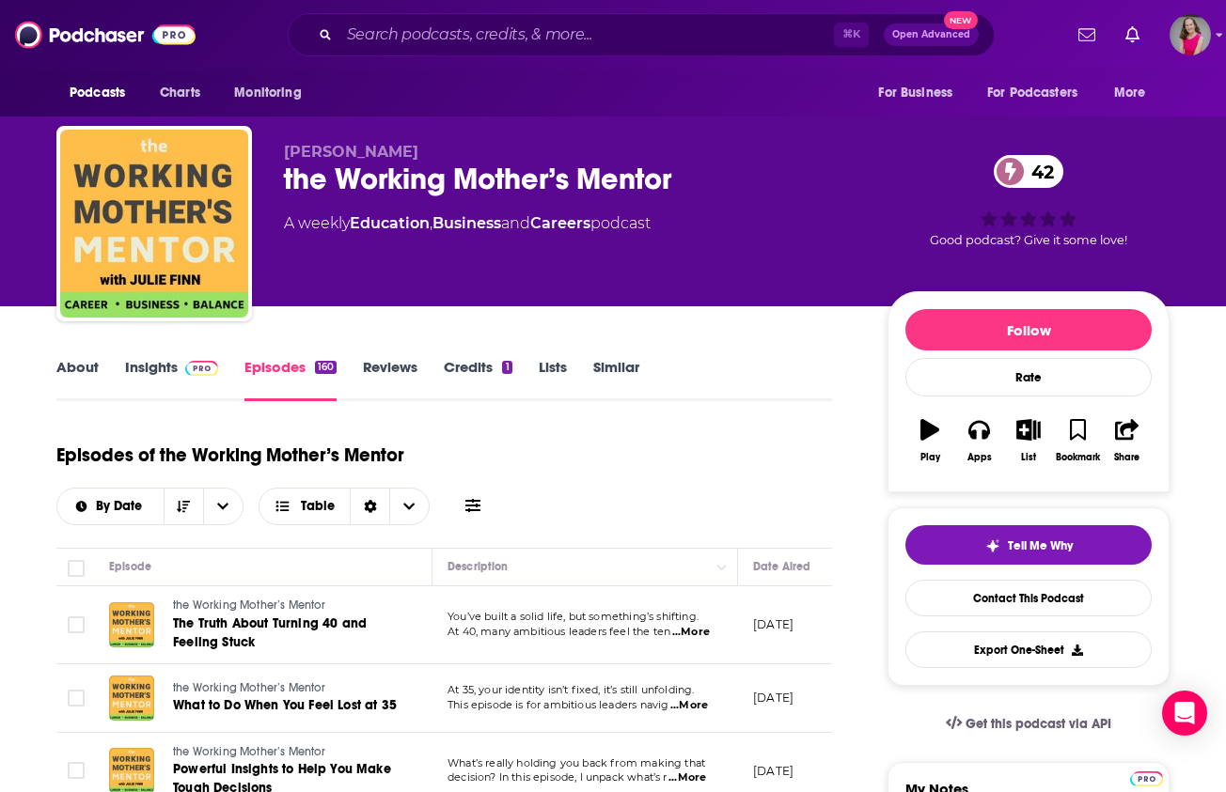
click at [156, 367] on link "Insights" at bounding box center [171, 379] width 93 height 43
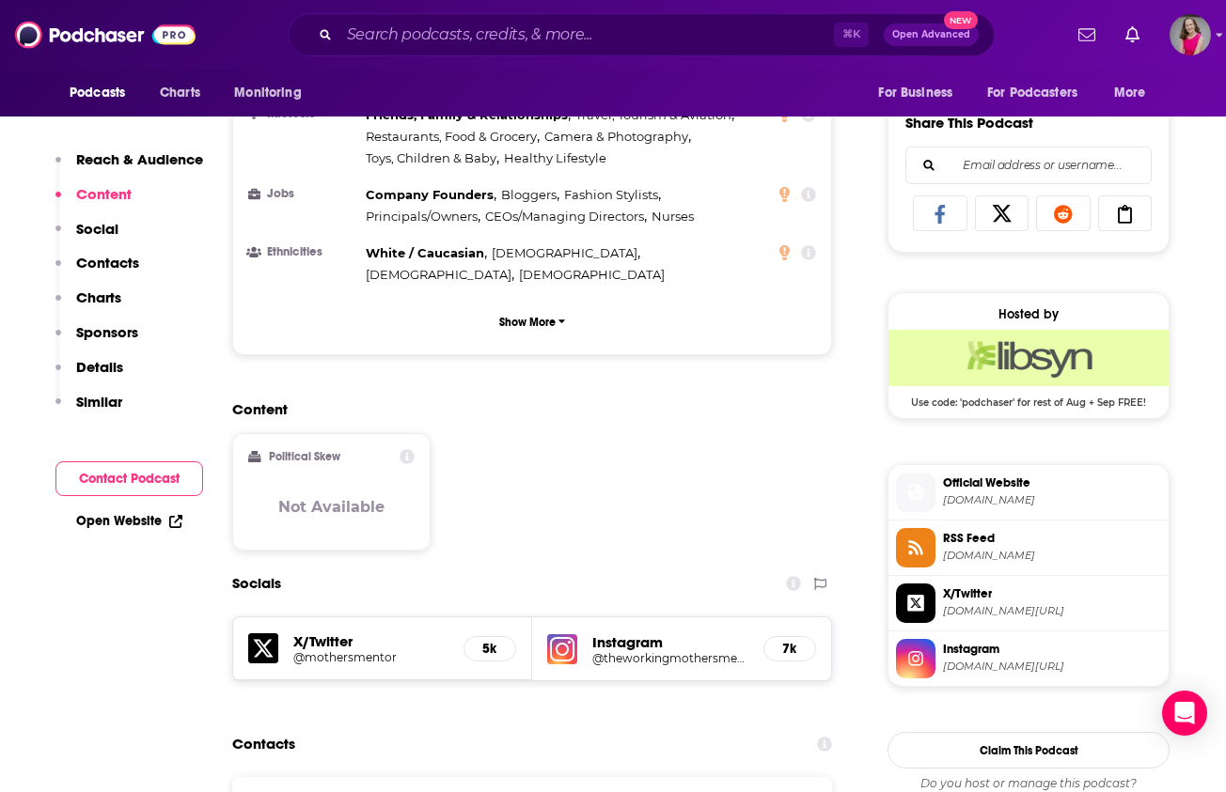
scroll to position [1083, 0]
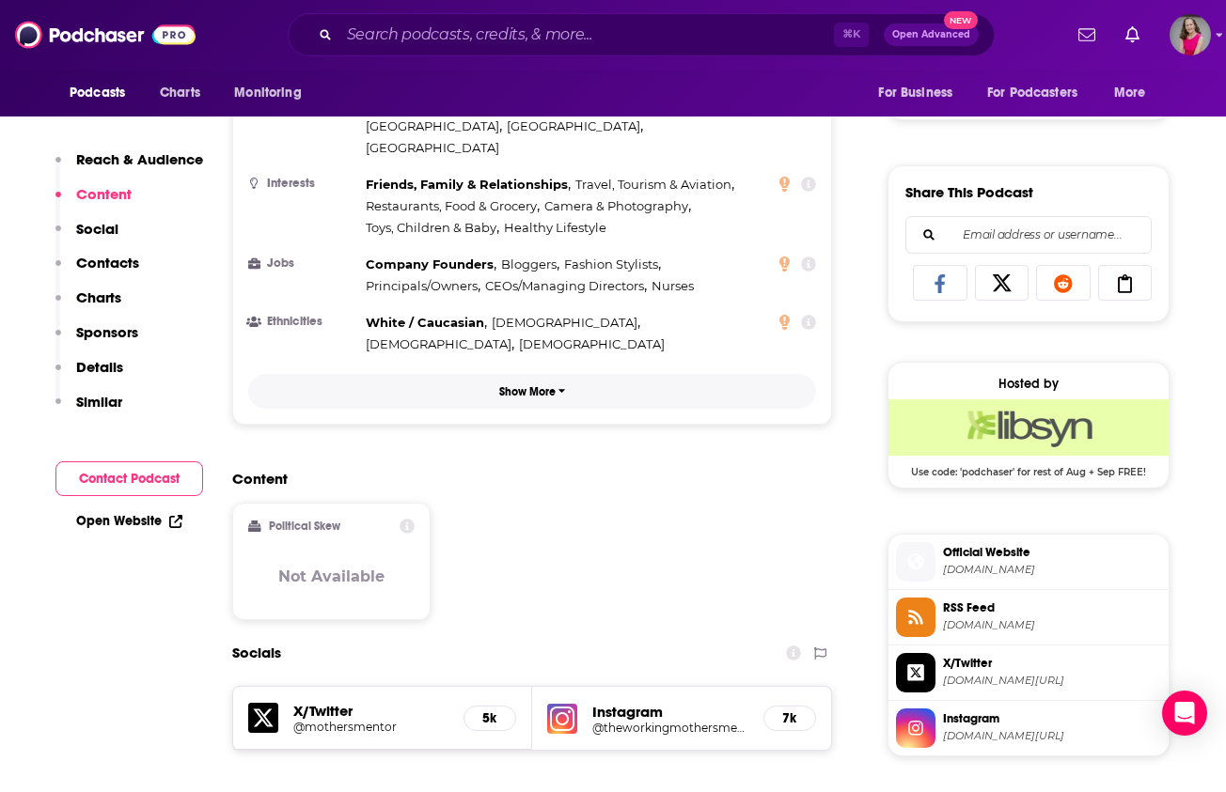
click at [505, 385] on p "Show More" at bounding box center [527, 391] width 56 height 13
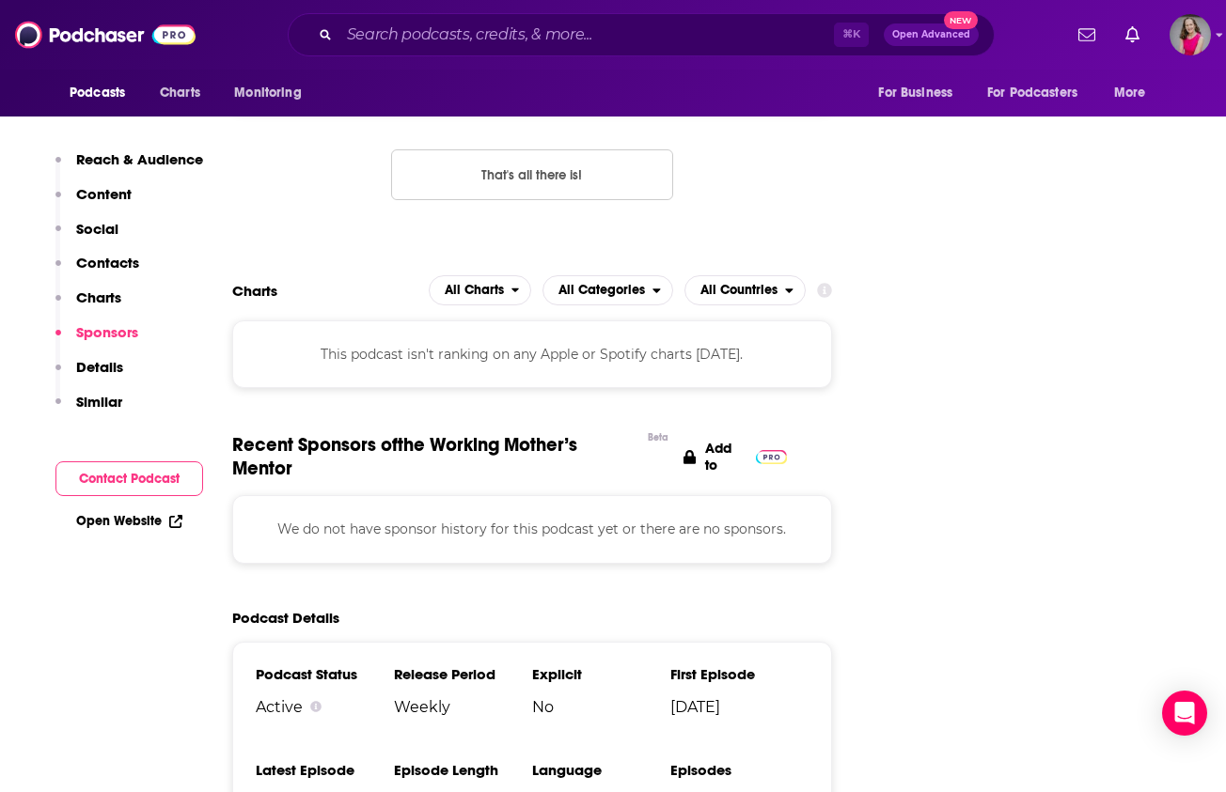
scroll to position [2469, 0]
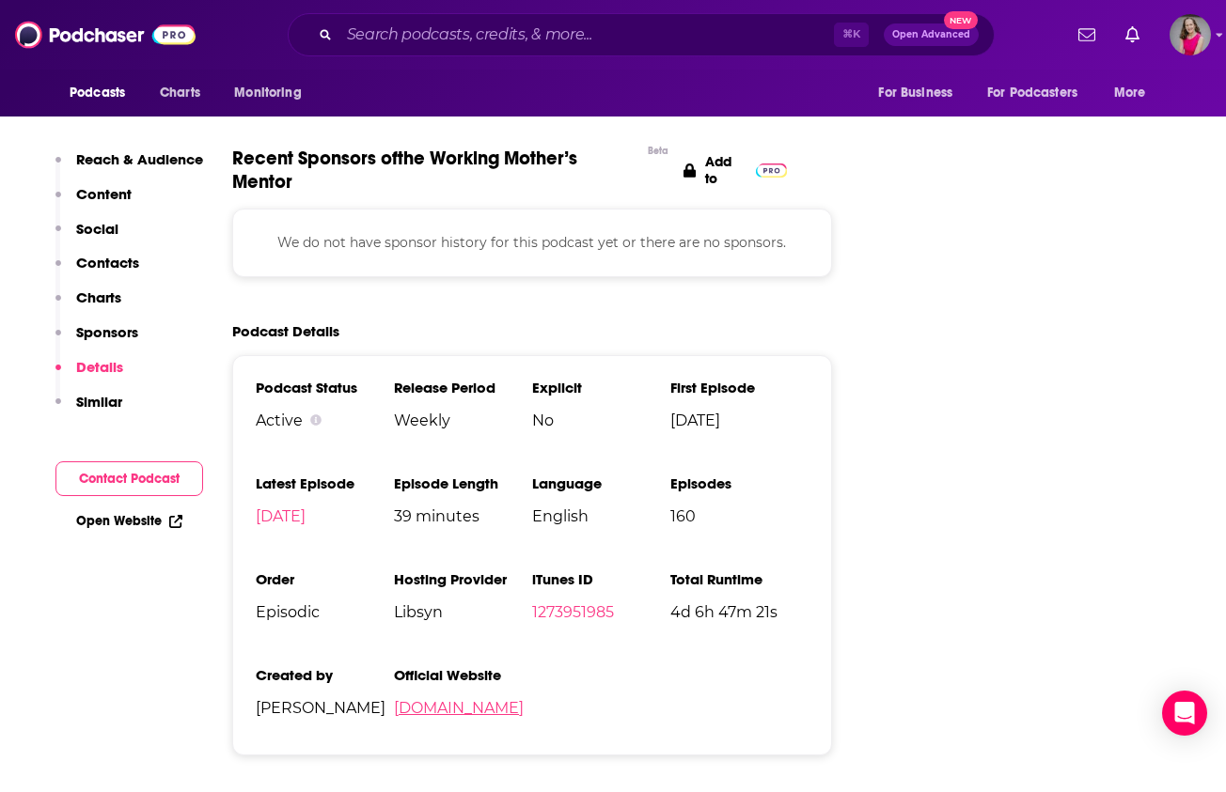
click at [442, 699] on link "[DOMAIN_NAME]" at bounding box center [459, 708] width 130 height 18
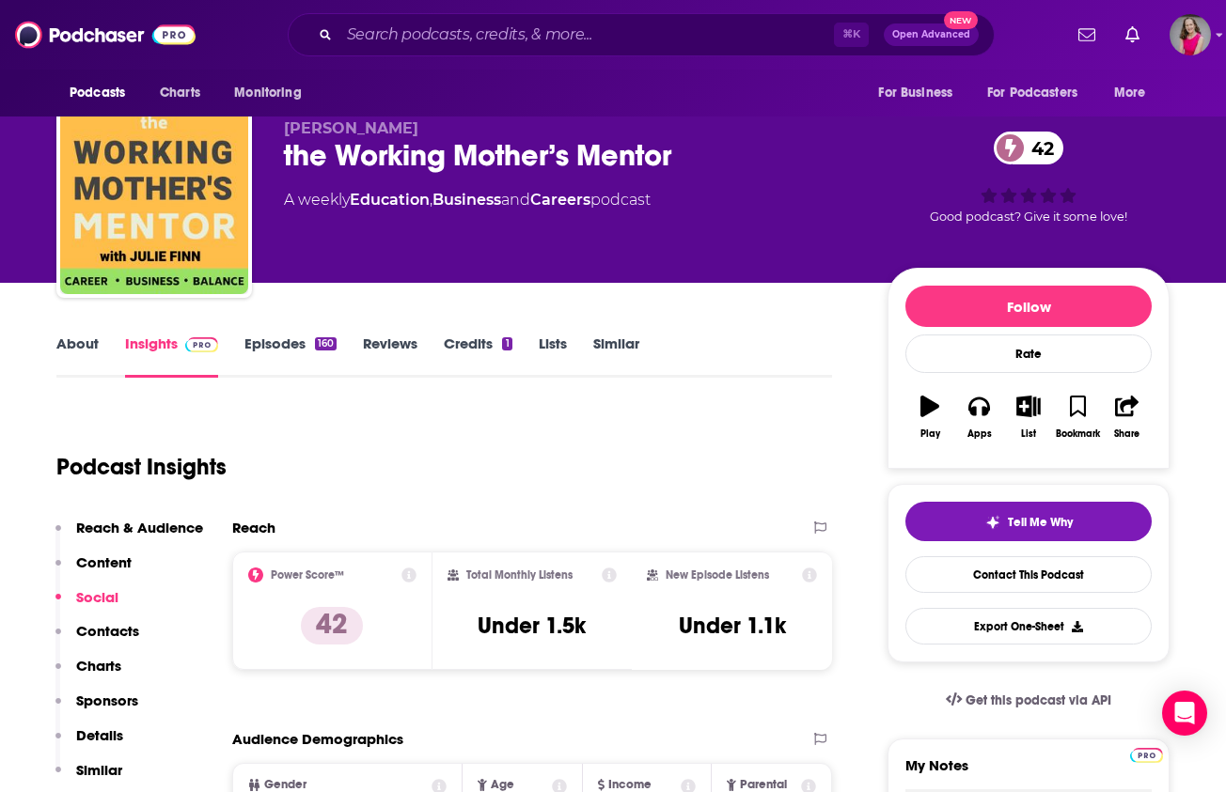
scroll to position [0, 0]
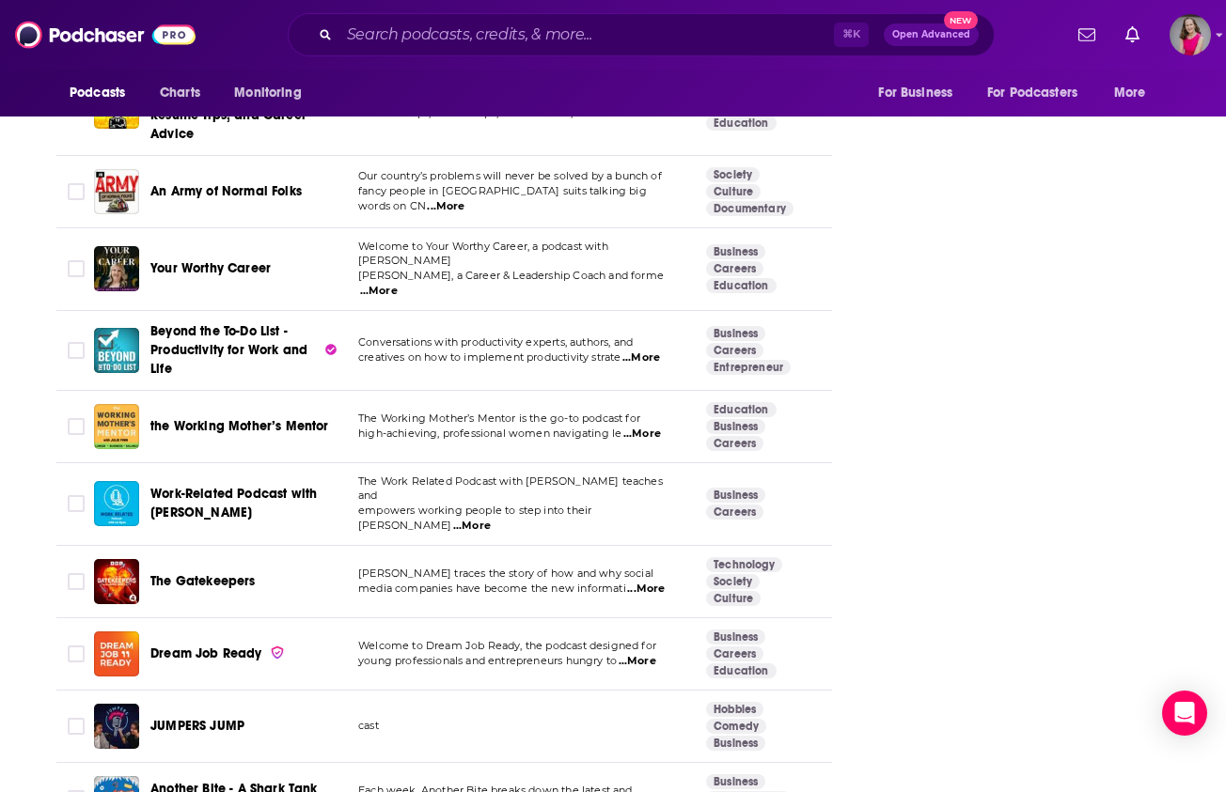
scroll to position [3904, 0]
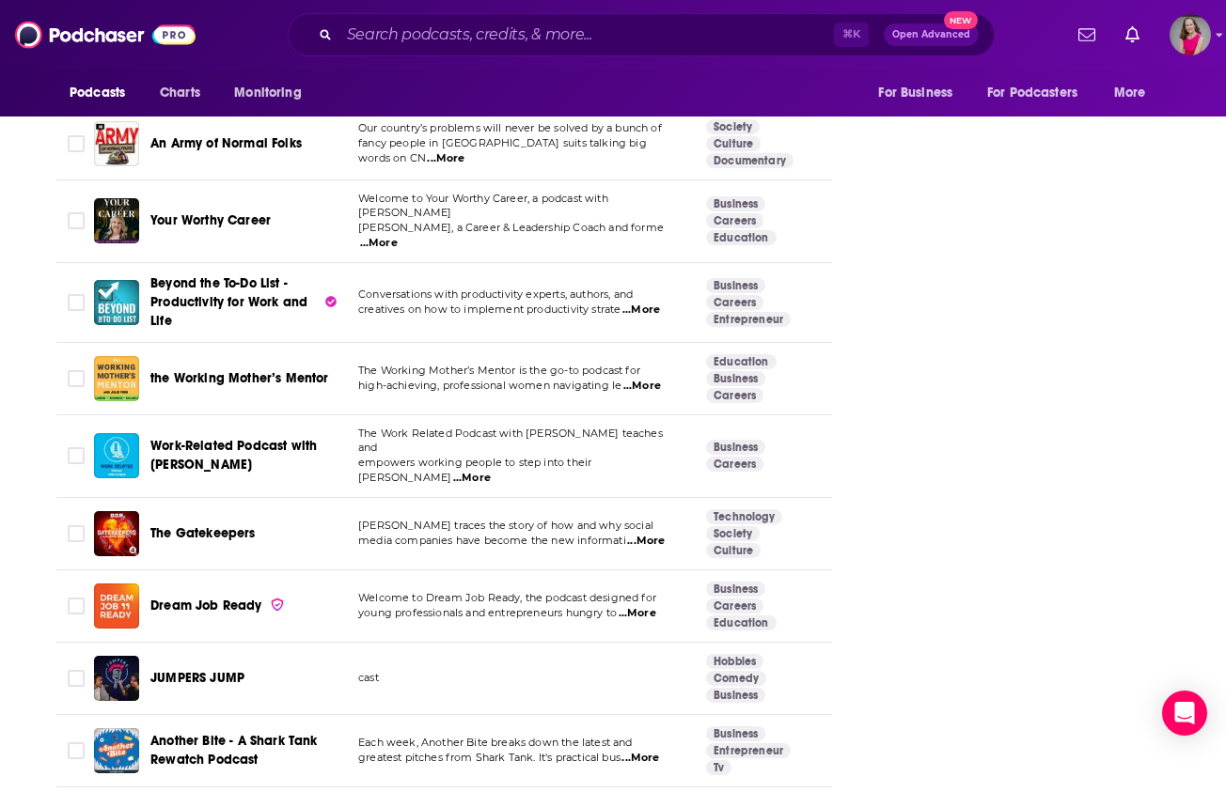
click at [491, 471] on span "...More" at bounding box center [472, 478] width 38 height 15
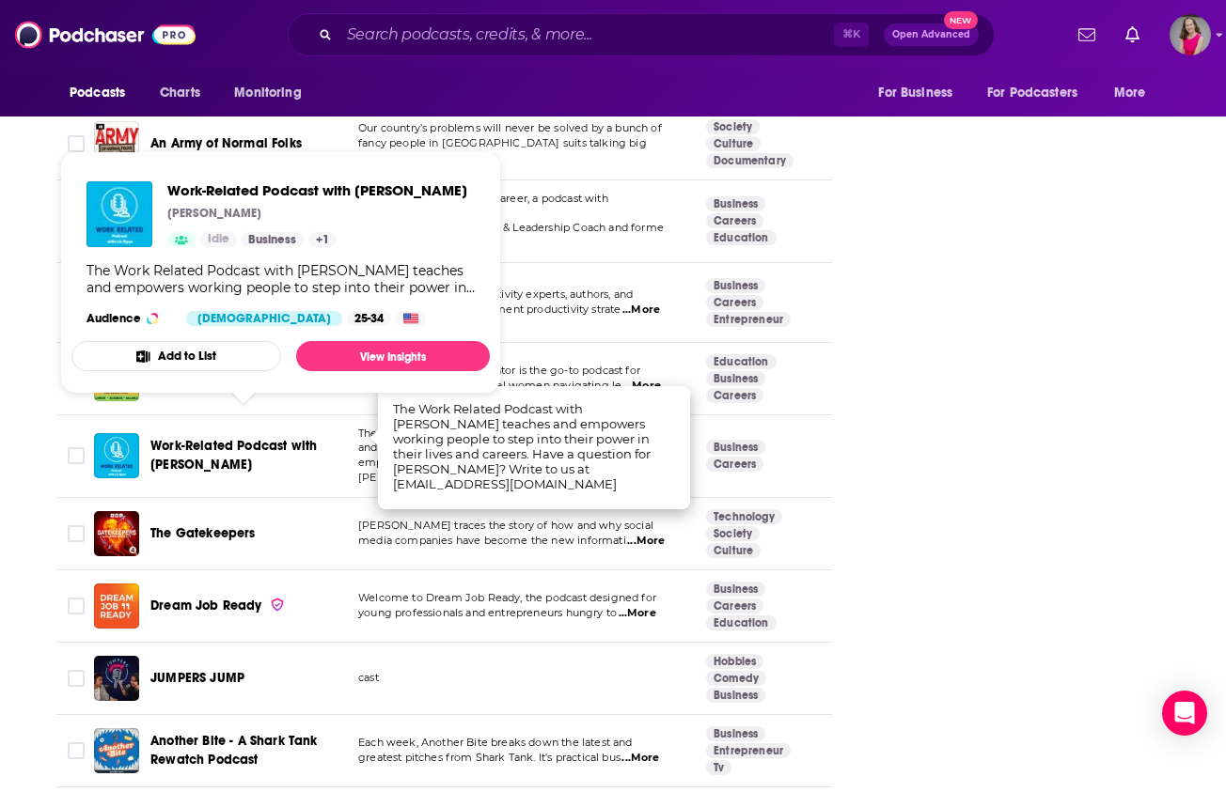
click at [203, 438] on span "Work-Related Podcast with [PERSON_NAME]" at bounding box center [233, 455] width 166 height 35
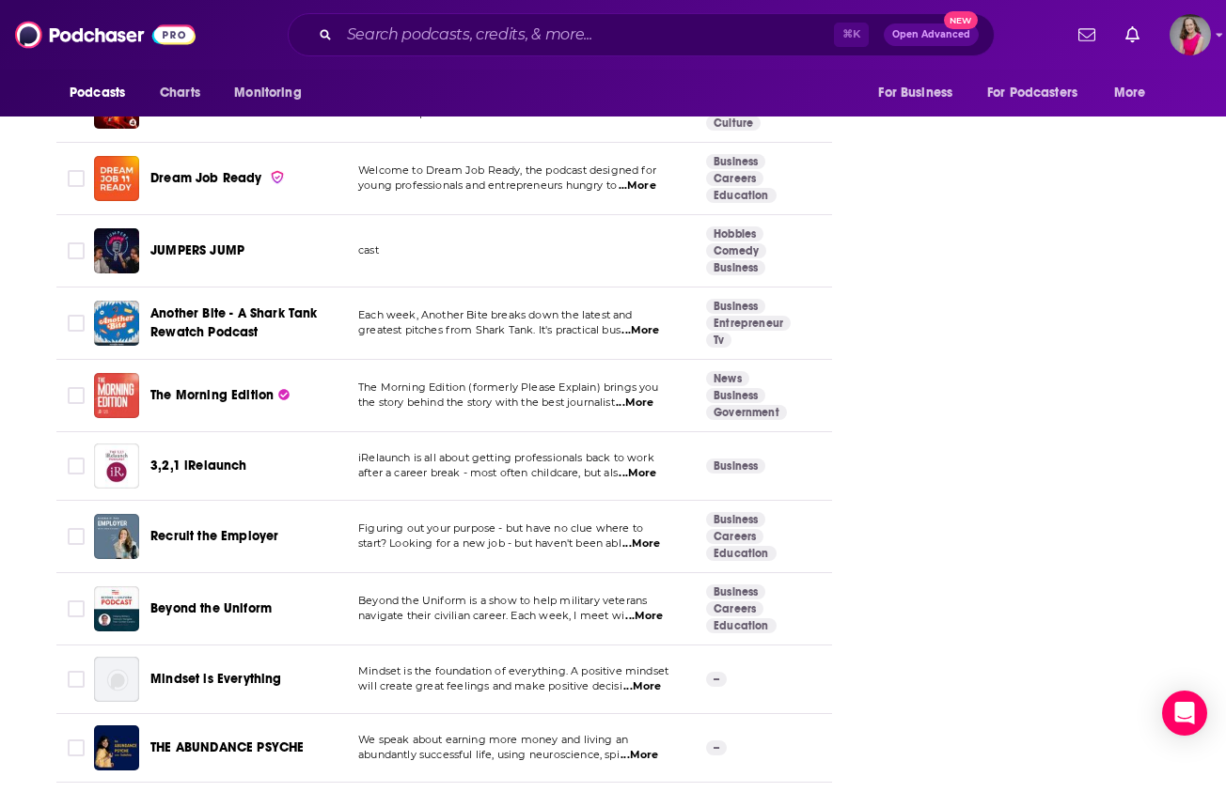
scroll to position [4341, 0]
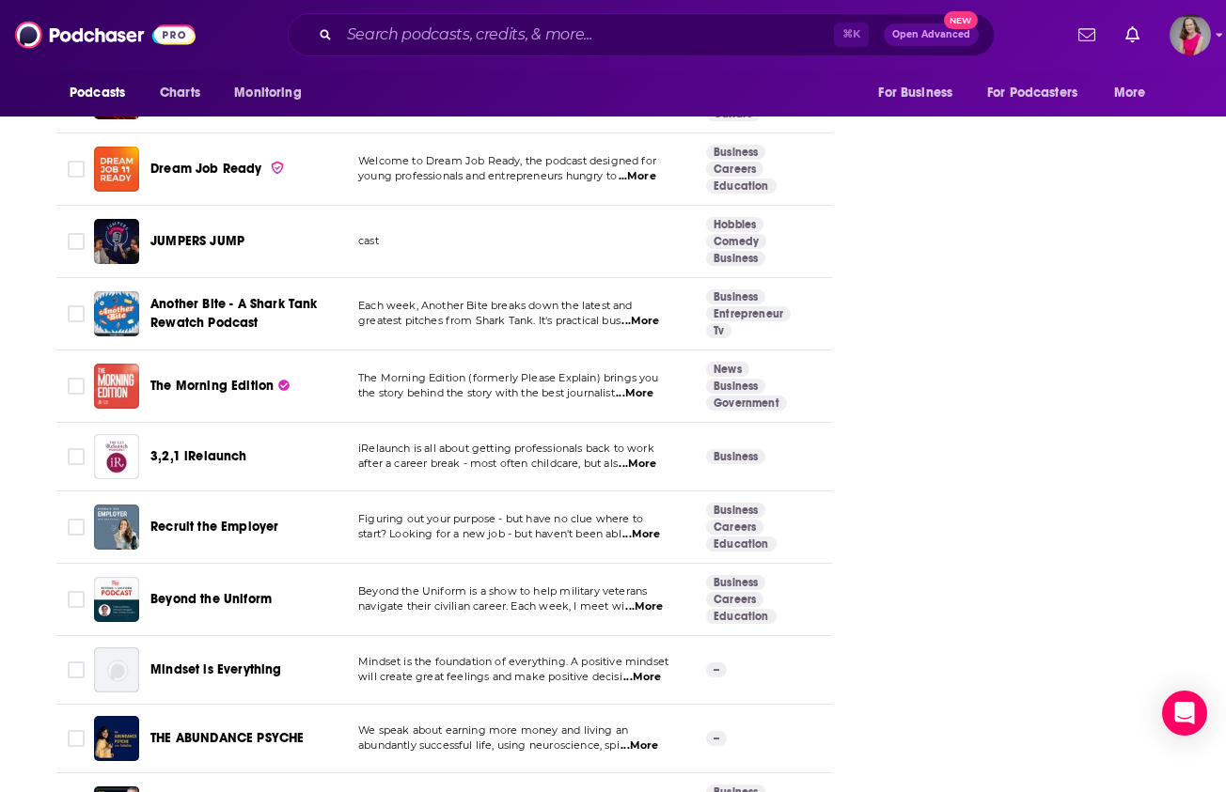
click at [652, 457] on span "...More" at bounding box center [637, 464] width 38 height 15
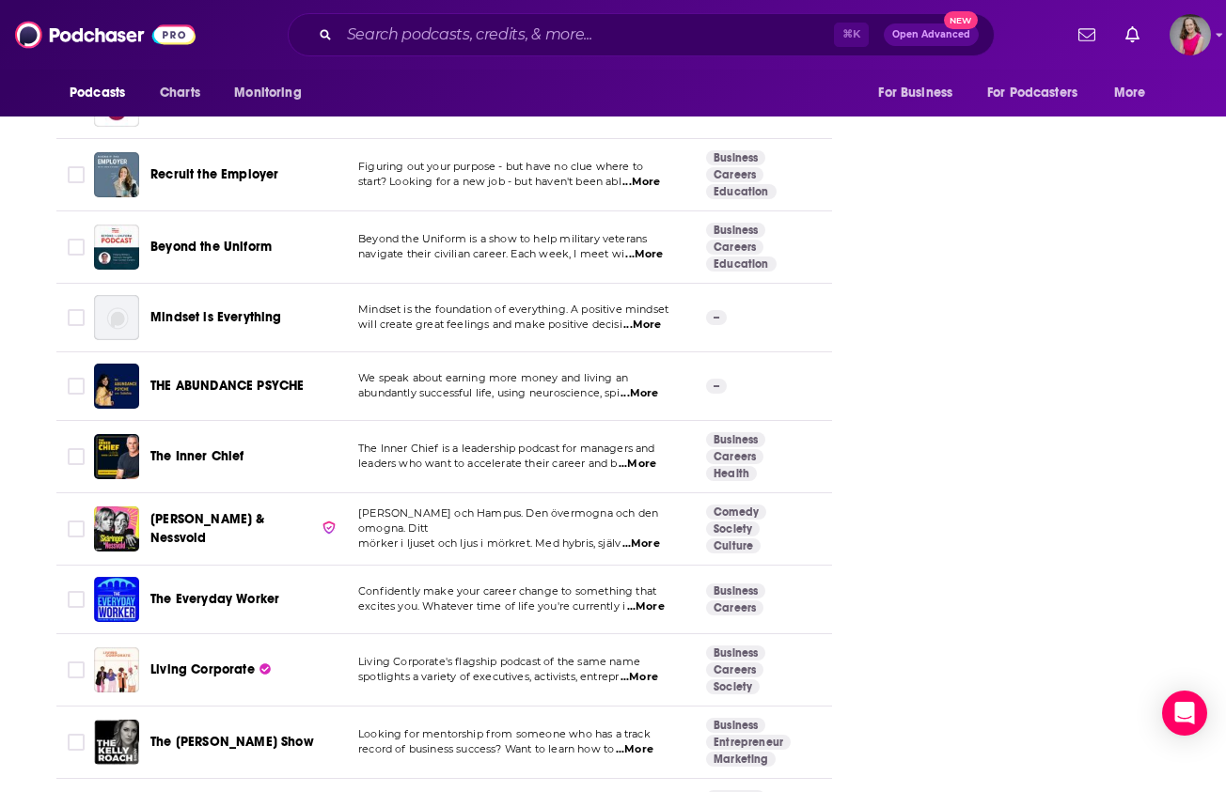
scroll to position [4766, 0]
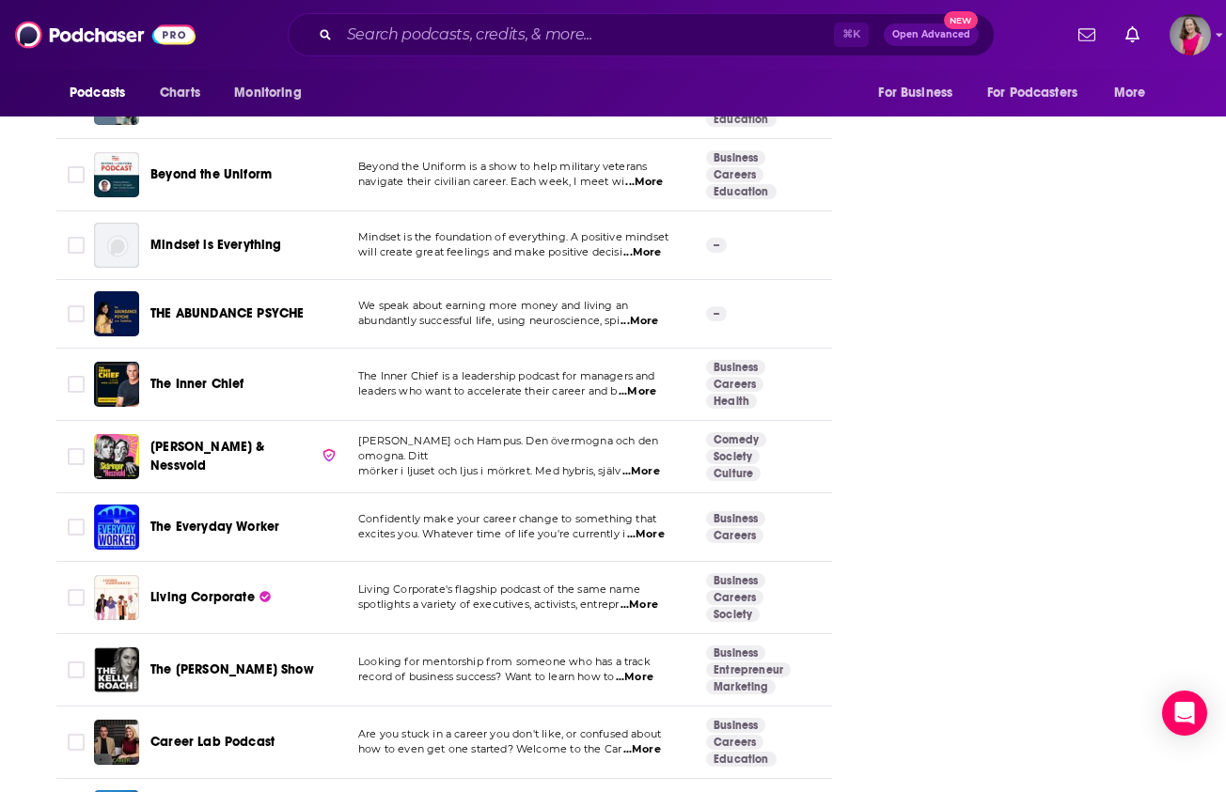
click at [645, 527] on span "...More" at bounding box center [646, 534] width 38 height 15
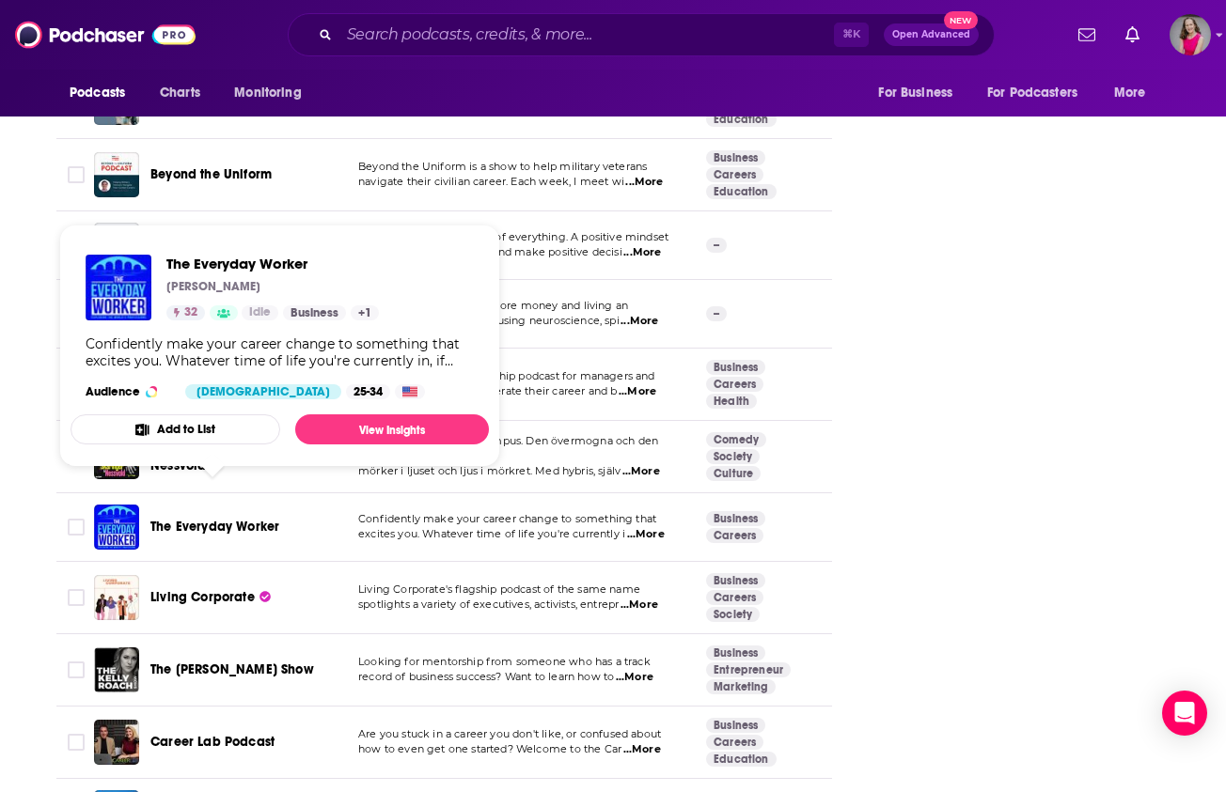
click at [202, 519] on span "The Everyday Worker" at bounding box center [214, 527] width 129 height 16
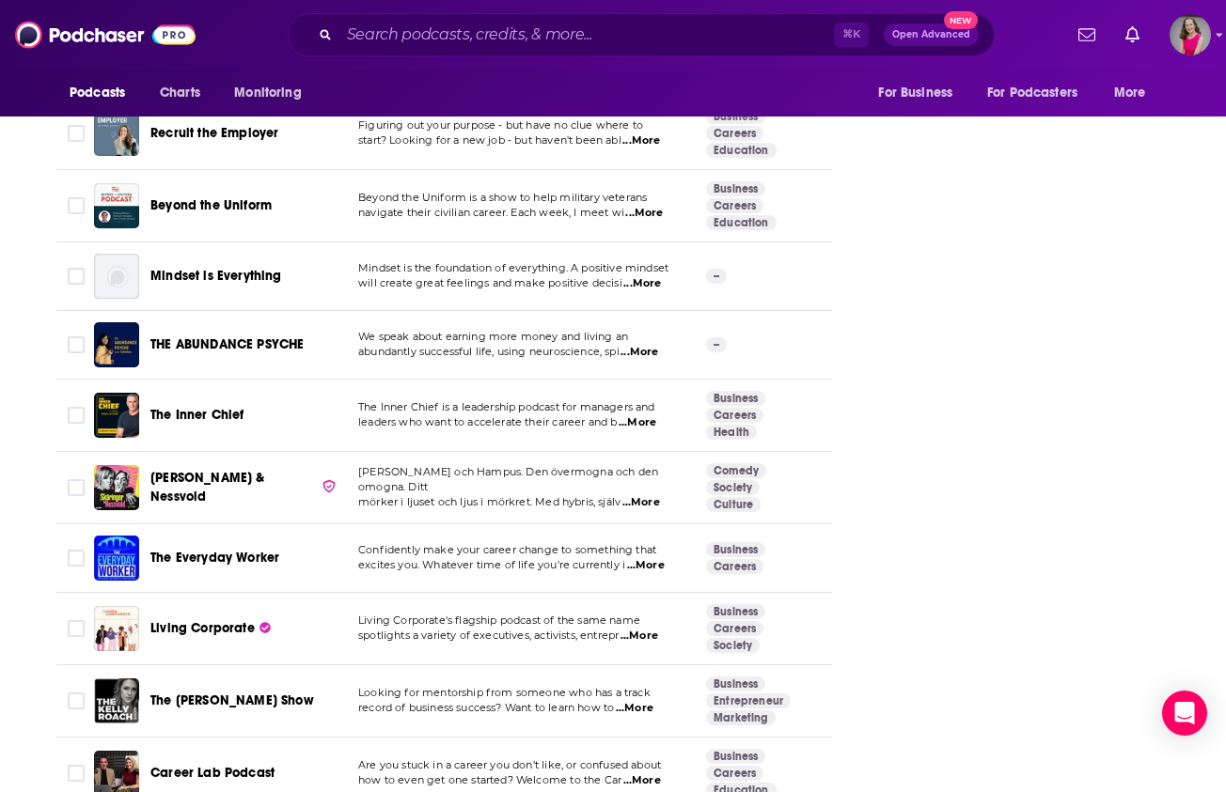
scroll to position [4750, 0]
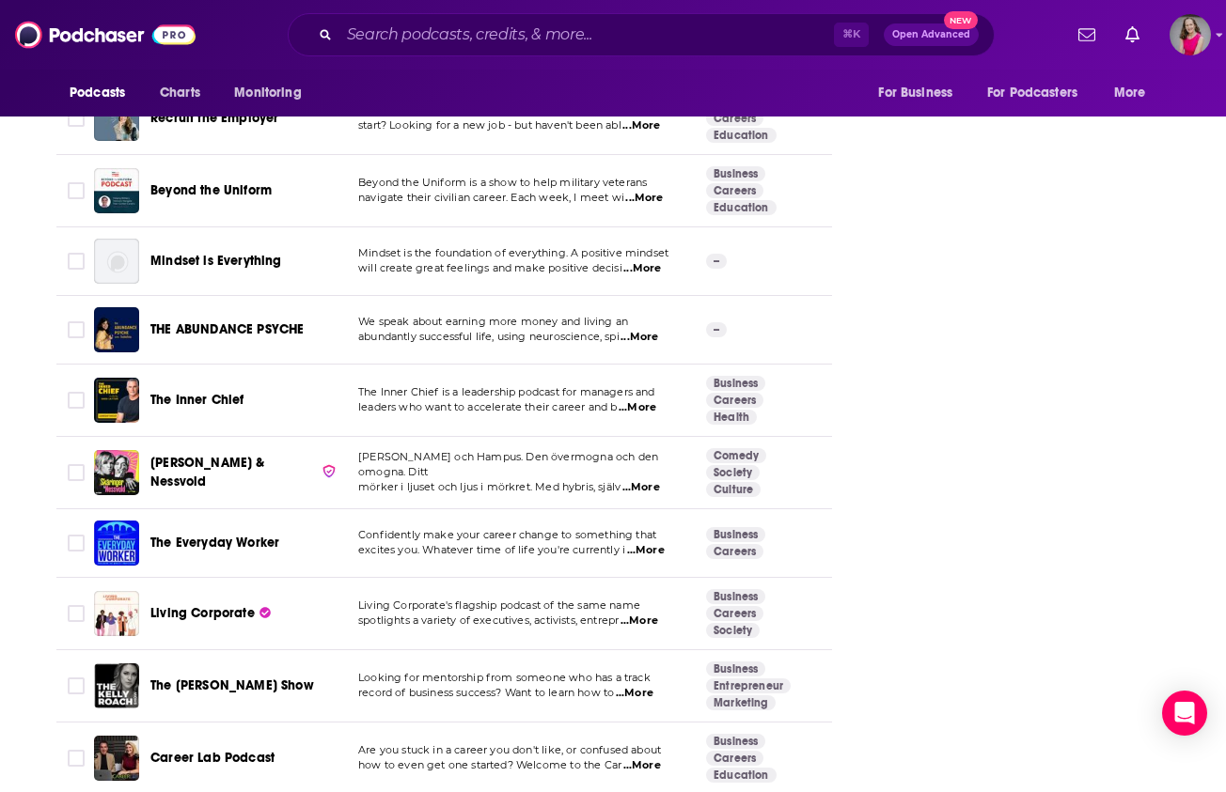
click at [658, 614] on span "...More" at bounding box center [639, 621] width 38 height 15
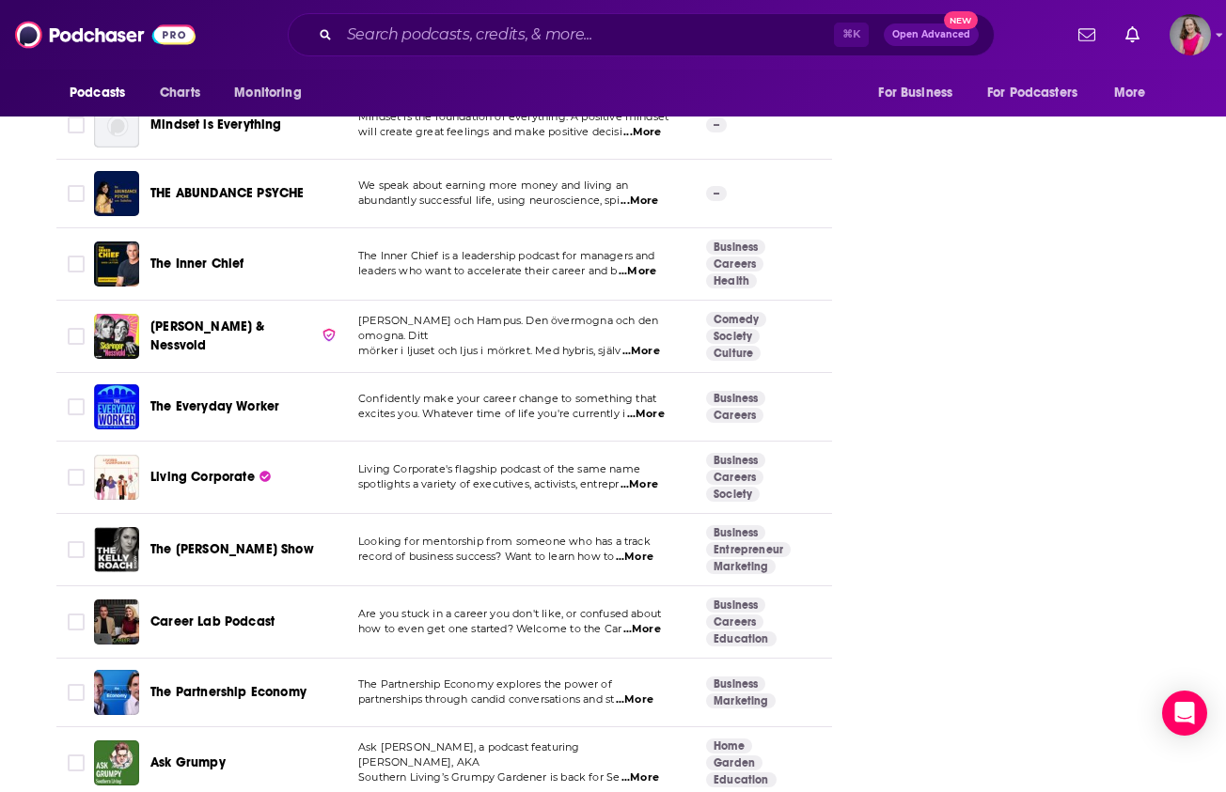
scroll to position [4917, 0]
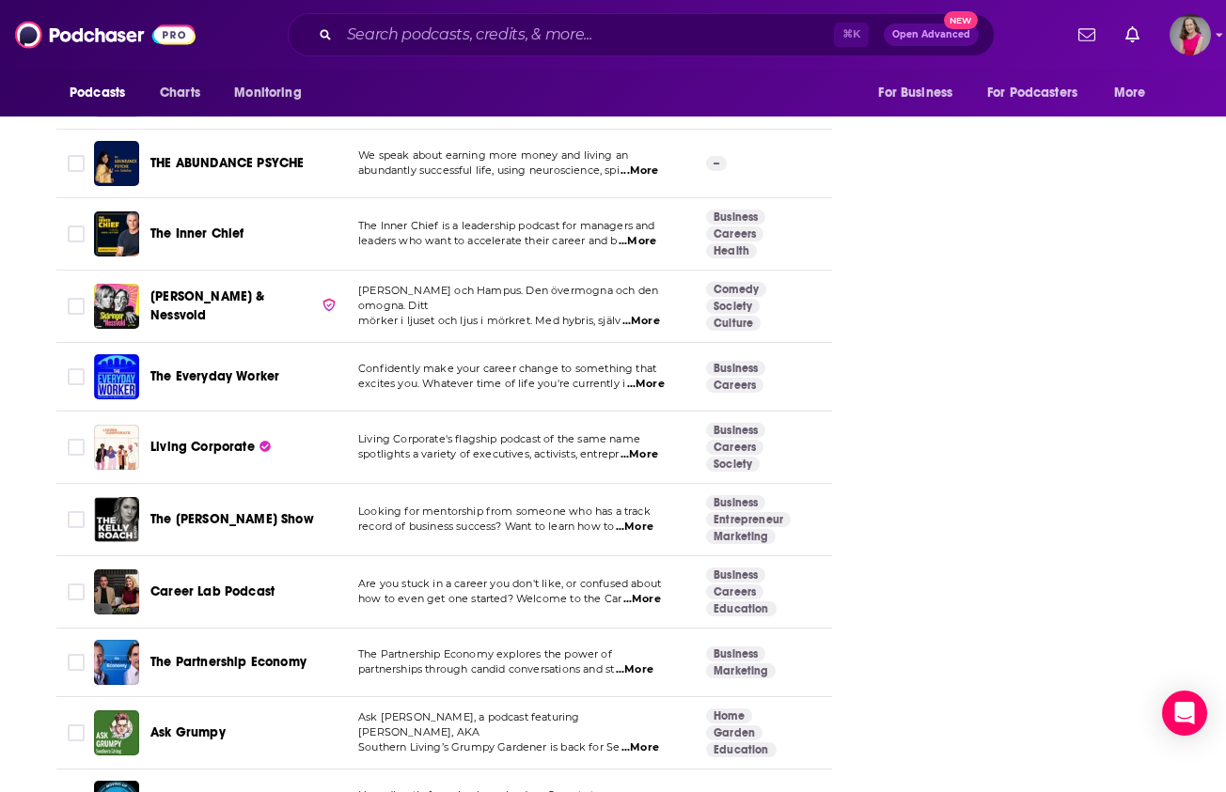
click at [643, 592] on span "...More" at bounding box center [642, 599] width 38 height 15
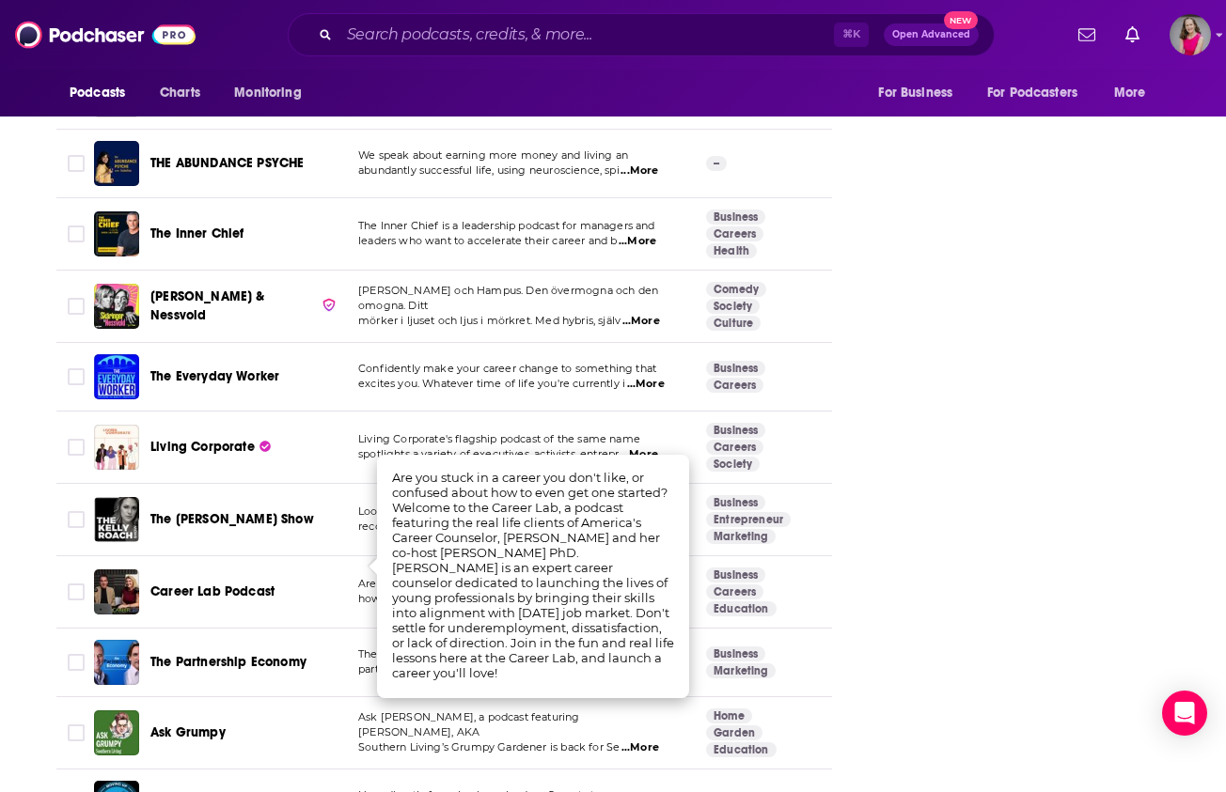
click at [233, 584] on span "Career Lab Podcast" at bounding box center [212, 592] width 124 height 16
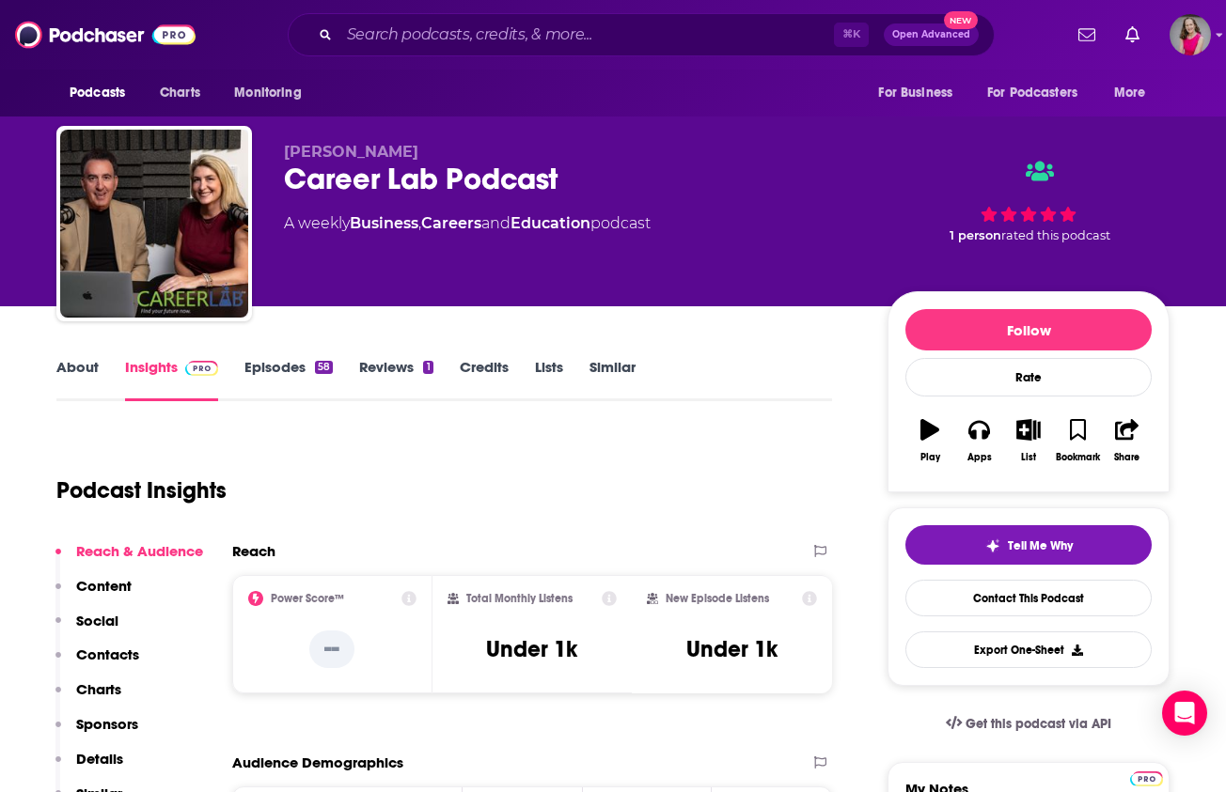
click at [298, 370] on link "Episodes 58" at bounding box center [288, 379] width 88 height 43
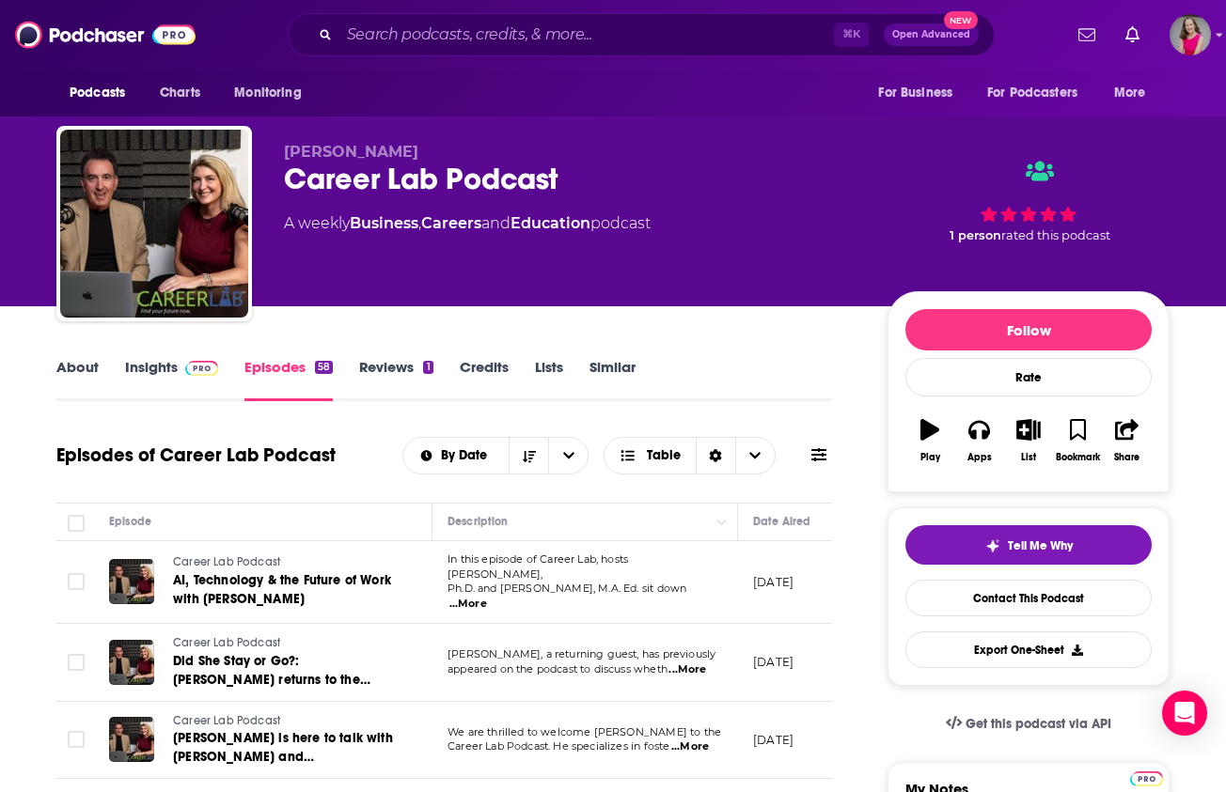
click at [93, 379] on link "About" at bounding box center [77, 379] width 42 height 43
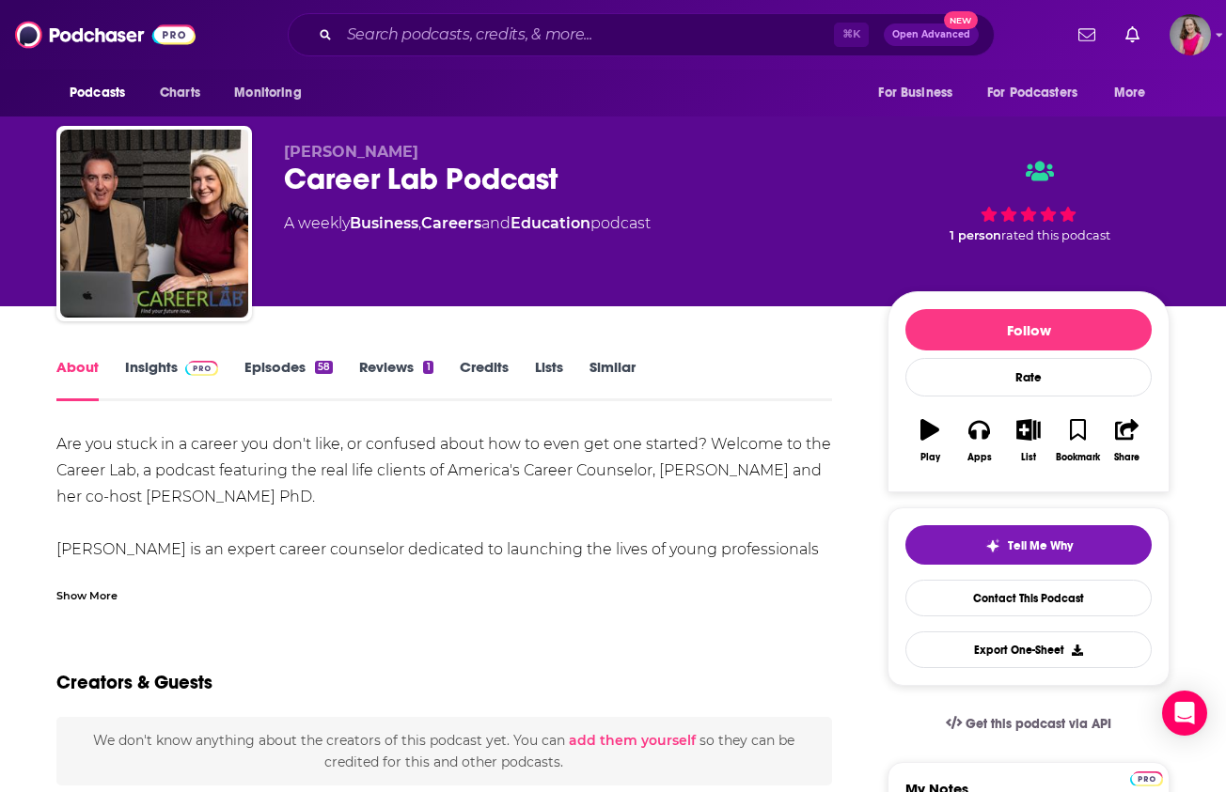
click at [103, 595] on div "Show More" at bounding box center [86, 595] width 61 height 18
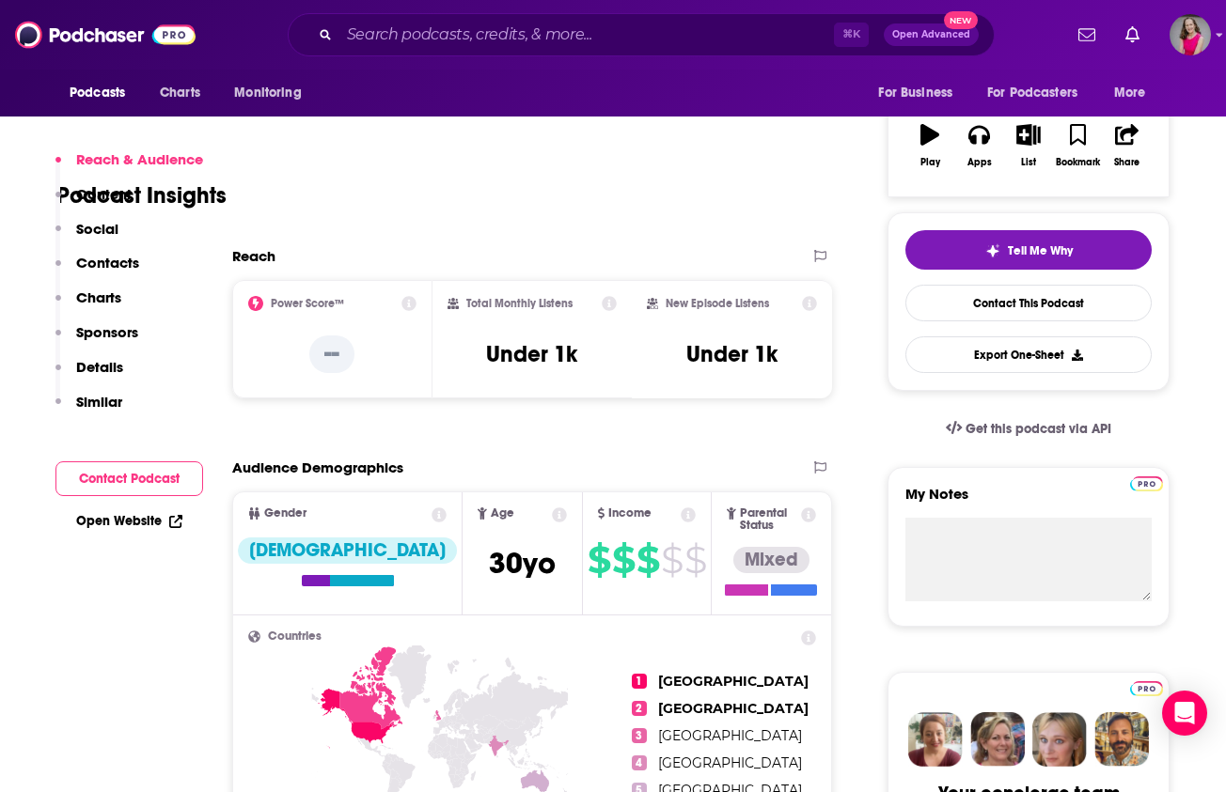
scroll to position [402, 0]
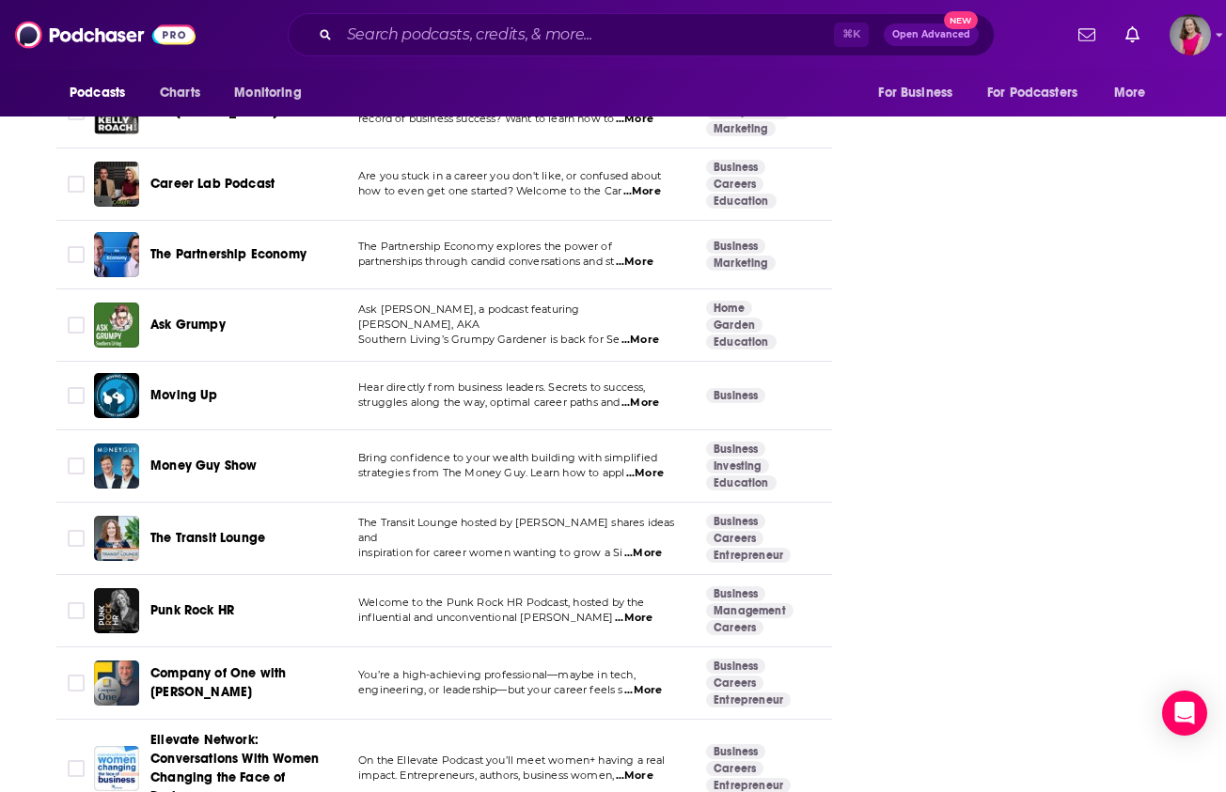
scroll to position [5328, 0]
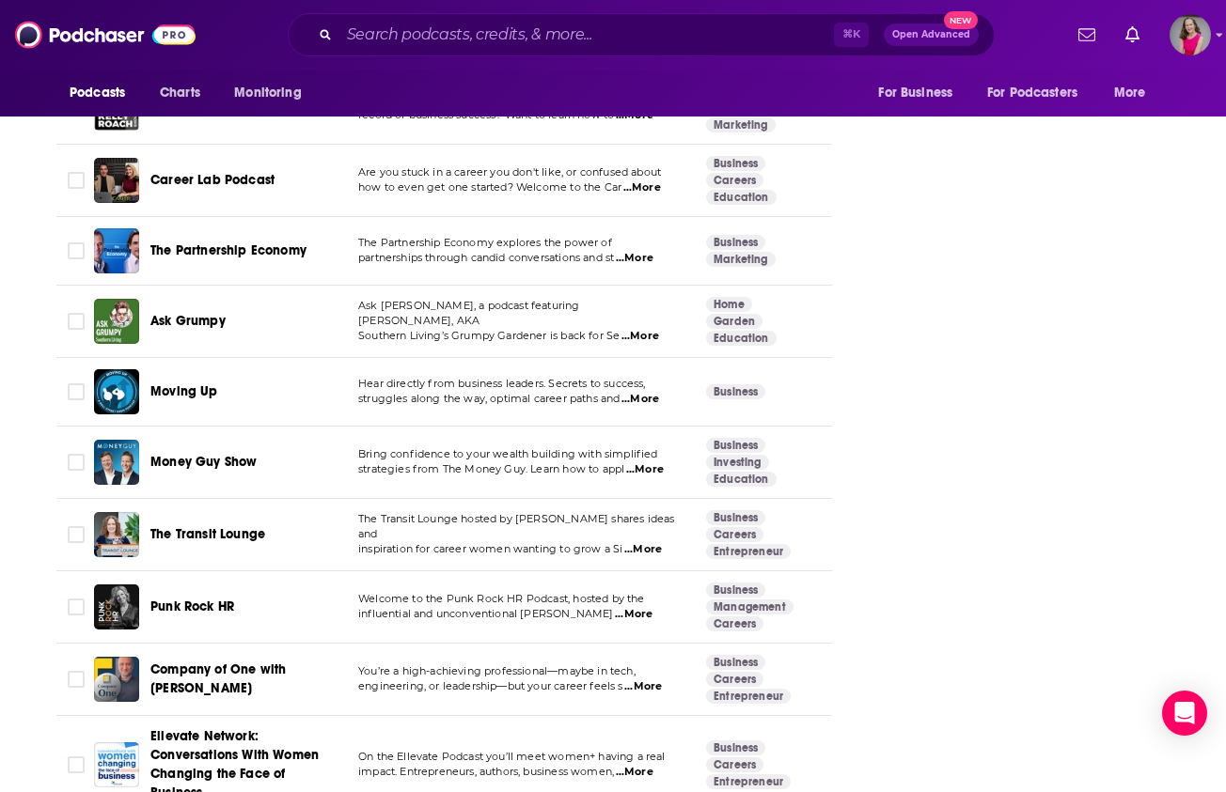
click at [652, 680] on span "...More" at bounding box center [643, 687] width 38 height 15
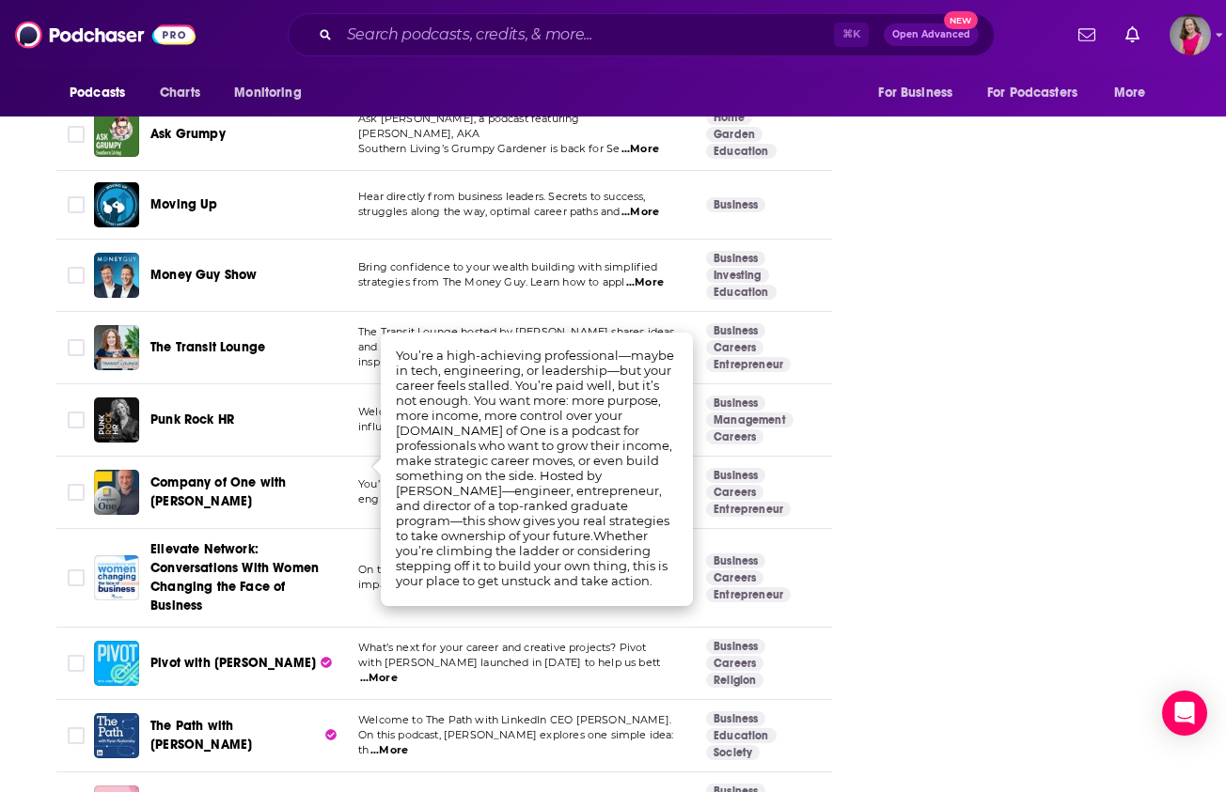
scroll to position [5521, 0]
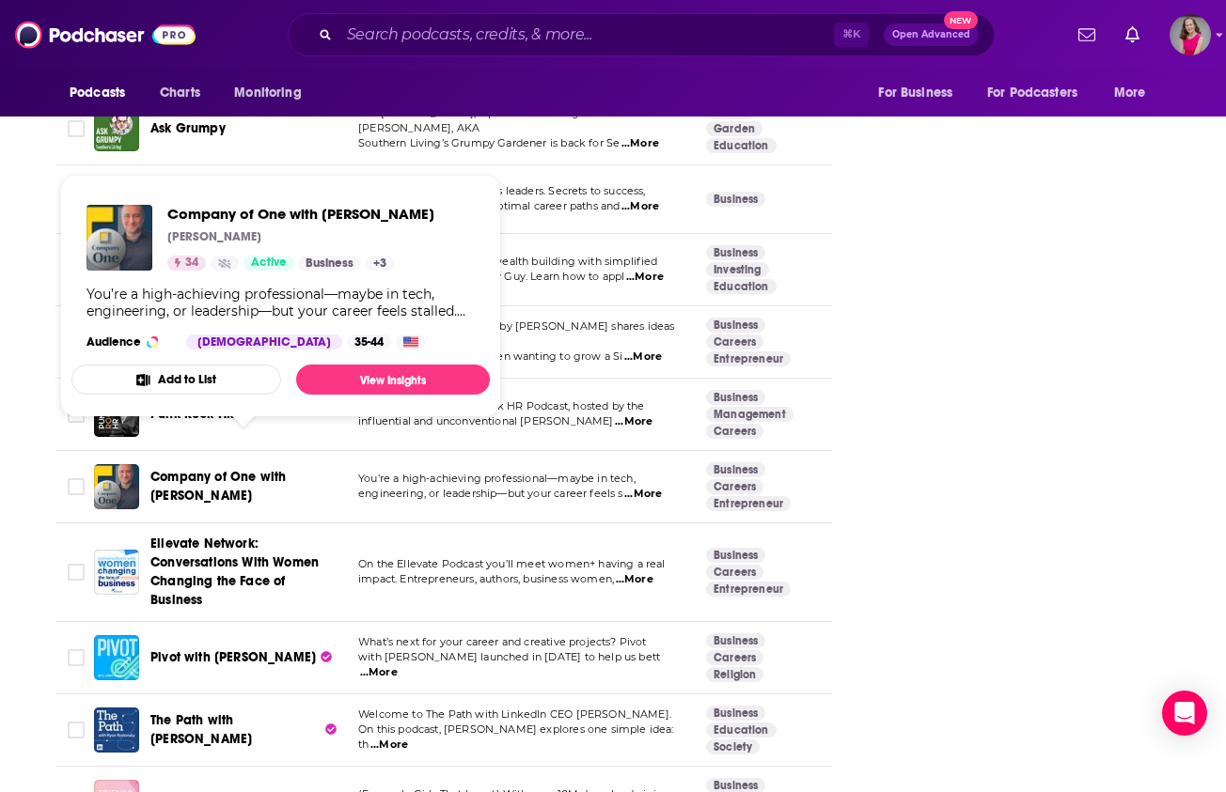
click at [242, 468] on span "Company of One with [PERSON_NAME]" at bounding box center [243, 487] width 186 height 38
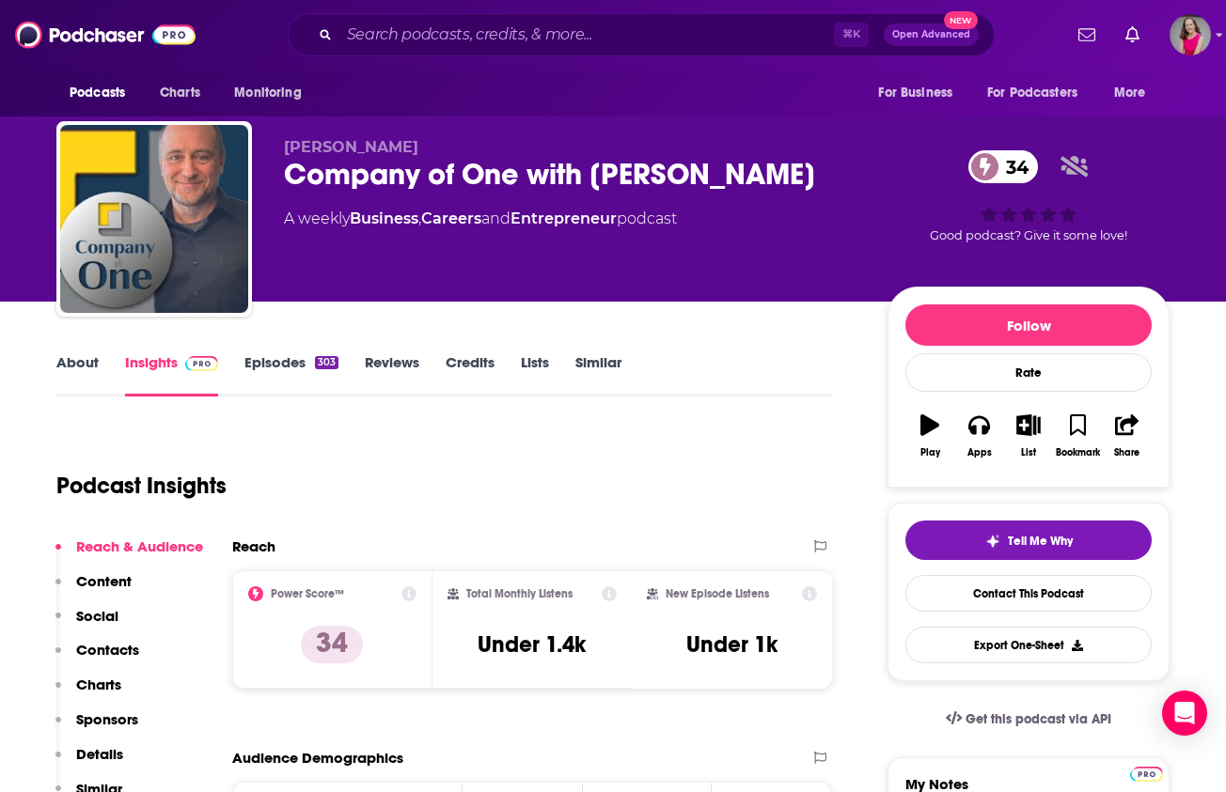
scroll to position [115, 0]
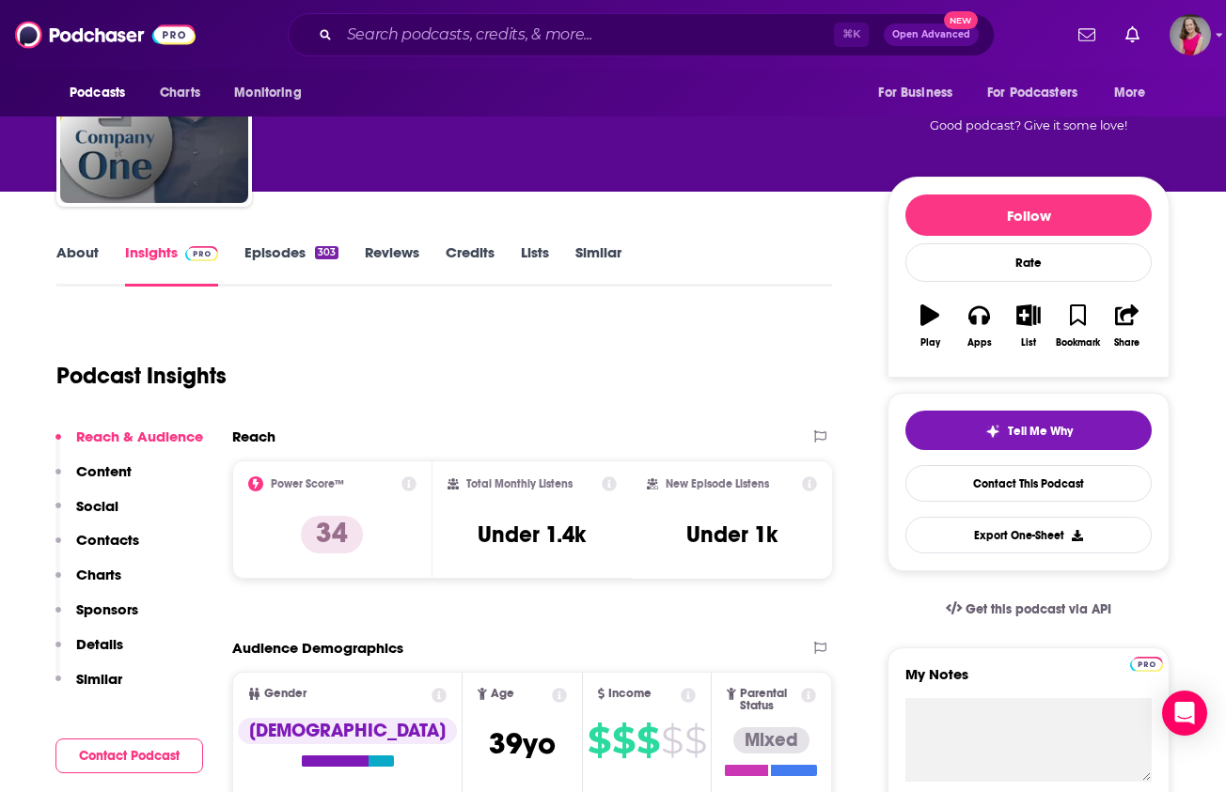
click at [76, 257] on link "About" at bounding box center [77, 264] width 42 height 43
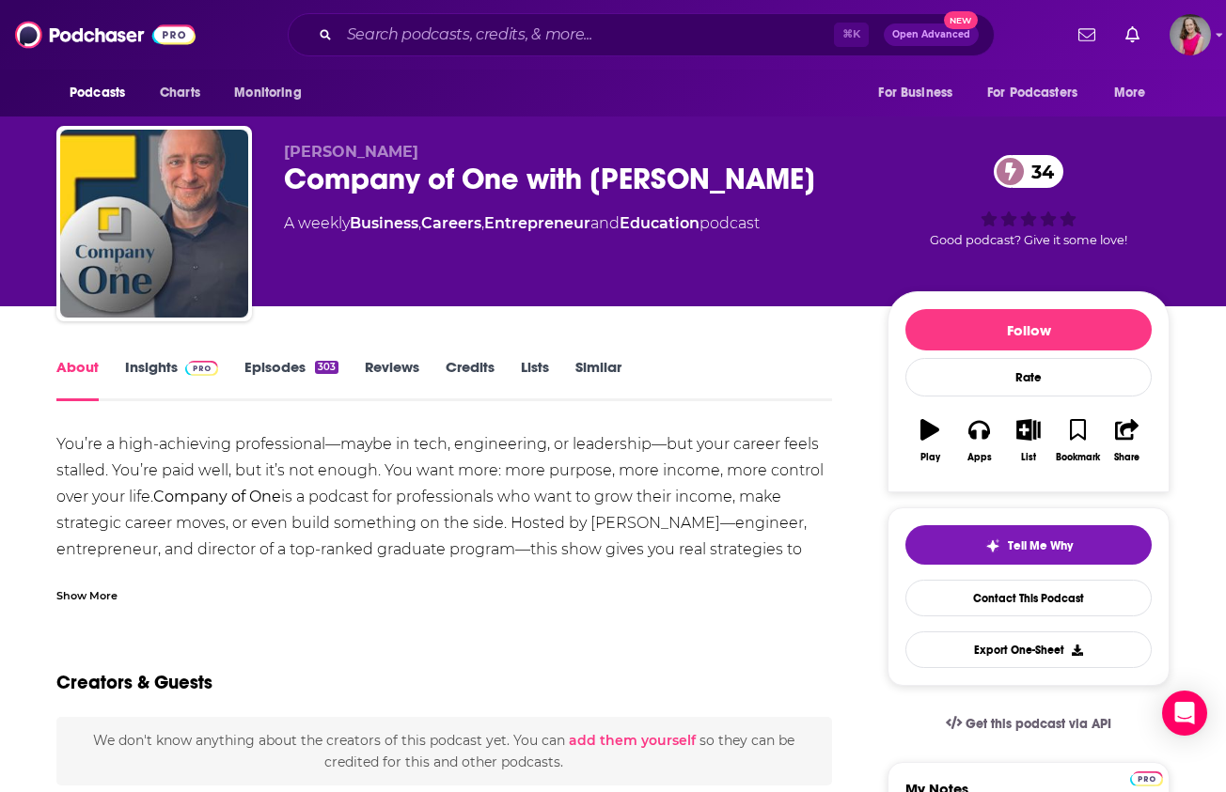
click at [282, 368] on link "Episodes 303" at bounding box center [291, 379] width 94 height 43
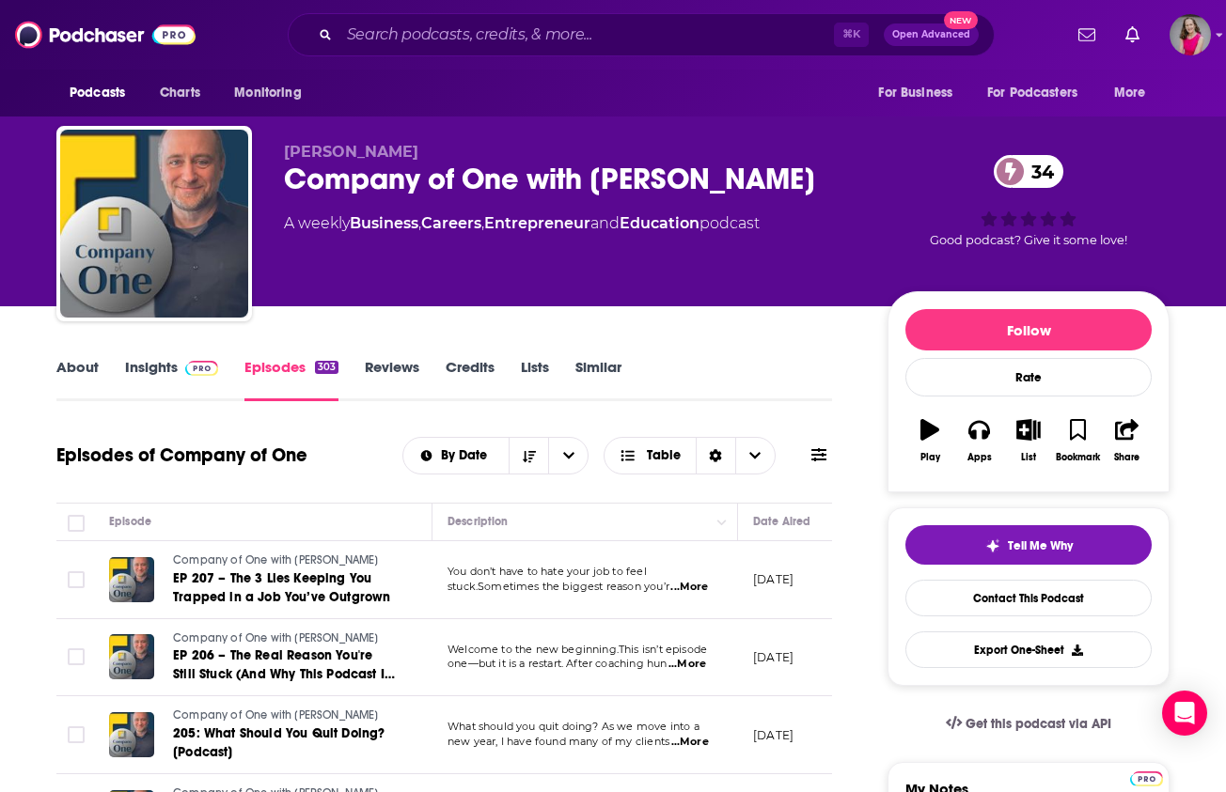
click at [139, 363] on link "Insights" at bounding box center [171, 379] width 93 height 43
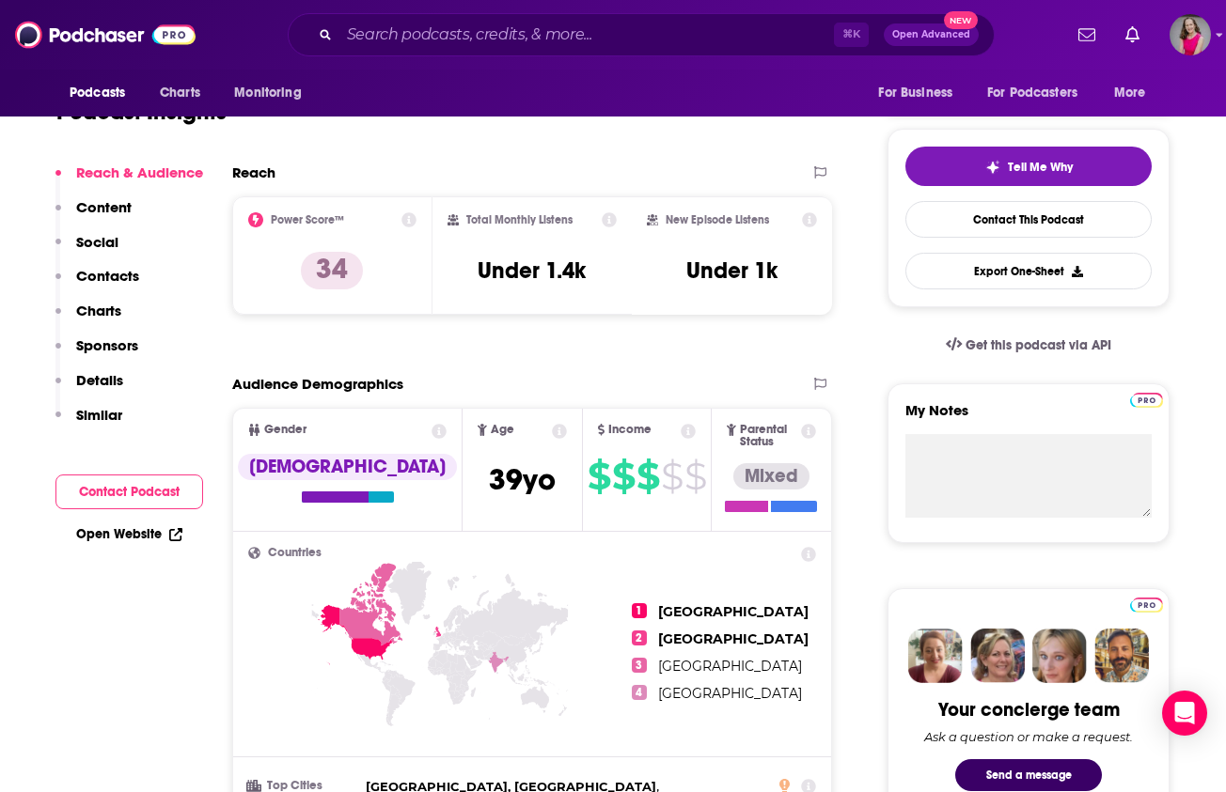
scroll to position [383, 0]
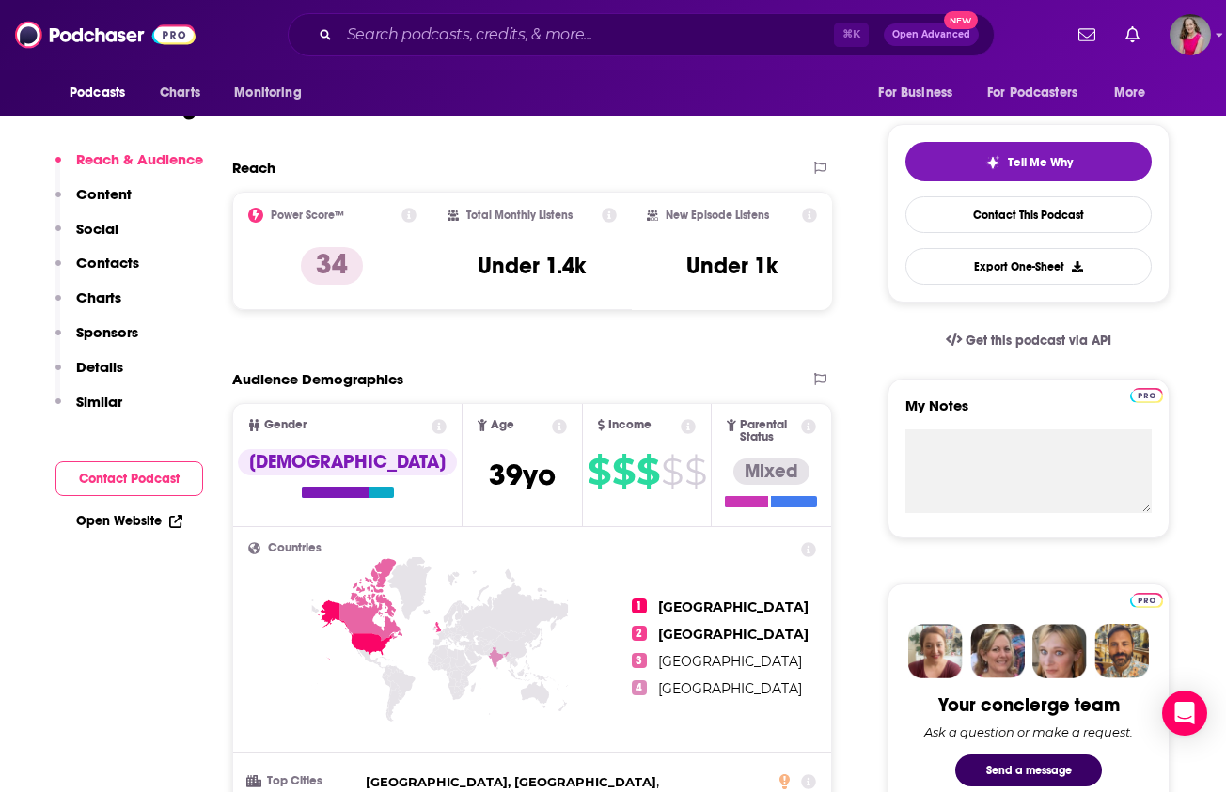
click at [129, 519] on link "Open Website" at bounding box center [129, 521] width 106 height 16
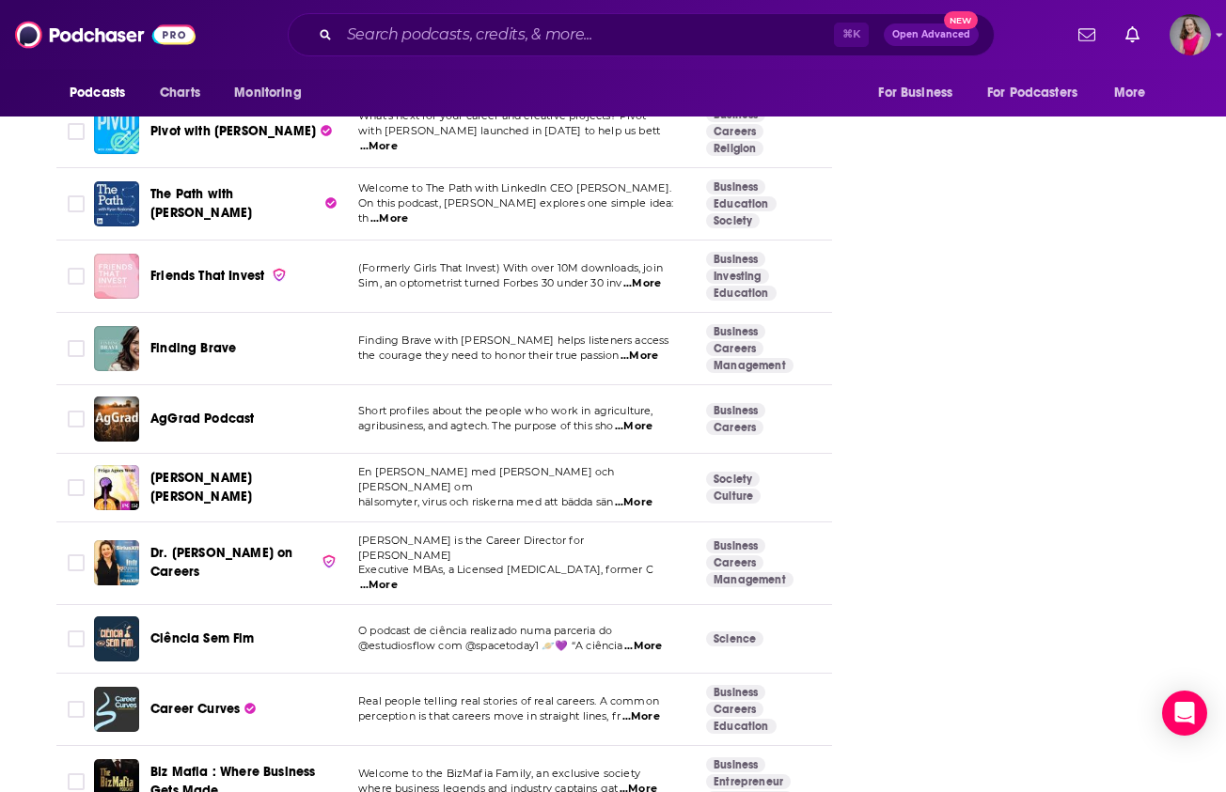
scroll to position [6051, 0]
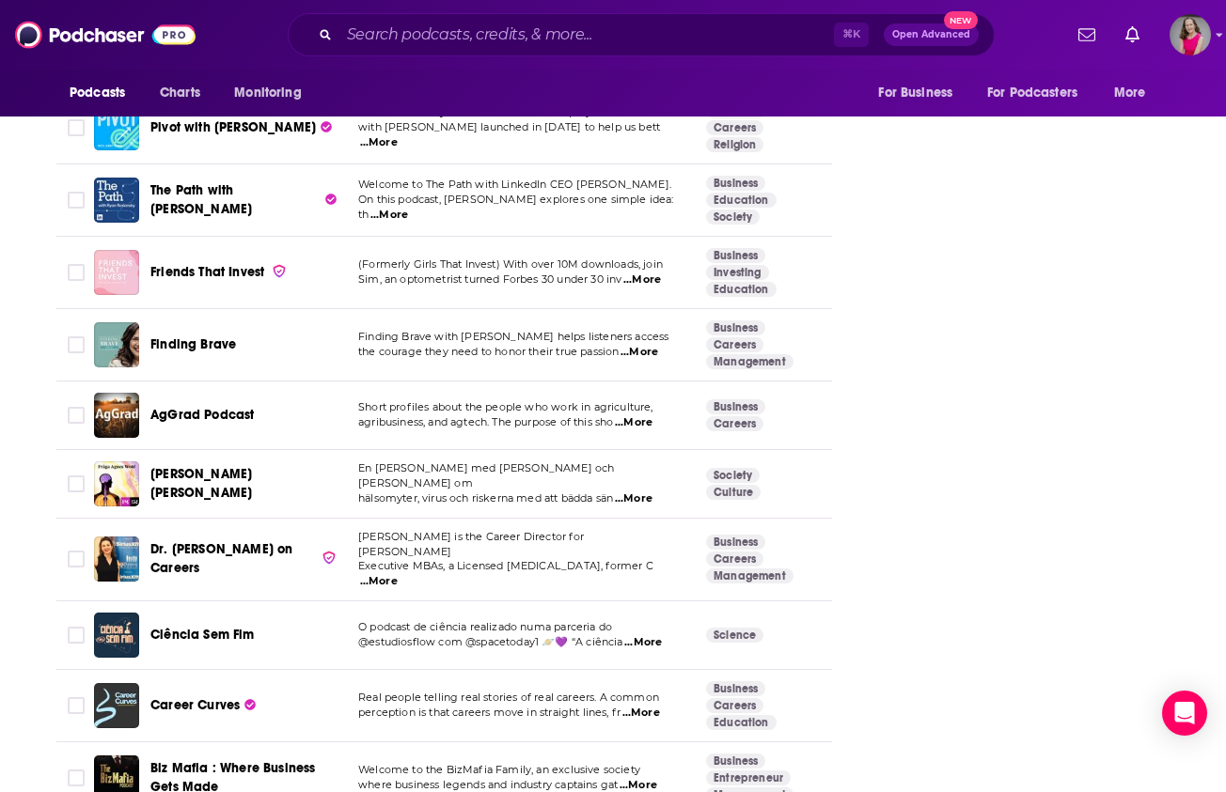
click at [398, 574] on span "...More" at bounding box center [379, 581] width 38 height 15
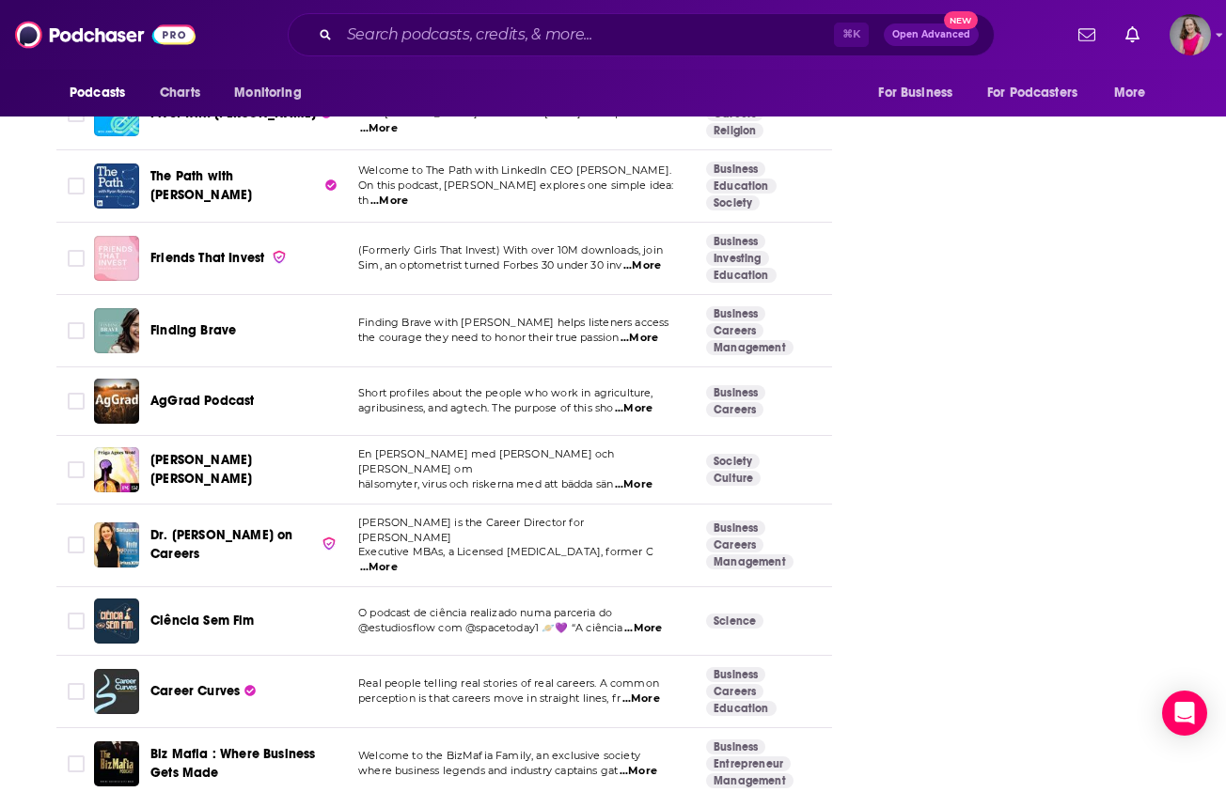
scroll to position [6184, 0]
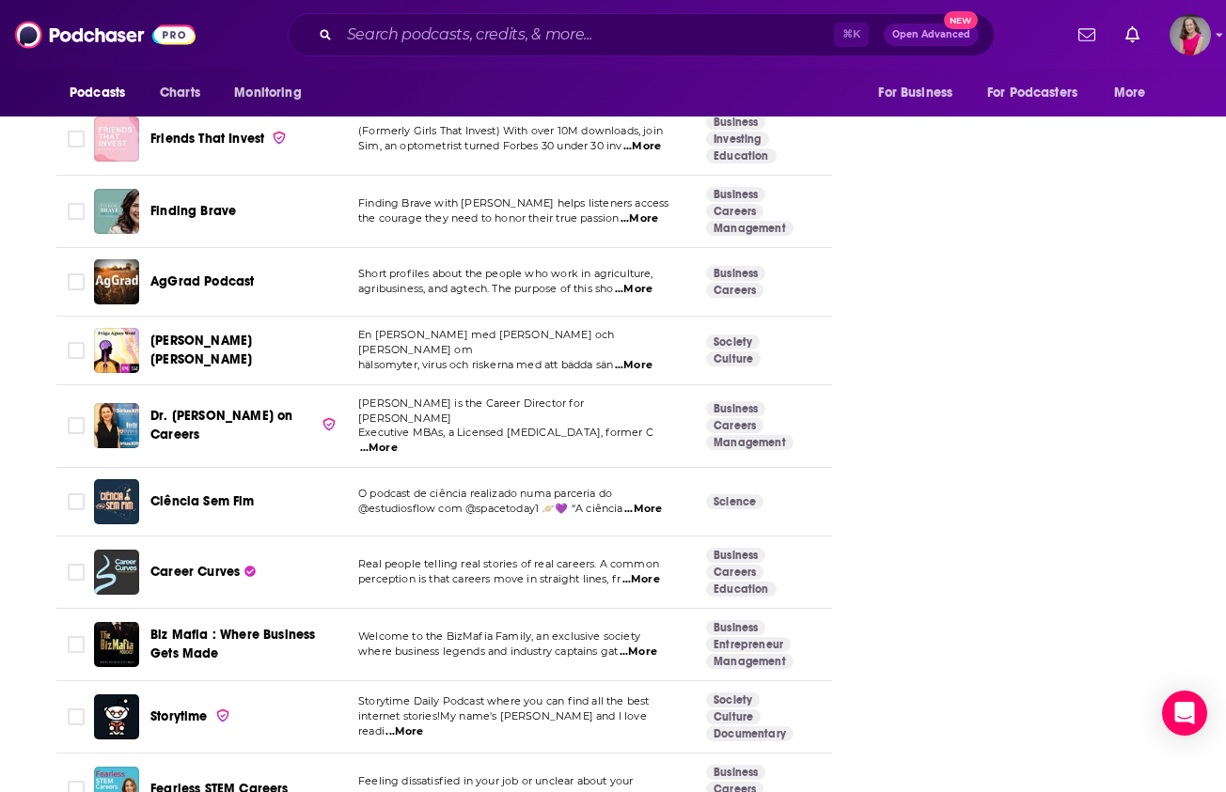
click at [649, 572] on span "...More" at bounding box center [641, 579] width 38 height 15
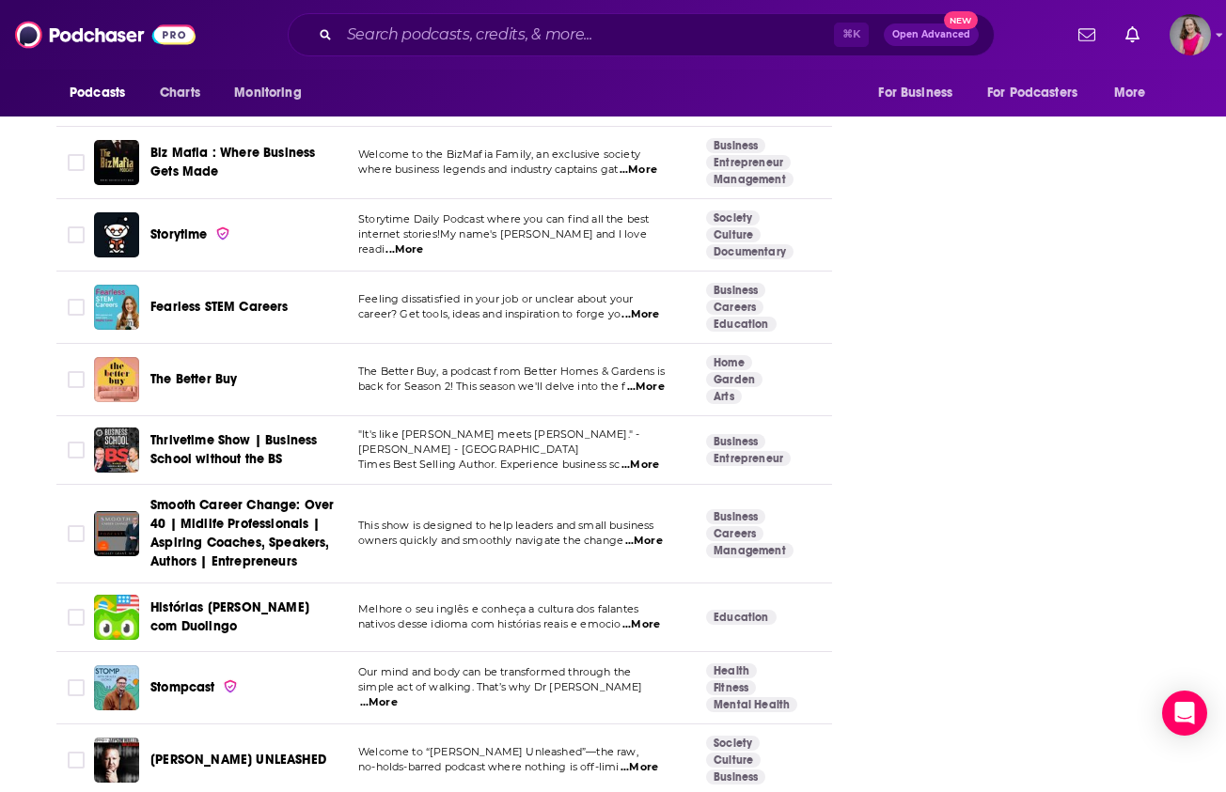
scroll to position [6671, 0]
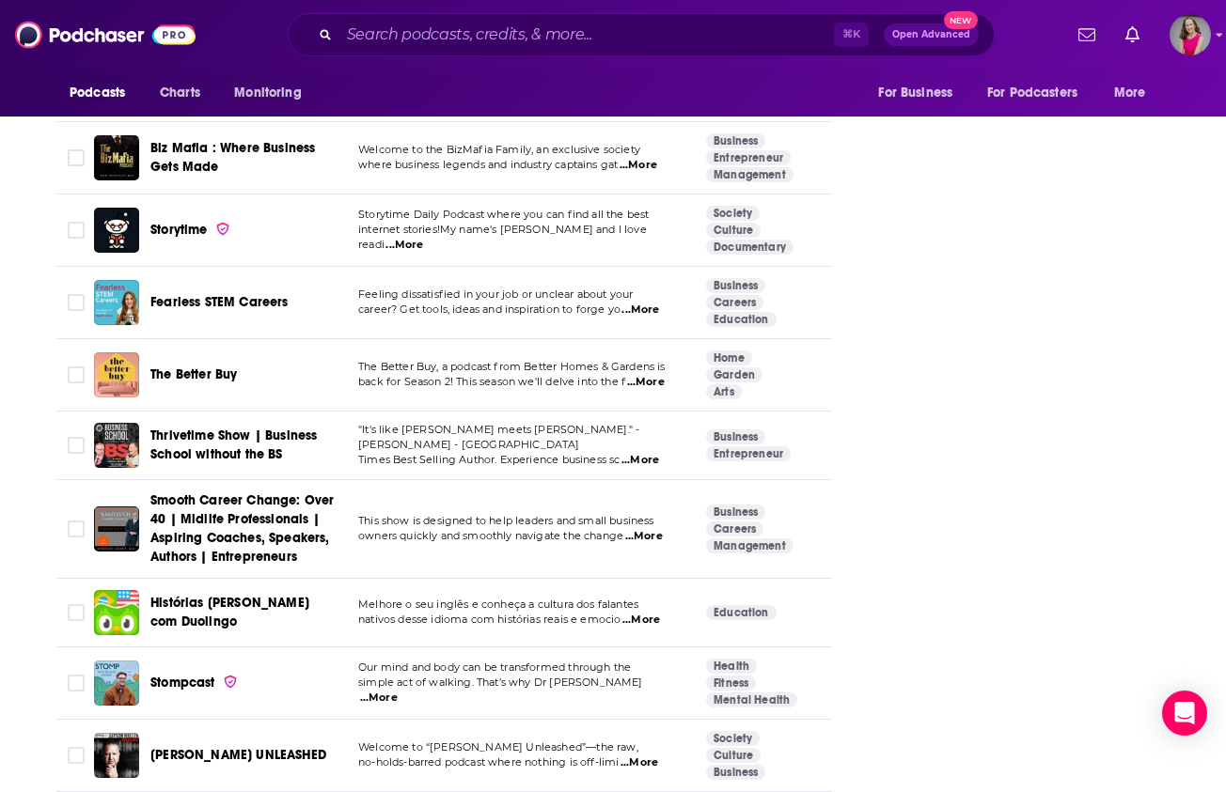
click at [643, 529] on span "...More" at bounding box center [644, 536] width 38 height 15
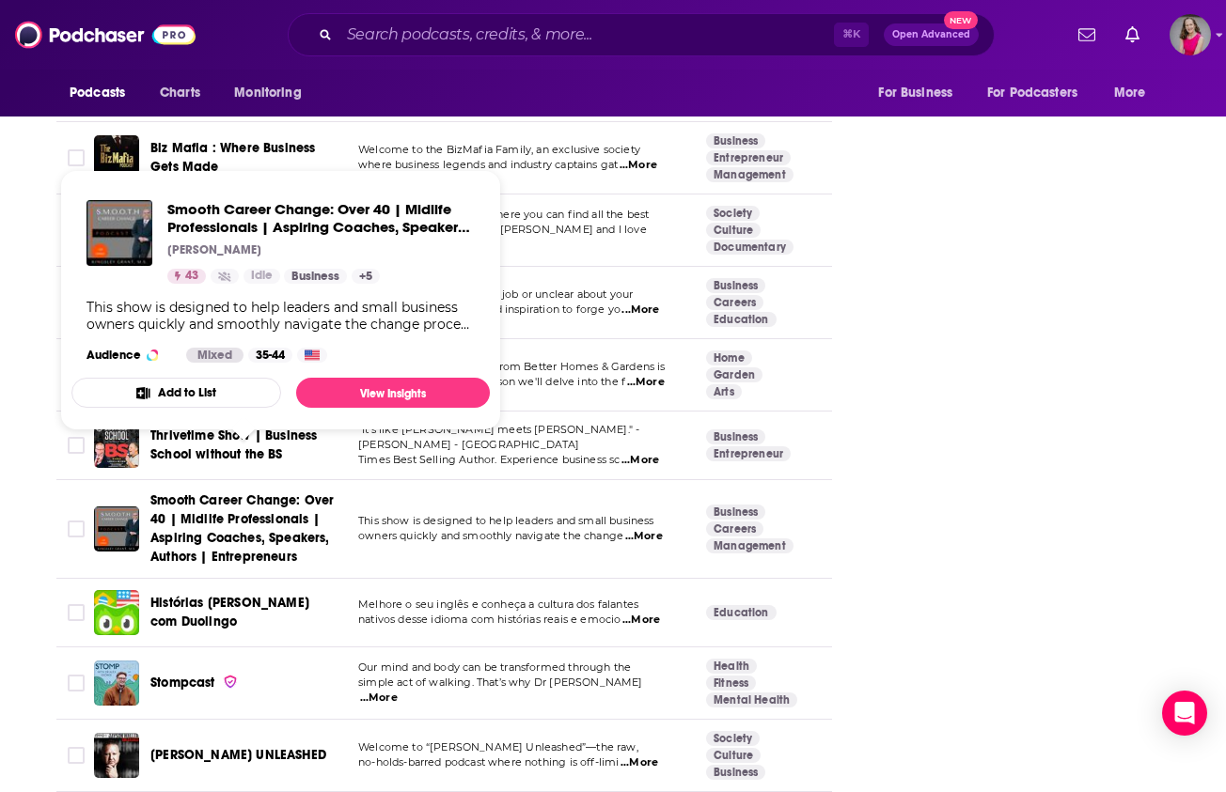
click at [232, 494] on span "Smooth Career Change: Over 40 | Midlife Professionals | Aspiring Coaches, Speak…" at bounding box center [241, 528] width 183 height 72
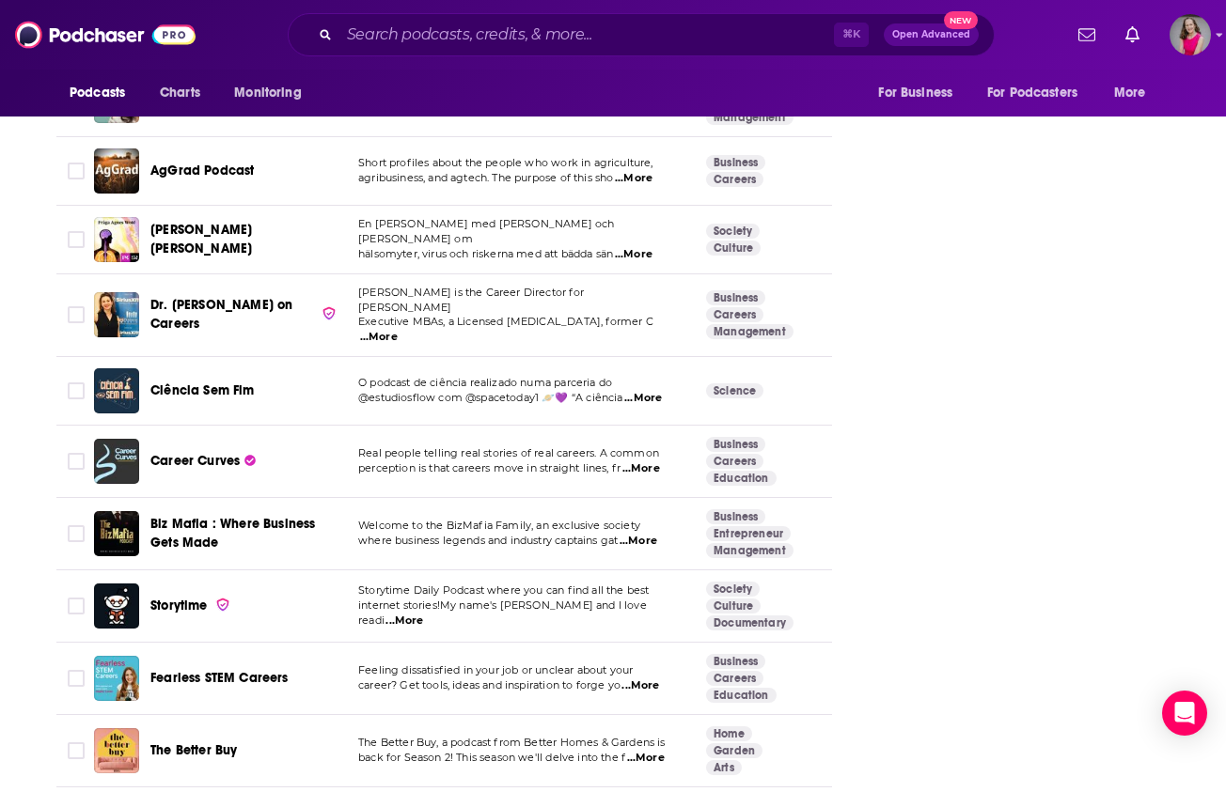
scroll to position [7074, 0]
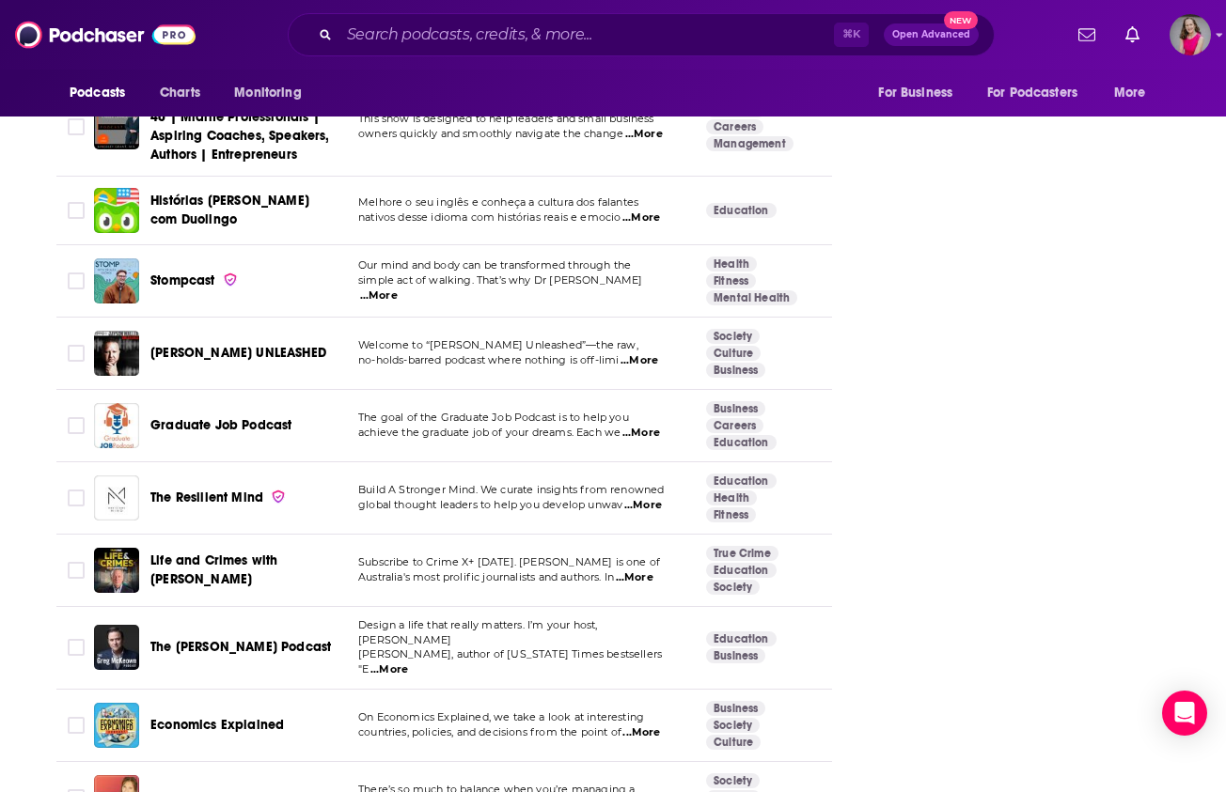
click at [640, 791] on span "...More" at bounding box center [637, 805] width 38 height 15
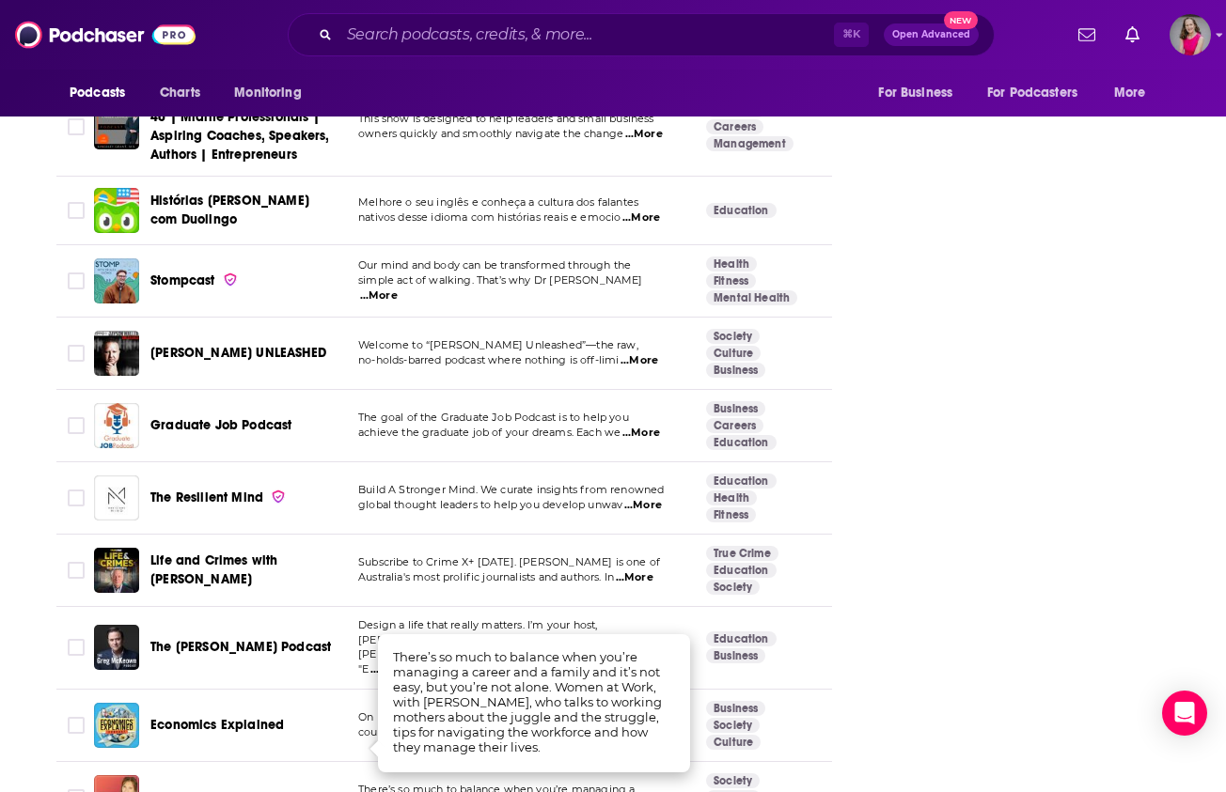
click at [198, 789] on span "Women At Work" at bounding box center [198, 797] width 97 height 16
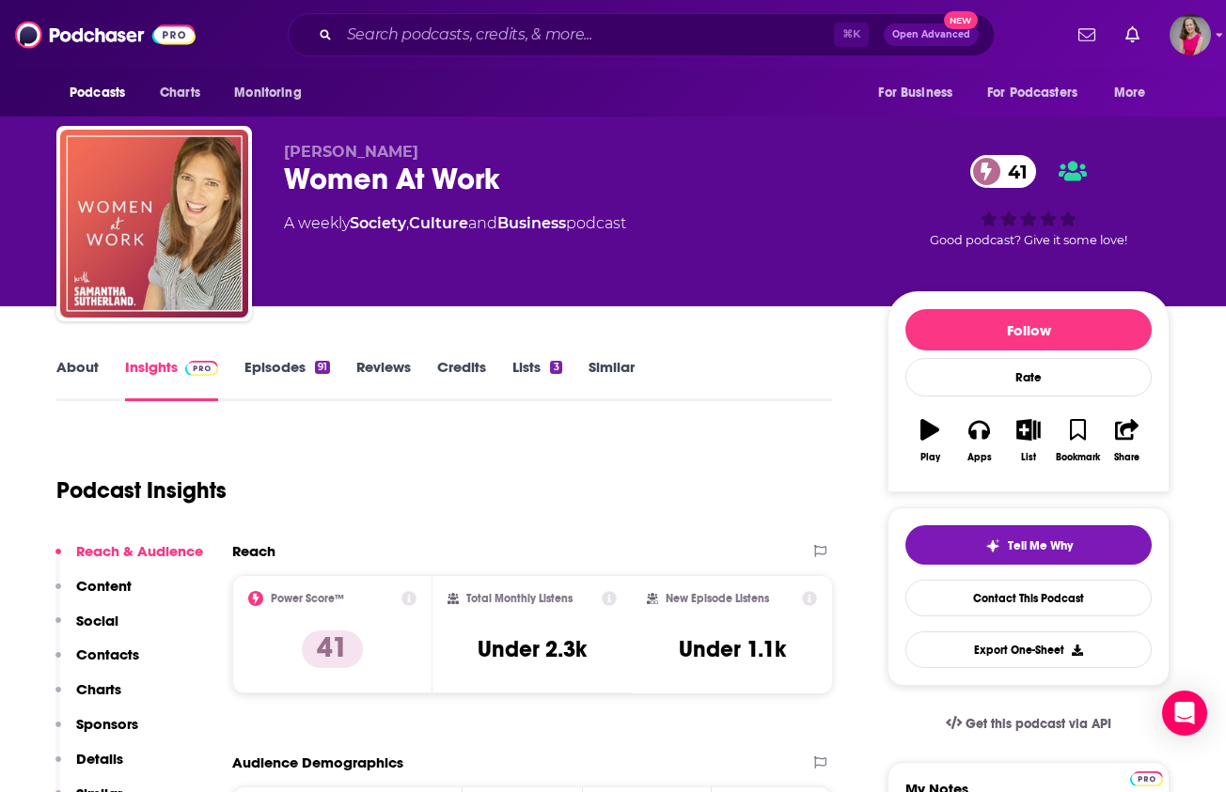
click at [283, 374] on link "Episodes 91" at bounding box center [287, 379] width 86 height 43
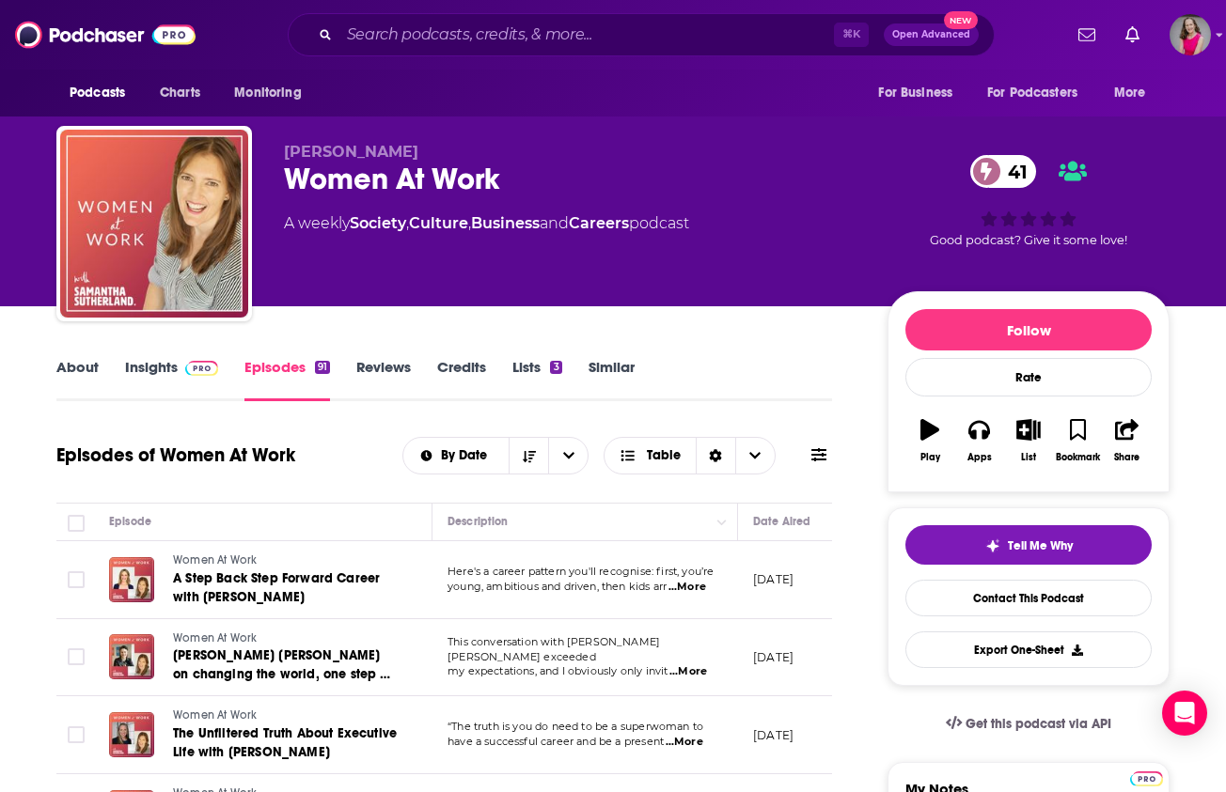
click at [164, 367] on link "Insights" at bounding box center [171, 379] width 93 height 43
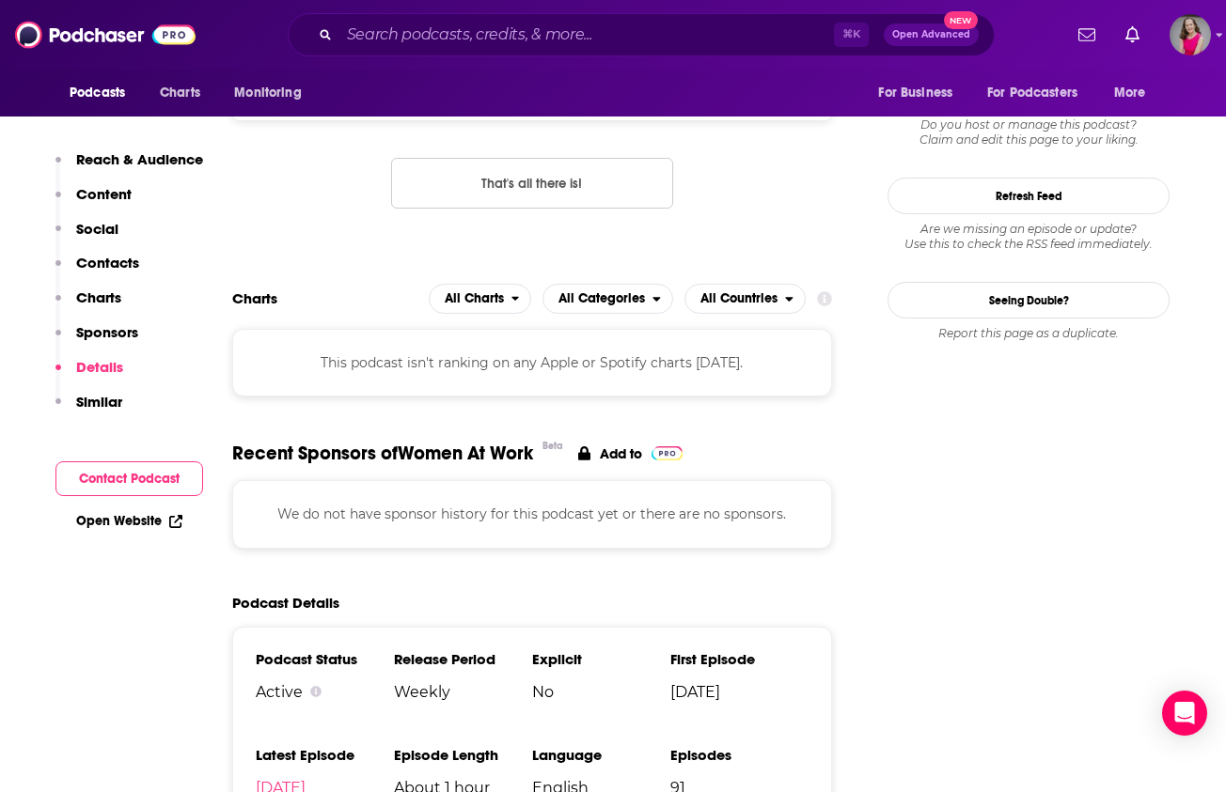
scroll to position [2021, 0]
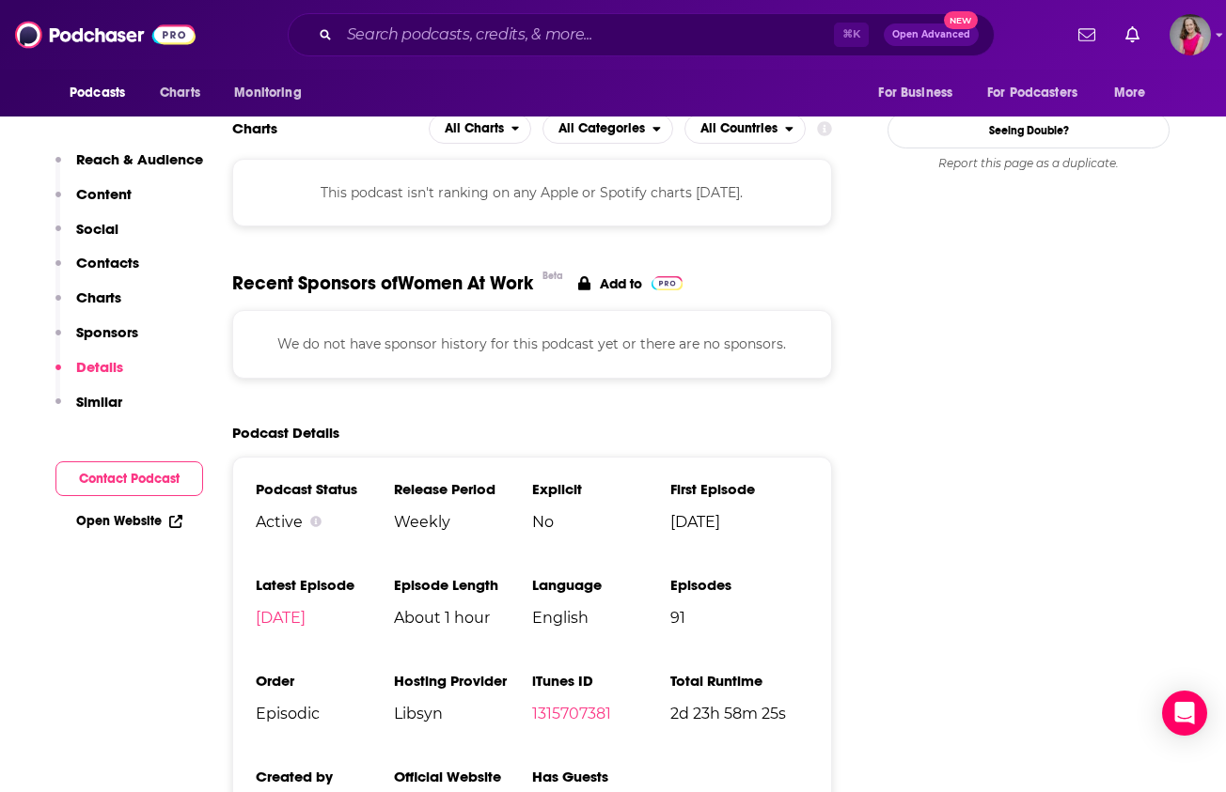
click at [115, 528] on link "Open Website" at bounding box center [129, 521] width 106 height 16
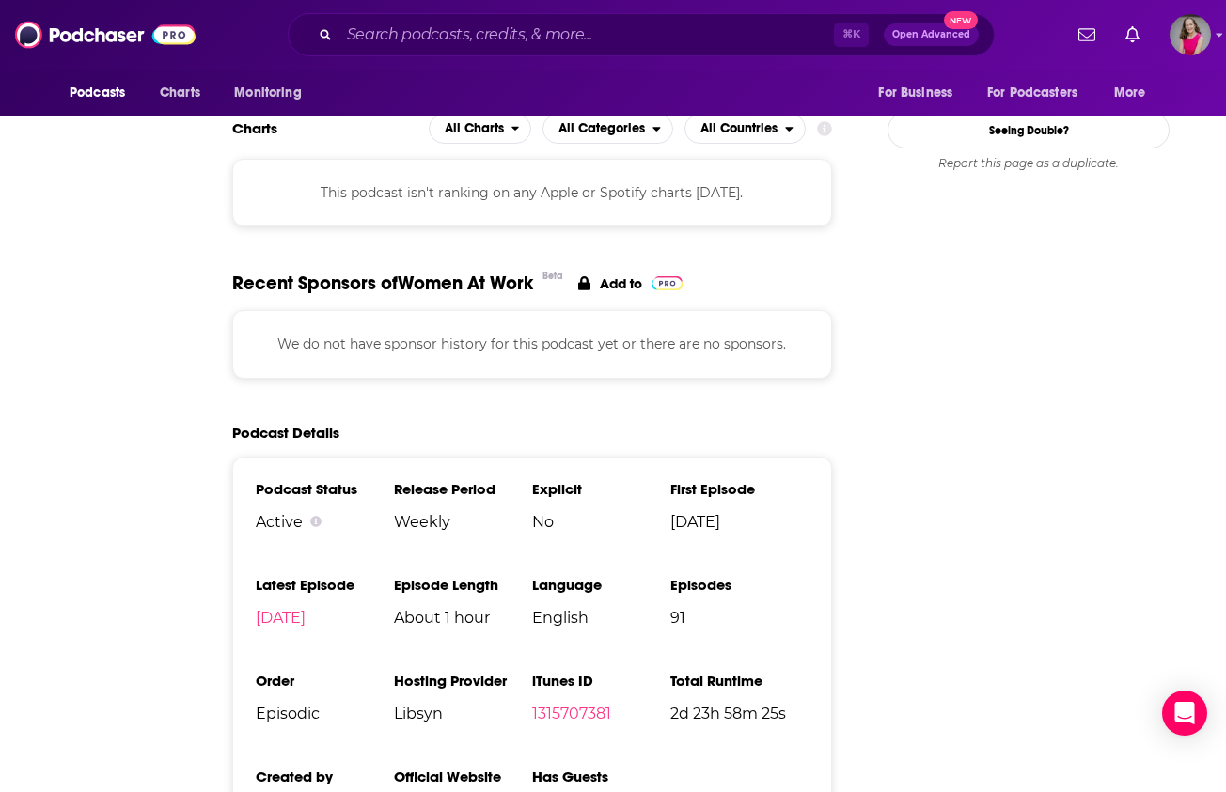
scroll to position [0, 0]
